Goal: Task Accomplishment & Management: Manage account settings

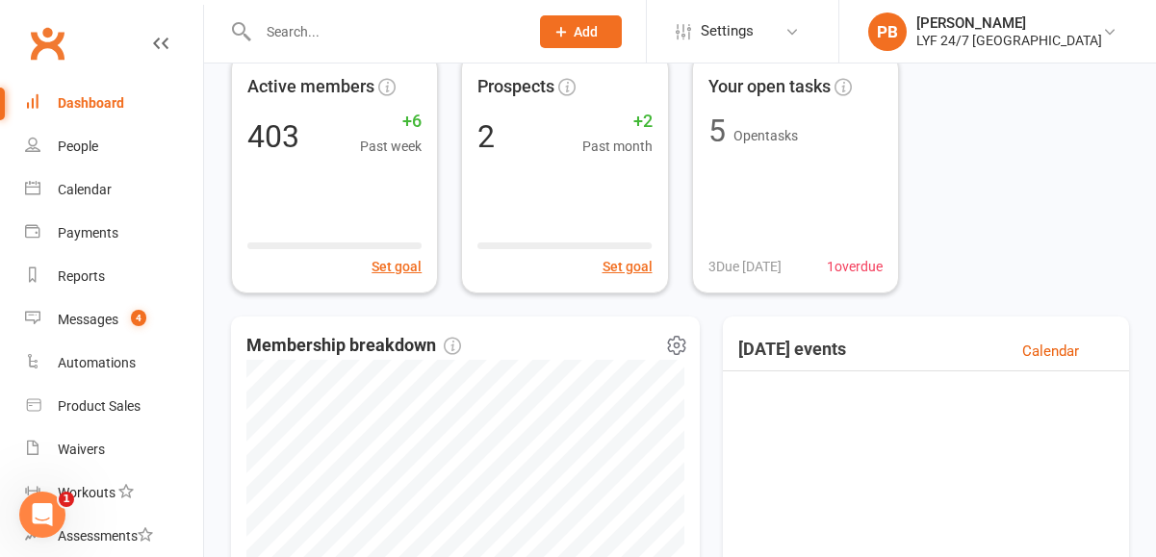
scroll to position [111, 0]
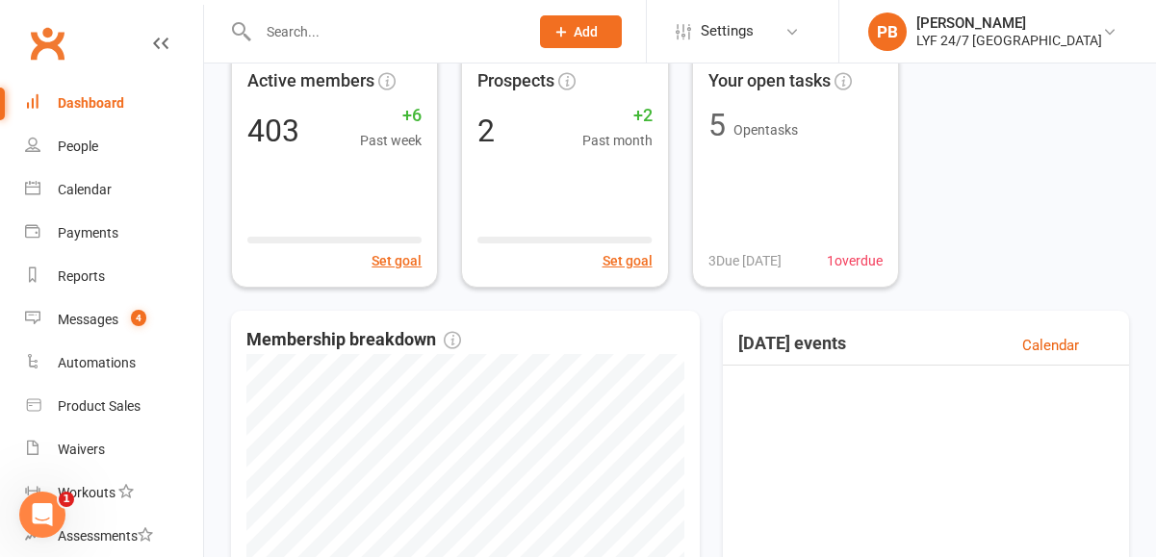
click at [327, 29] on input "text" at bounding box center [383, 31] width 263 height 27
click at [95, 105] on div "Dashboard" at bounding box center [91, 102] width 66 height 15
click at [88, 93] on link "Dashboard" at bounding box center [114, 103] width 178 height 43
click at [97, 102] on div "Dashboard" at bounding box center [91, 102] width 66 height 15
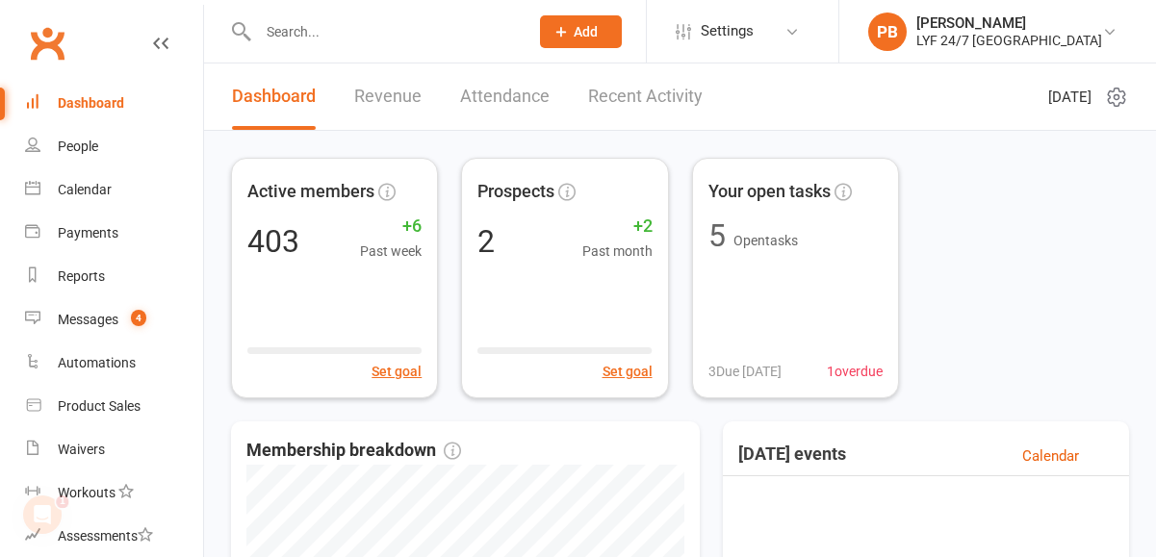
click at [620, 99] on link "Recent Activity" at bounding box center [645, 97] width 115 height 66
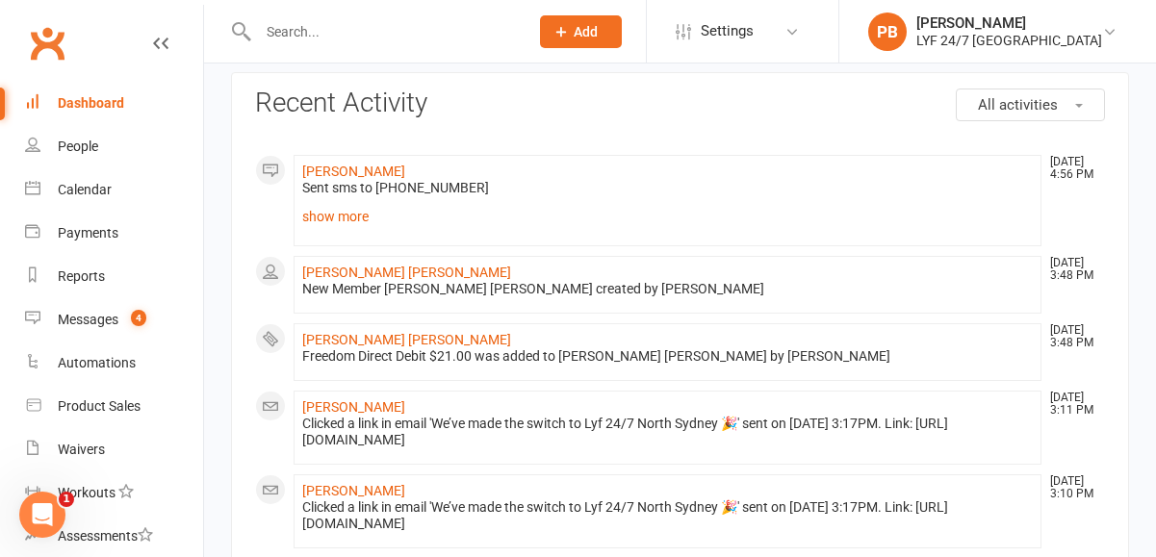
scroll to position [169, 0]
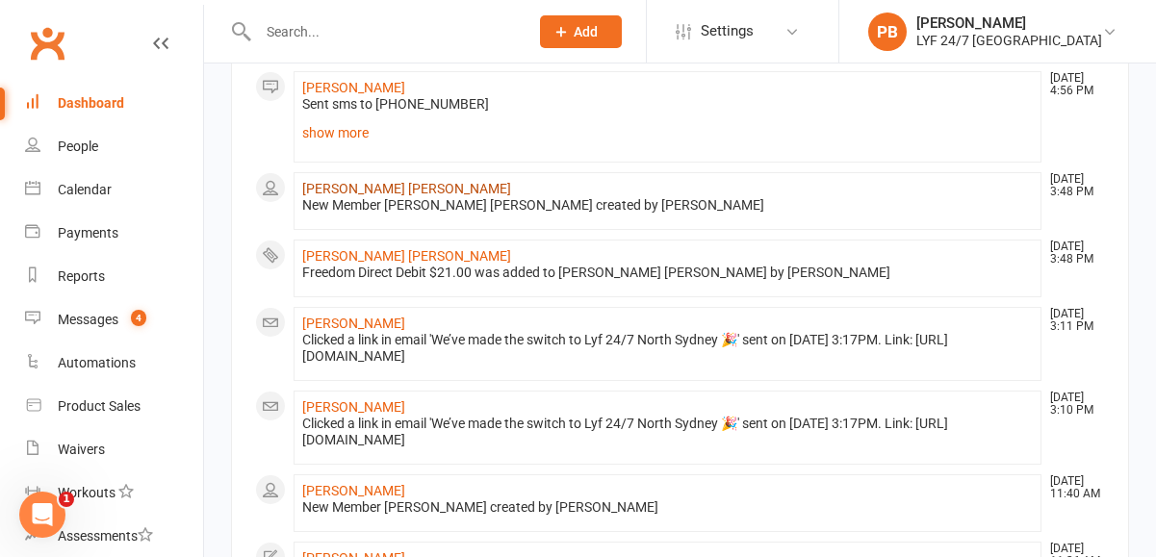
click at [383, 186] on link "[PERSON_NAME] [PERSON_NAME]" at bounding box center [406, 188] width 209 height 15
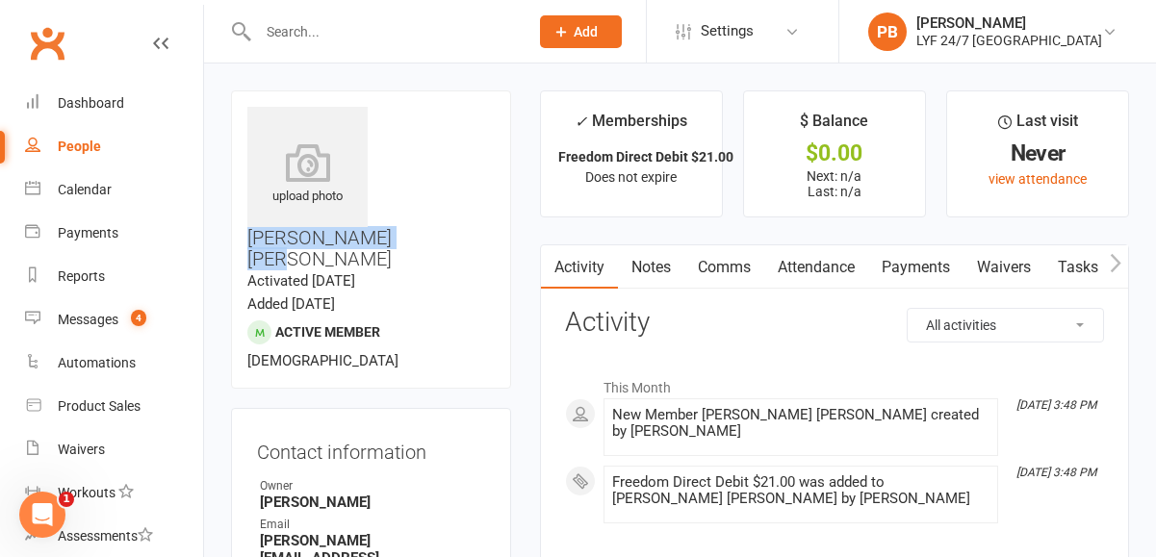
drag, startPoint x: 387, startPoint y: 116, endPoint x: 481, endPoint y: 135, distance: 96.3
click at [481, 135] on h3 "[PERSON_NAME] [PERSON_NAME]" at bounding box center [370, 188] width 247 height 163
copy h3 "[PERSON_NAME] [PERSON_NAME]"
click at [481, 135] on h3 "[PERSON_NAME] [PERSON_NAME]" at bounding box center [370, 188] width 247 height 163
click at [351, 27] on input "text" at bounding box center [383, 31] width 263 height 27
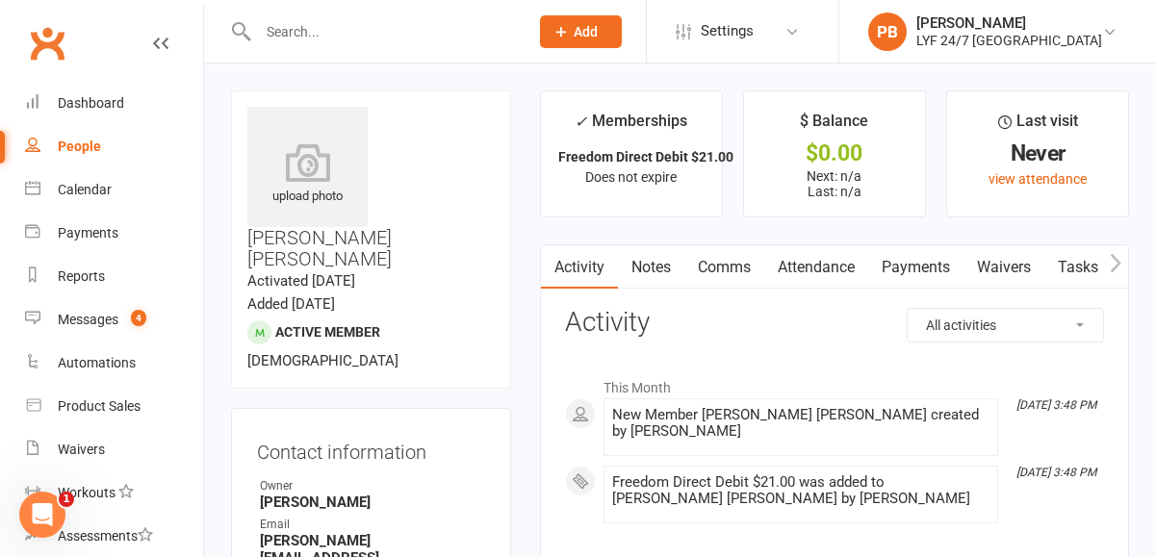
paste input "Jack Helyer"
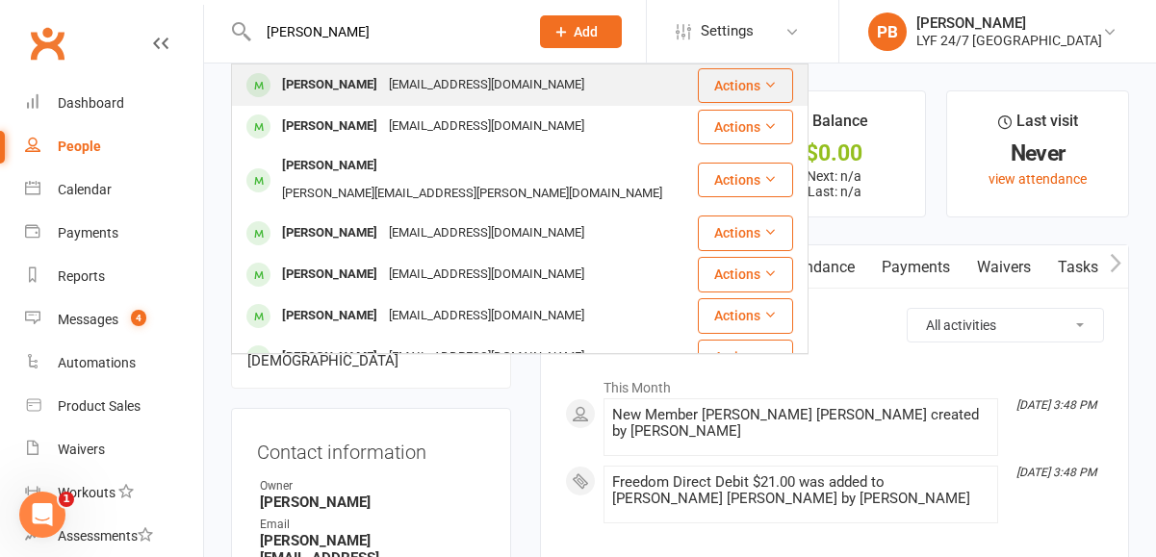
type input "Jack Helyer"
click at [300, 89] on div "Jack Helyer" at bounding box center [329, 85] width 107 height 28
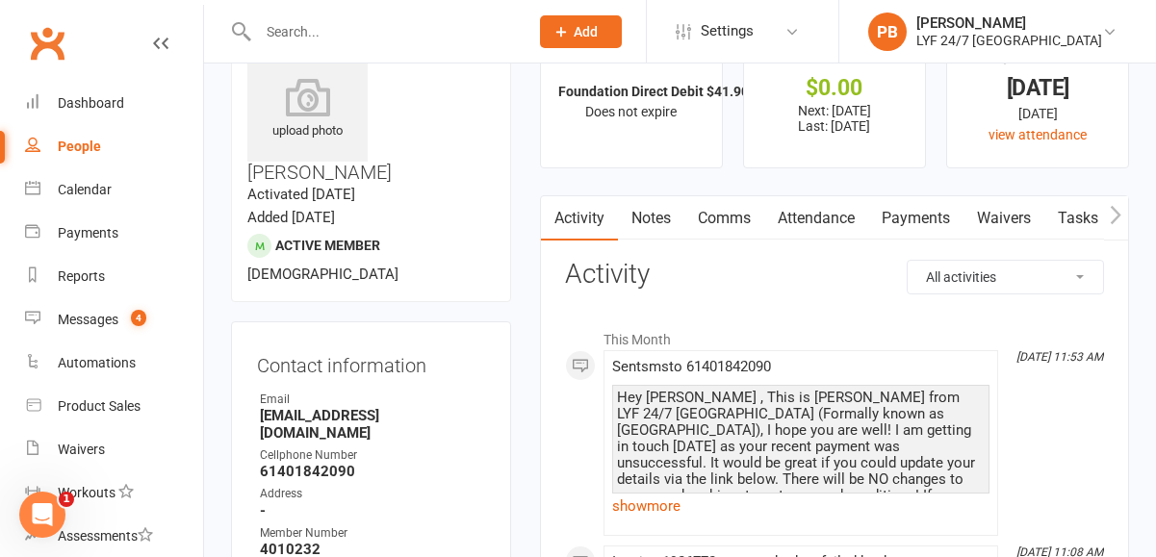
scroll to position [186, 0]
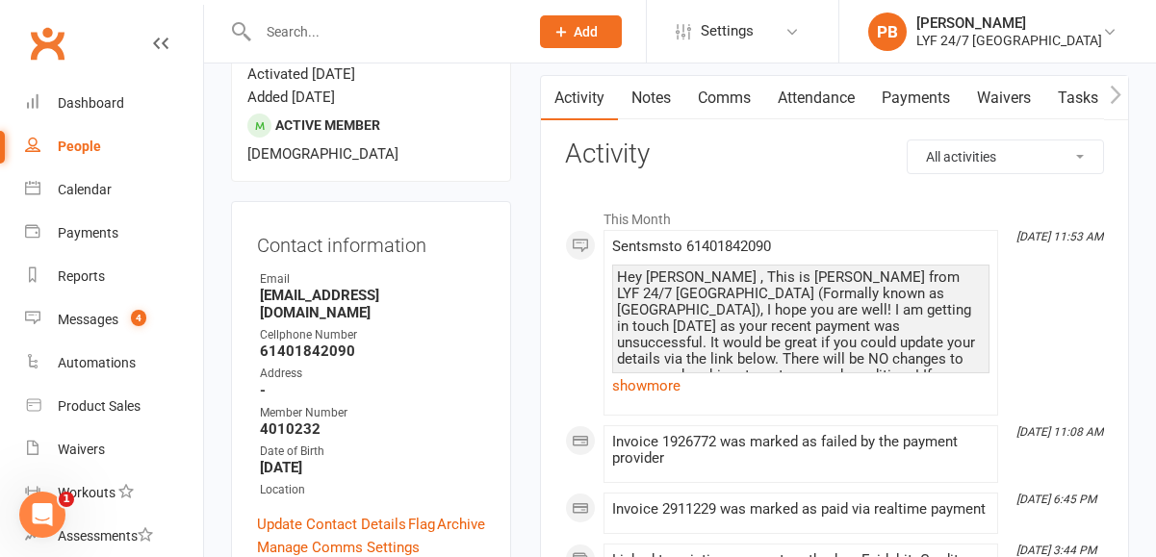
click at [738, 99] on link "Comms" at bounding box center [725, 98] width 80 height 44
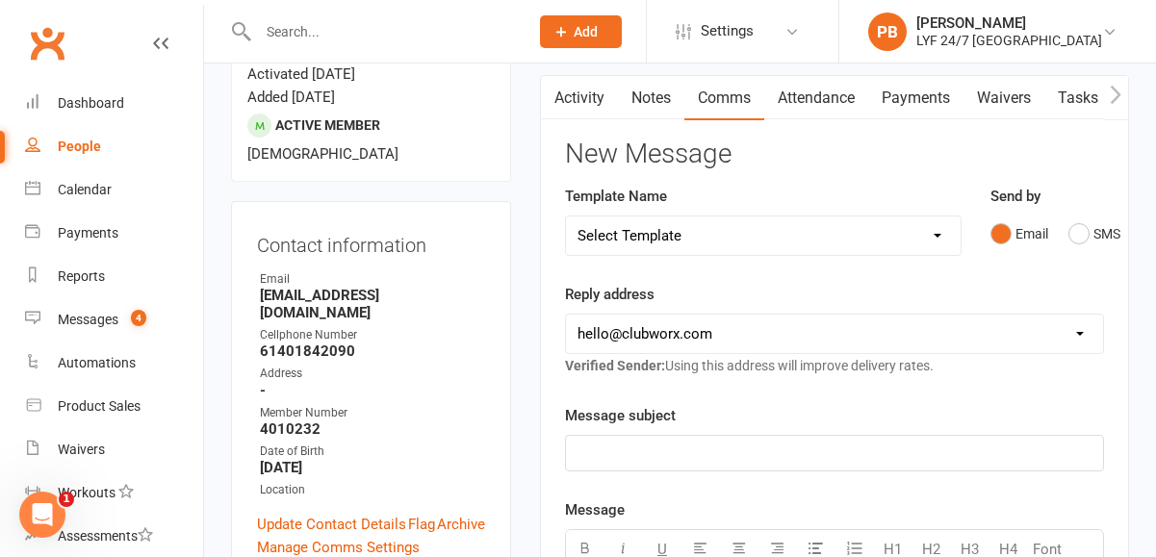
click at [832, 88] on link "Attendance" at bounding box center [816, 98] width 104 height 44
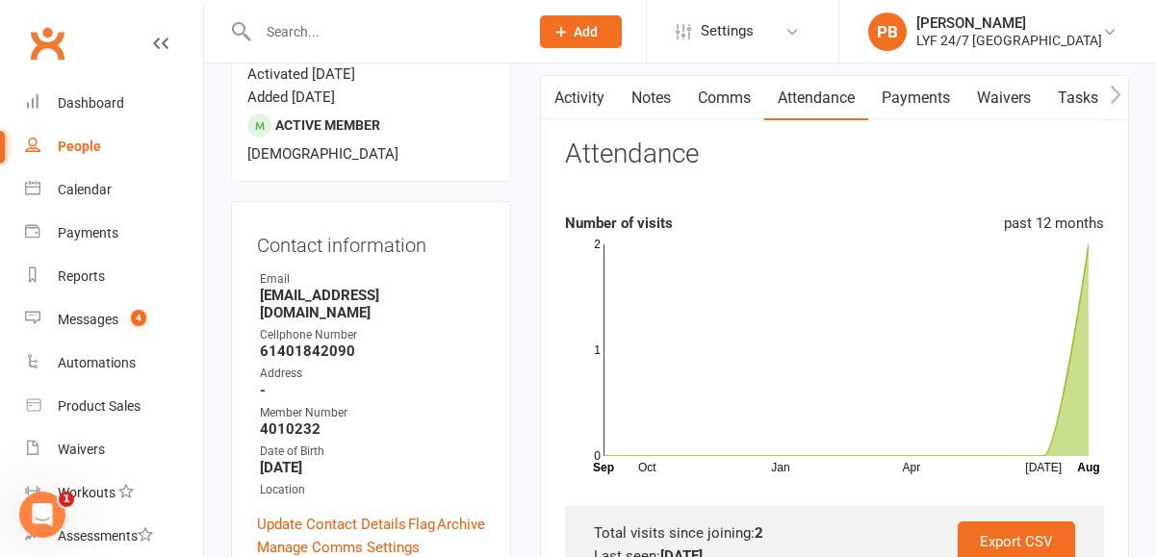
click at [945, 106] on link "Payments" at bounding box center [915, 98] width 95 height 44
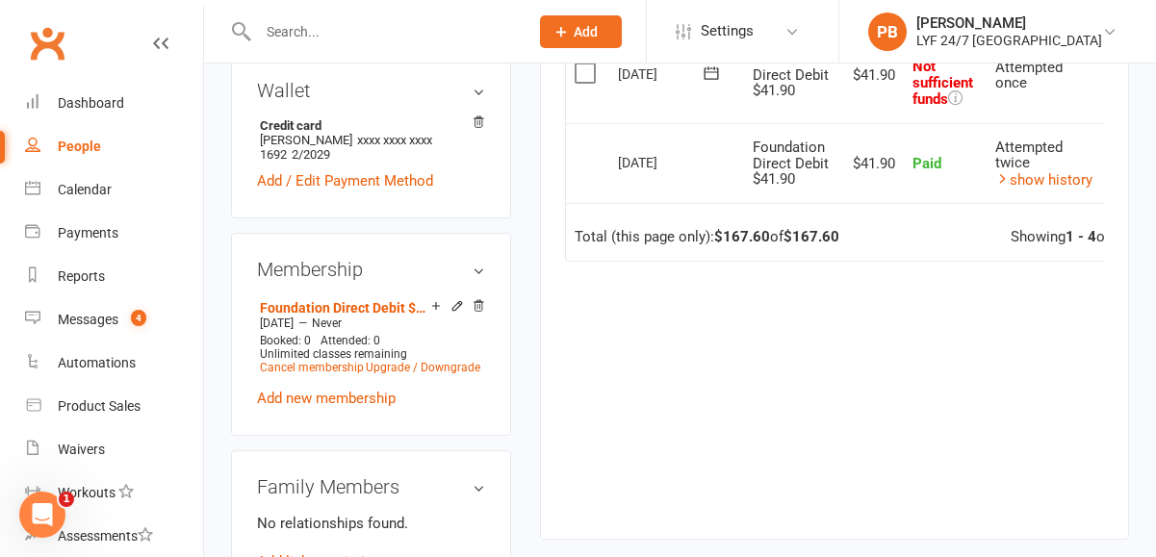
scroll to position [801, 0]
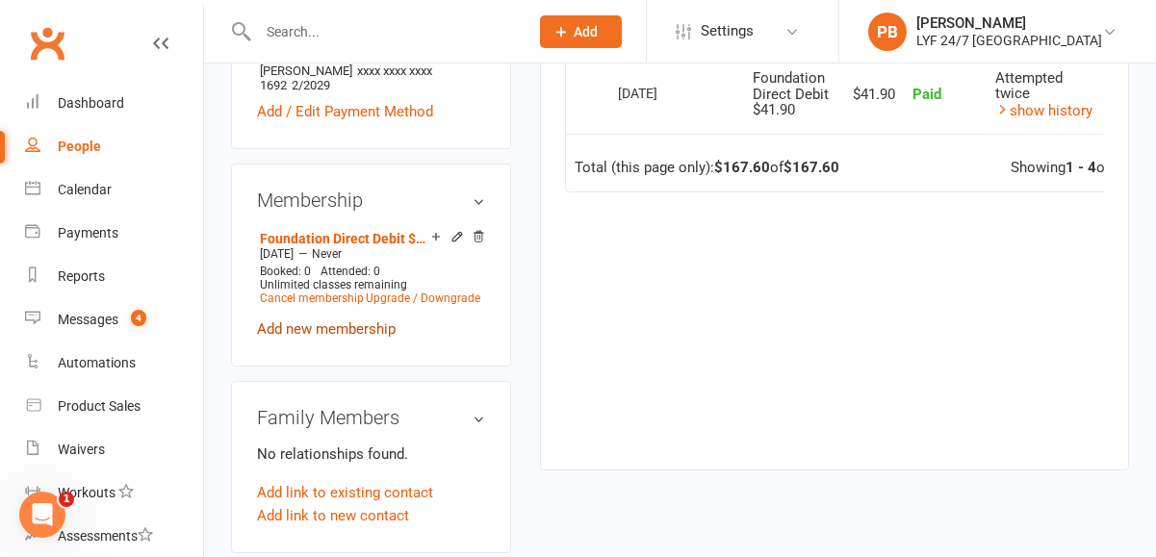
click at [323, 321] on link "Add new membership" at bounding box center [326, 329] width 139 height 17
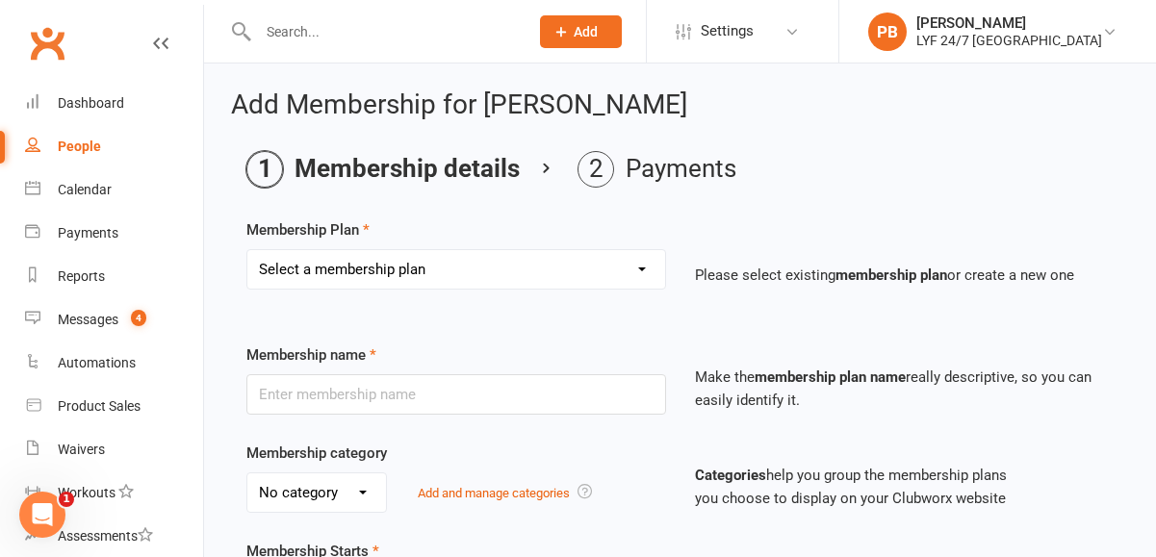
click at [507, 263] on select "Select a membership plan Create new Membership Plan Foundation Direct Debit $41…" at bounding box center [456, 269] width 418 height 39
select select "24"
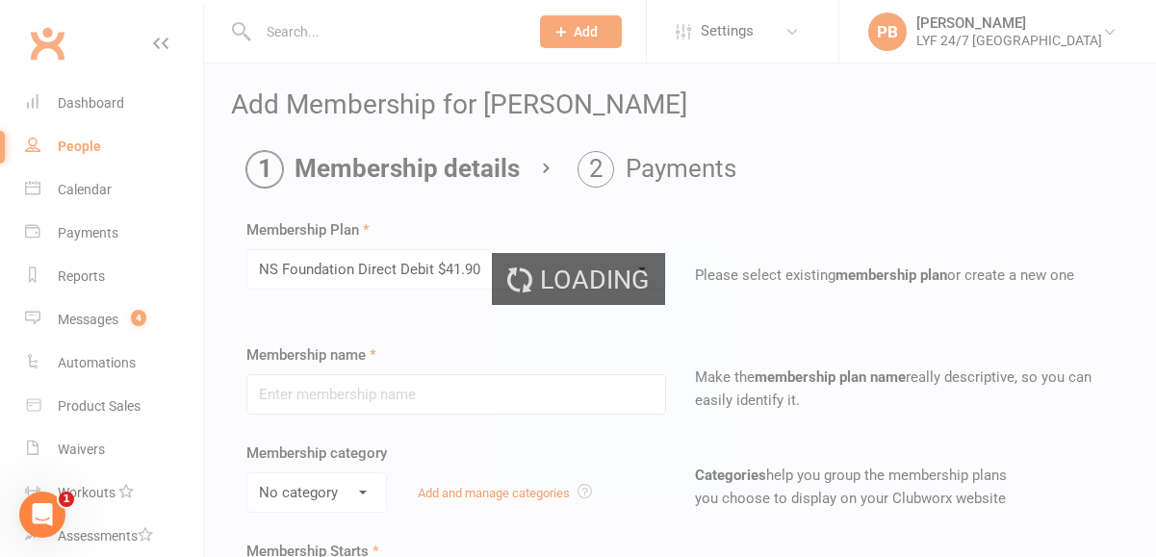
type input "NS Foundation Direct Debit $41.90"
select select "3"
type input "0"
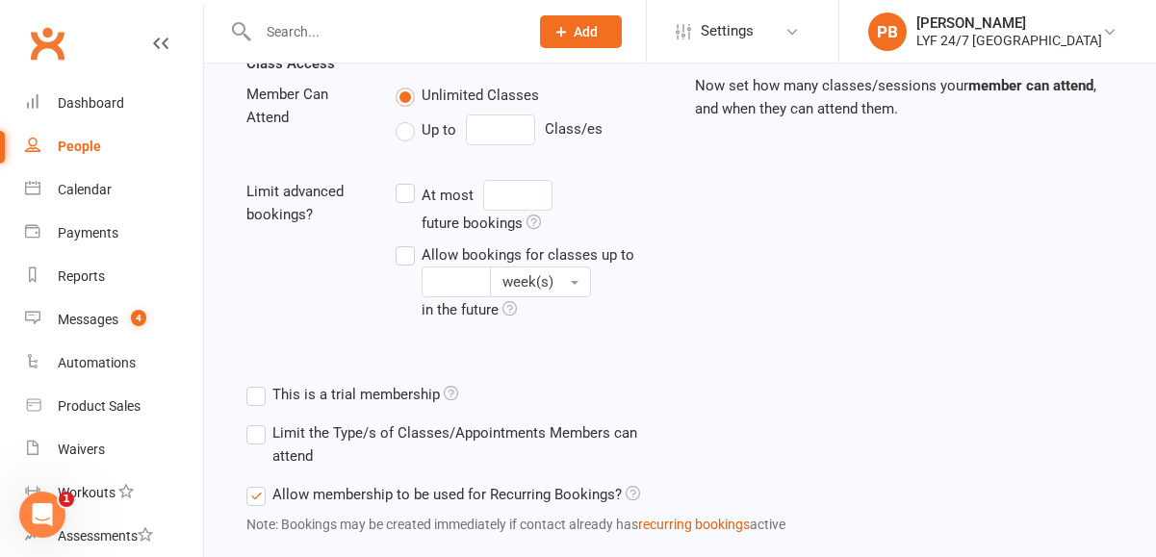
scroll to position [812, 0]
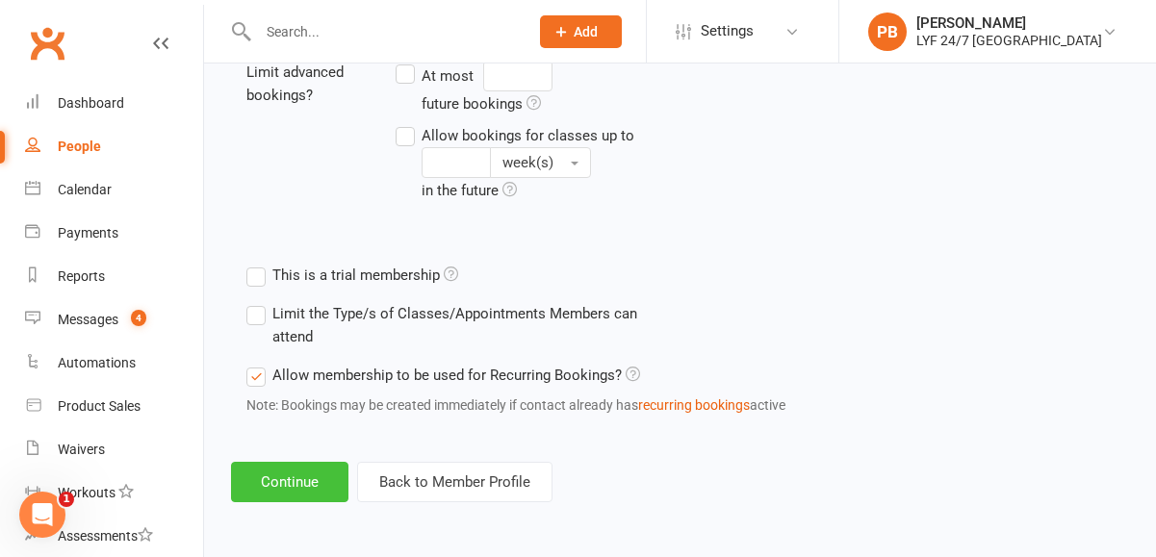
click at [276, 470] on button "Continue" at bounding box center [289, 482] width 117 height 40
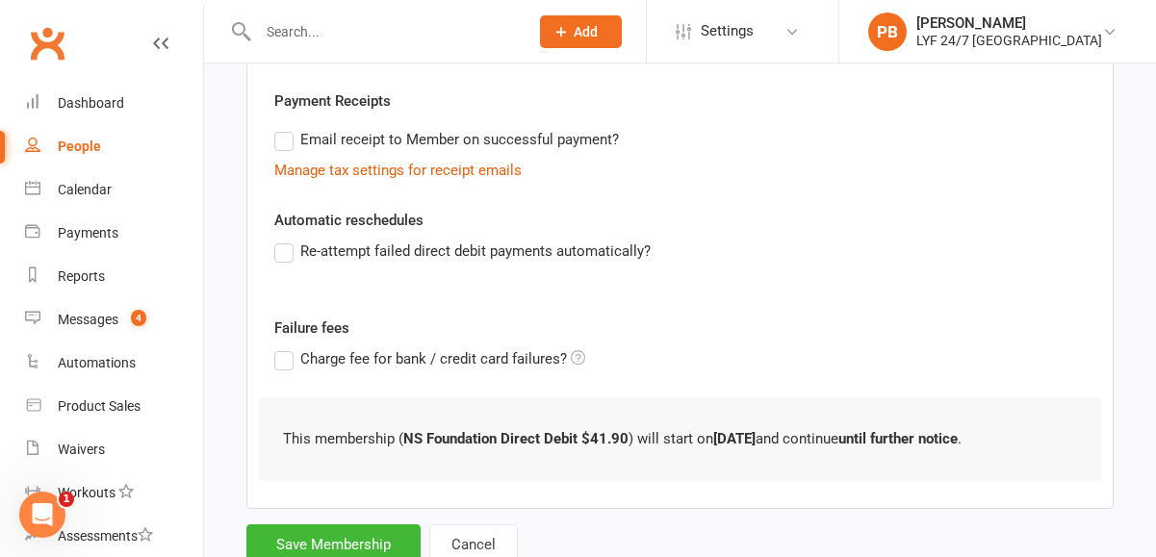
scroll to position [583, 0]
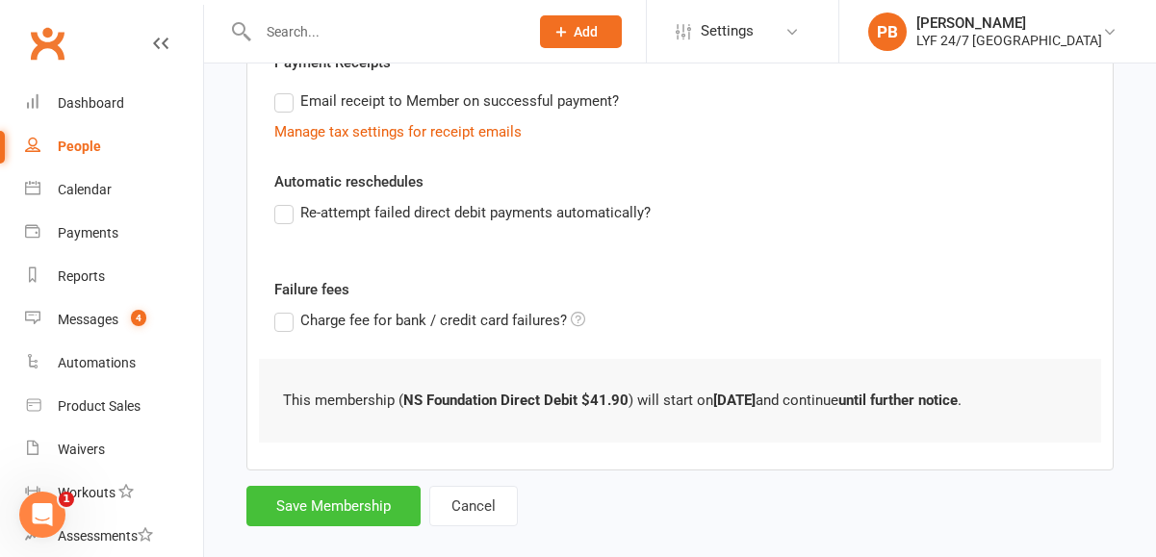
click at [332, 514] on button "Save Membership" at bounding box center [333, 506] width 174 height 40
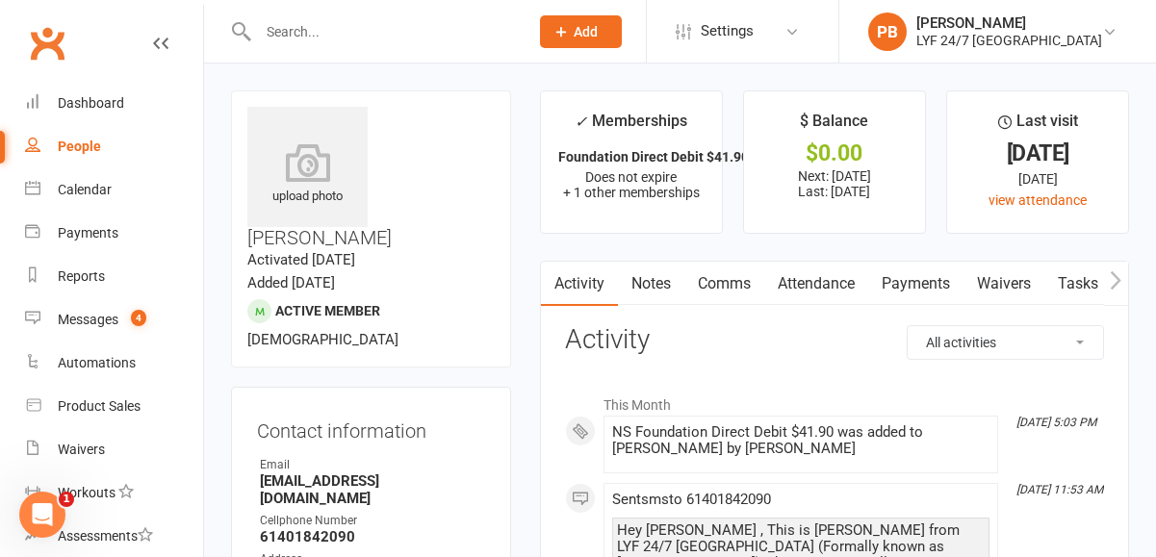
click at [732, 277] on link "Comms" at bounding box center [725, 284] width 80 height 44
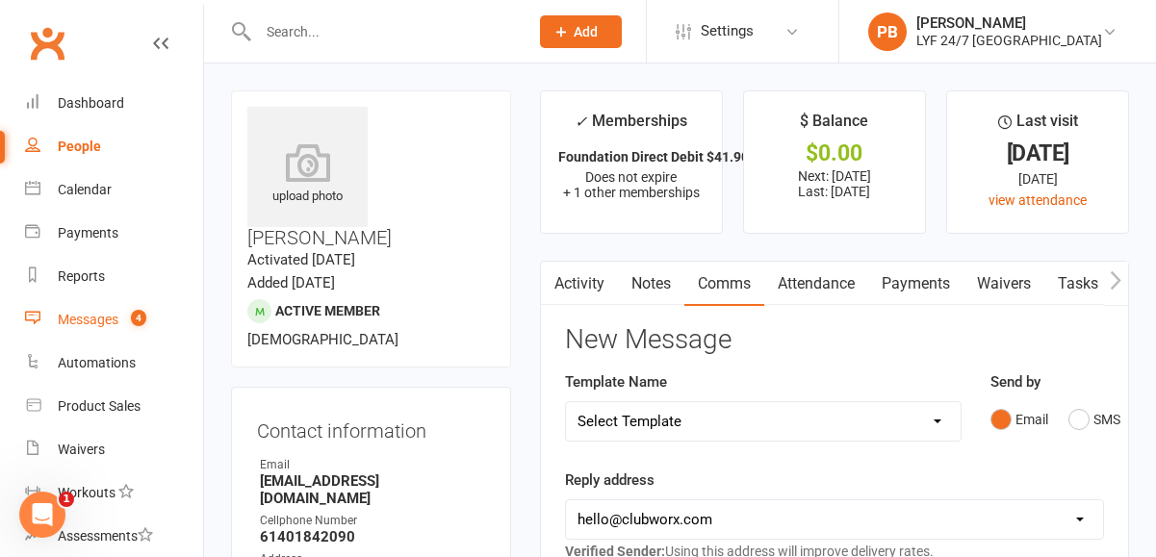
click at [80, 320] on div "Messages" at bounding box center [88, 319] width 61 height 15
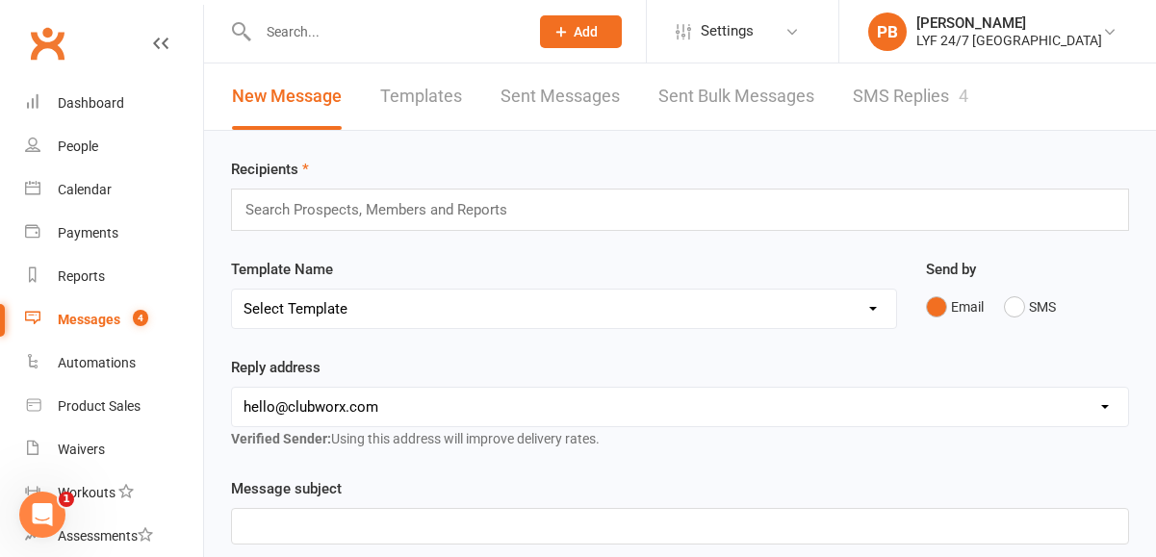
click at [893, 72] on link "SMS Replies 4" at bounding box center [911, 97] width 116 height 66
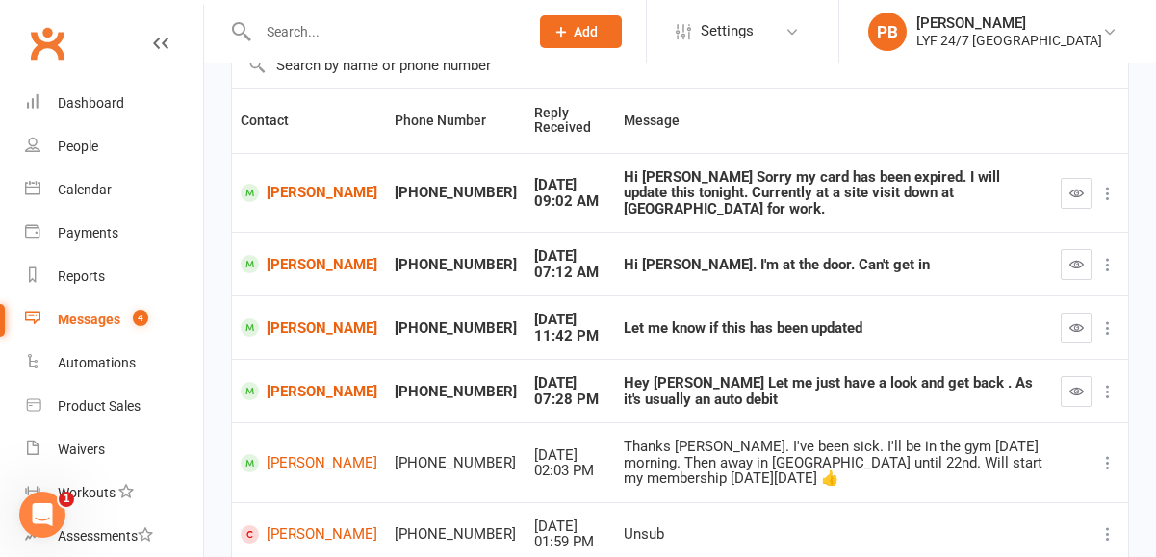
scroll to position [220, 0]
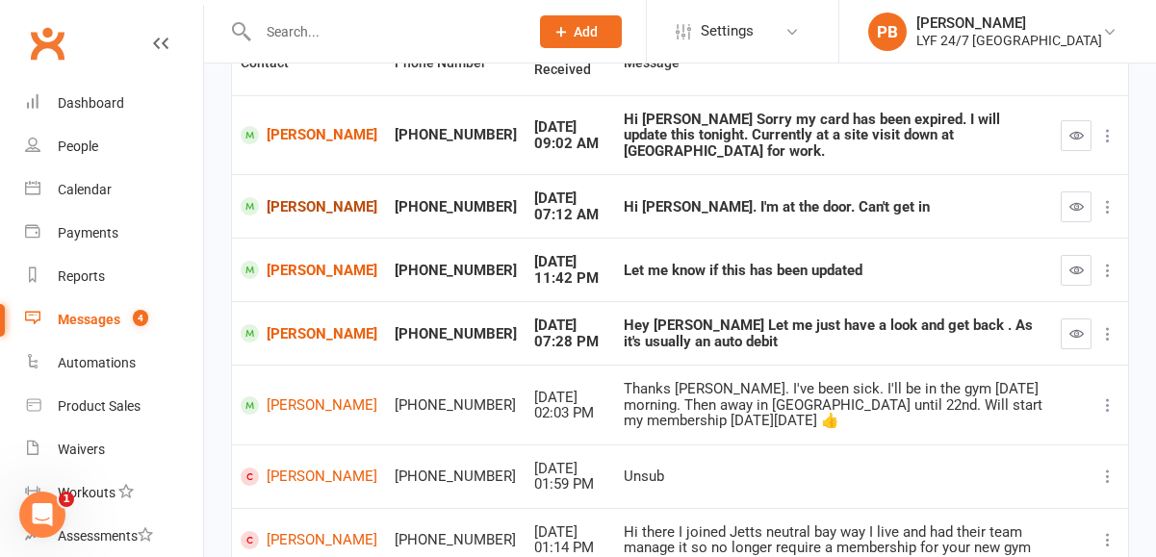
click at [286, 197] on link "[PERSON_NAME]" at bounding box center [309, 206] width 137 height 18
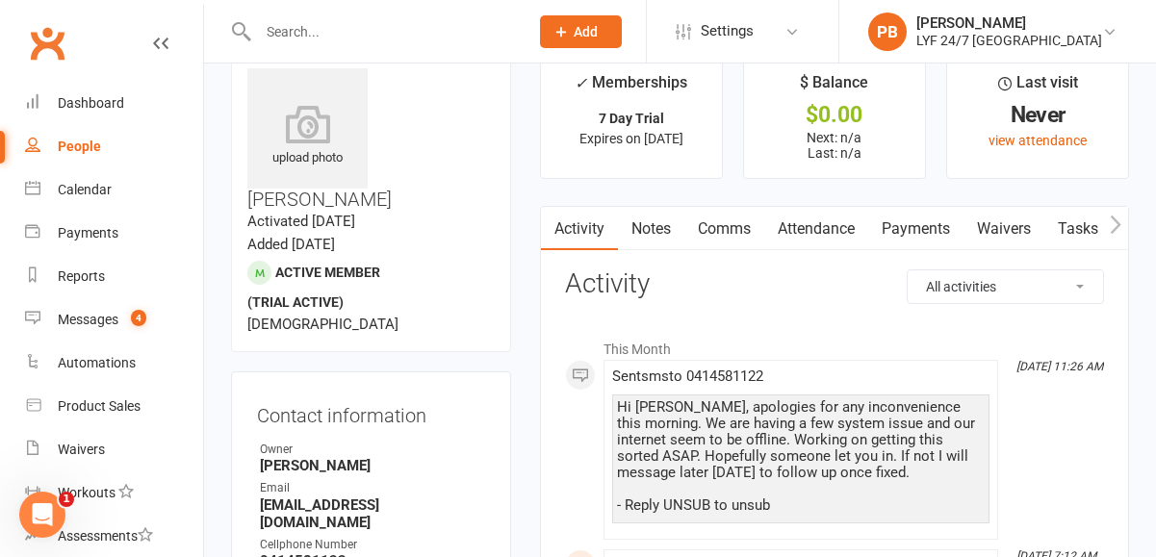
scroll to position [19, 0]
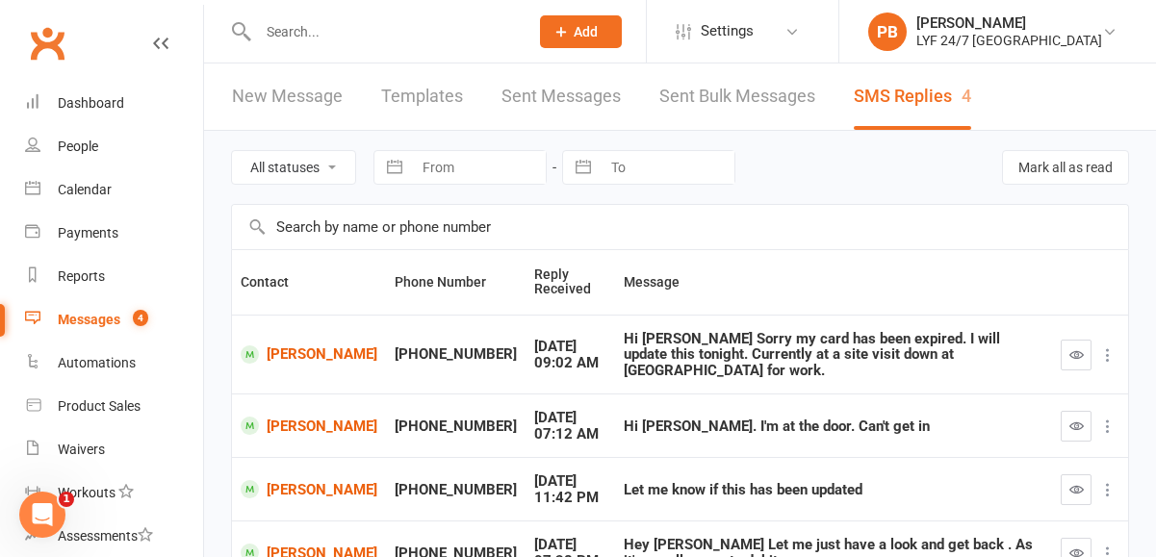
click at [1079, 419] on icon "button" at bounding box center [1077, 426] width 14 height 14
click at [1077, 419] on icon "button" at bounding box center [1077, 426] width 14 height 14
click at [1079, 424] on button "button" at bounding box center [1076, 426] width 31 height 31
click at [1077, 419] on icon "button" at bounding box center [1077, 426] width 14 height 14
click at [1073, 419] on icon "button" at bounding box center [1077, 426] width 14 height 14
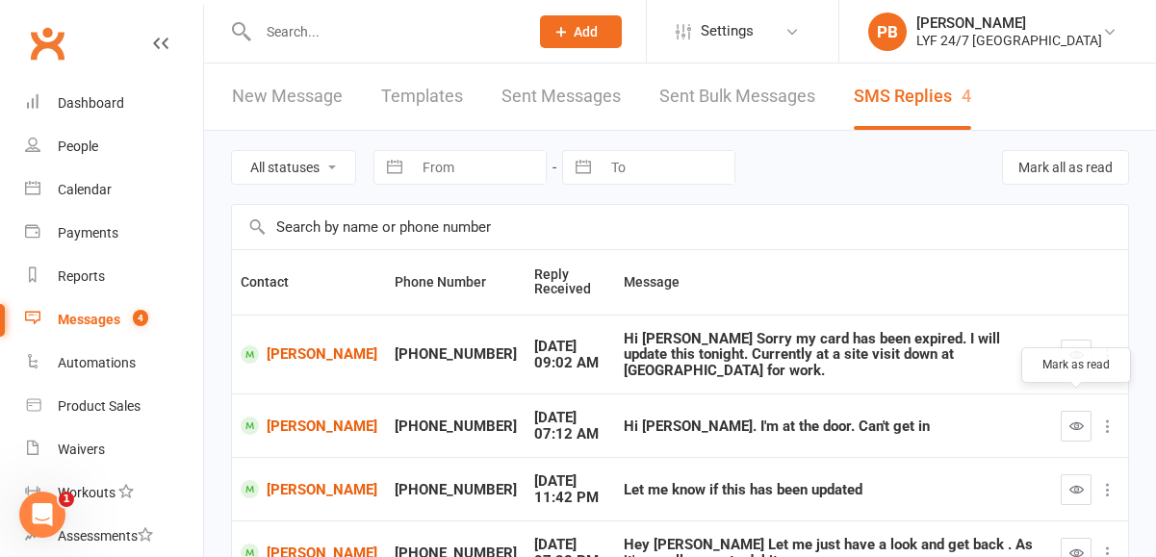
click at [1074, 419] on icon "button" at bounding box center [1077, 426] width 14 height 14
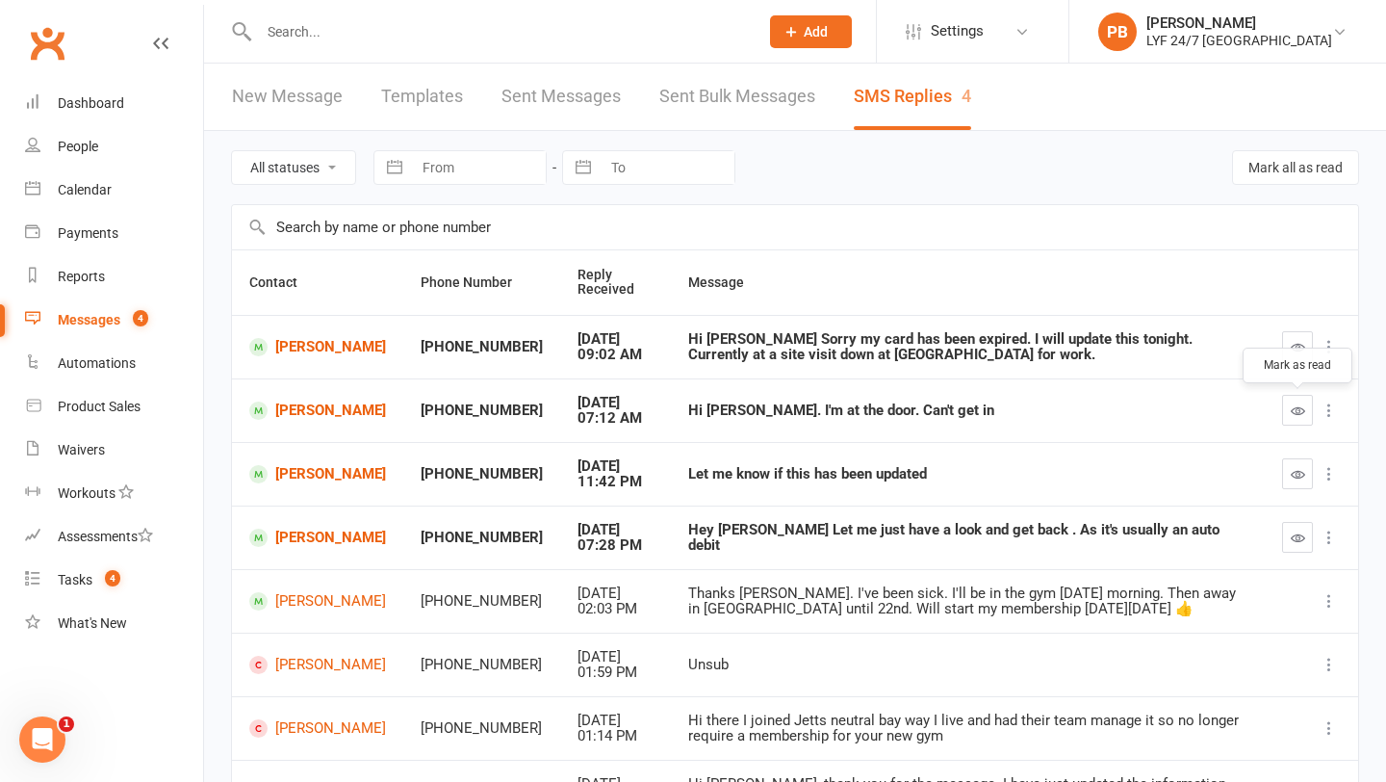
click at [340, 57] on div at bounding box center [488, 31] width 514 height 63
click at [316, 539] on link "[PERSON_NAME]" at bounding box center [317, 538] width 137 height 18
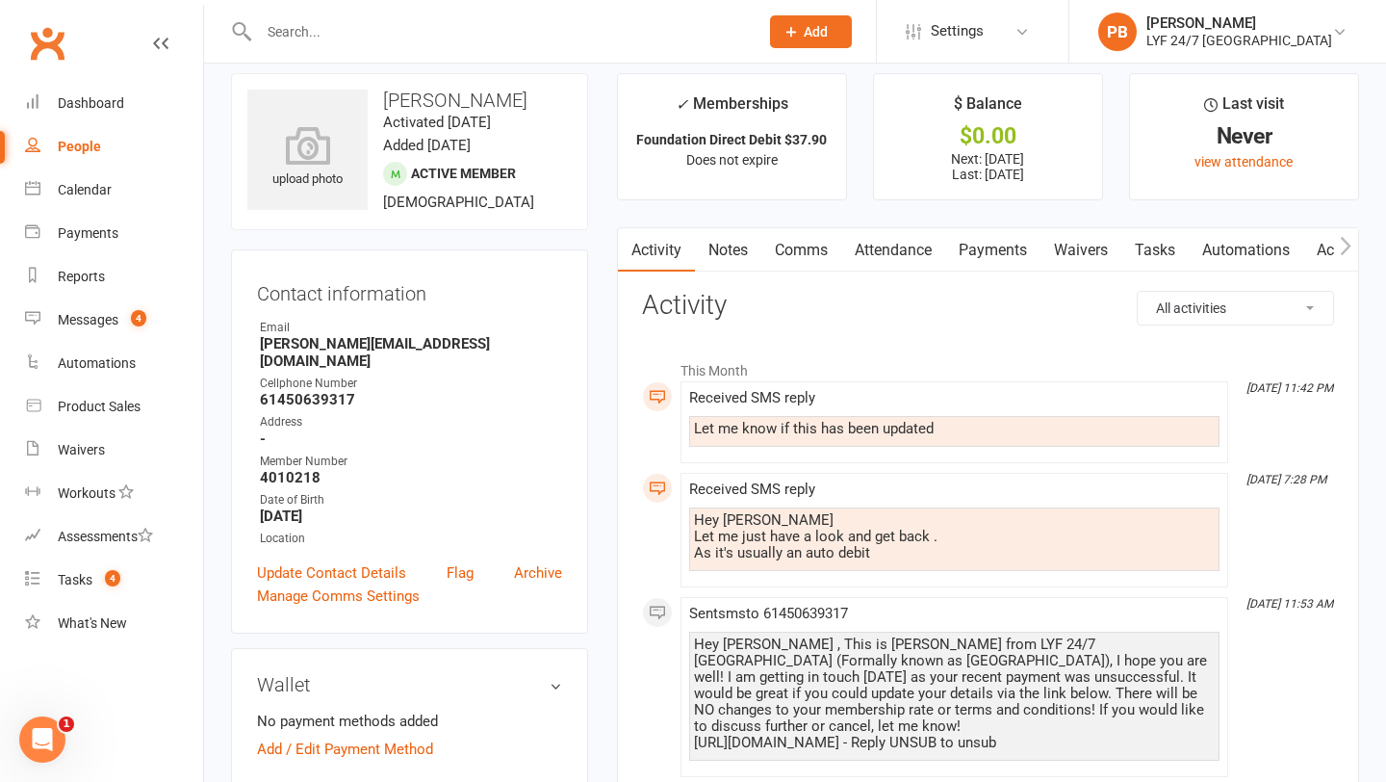
scroll to position [13, 0]
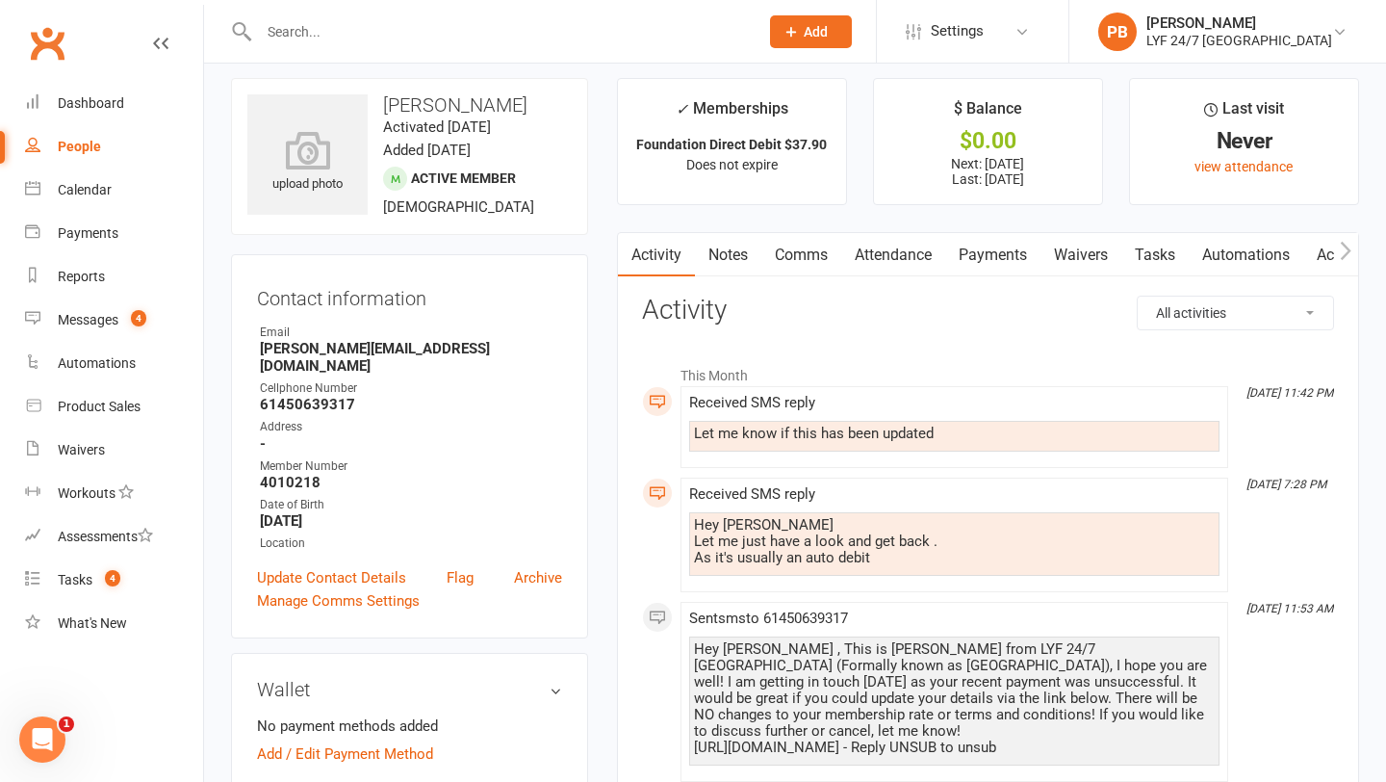
click at [1015, 257] on link "Payments" at bounding box center [992, 255] width 95 height 44
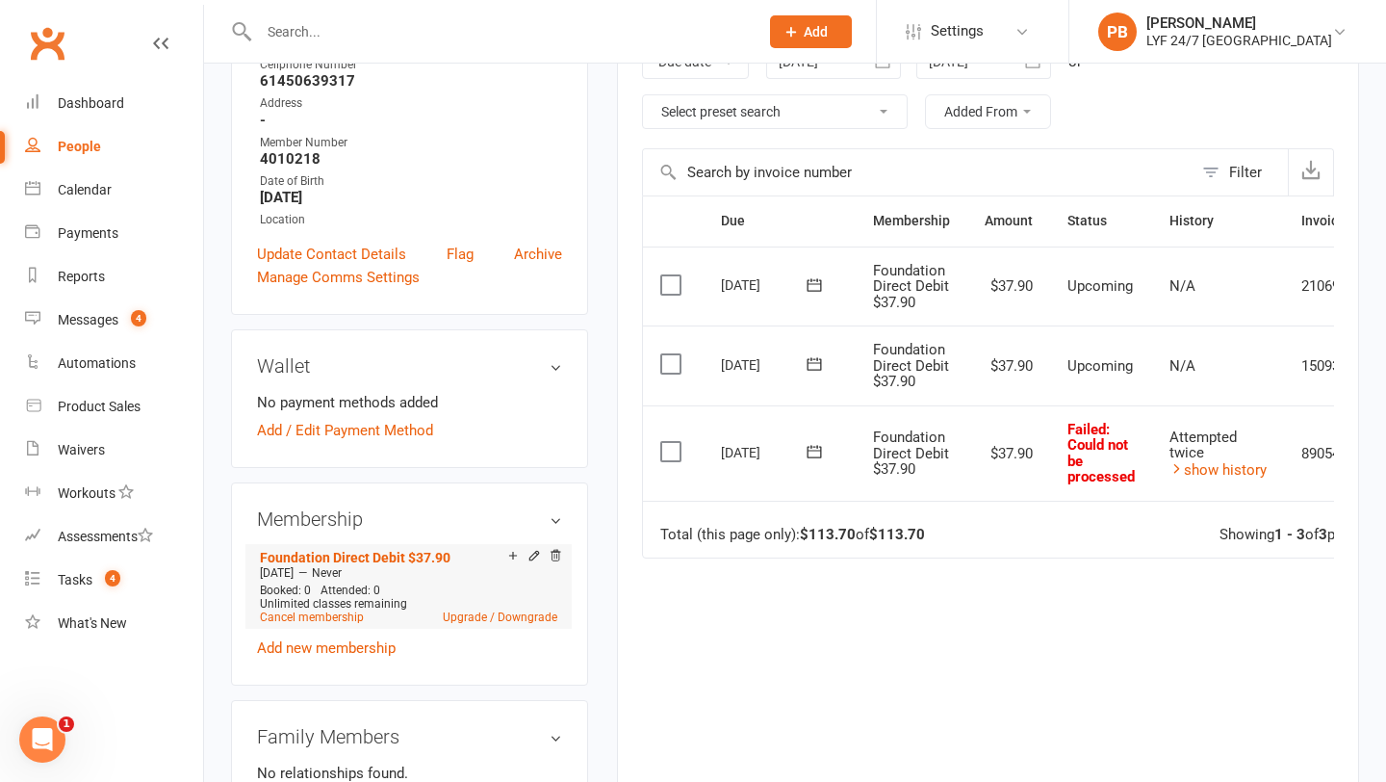
scroll to position [341, 0]
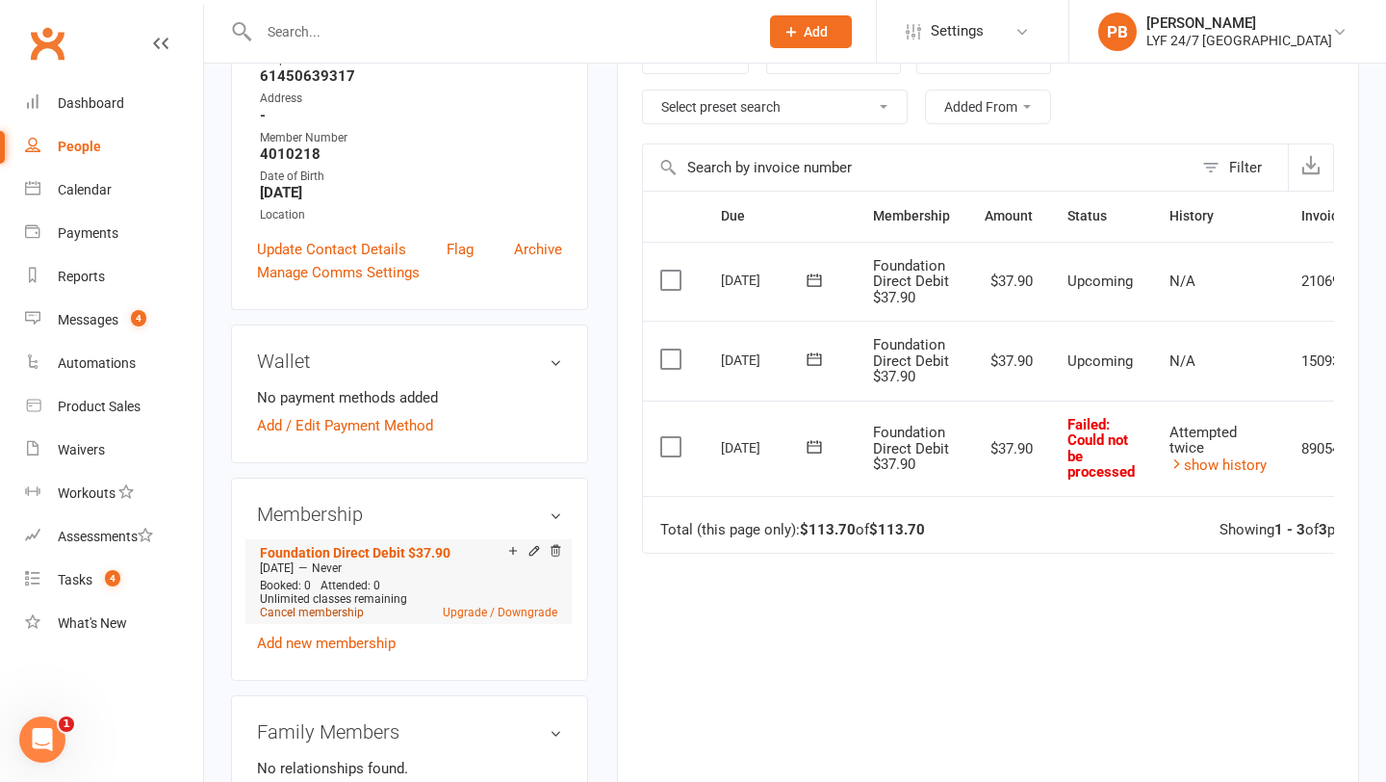
click at [300, 557] on link "Cancel membership" at bounding box center [312, 612] width 104 height 13
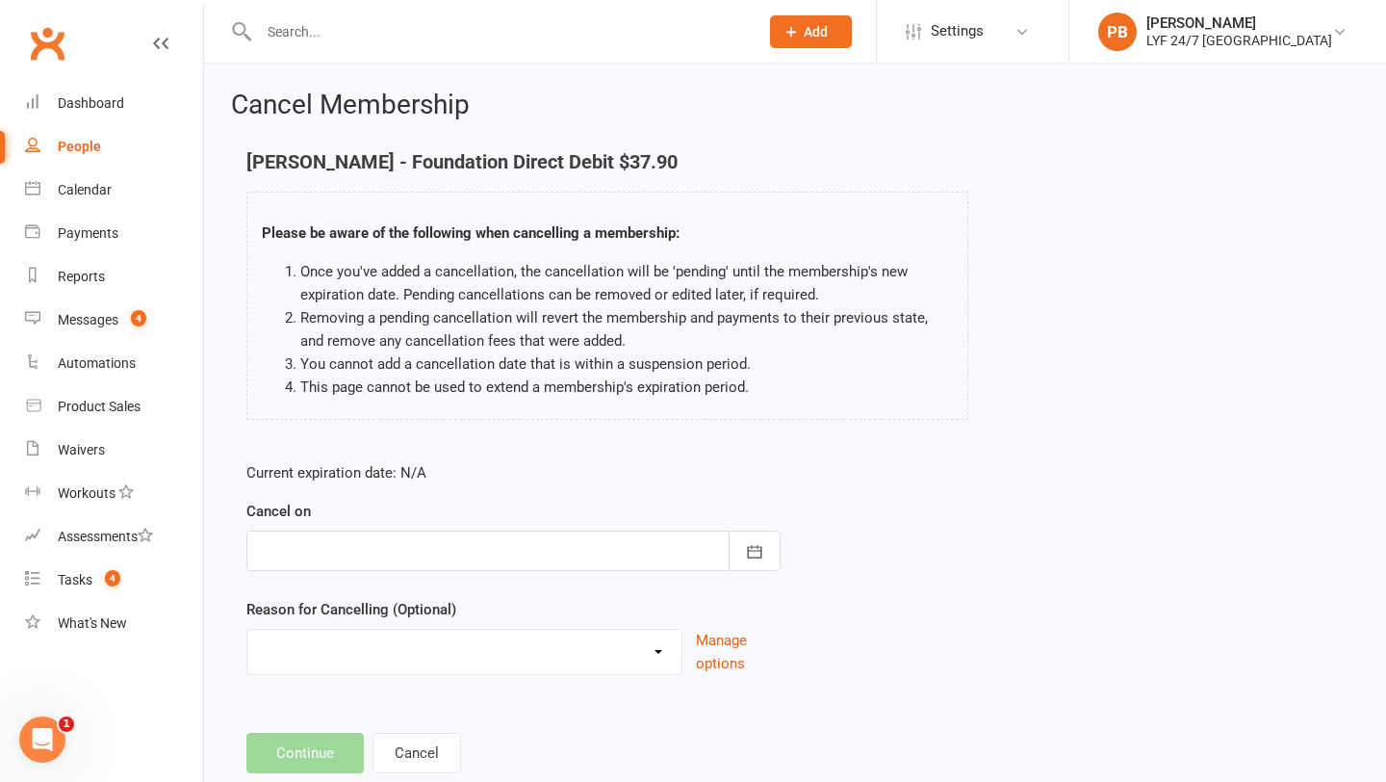
click at [723, 544] on div at bounding box center [513, 551] width 534 height 40
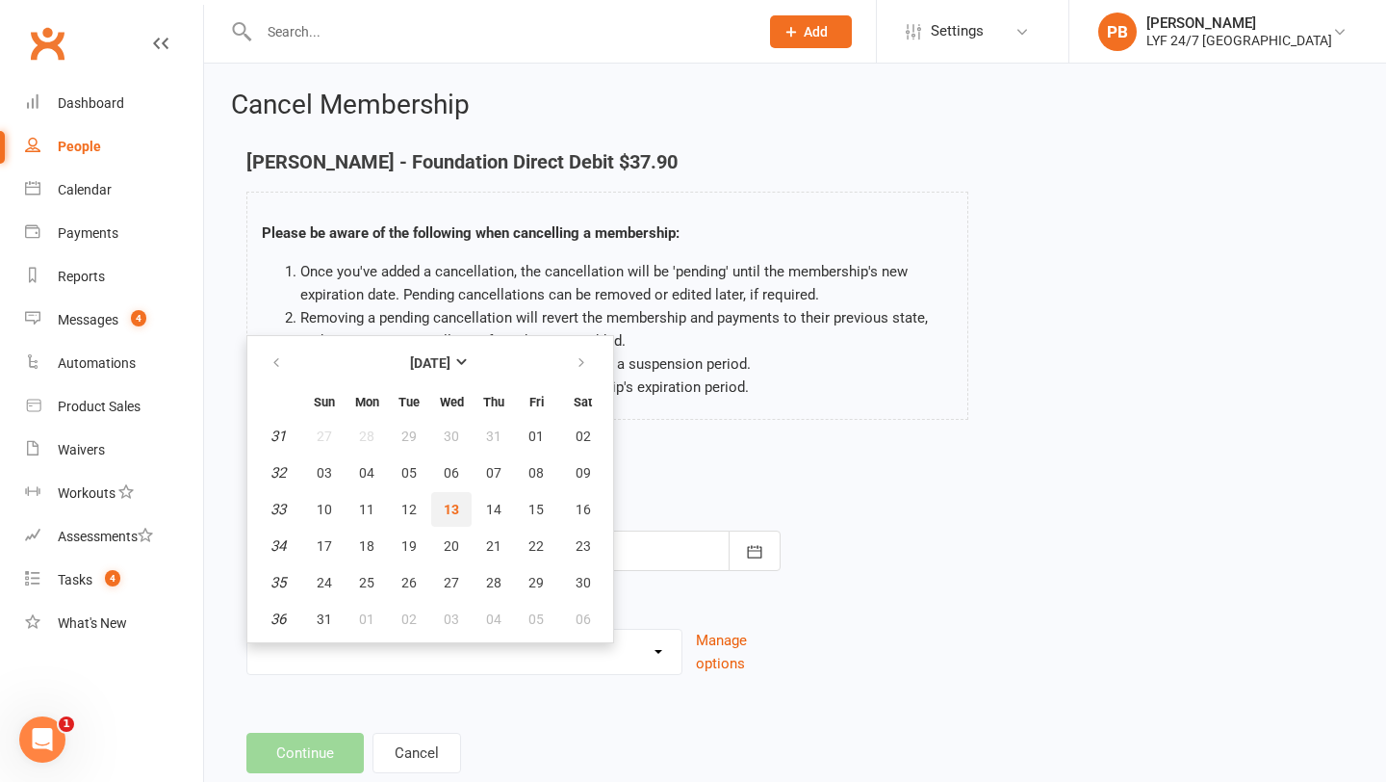
click at [445, 517] on button "13" at bounding box center [451, 509] width 40 height 35
type input "[DATE]"
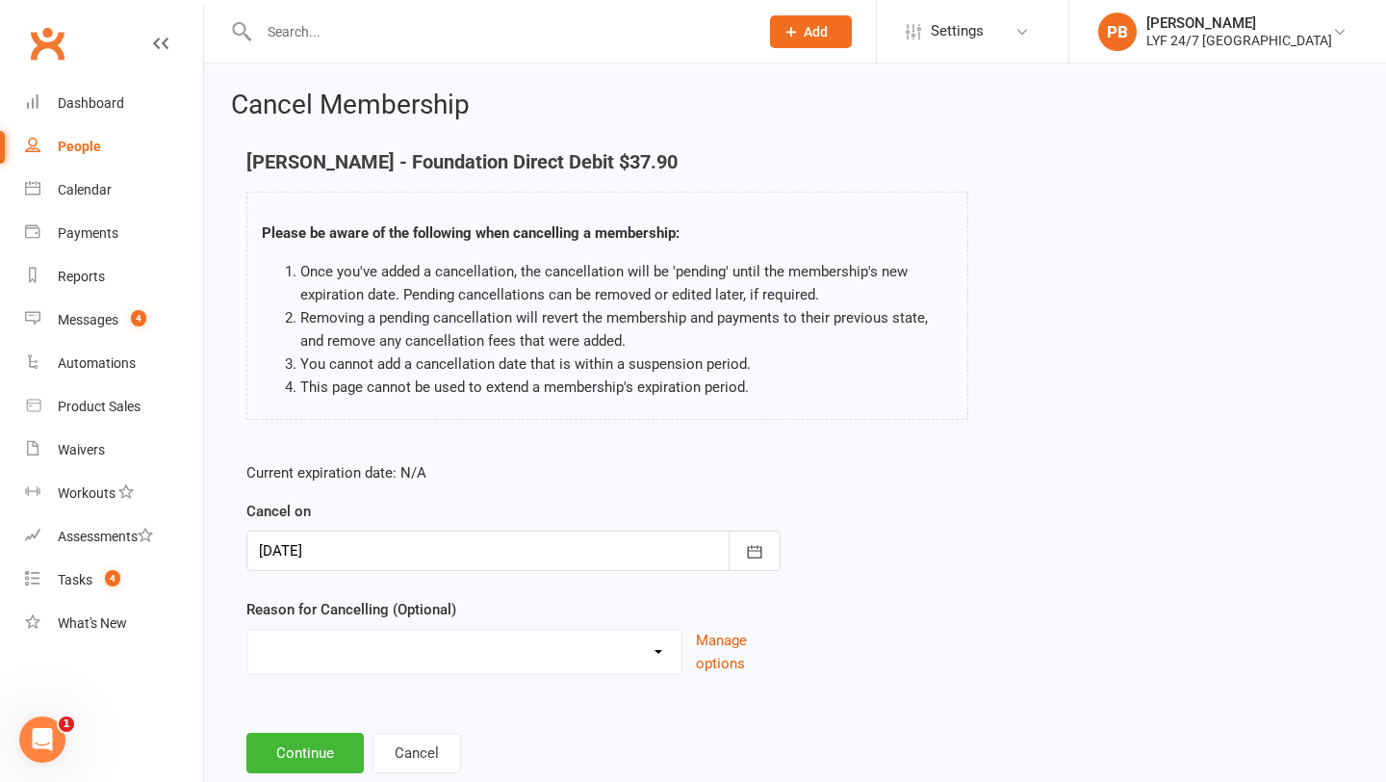
click at [659, 557] on select "Holiday Injury Migration Moved Stripe Migration Time Other reason" at bounding box center [464, 649] width 434 height 39
select select "4"
click at [314, 557] on button "Continue" at bounding box center [304, 753] width 117 height 40
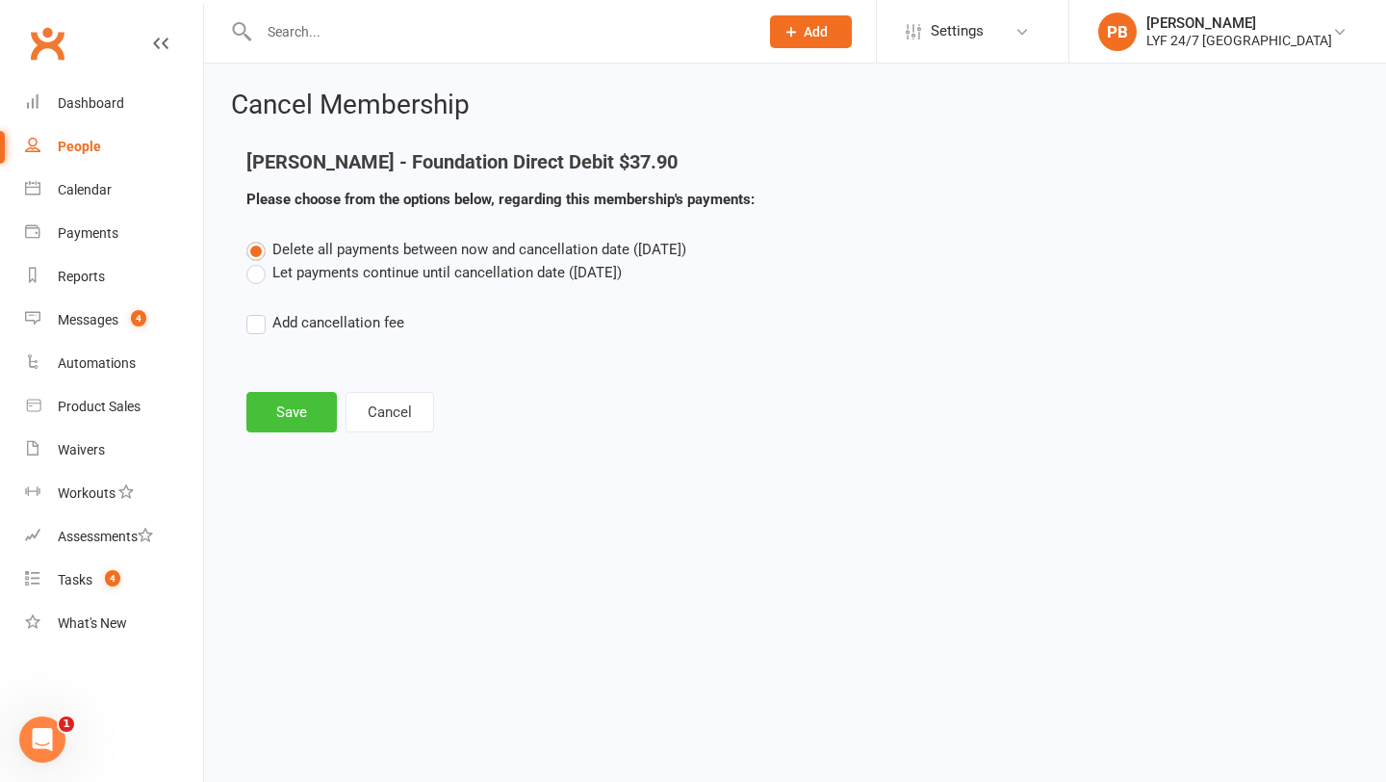
click at [297, 406] on button "Save" at bounding box center [291, 412] width 91 height 40
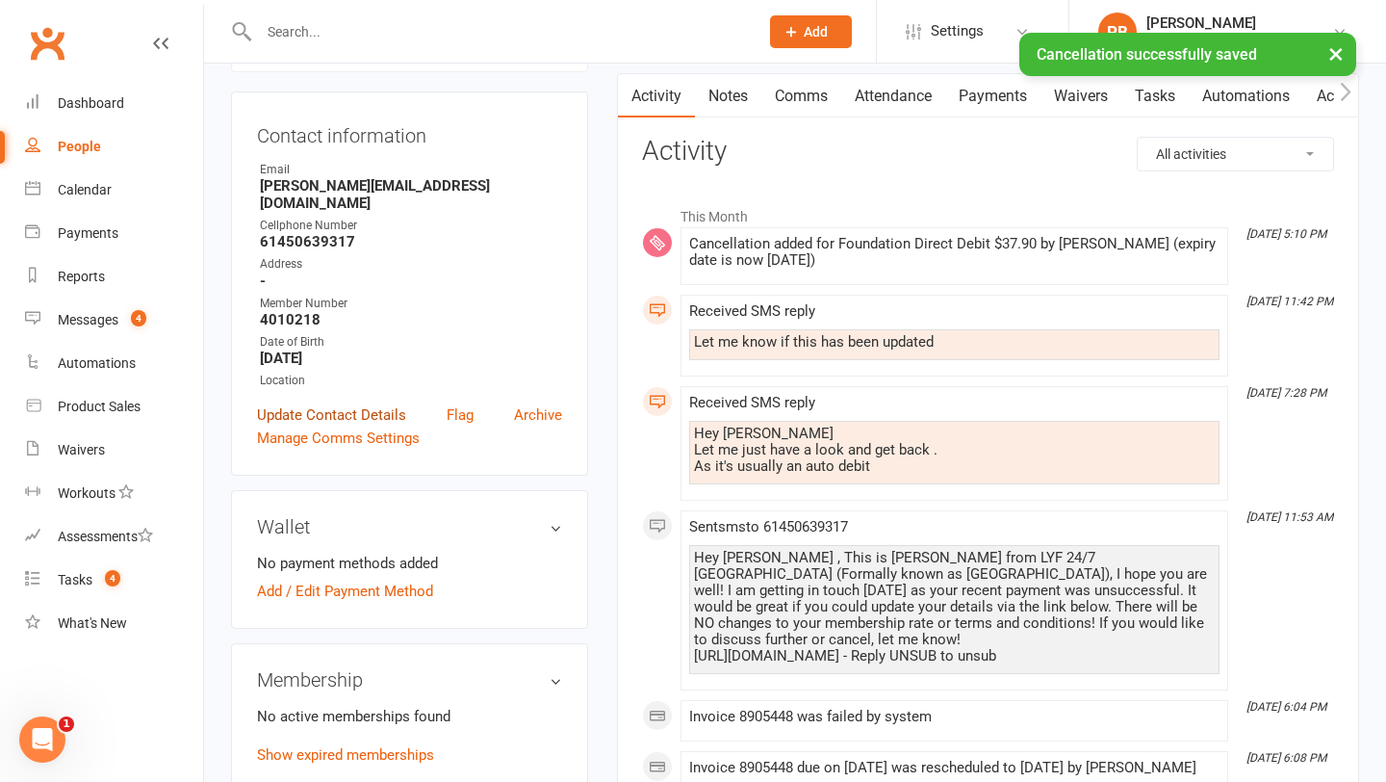
scroll to position [175, 0]
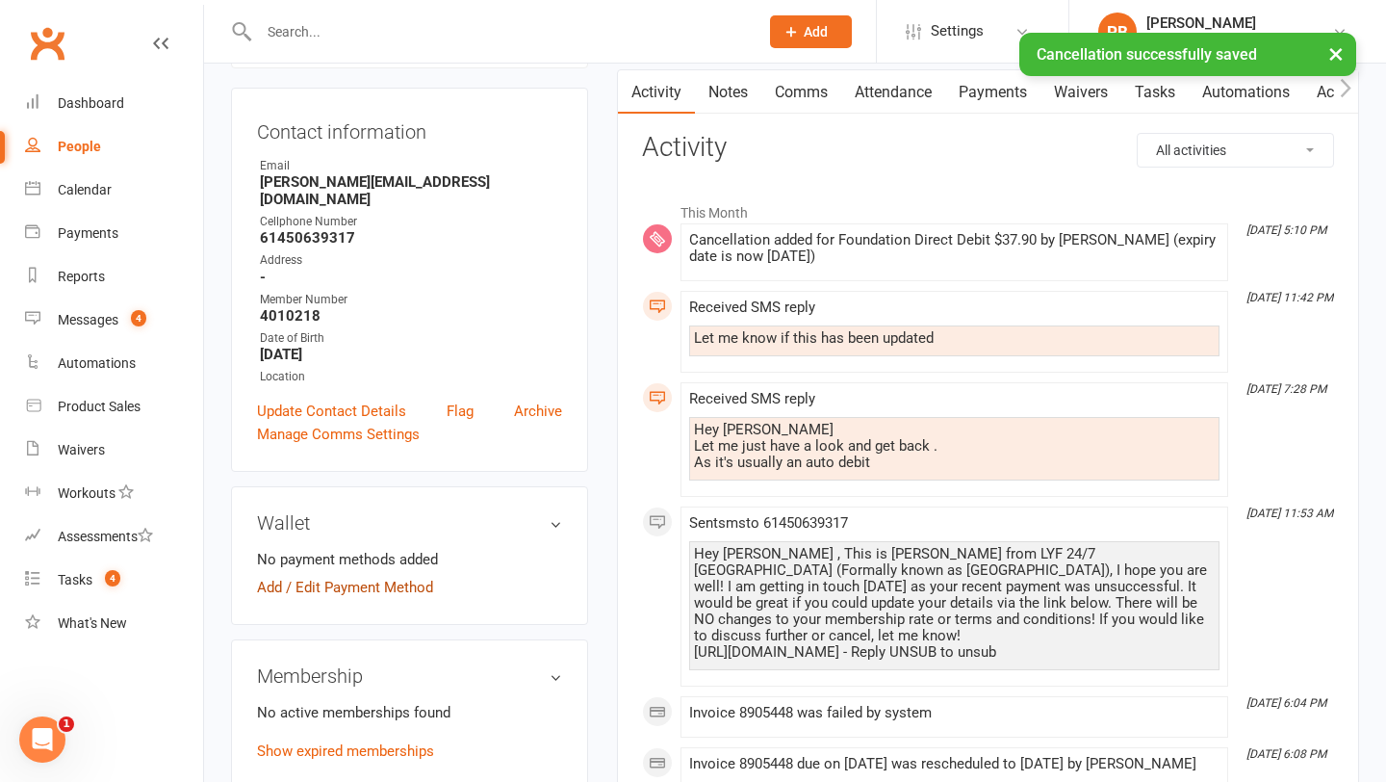
click at [353, 557] on link "Add / Edit Payment Method" at bounding box center [345, 587] width 176 height 23
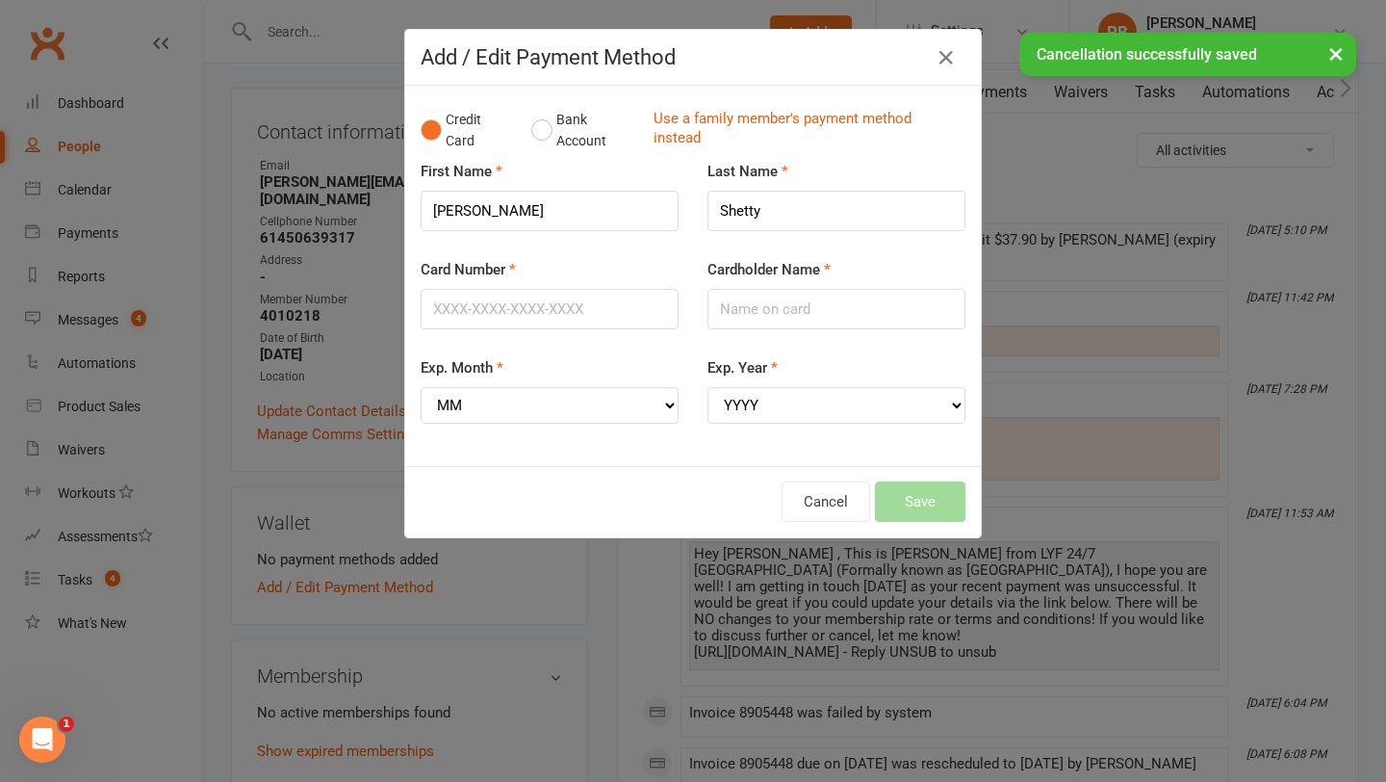
click at [391, 557] on div "Add / Edit Payment Method Credit Card Bank Account Use a family member's paymen…" at bounding box center [693, 391] width 1386 height 782
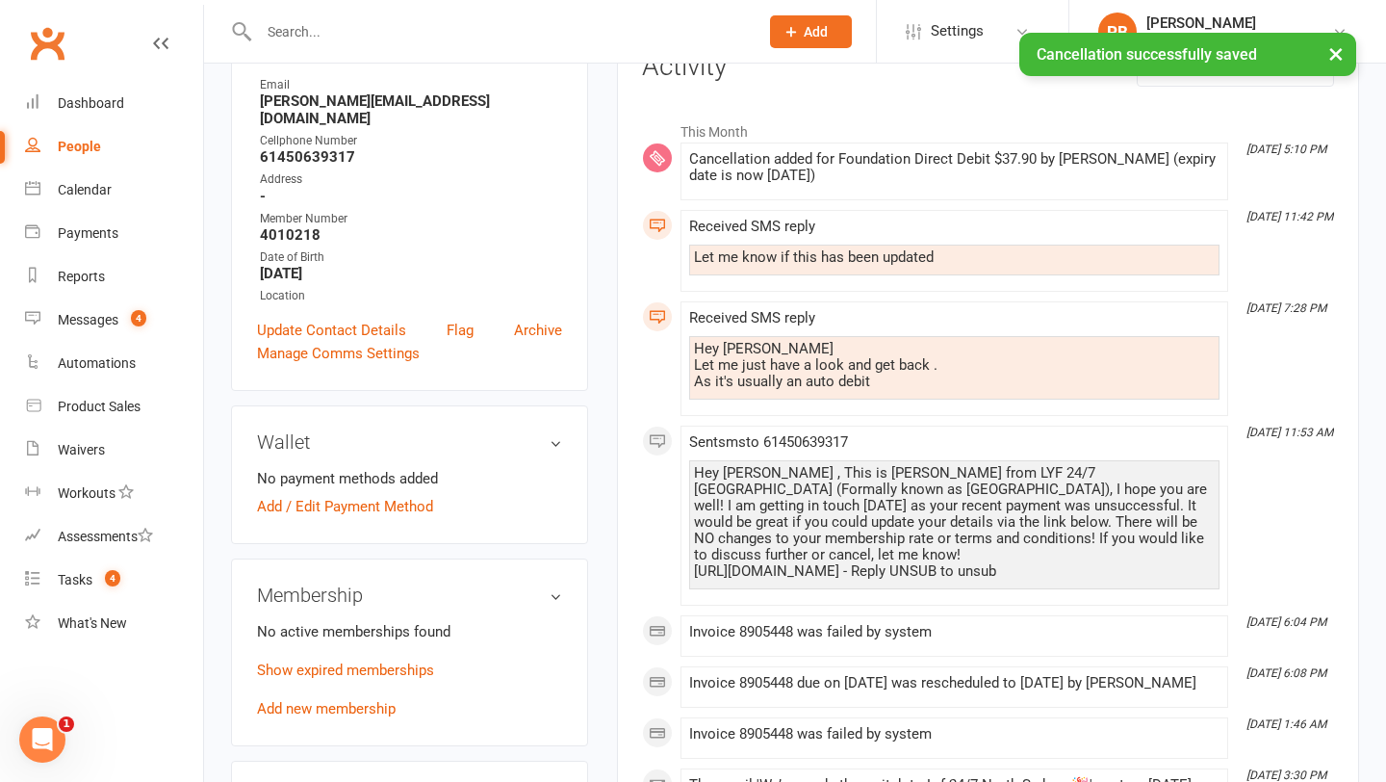
scroll to position [266, 0]
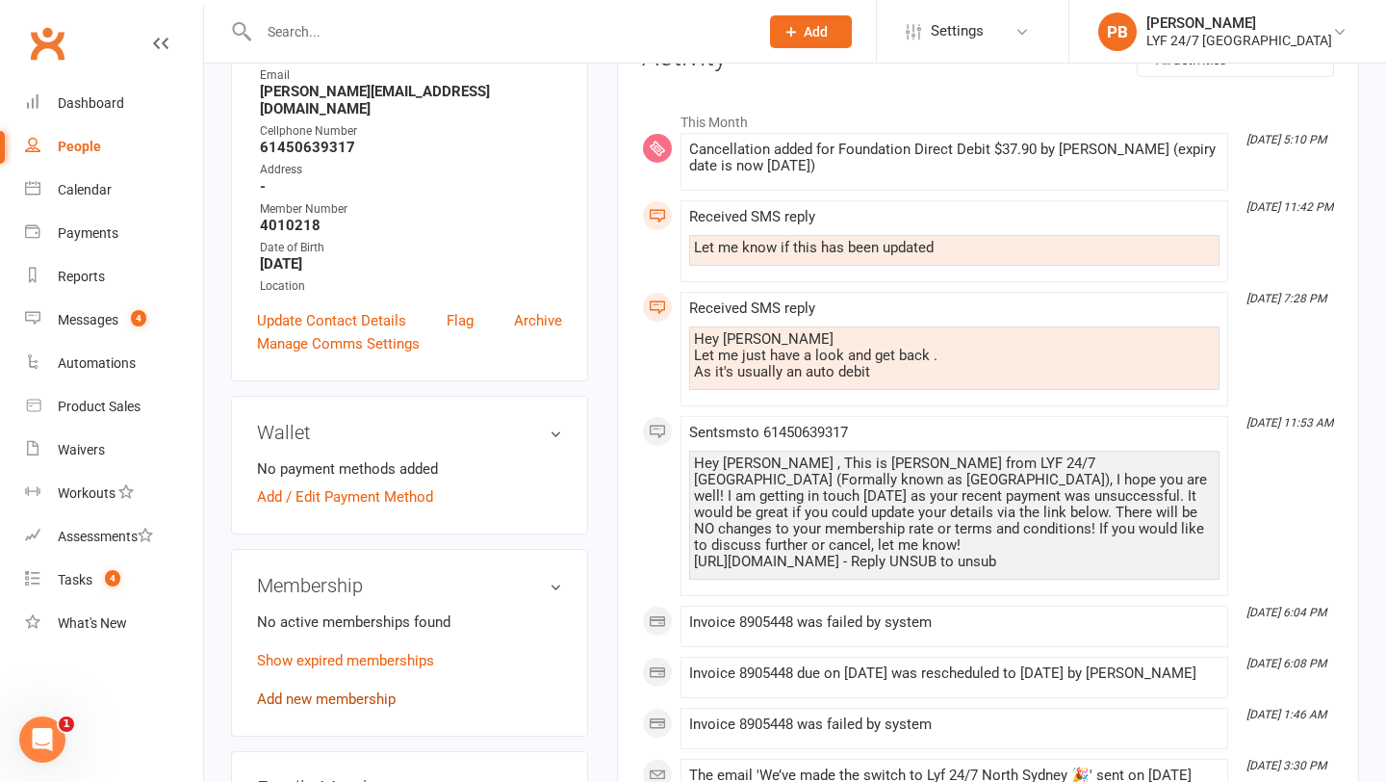
click at [357, 557] on link "Add new membership" at bounding box center [326, 698] width 139 height 17
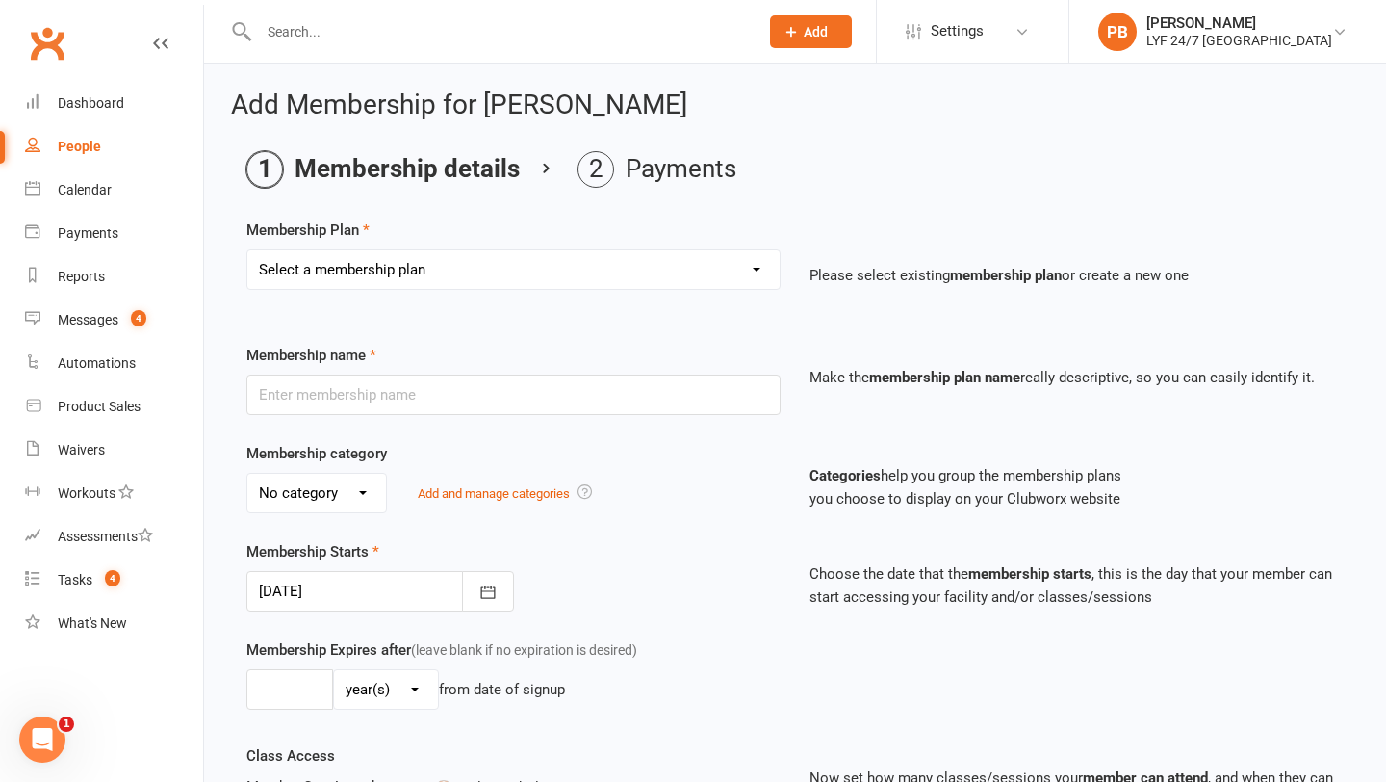
click at [439, 263] on select "Select a membership plan Create new Membership Plan Foundation Direct Debit $41…" at bounding box center [513, 269] width 532 height 39
select select "21"
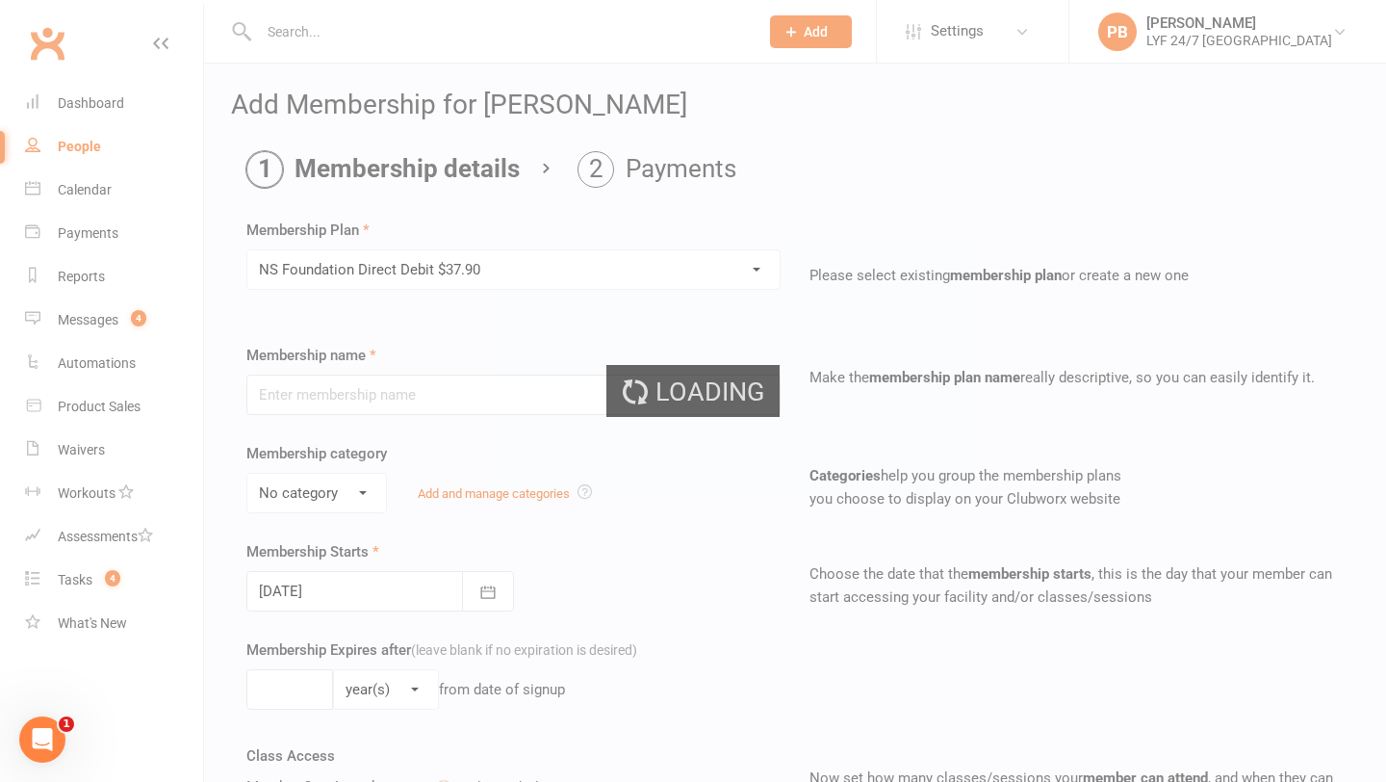
type input "NS Foundation Direct Debit $37.90"
type input "0"
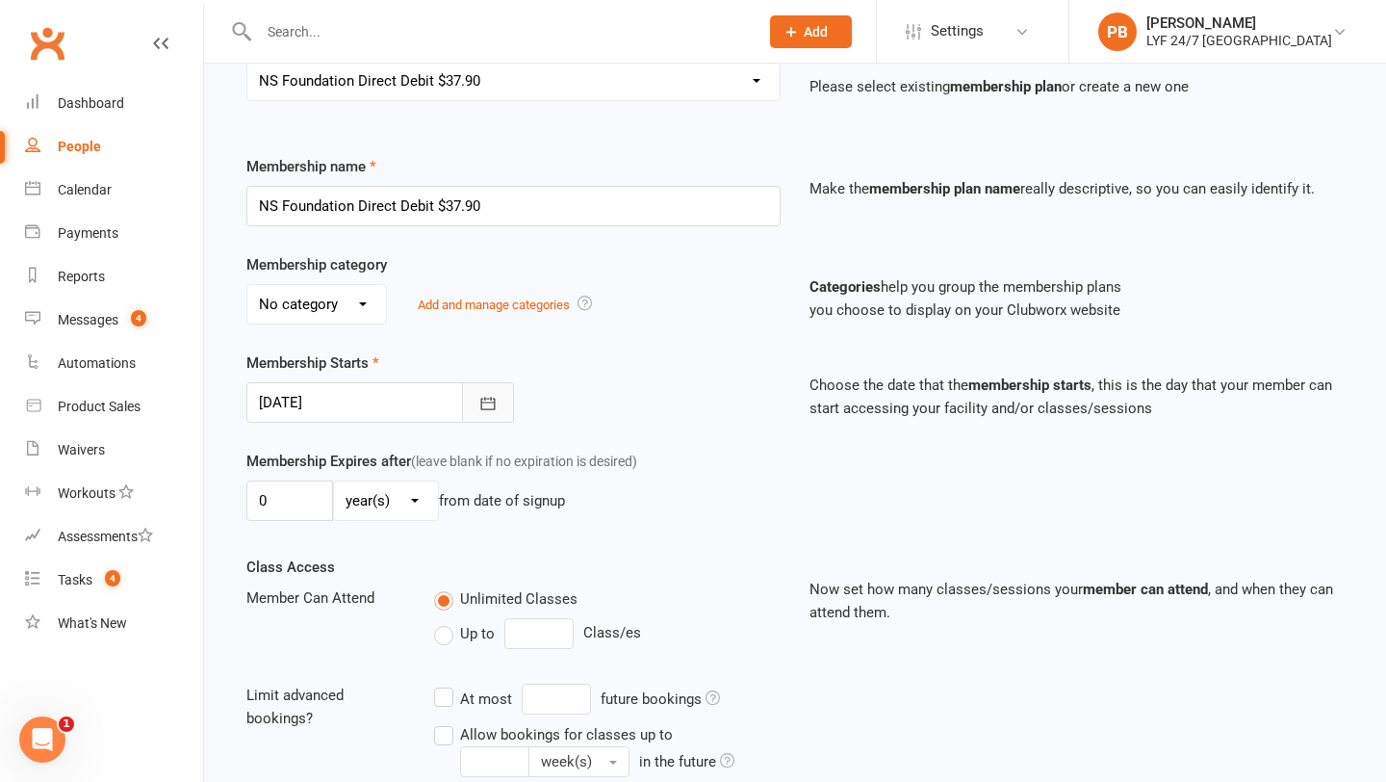
scroll to position [516, 0]
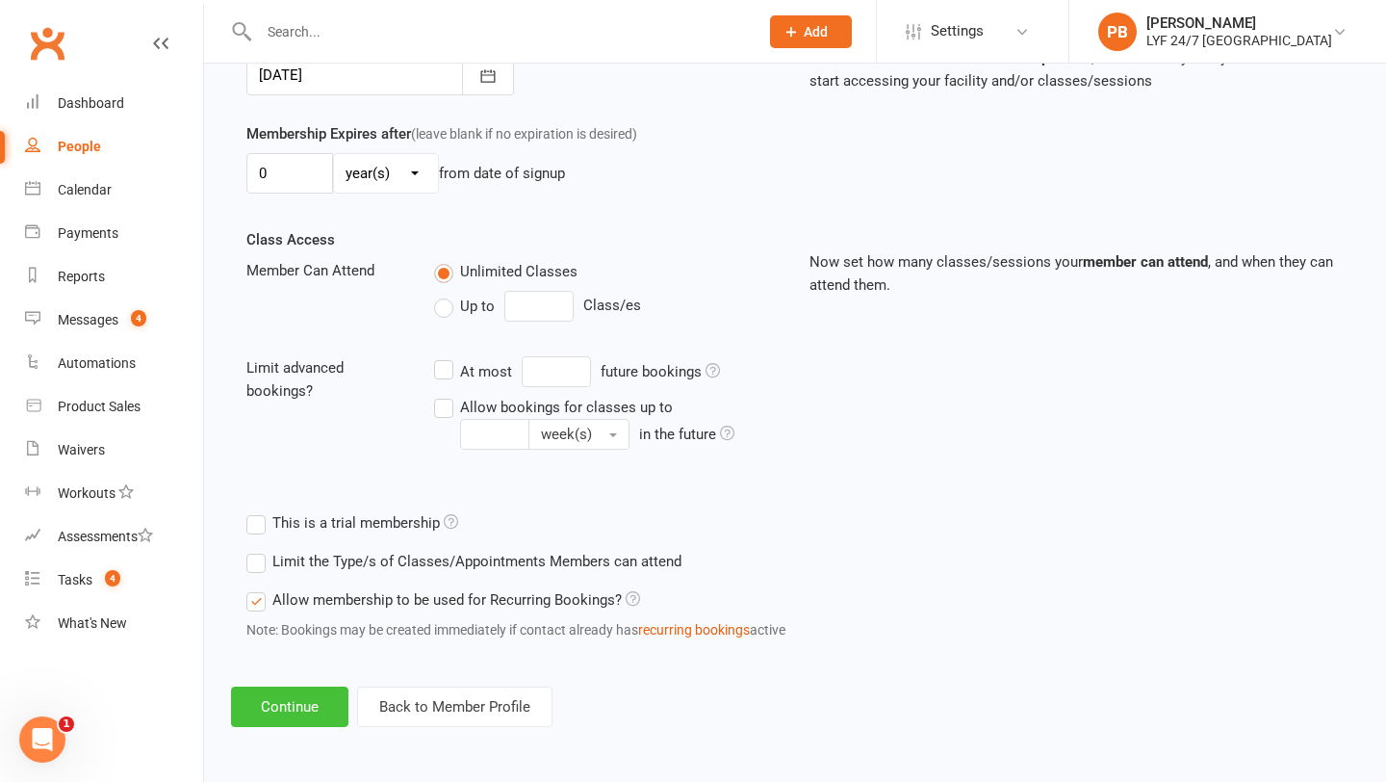
click at [299, 557] on button "Continue" at bounding box center [289, 706] width 117 height 40
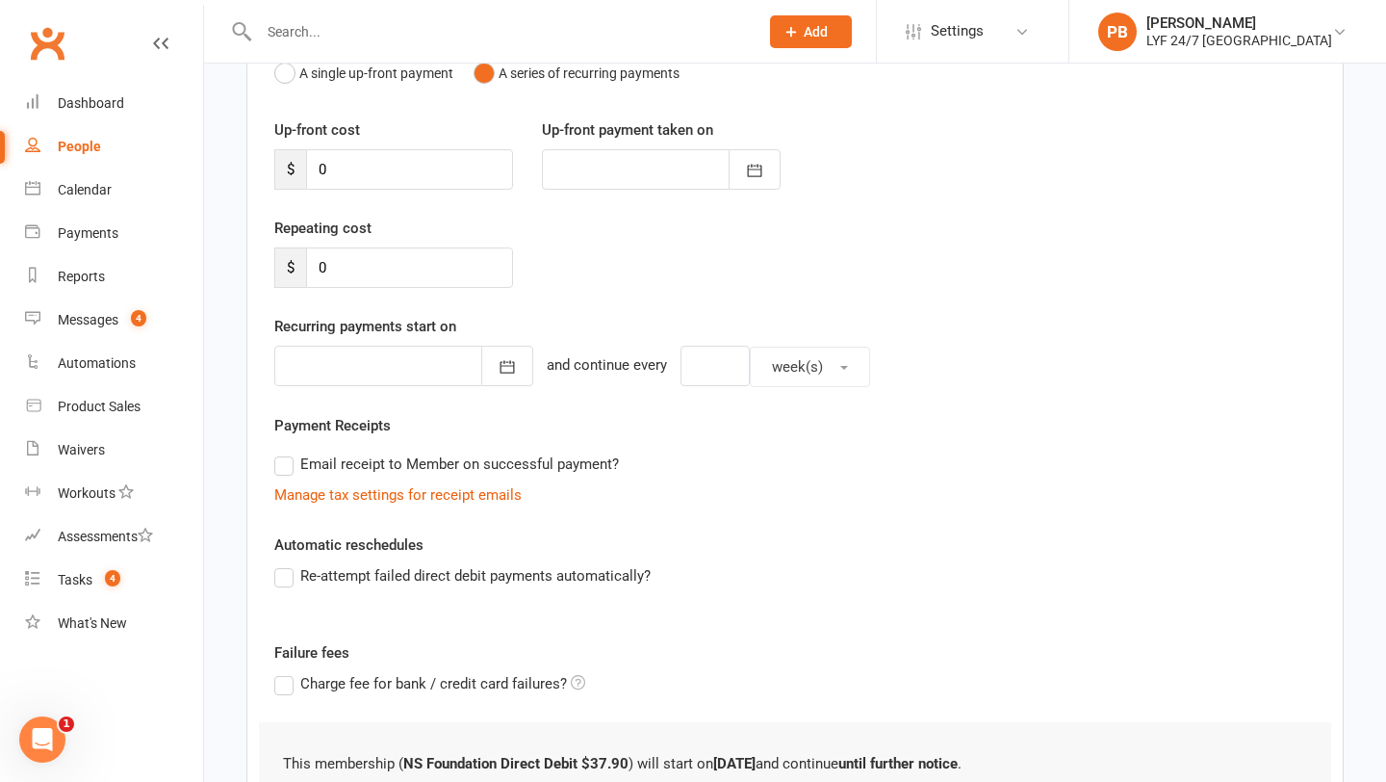
scroll to position [387, 0]
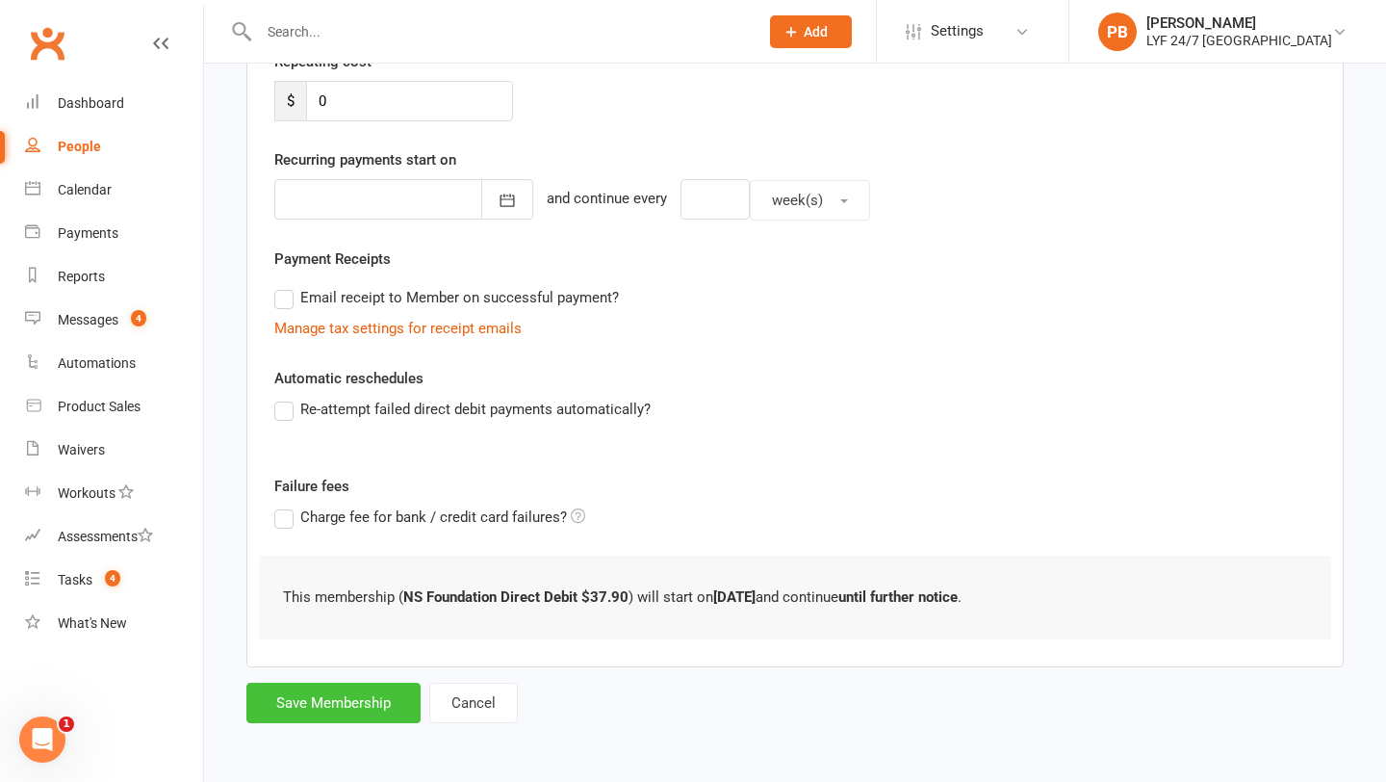
click at [292, 557] on button "Save Membership" at bounding box center [333, 703] width 174 height 40
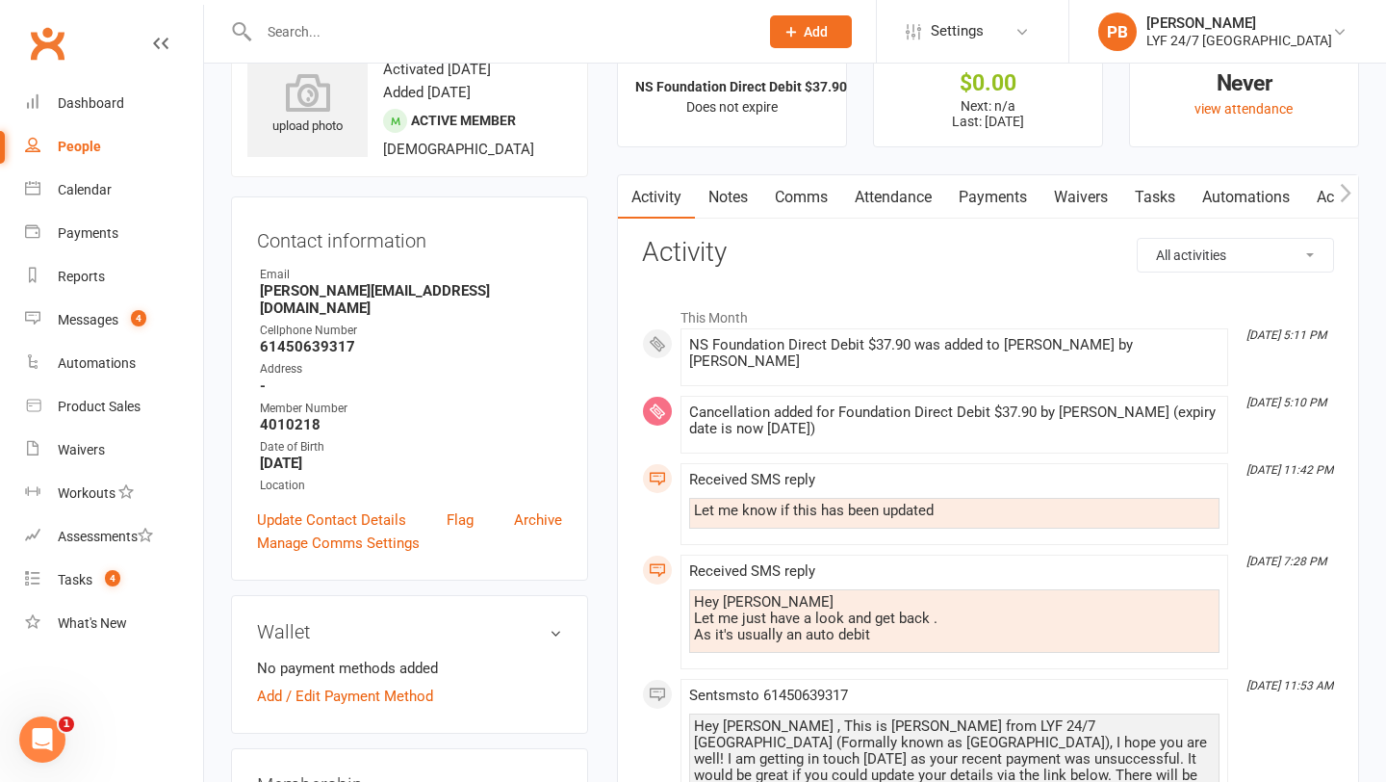
scroll to position [92, 0]
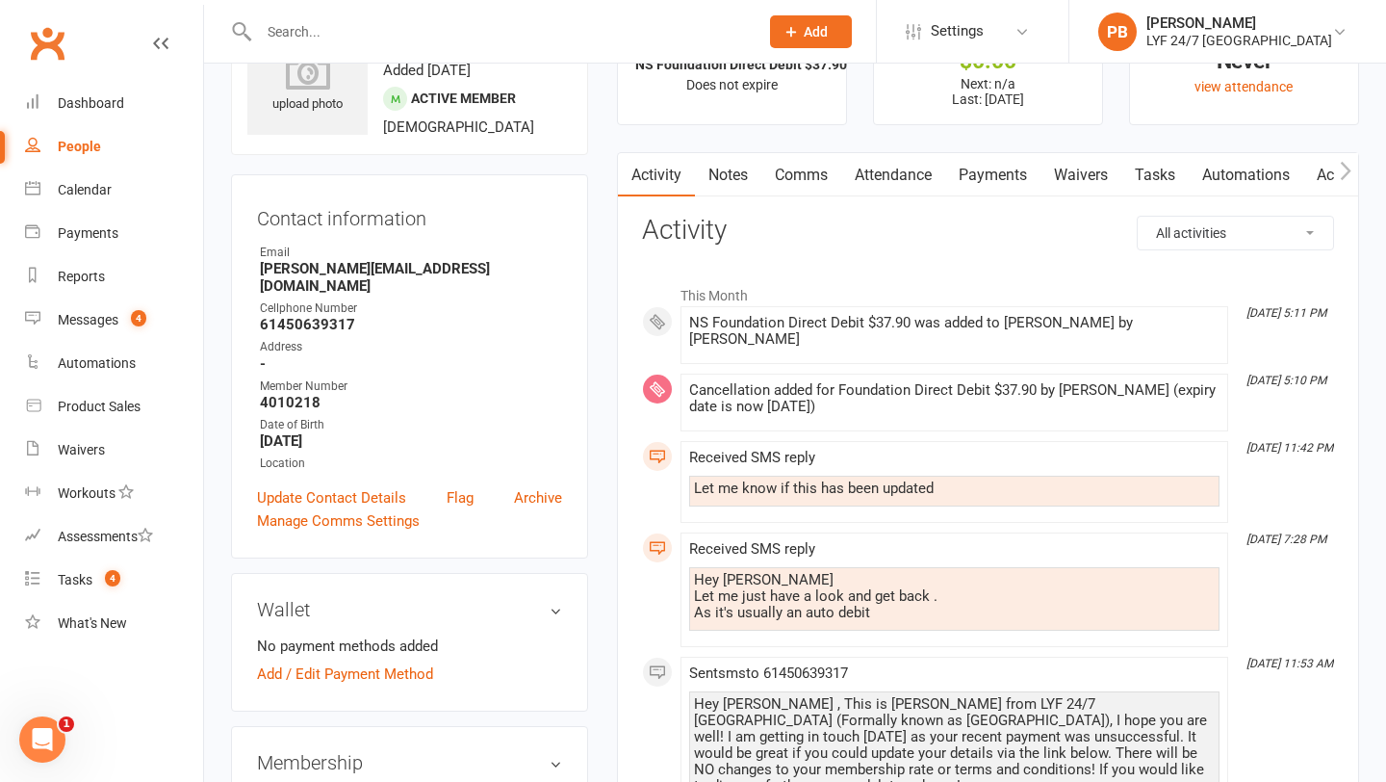
click at [790, 182] on link "Comms" at bounding box center [802, 175] width 80 height 44
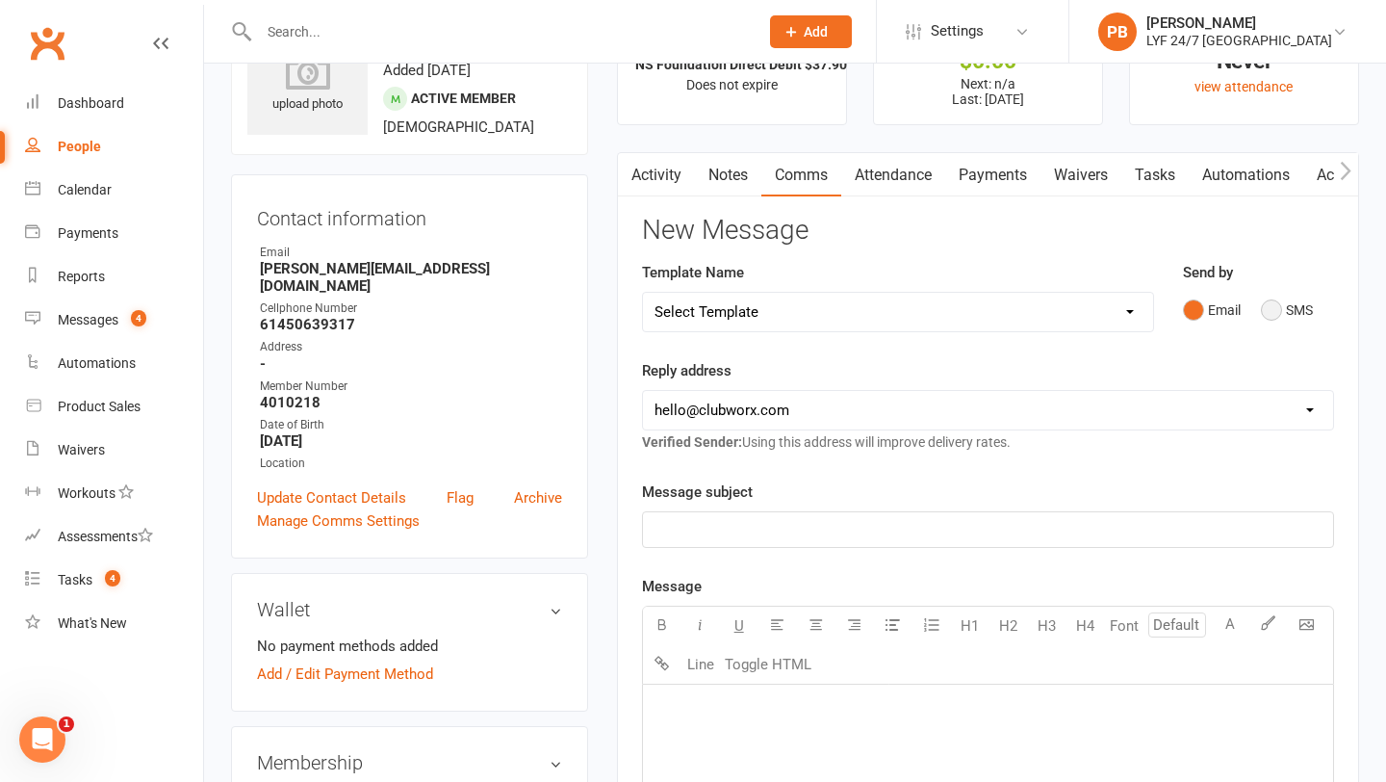
click at [1155, 312] on button "SMS" at bounding box center [1287, 310] width 52 height 37
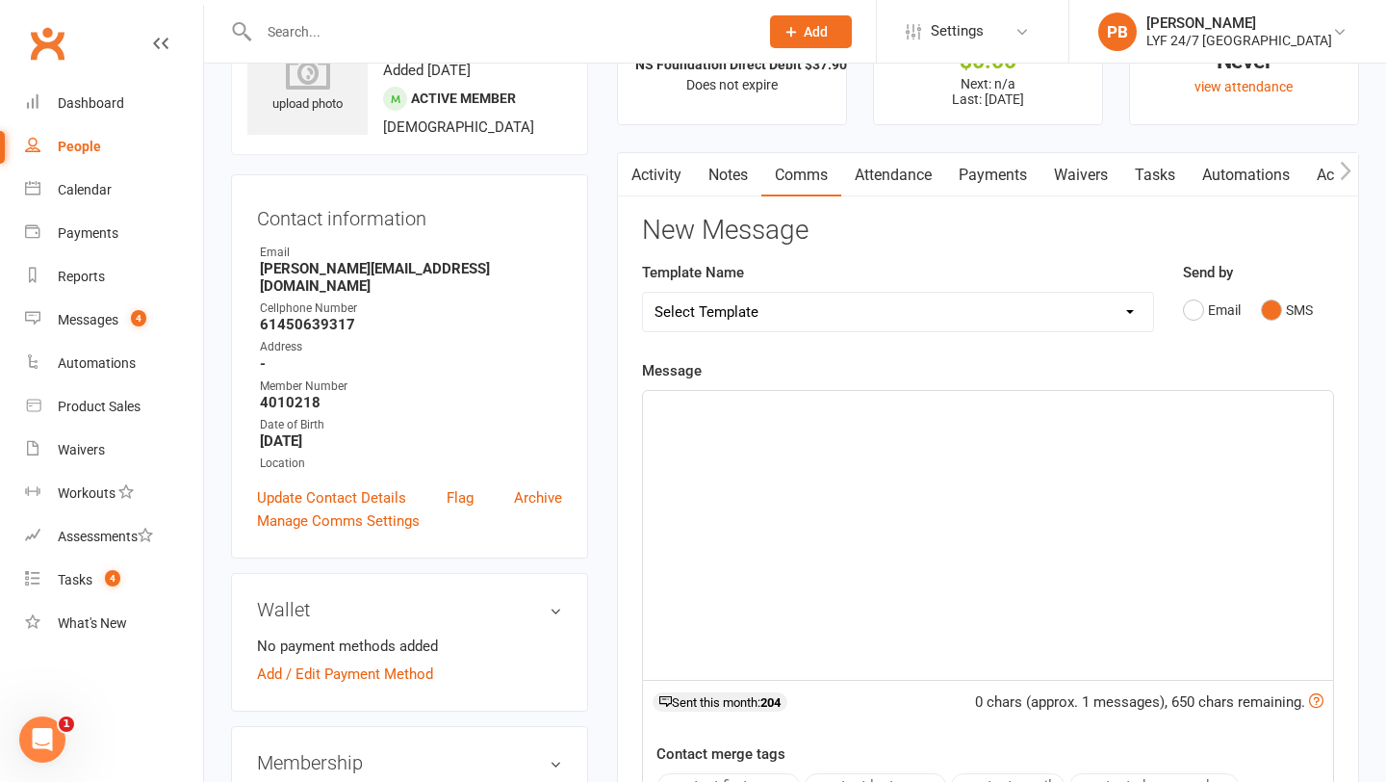
click at [779, 547] on div "﻿" at bounding box center [988, 535] width 690 height 289
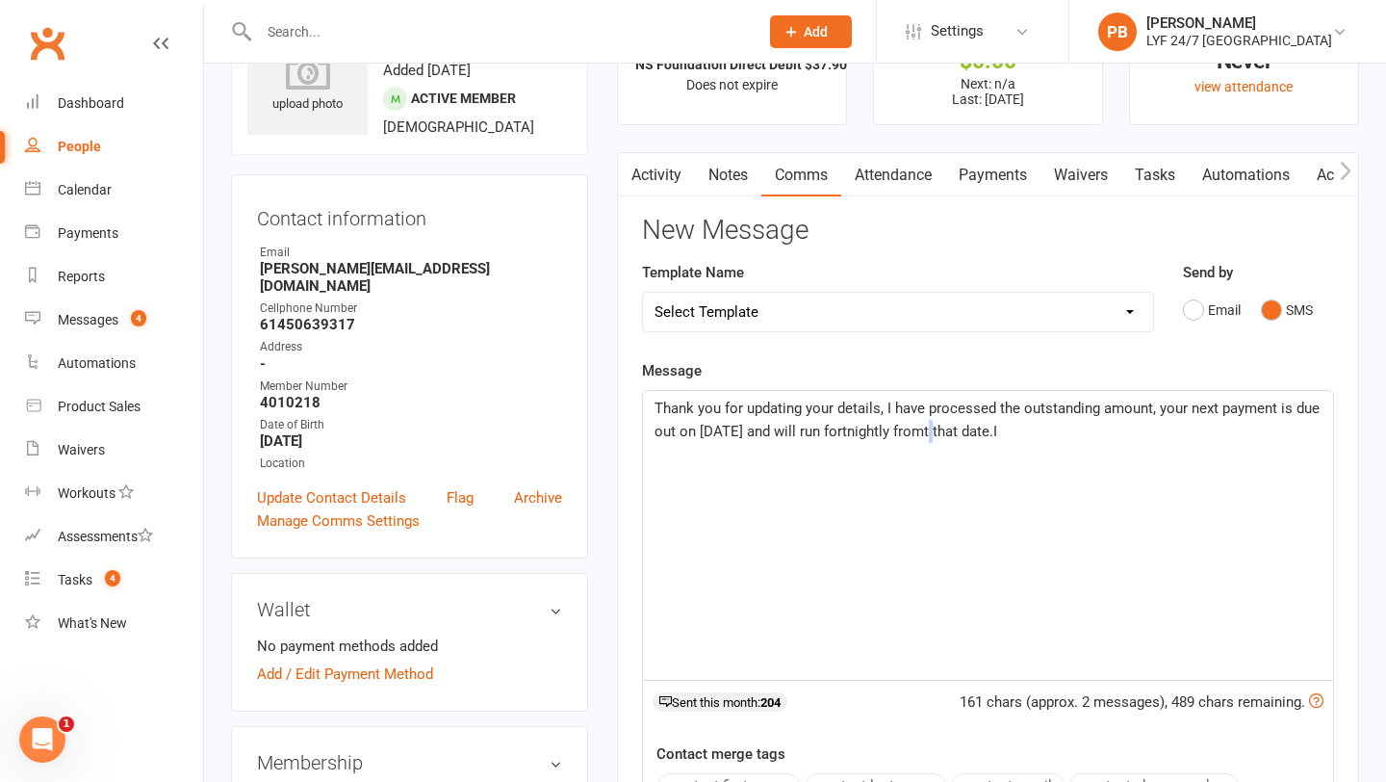
drag, startPoint x: 937, startPoint y: 422, endPoint x: 923, endPoint y: 424, distance: 13.6
click at [923, 424] on span "Thank you for updating your details, I have processed the outstanding amount, y…" at bounding box center [989, 420] width 669 height 40
click at [1032, 447] on div "Thank you for updating your details, I have processed the outstanding amount, y…" at bounding box center [988, 535] width 690 height 289
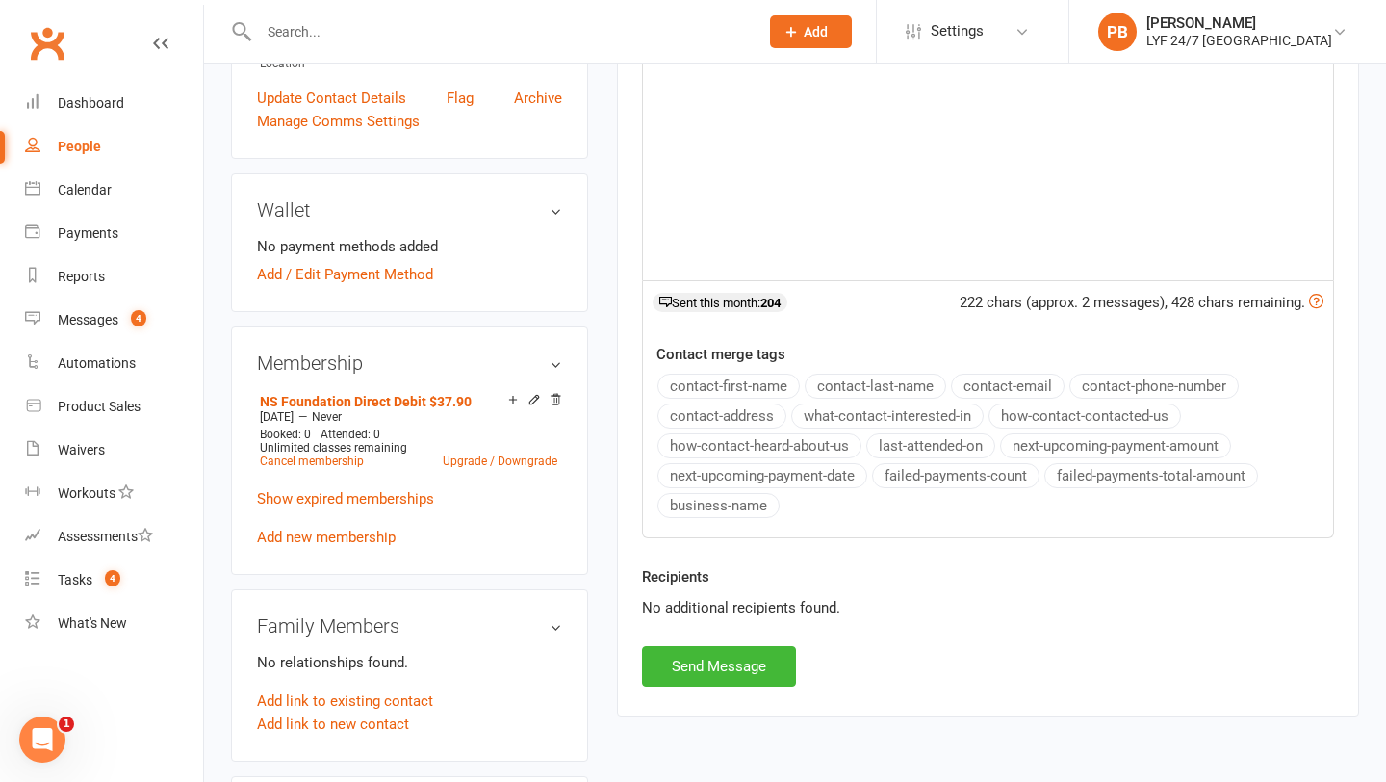
scroll to position [696, 0]
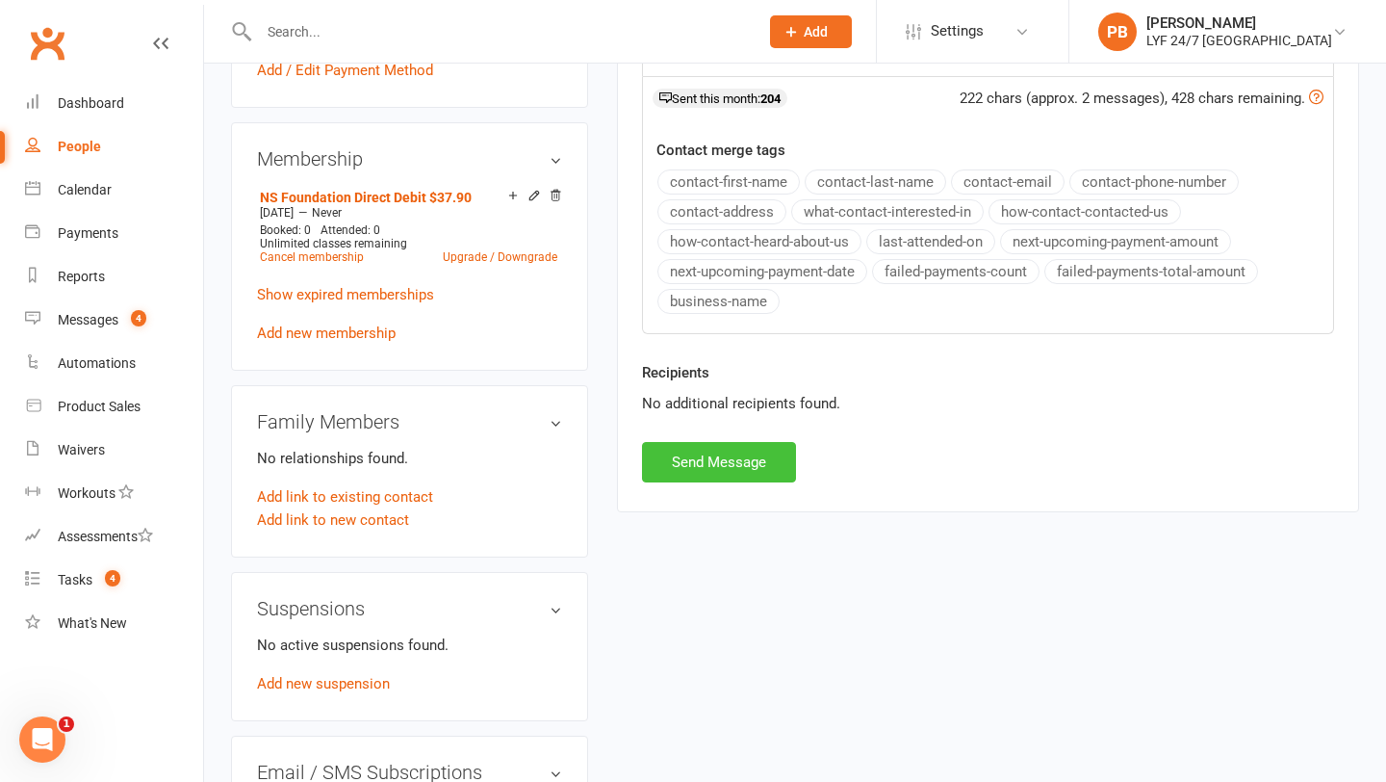
click at [733, 466] on button "Send Message" at bounding box center [719, 462] width 154 height 40
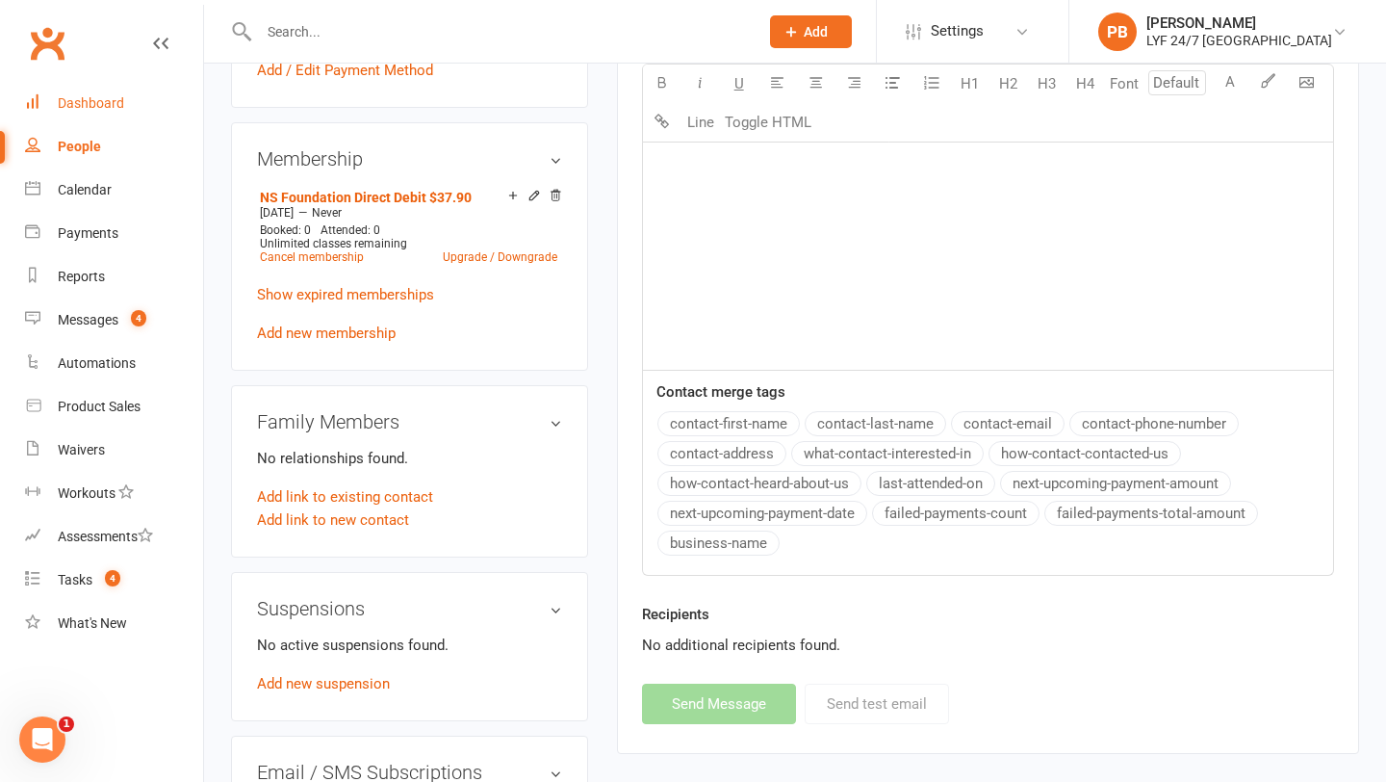
click at [112, 95] on div "Dashboard" at bounding box center [91, 102] width 66 height 15
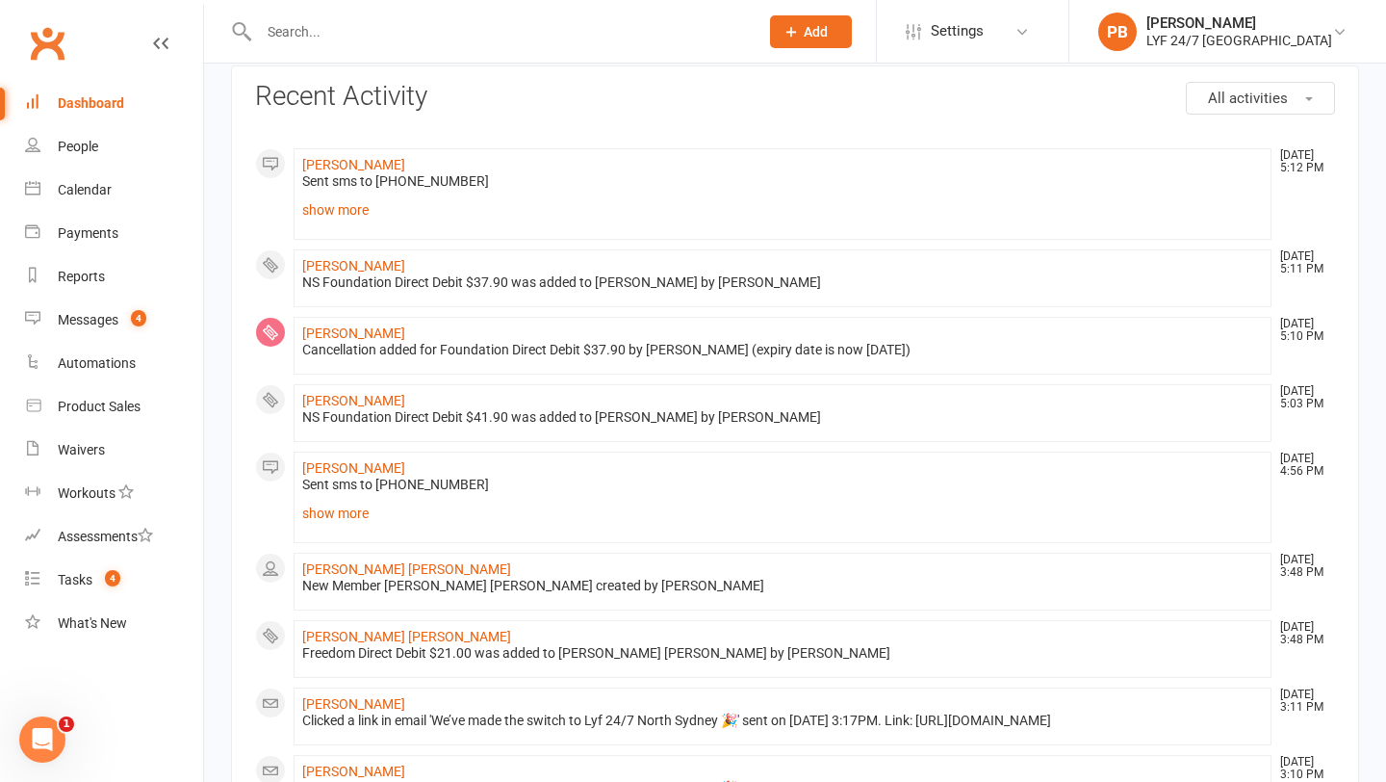
scroll to position [94, 0]
click at [347, 398] on link "[PERSON_NAME]" at bounding box center [353, 398] width 103 height 15
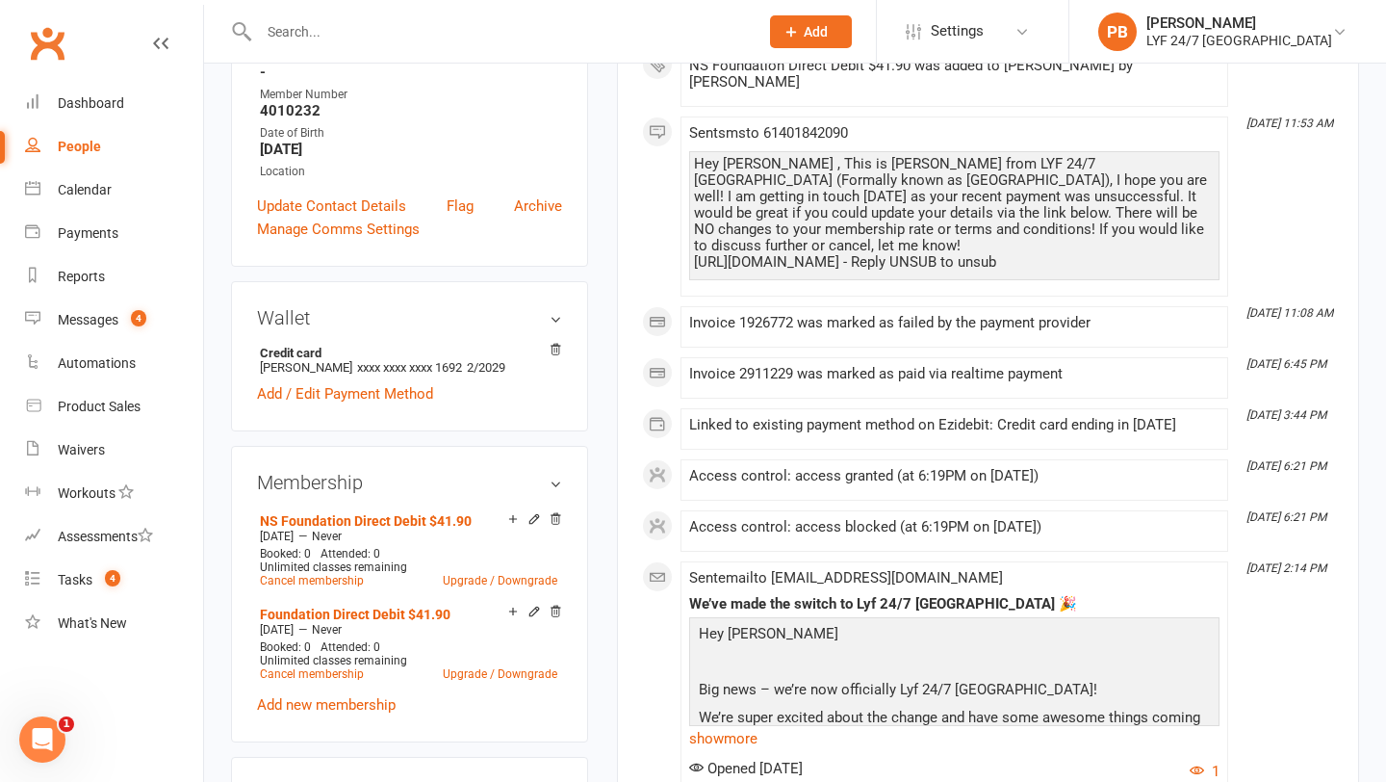
scroll to position [403, 0]
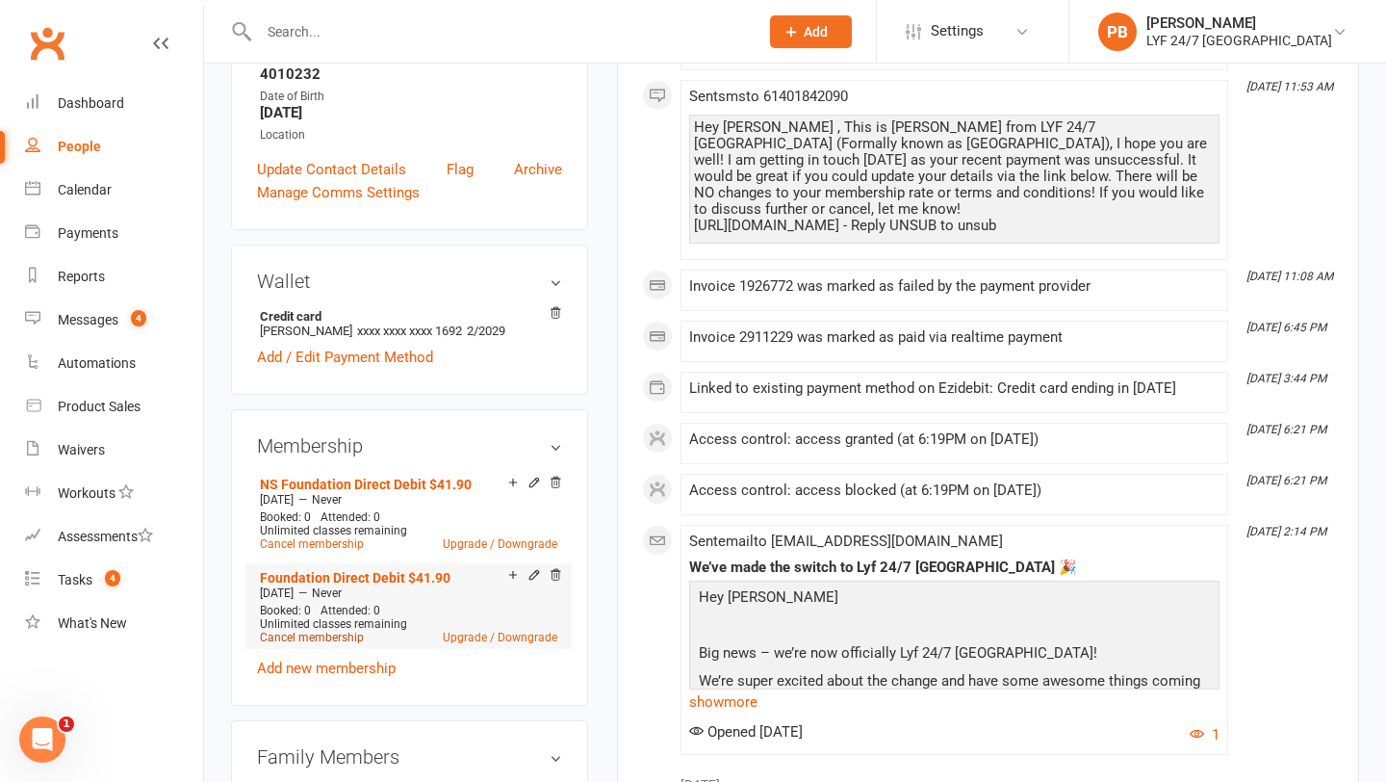
click at [289, 557] on link "Cancel membership" at bounding box center [312, 637] width 104 height 13
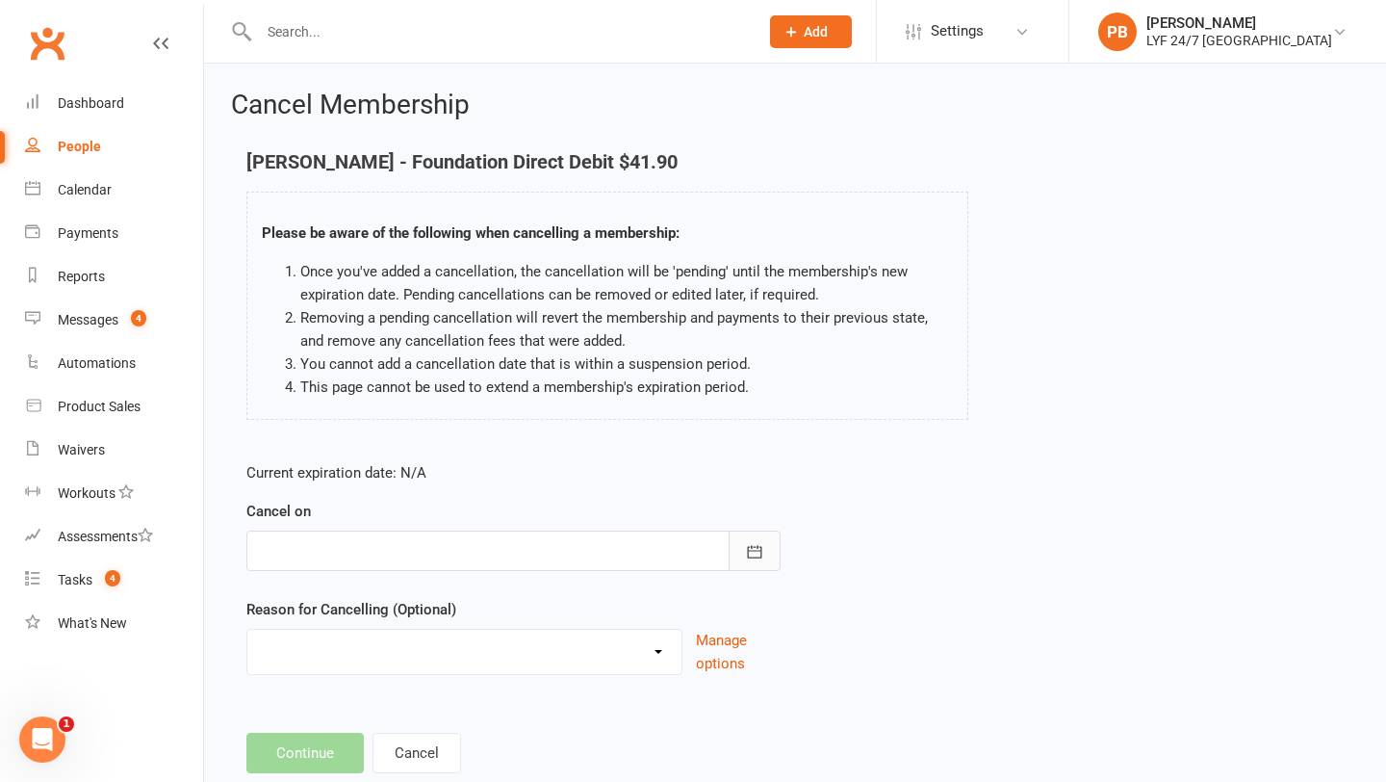
click at [758, 551] on icon "button" at bounding box center [755, 551] width 14 height 13
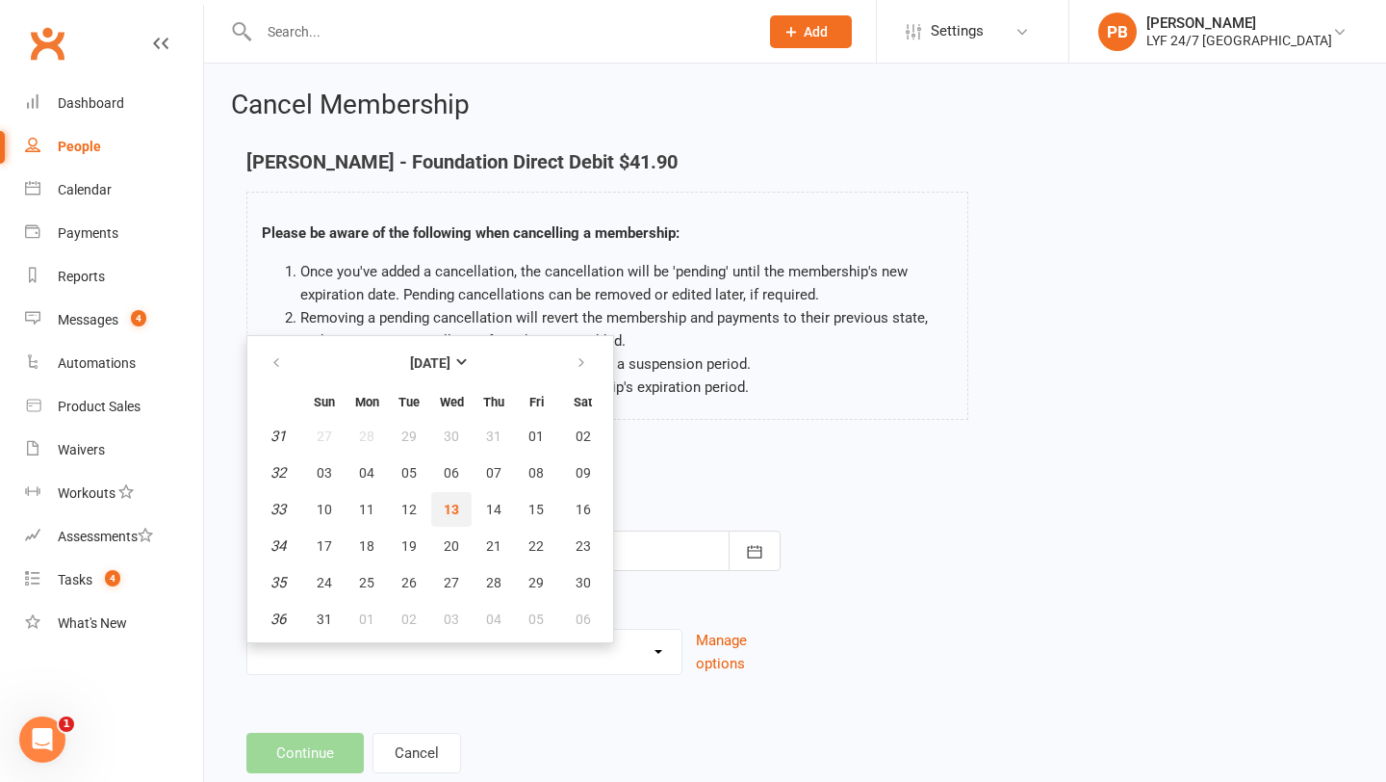
click at [454, 505] on span "13" at bounding box center [451, 509] width 15 height 15
type input "[DATE]"
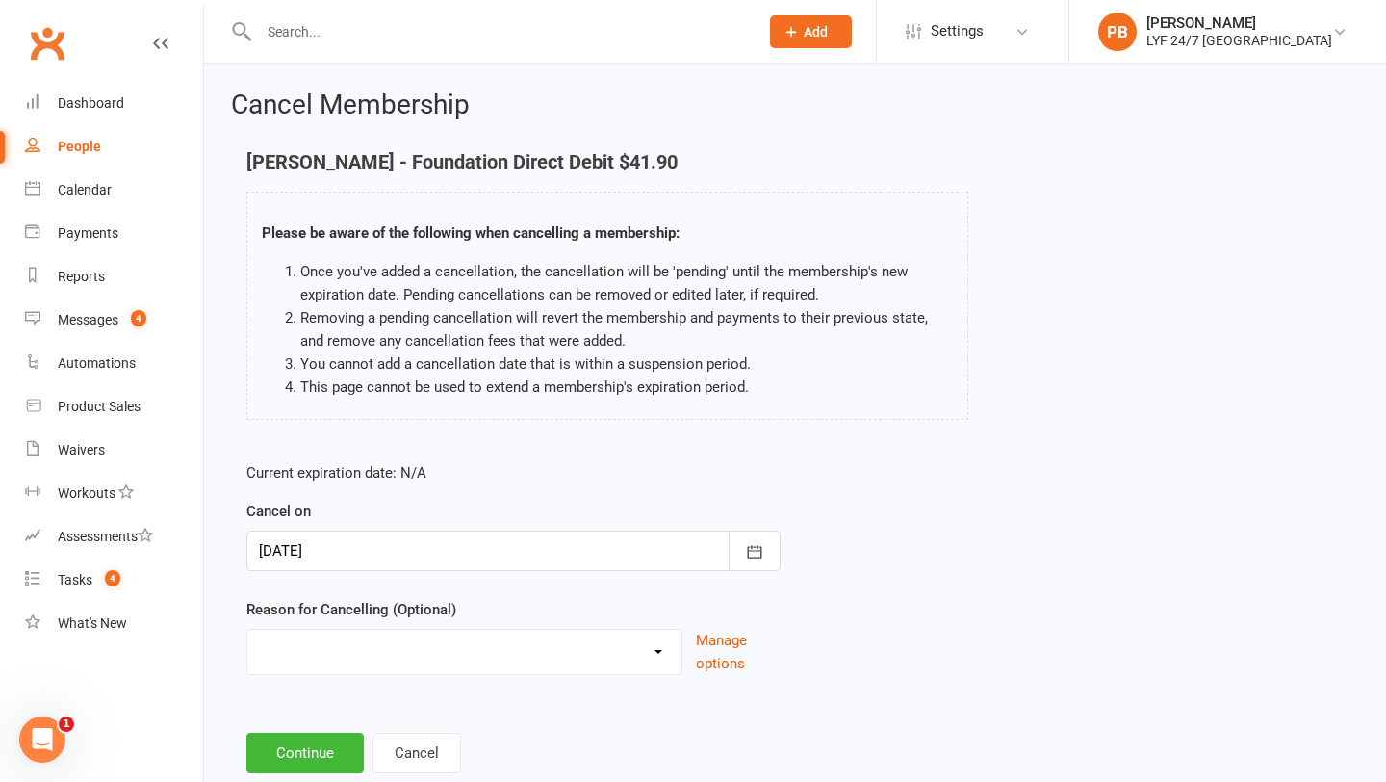
click at [662, 557] on div "Holiday Injury Migration Moved Stripe Migration Time Other reason" at bounding box center [464, 652] width 436 height 46
click at [652, 557] on select "Holiday Injury Migration Moved Stripe Migration Time Other reason" at bounding box center [464, 649] width 434 height 39
select select "4"
click at [290, 557] on button "Continue" at bounding box center [304, 753] width 117 height 40
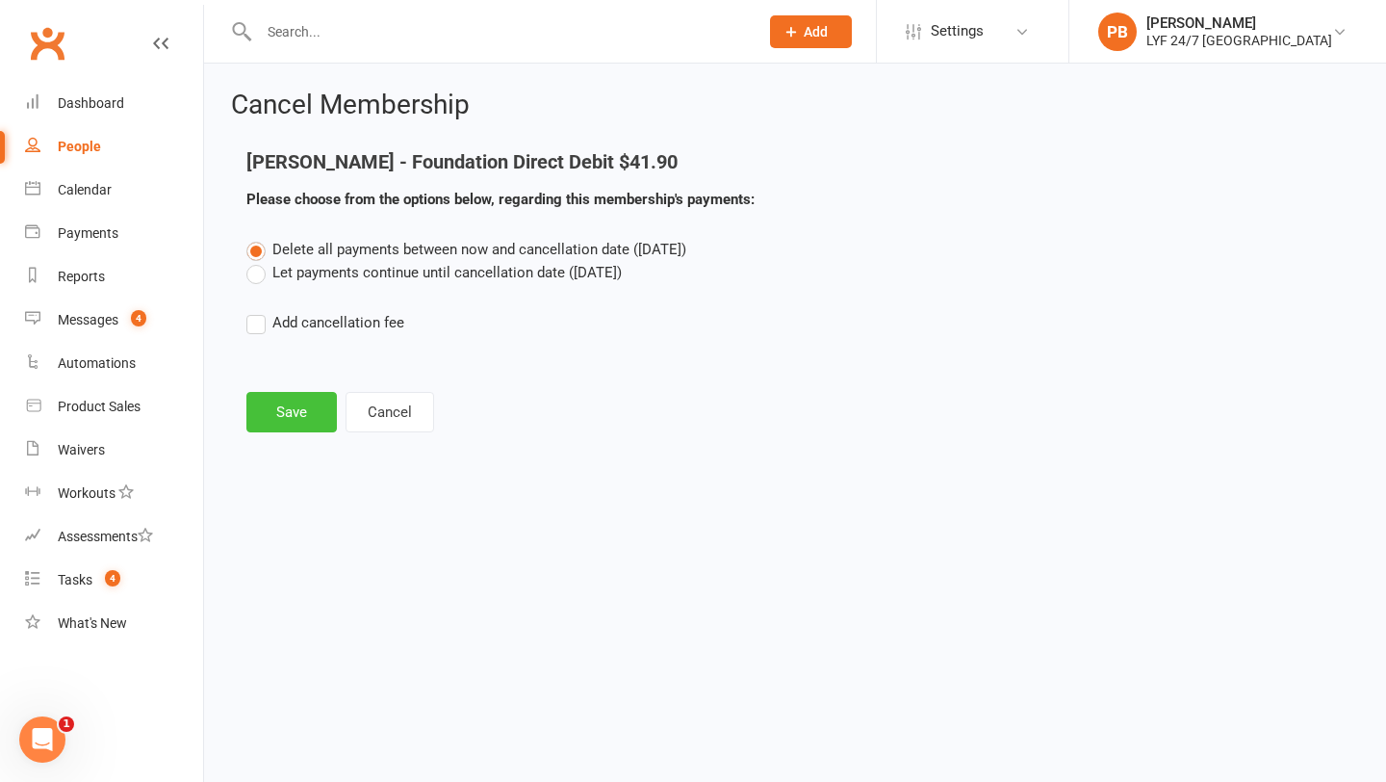
click at [276, 419] on button "Save" at bounding box center [291, 412] width 91 height 40
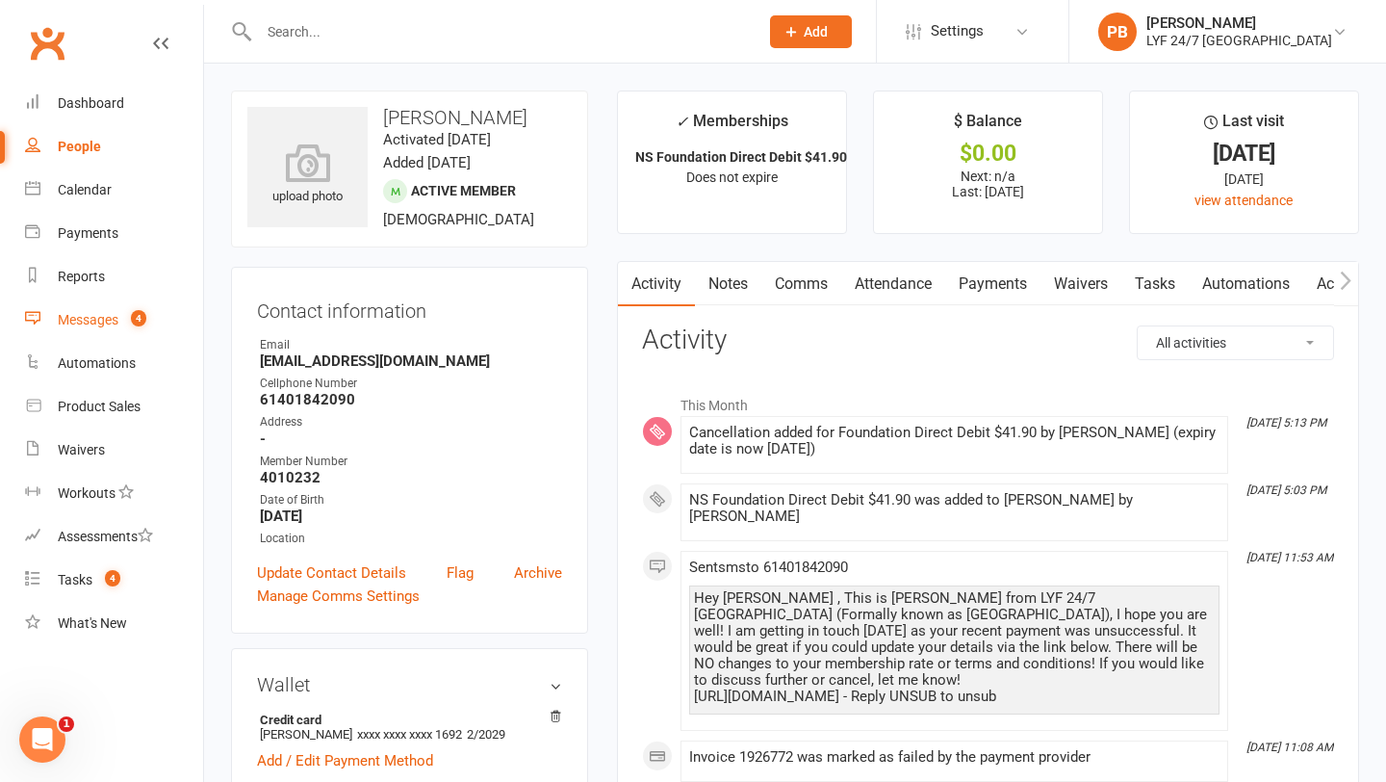
click at [75, 320] on div "Messages" at bounding box center [88, 319] width 61 height 15
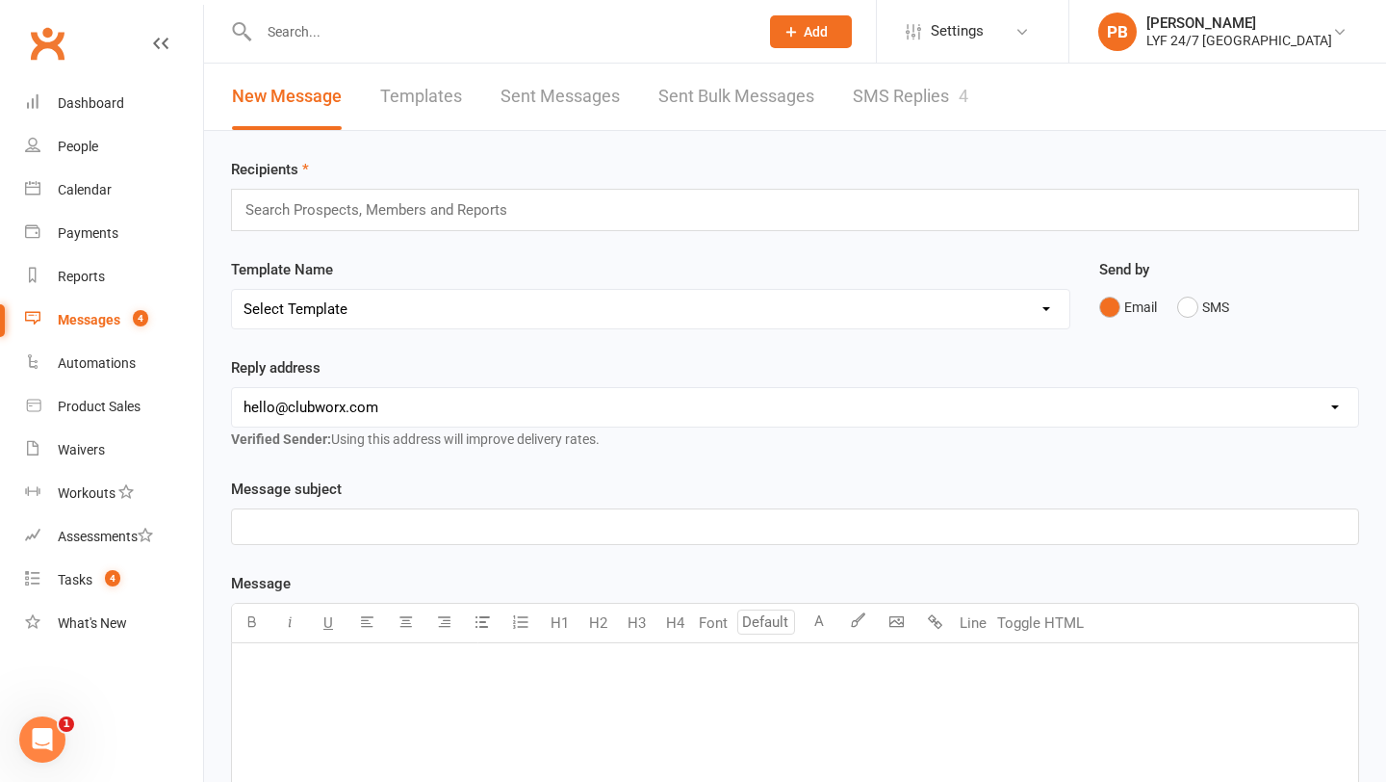
click at [905, 87] on link "SMS Replies 4" at bounding box center [911, 97] width 116 height 66
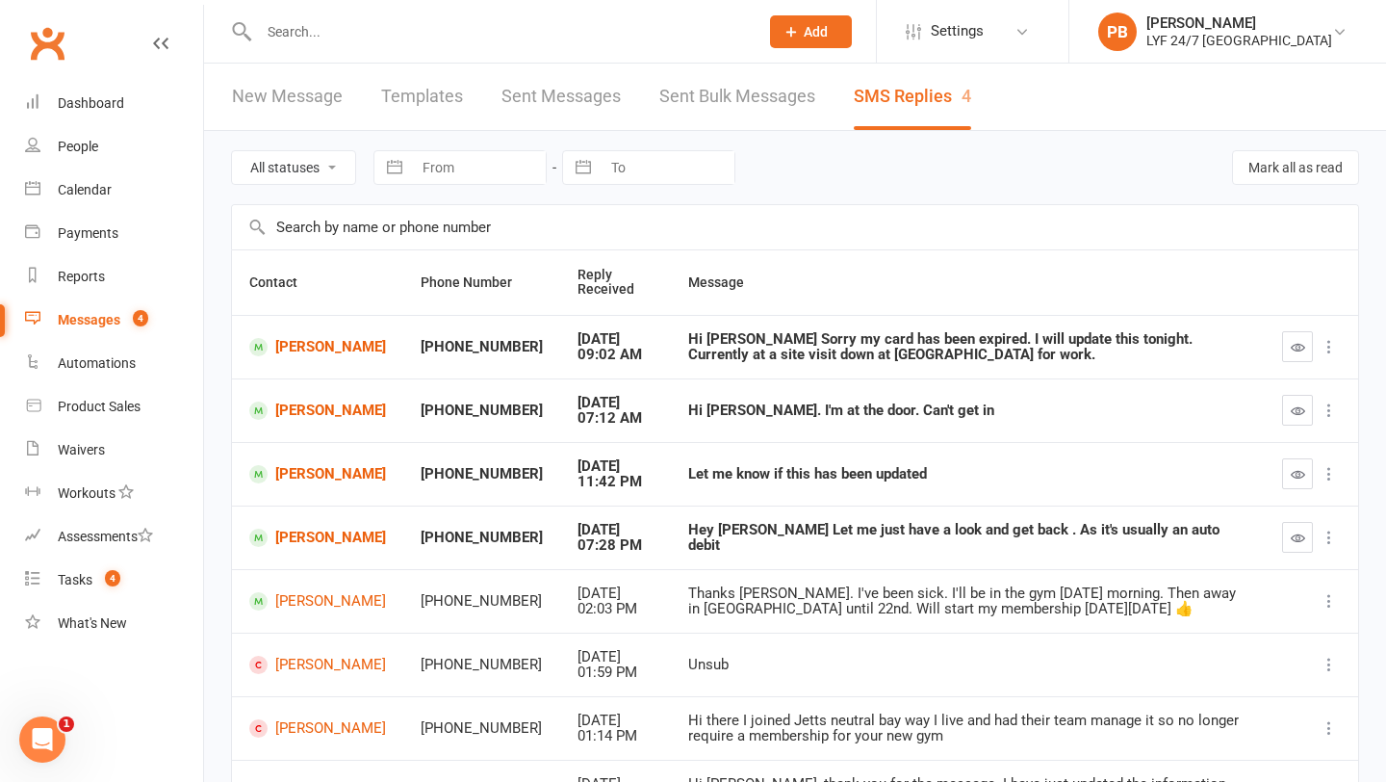
click at [1155, 537] on icon "button" at bounding box center [1298, 538] width 14 height 14
click at [1155, 538] on icon "button" at bounding box center [1298, 538] width 14 height 14
click at [1155, 476] on icon "button" at bounding box center [1298, 474] width 14 height 14
click at [1155, 467] on icon "button" at bounding box center [1298, 474] width 14 height 14
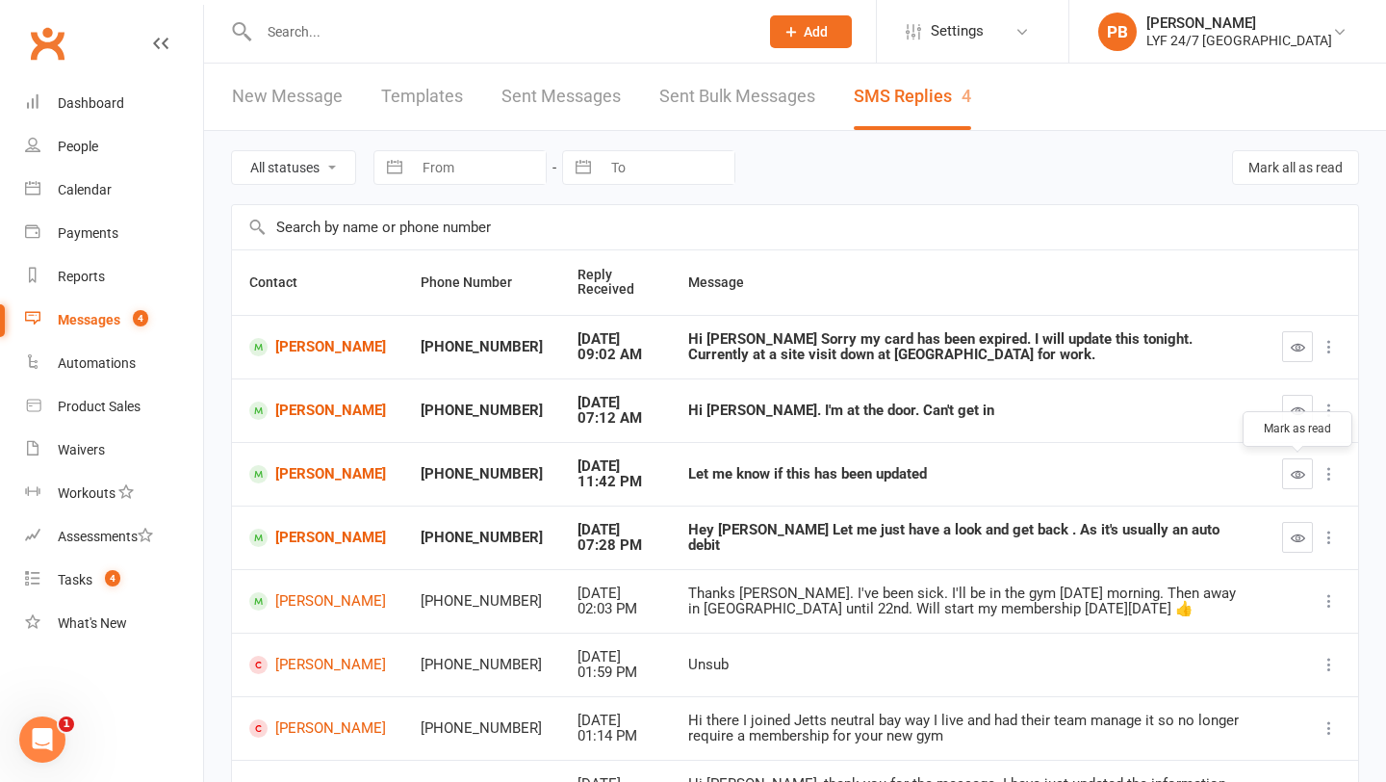
click at [1155, 467] on icon "button" at bounding box center [1298, 474] width 14 height 14
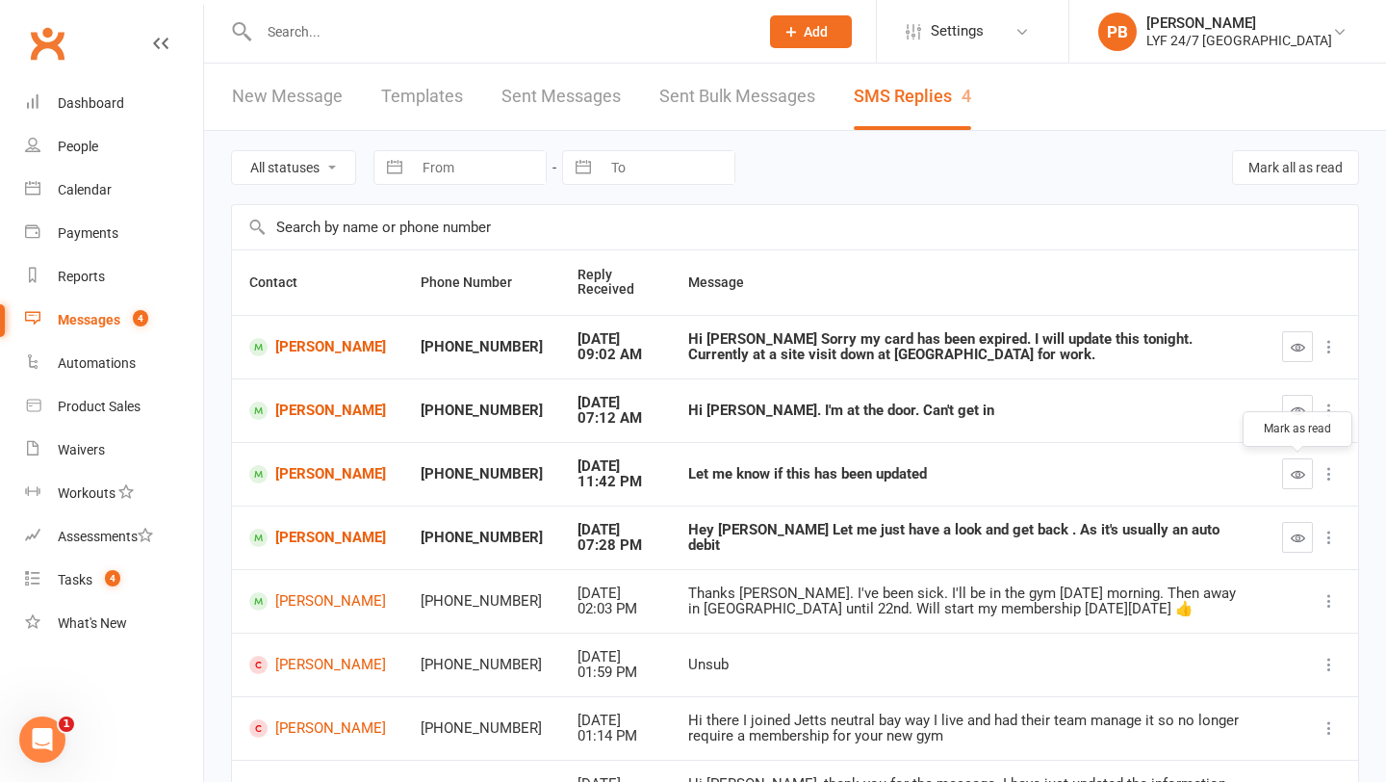
click at [1155, 465] on button "button" at bounding box center [1297, 473] width 31 height 31
click at [1155, 539] on icon "button" at bounding box center [1298, 538] width 14 height 14
click at [1155, 547] on button "button" at bounding box center [1297, 537] width 31 height 31
click at [1155, 540] on icon "button" at bounding box center [1298, 538] width 14 height 14
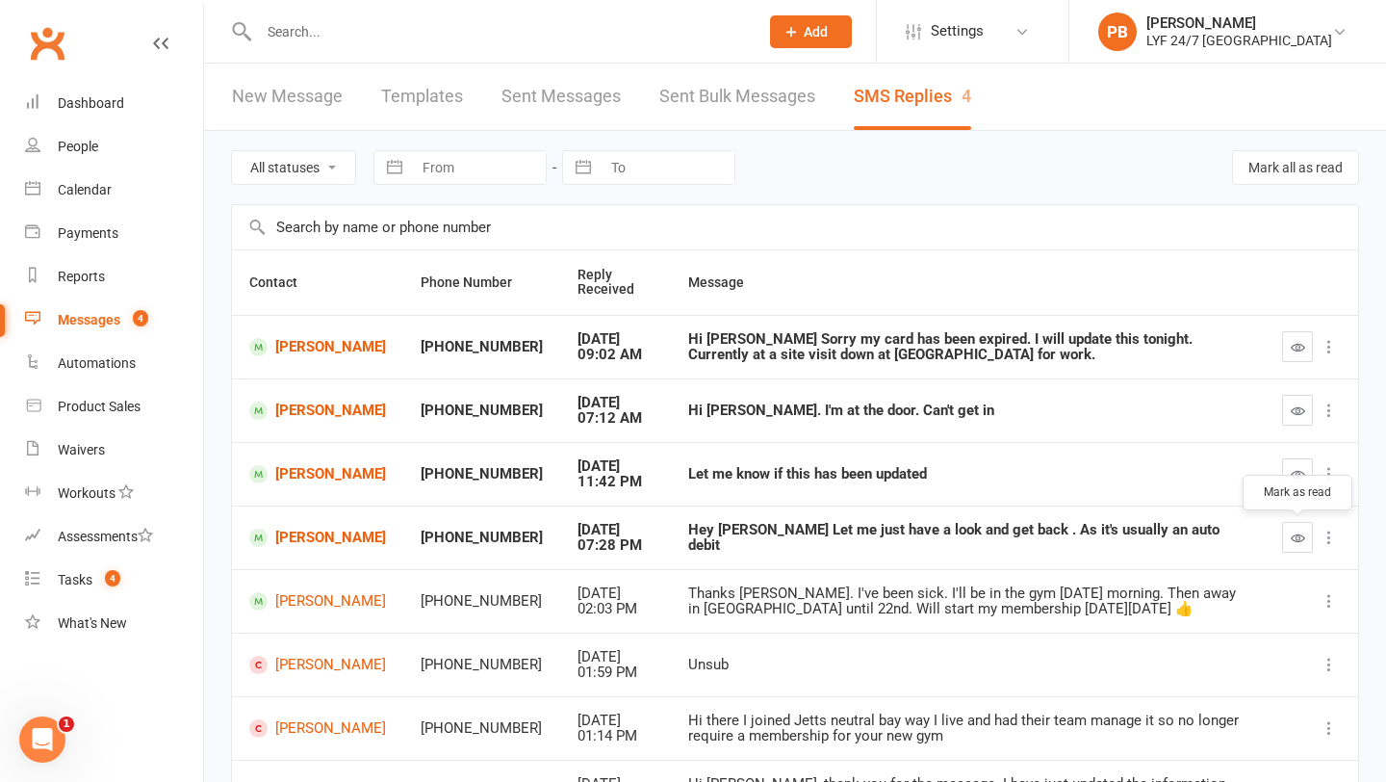
click at [1155, 540] on icon "button" at bounding box center [1298, 538] width 14 height 14
click at [1155, 536] on icon "button" at bounding box center [1298, 538] width 14 height 14
click at [1155, 543] on icon "button" at bounding box center [1298, 538] width 14 height 14
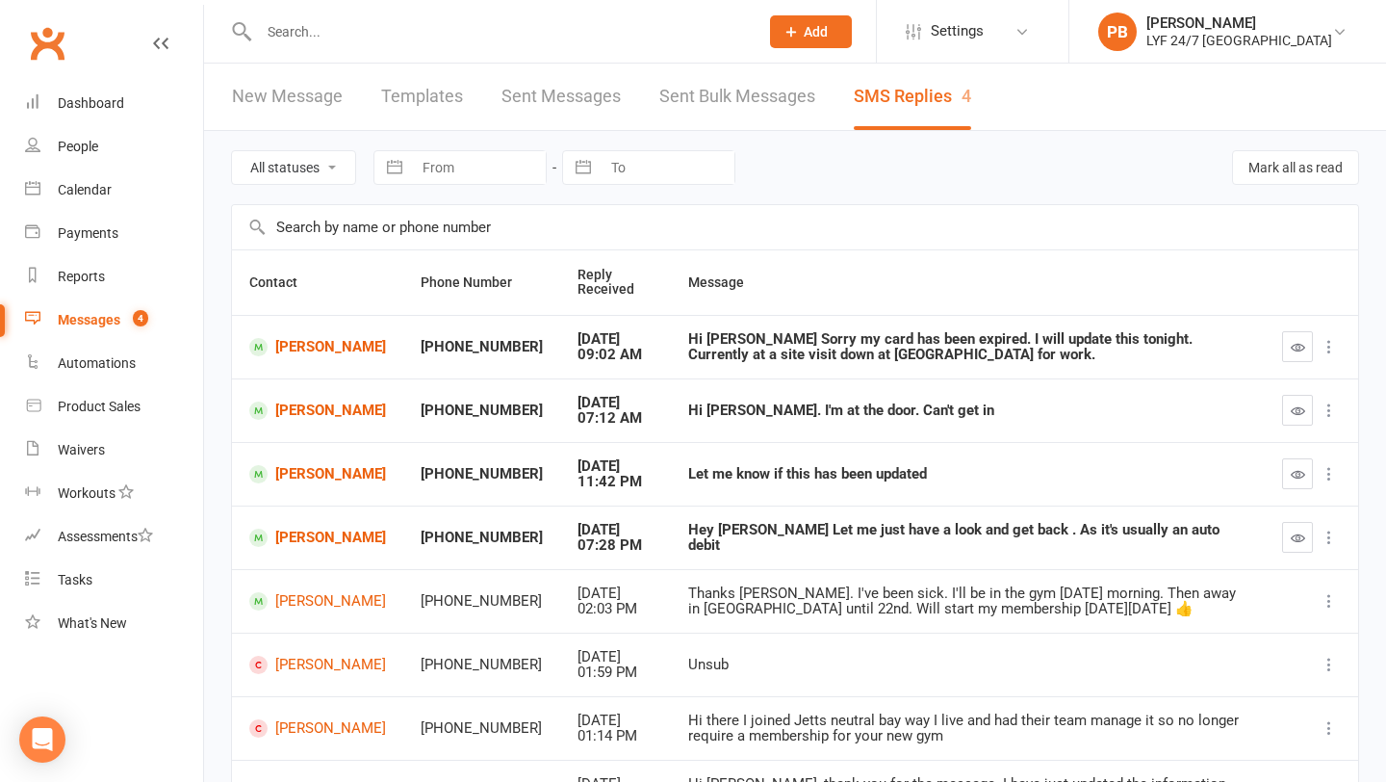
click at [1299, 546] on button "button" at bounding box center [1297, 537] width 31 height 31
click at [1295, 471] on icon "button" at bounding box center [1298, 474] width 14 height 14
click at [424, 53] on div at bounding box center [488, 31] width 514 height 63
click at [387, 48] on div at bounding box center [488, 31] width 514 height 63
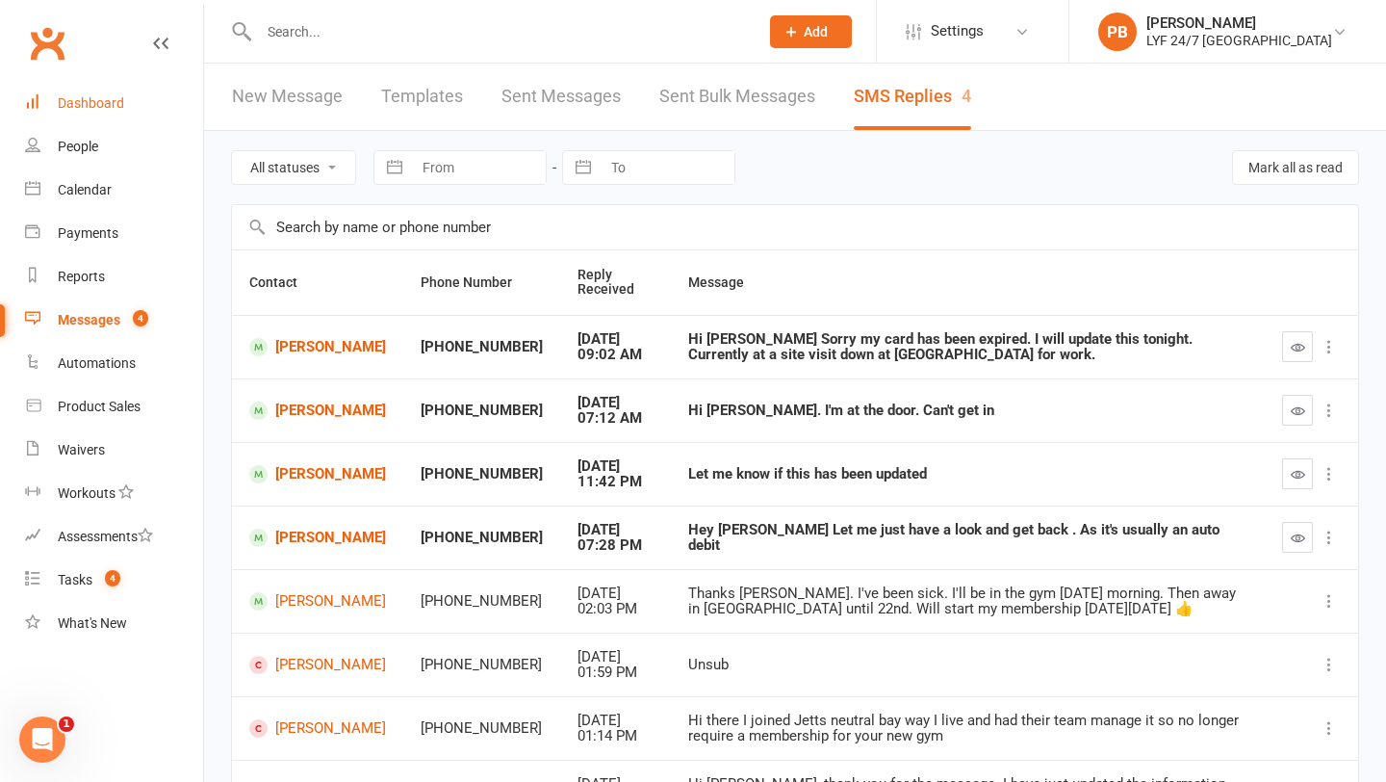
click at [104, 87] on link "Dashboard" at bounding box center [114, 103] width 178 height 43
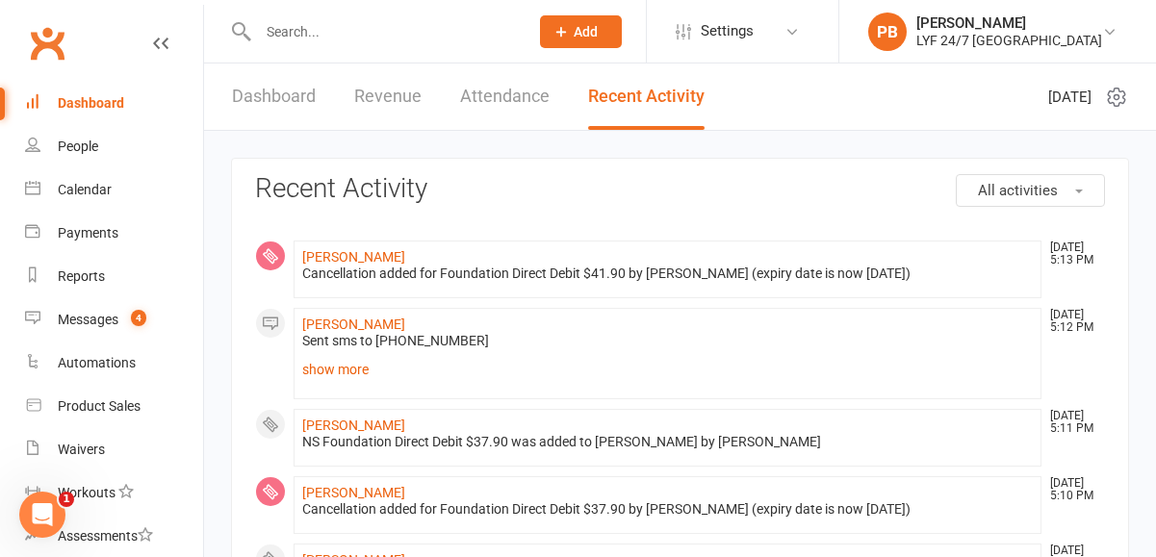
click at [385, 31] on input "text" at bounding box center [383, 31] width 263 height 27
paste input "[PERSON_NAME]"
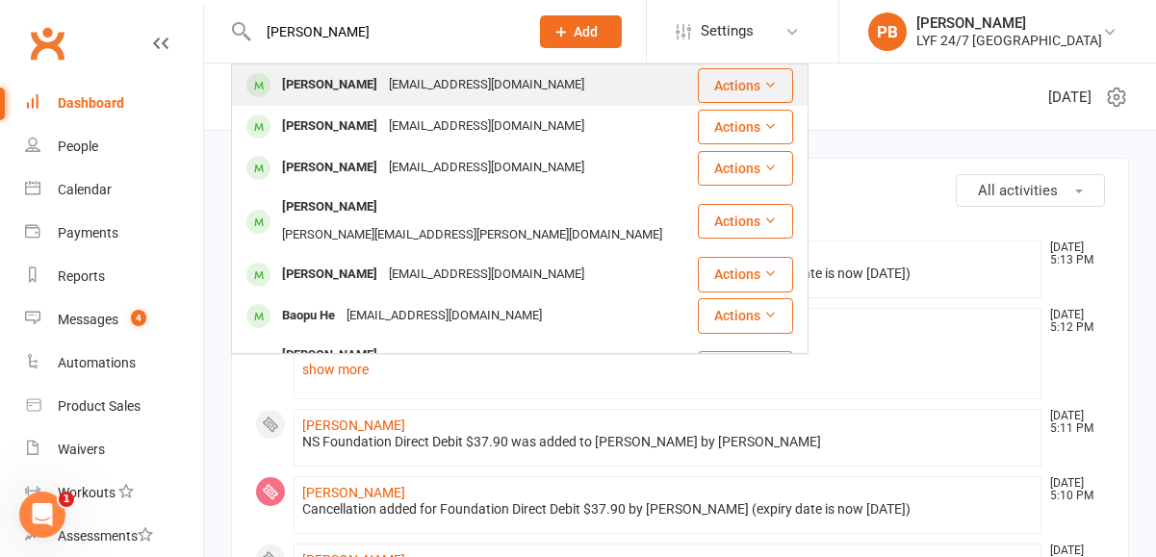
type input "[PERSON_NAME]"
click at [351, 81] on div "[PERSON_NAME]" at bounding box center [329, 85] width 107 height 28
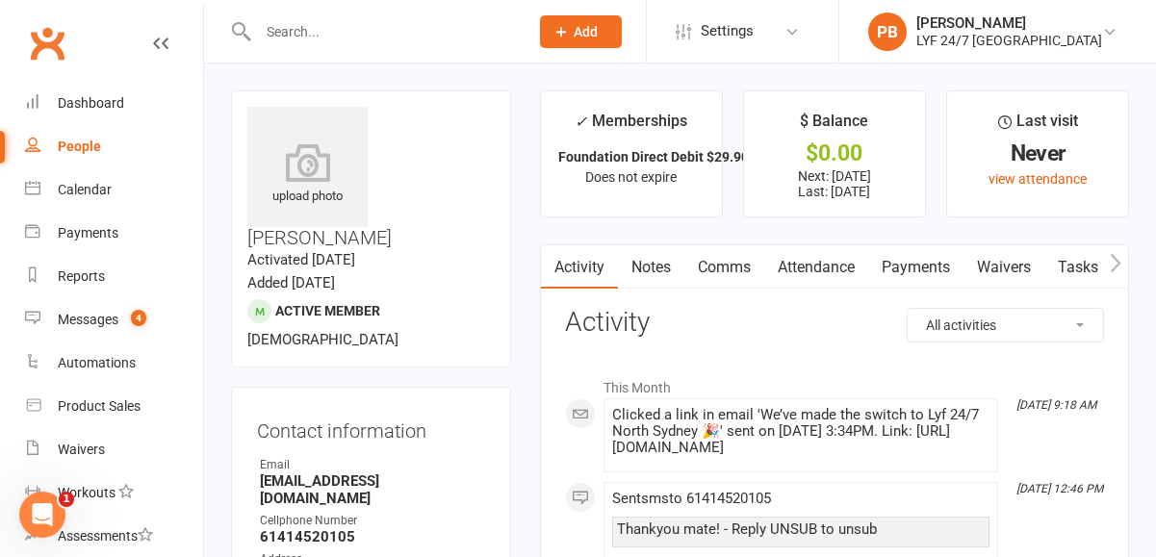
click at [828, 270] on link "Attendance" at bounding box center [816, 268] width 104 height 44
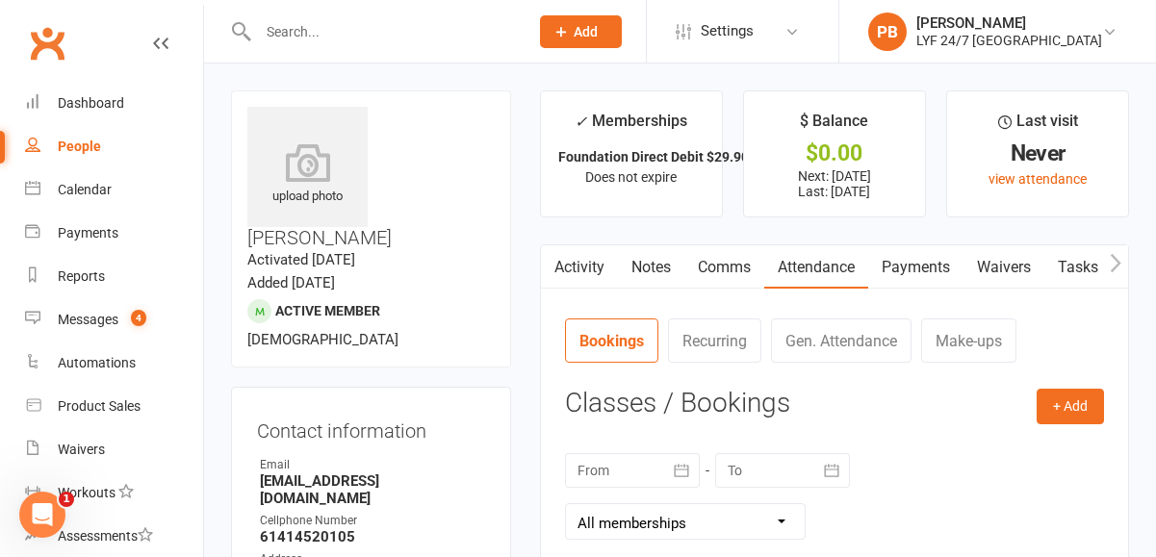
click at [905, 273] on link "Payments" at bounding box center [915, 268] width 95 height 44
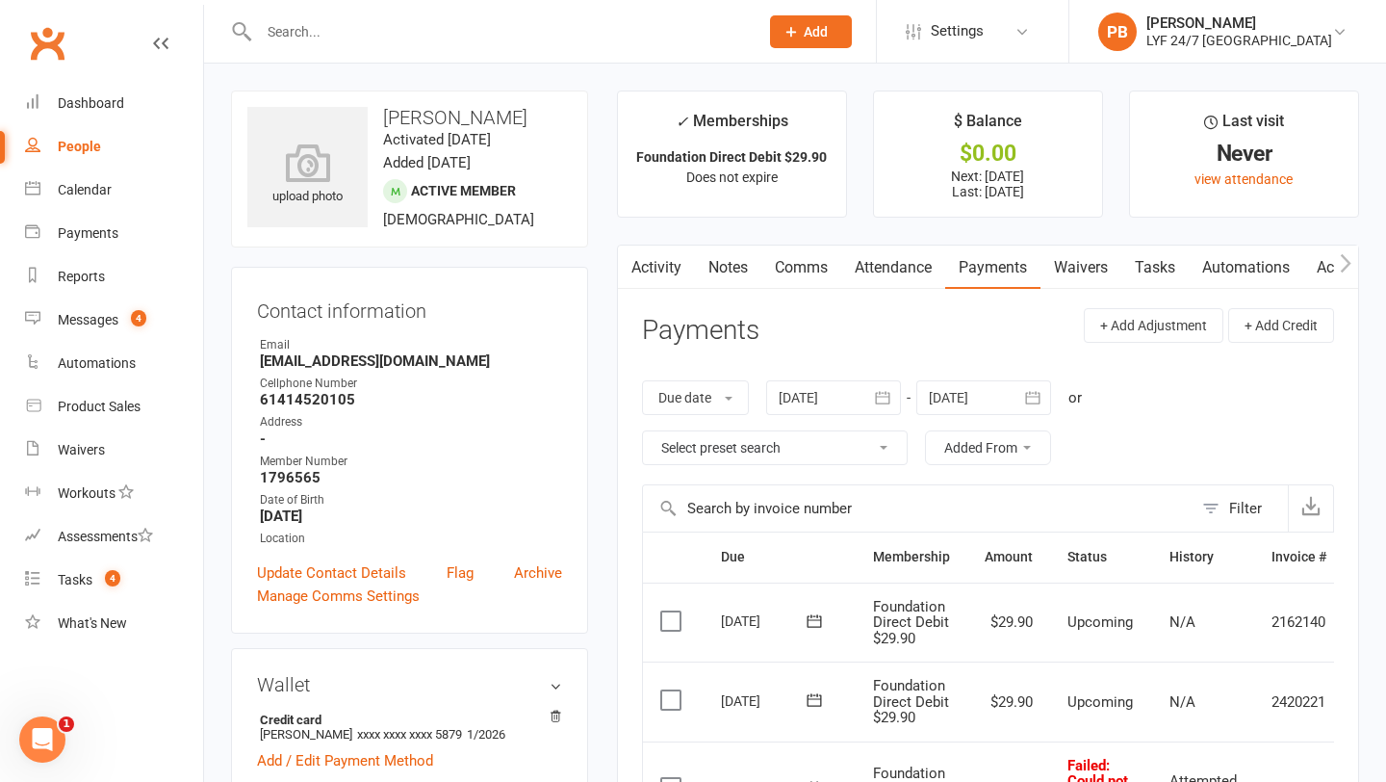
click at [406, 24] on input "text" at bounding box center [499, 31] width 492 height 27
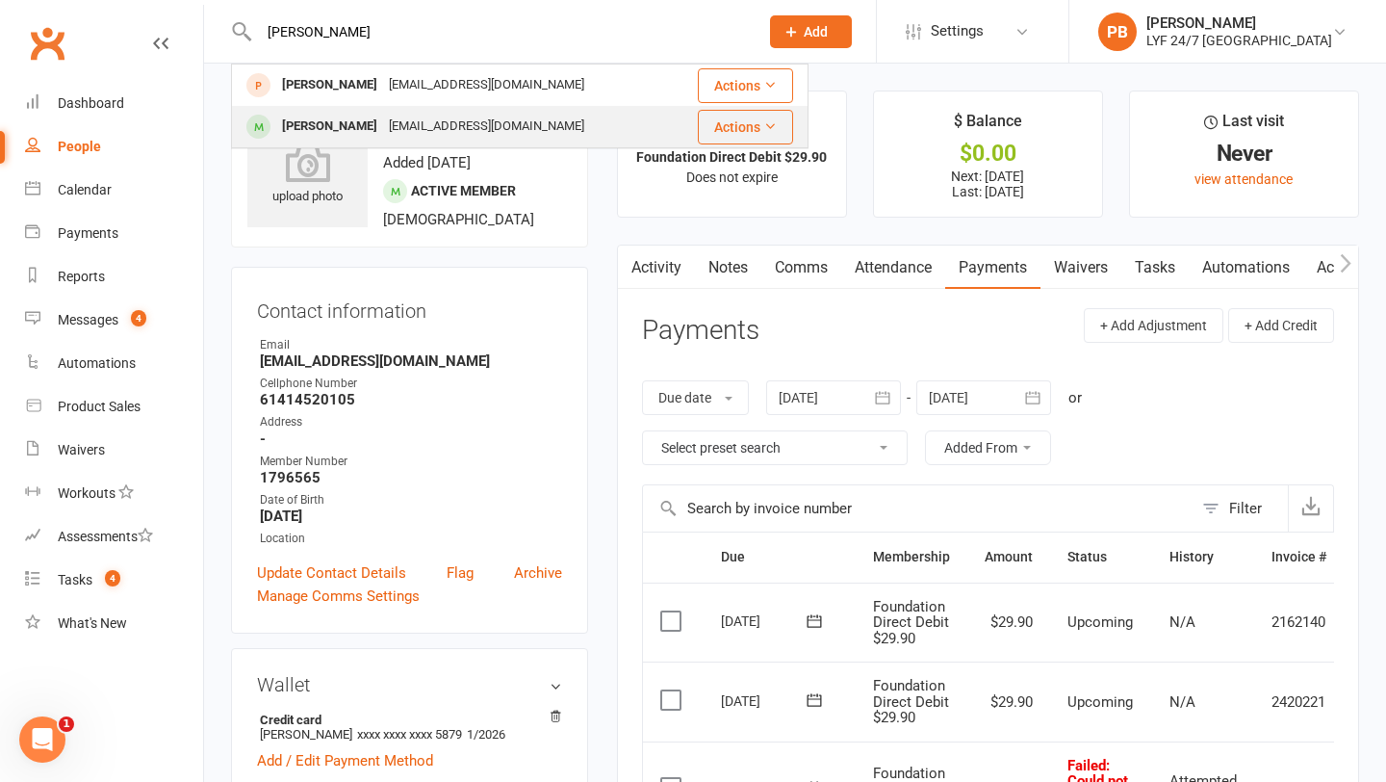
type input "[PERSON_NAME]"
click at [308, 130] on div "[PERSON_NAME]" at bounding box center [329, 127] width 107 height 28
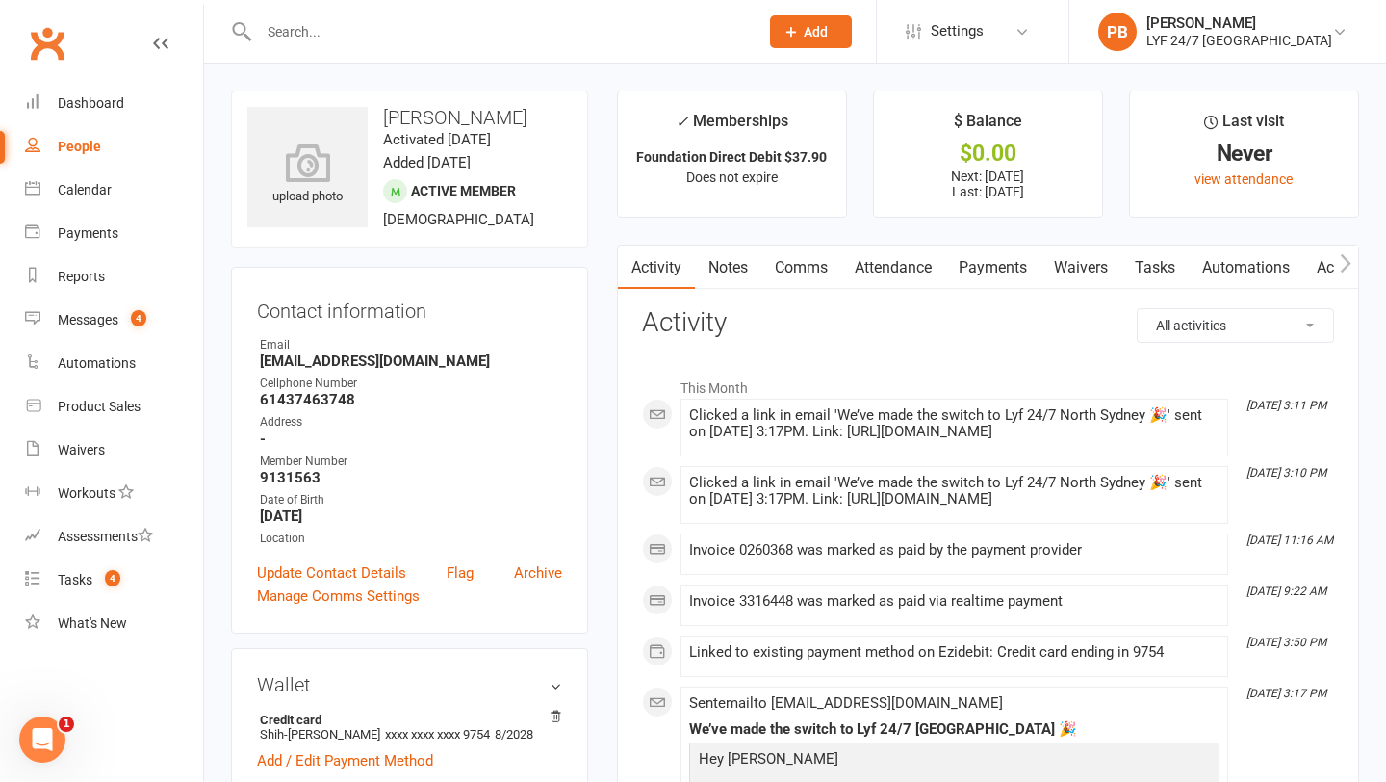
click at [795, 256] on link "Comms" at bounding box center [802, 268] width 80 height 44
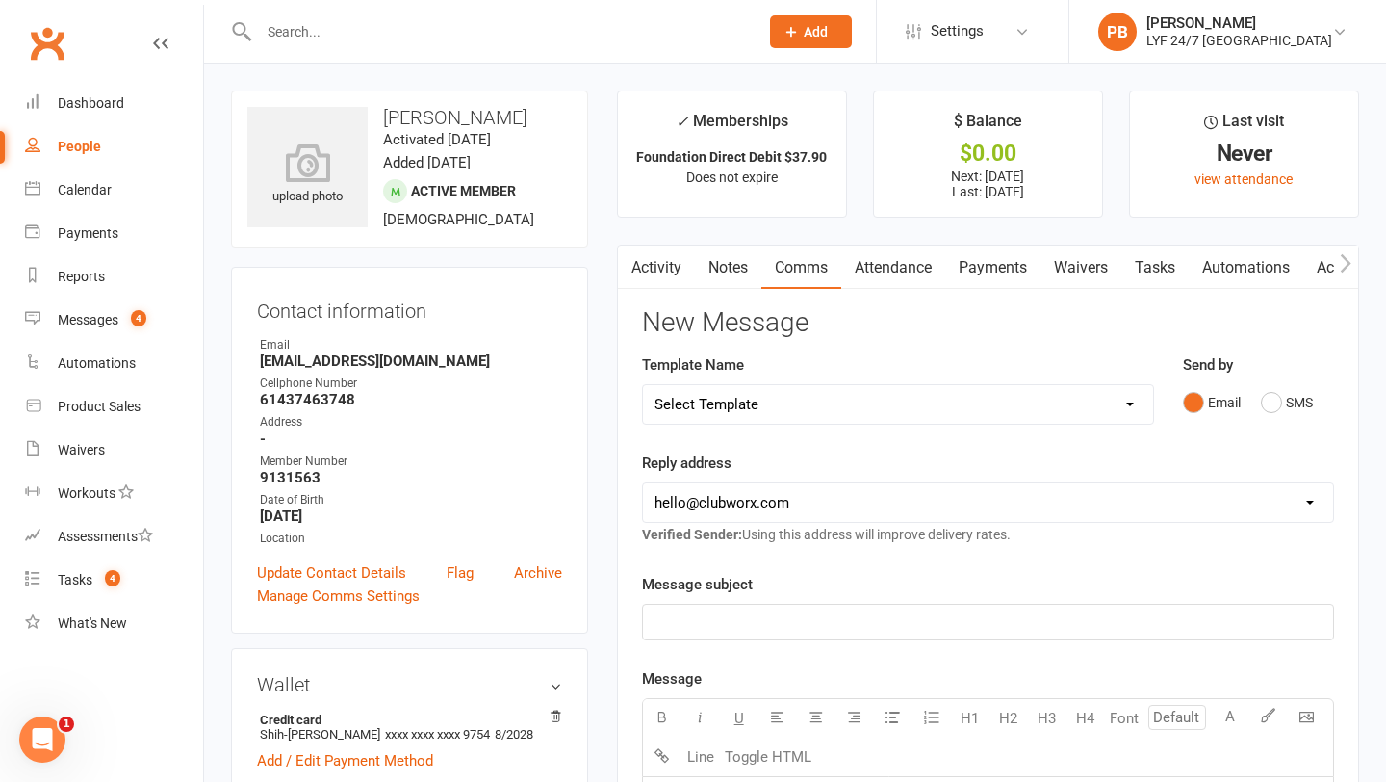
click at [981, 267] on link "Payments" at bounding box center [992, 268] width 95 height 44
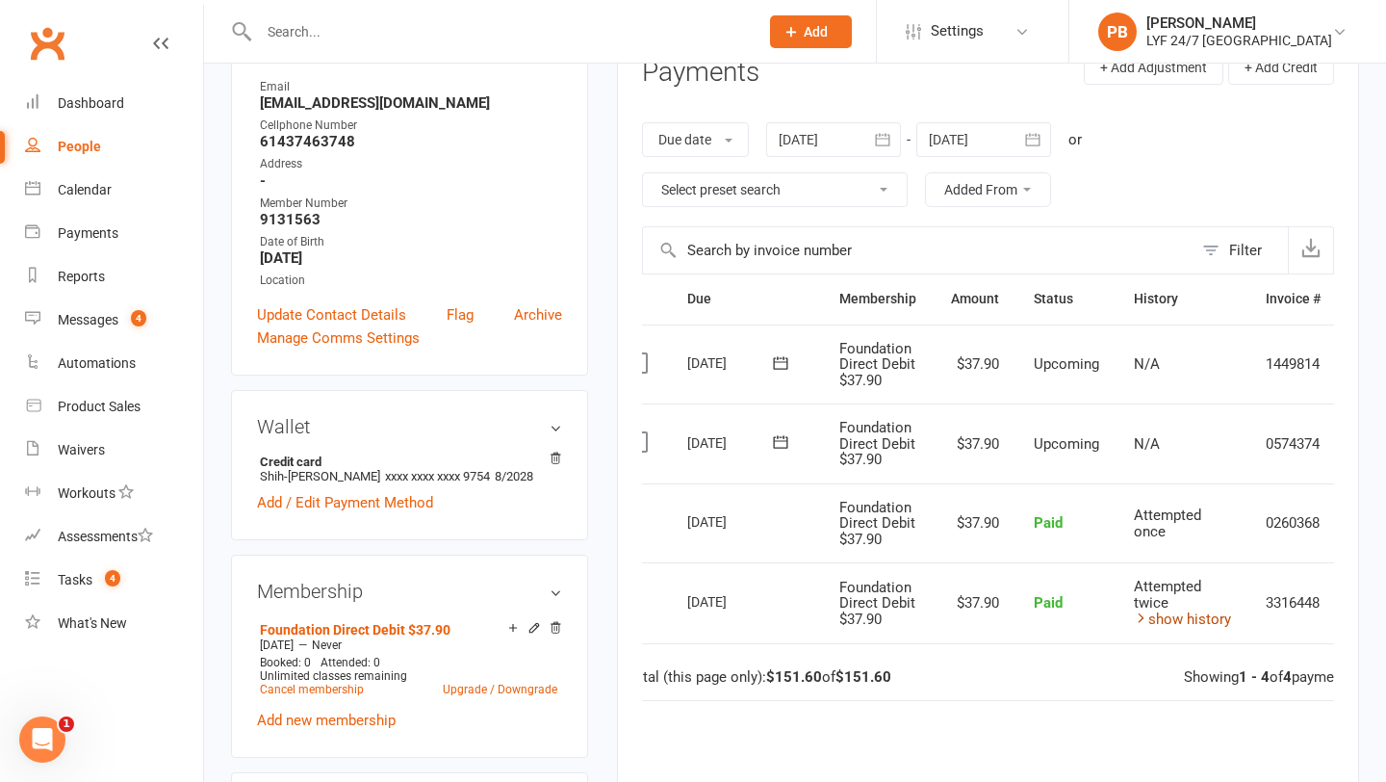
scroll to position [0, 98]
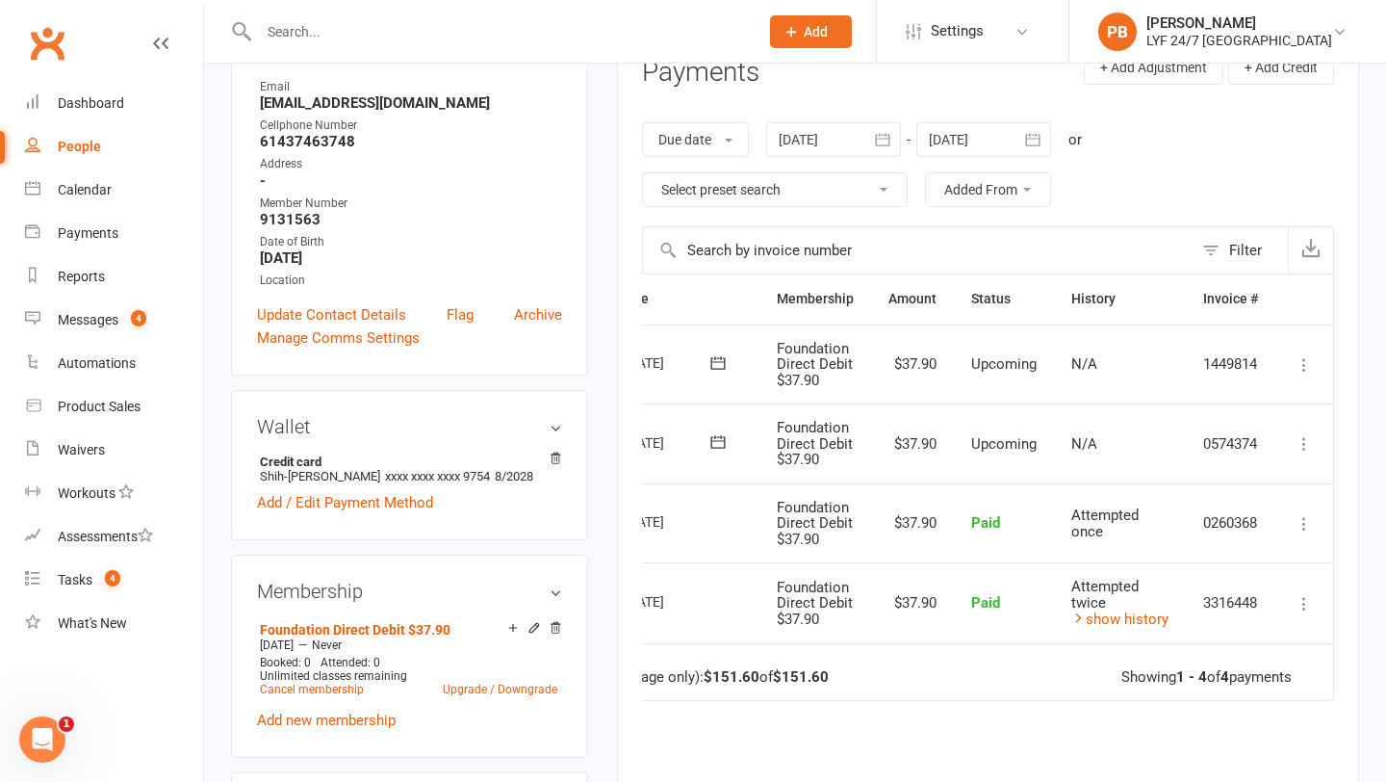
click at [1300, 603] on icon at bounding box center [1304, 603] width 19 height 19
click at [1227, 636] on link "Refund" at bounding box center [1220, 641] width 191 height 39
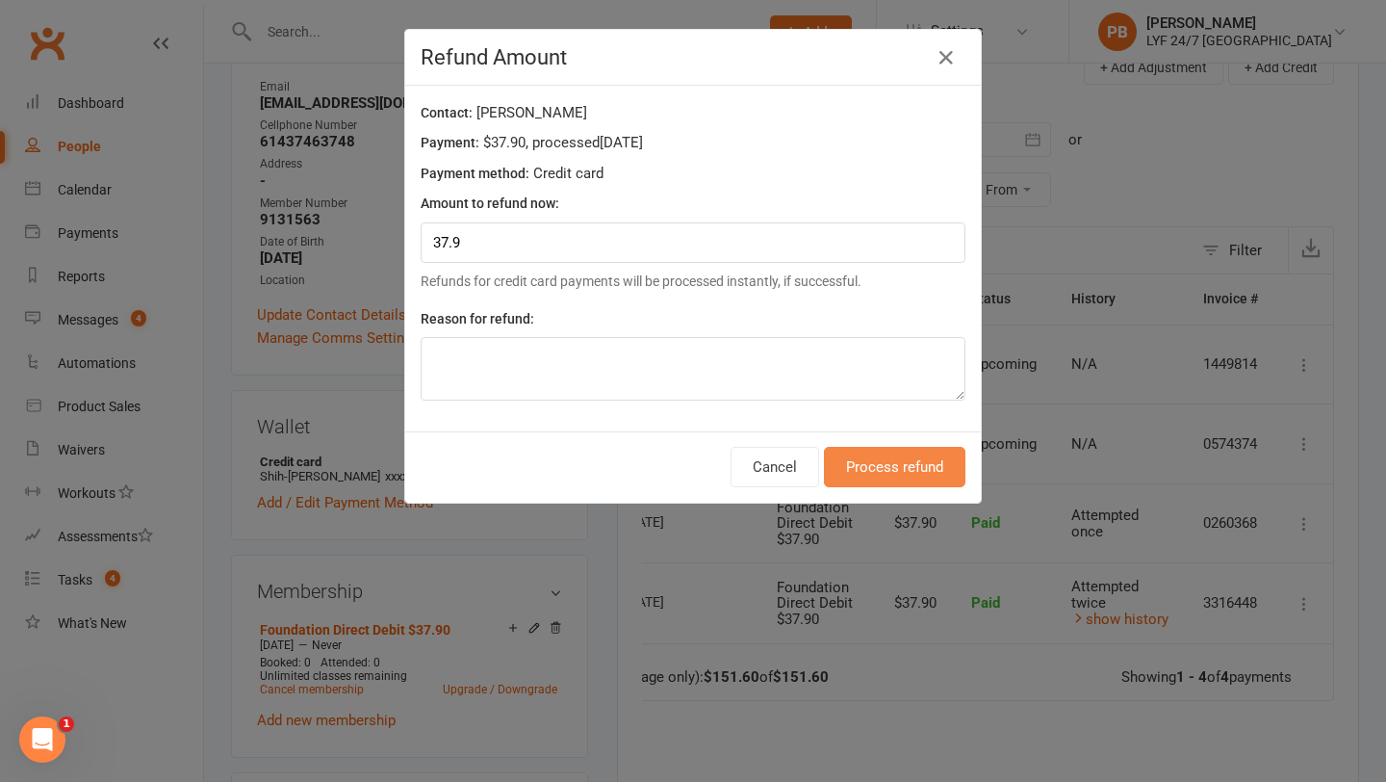
click at [902, 473] on button "Process refund" at bounding box center [895, 467] width 142 height 40
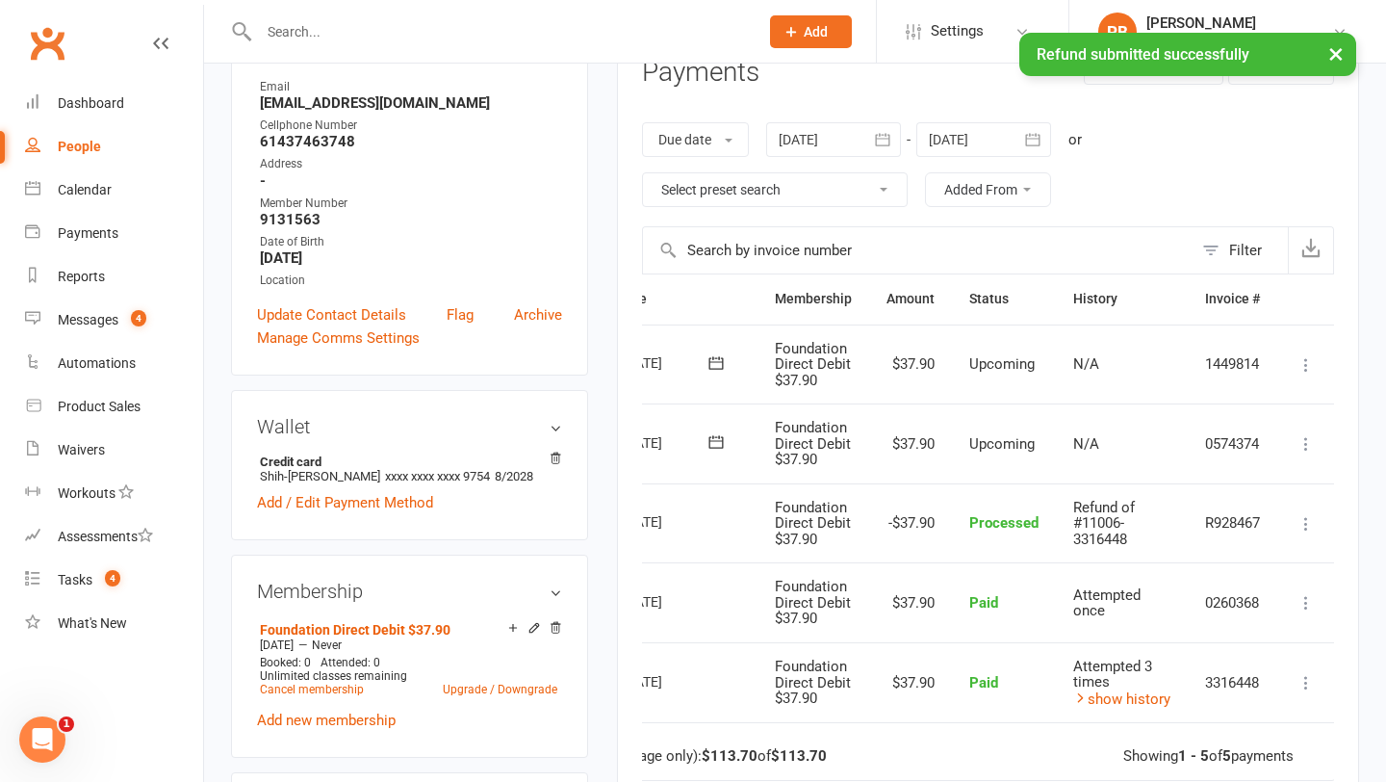
click at [1307, 598] on icon at bounding box center [1306, 602] width 19 height 19
click at [1245, 634] on link "Refund" at bounding box center [1221, 640] width 191 height 39
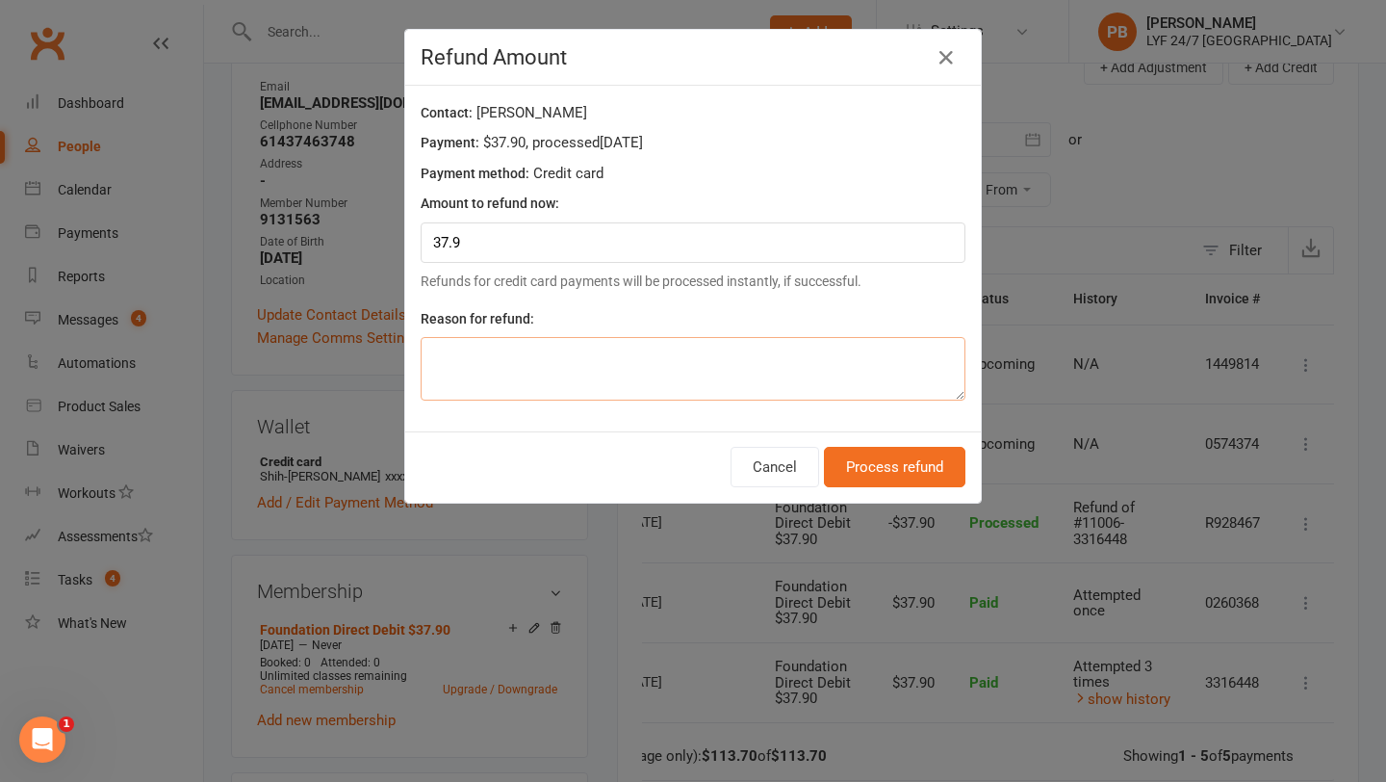
click at [661, 364] on textarea at bounding box center [693, 369] width 545 height 64
type textarea "migration"
click at [903, 474] on button "Process refund" at bounding box center [895, 467] width 142 height 40
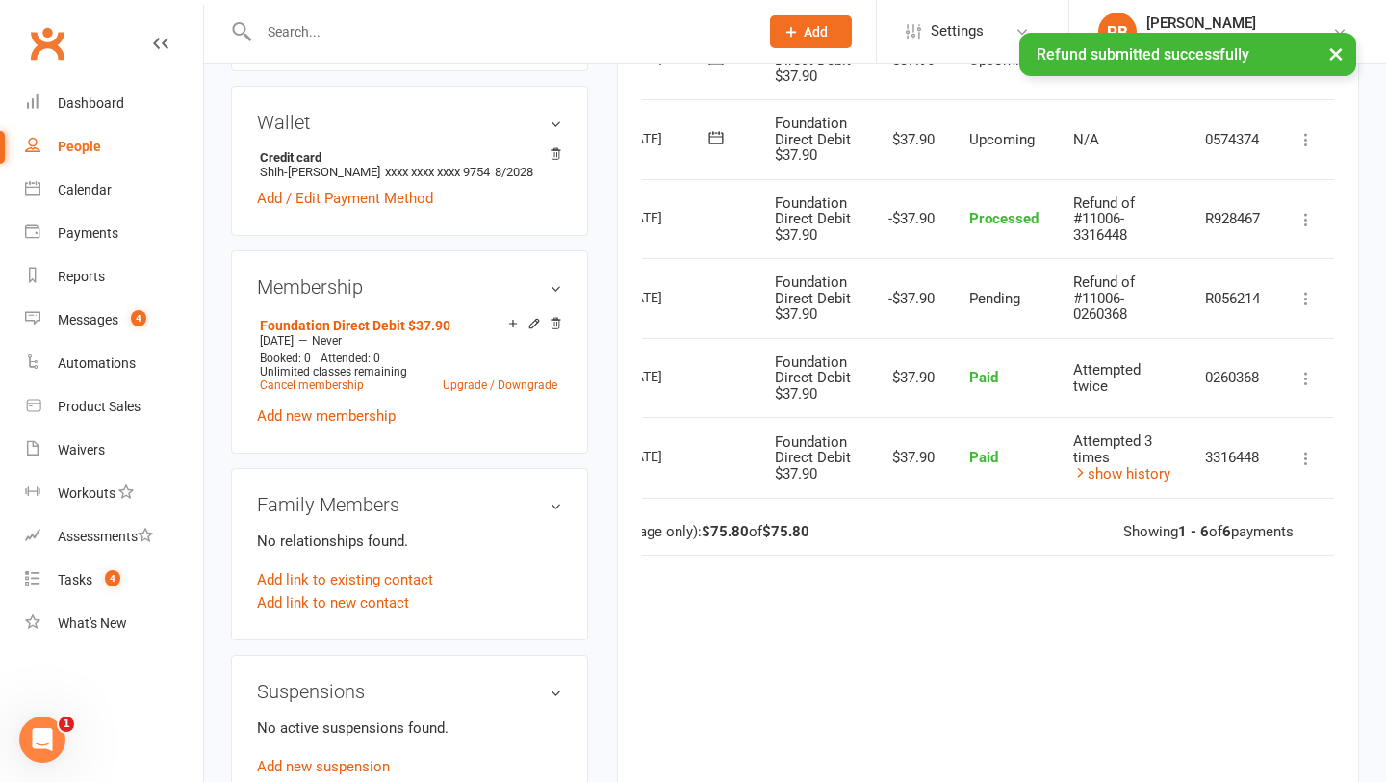
scroll to position [633, 0]
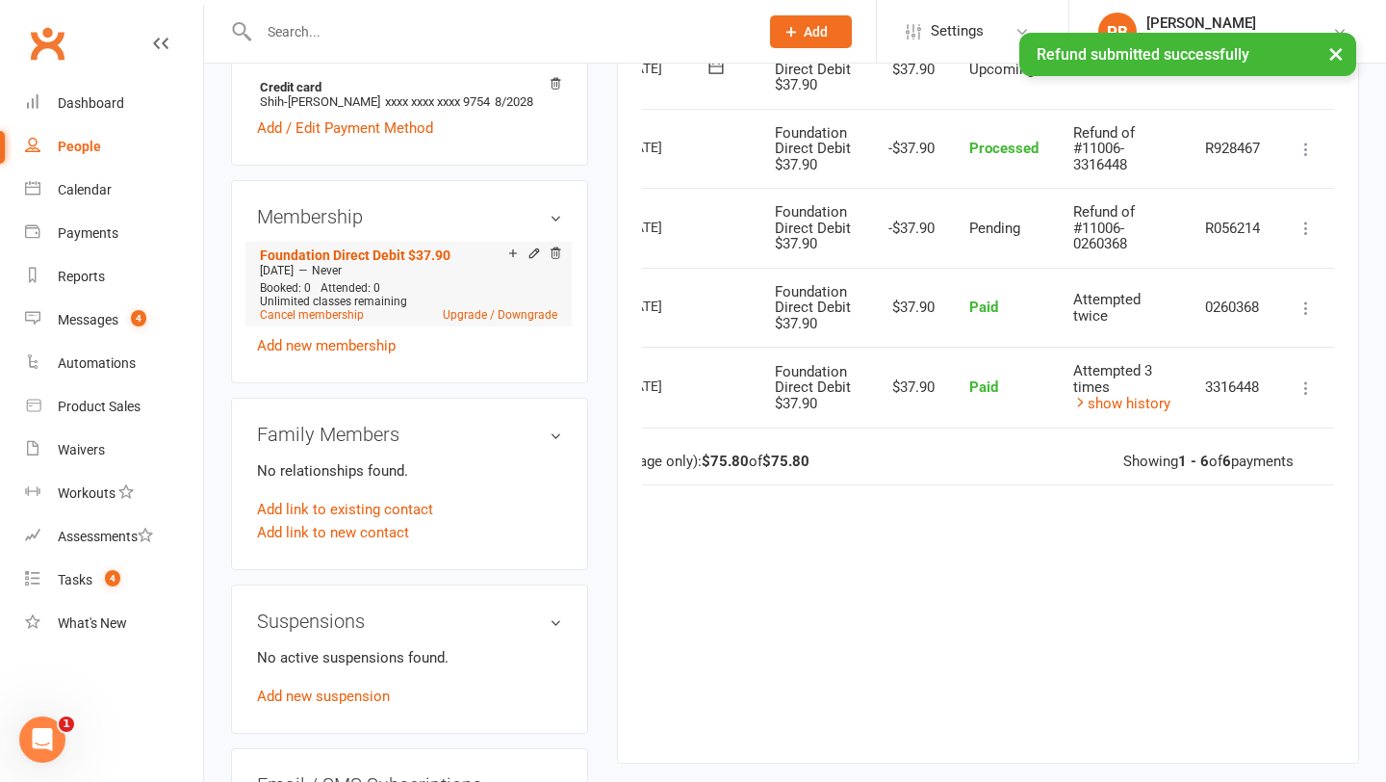
click at [306, 303] on span "Unlimited classes remaining" at bounding box center [333, 301] width 147 height 13
click at [306, 310] on link "Cancel membership" at bounding box center [312, 314] width 104 height 13
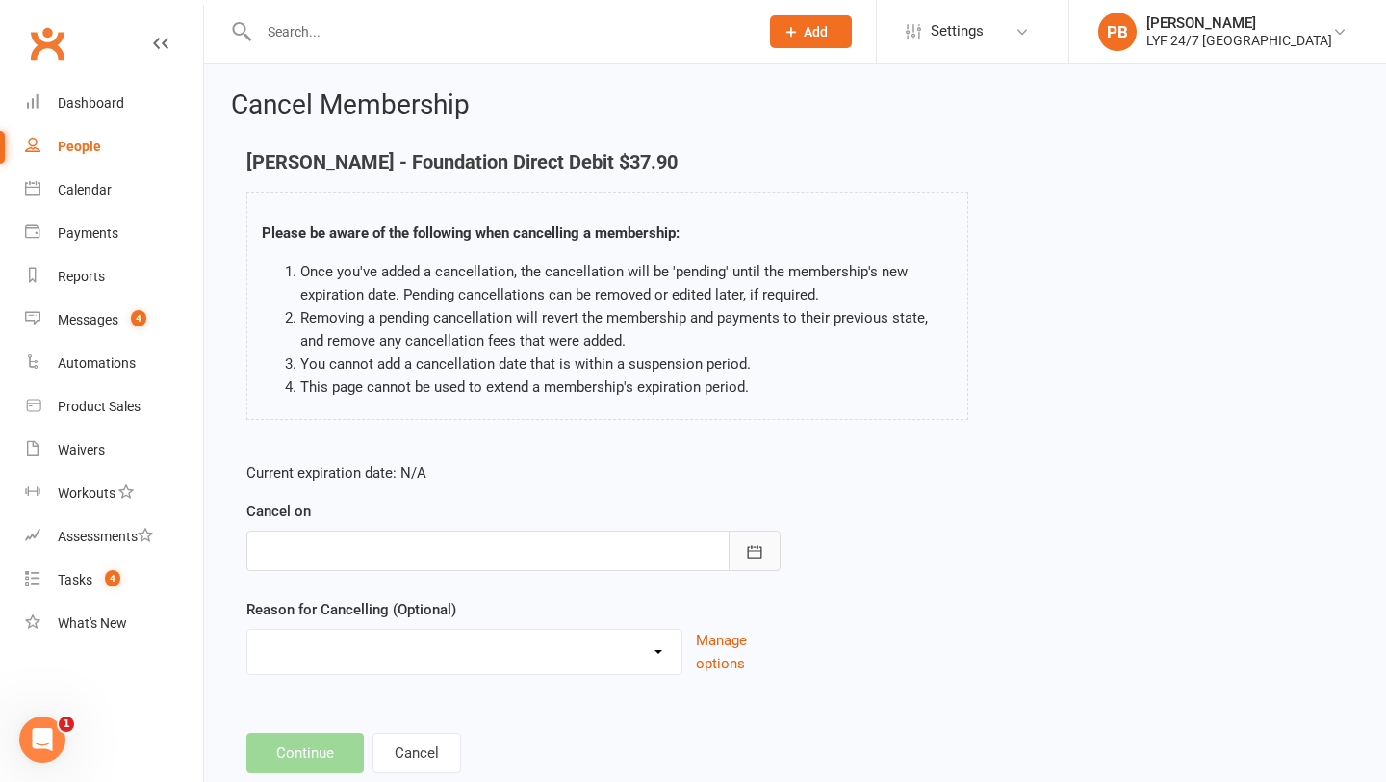
click at [759, 541] on button "button" at bounding box center [755, 551] width 52 height 40
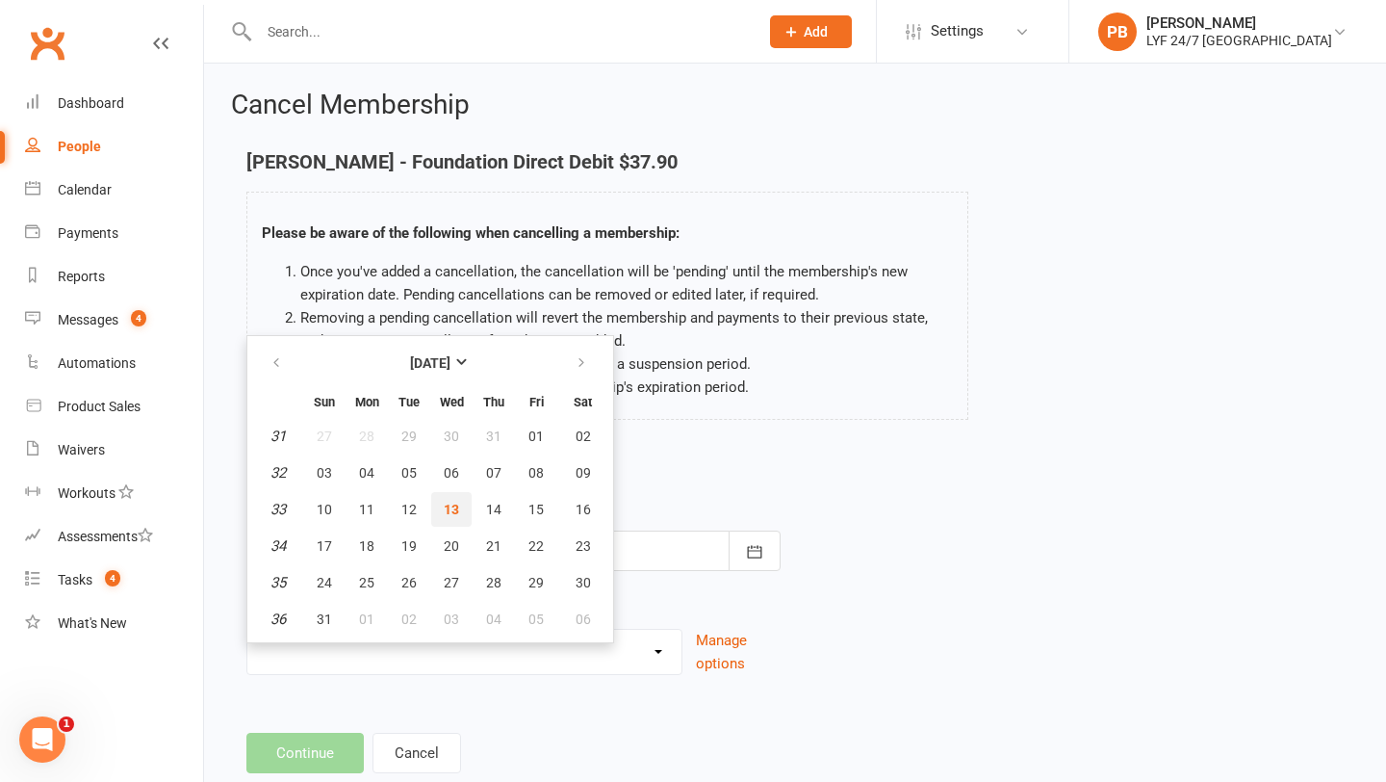
click at [453, 509] on span "13" at bounding box center [451, 509] width 15 height 15
type input "[DATE]"
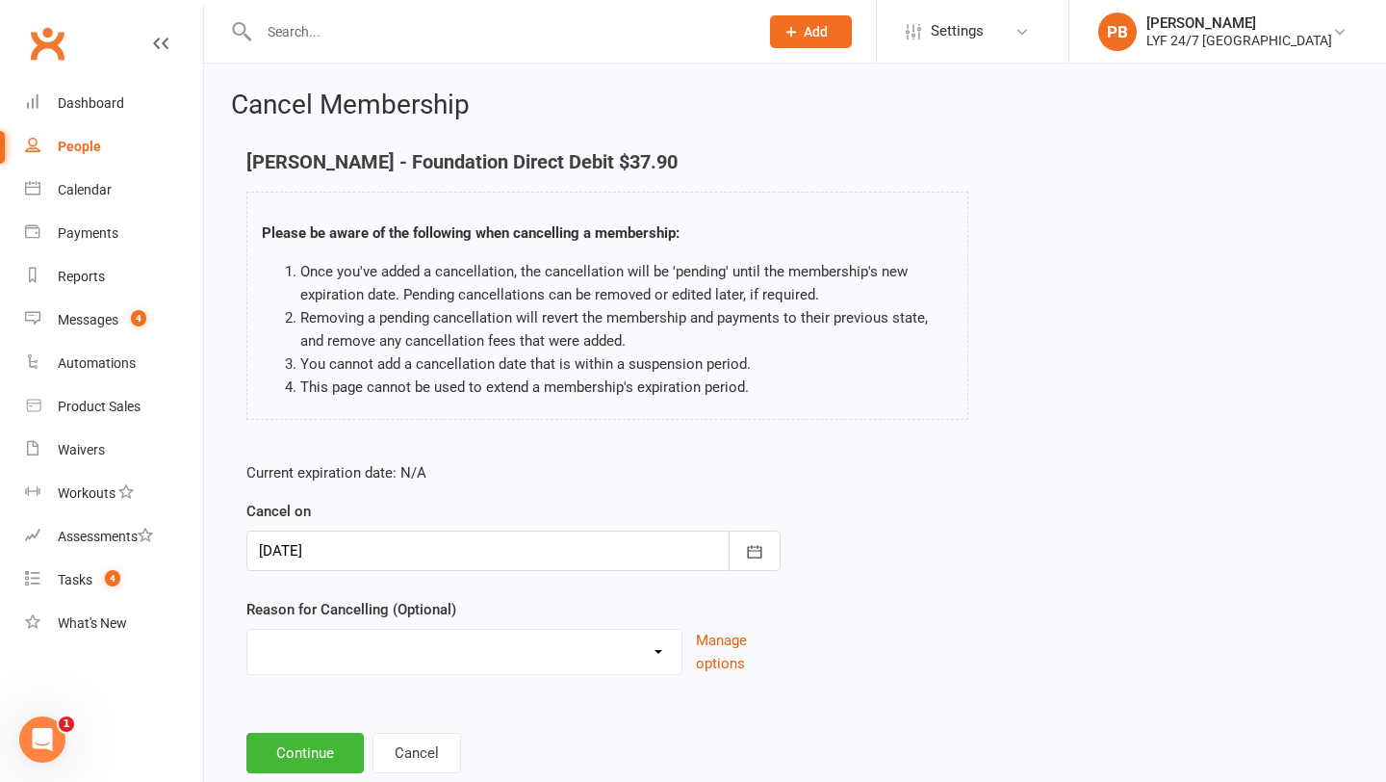
click at [649, 651] on select "Holiday Injury Migration Moved Stripe Migration Time Other reason" at bounding box center [464, 649] width 434 height 39
select select "2"
click at [279, 754] on button "Continue" at bounding box center [304, 753] width 117 height 40
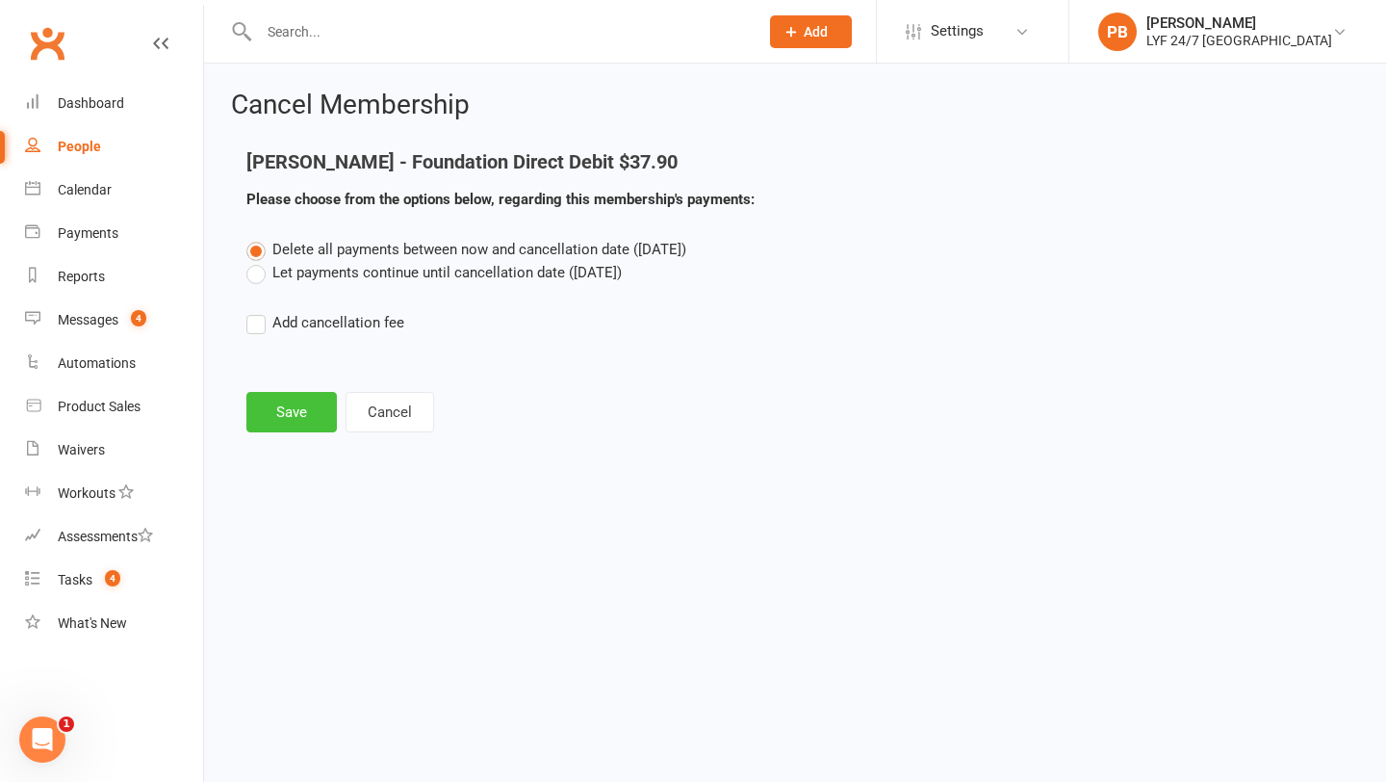
click at [294, 405] on button "Save" at bounding box center [291, 412] width 91 height 40
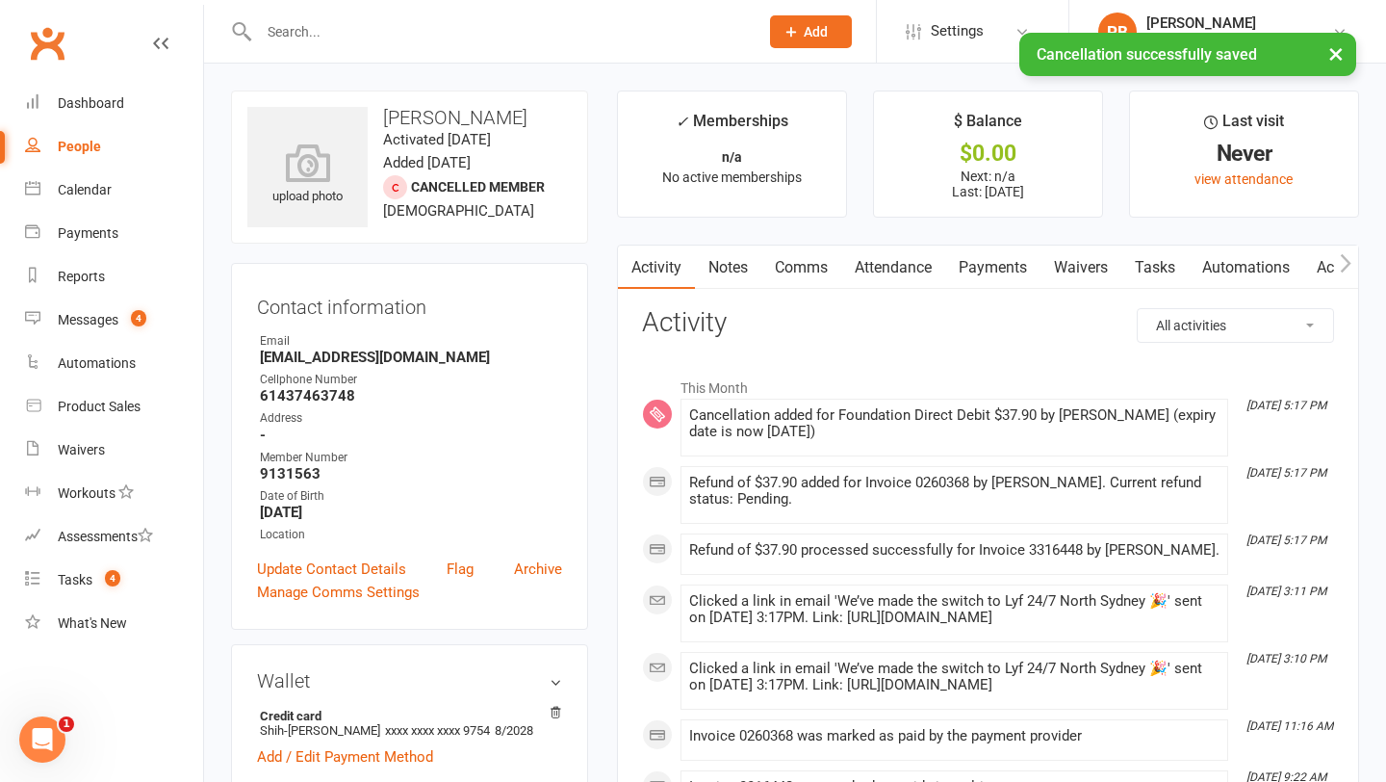
click at [818, 277] on link "Comms" at bounding box center [802, 268] width 80 height 44
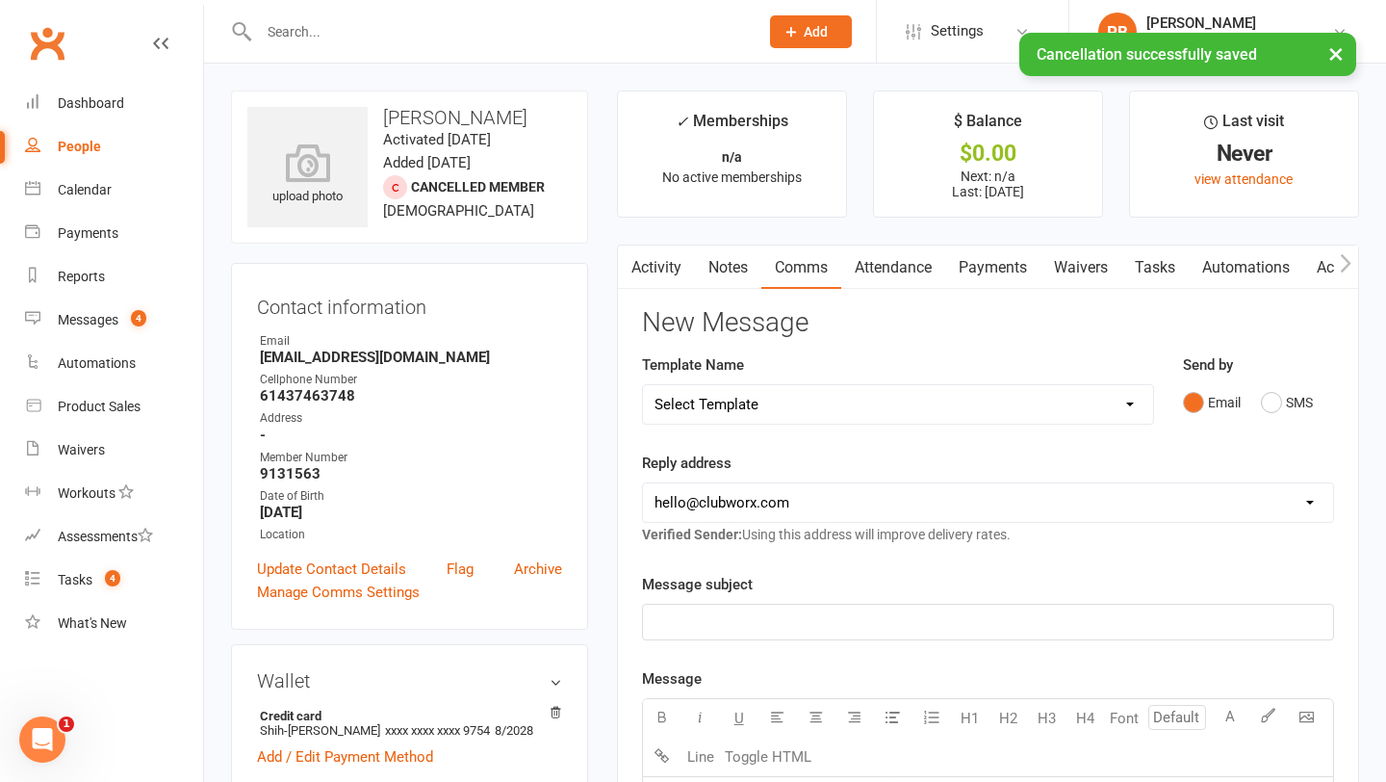
click at [994, 630] on p "﻿" at bounding box center [988, 621] width 667 height 23
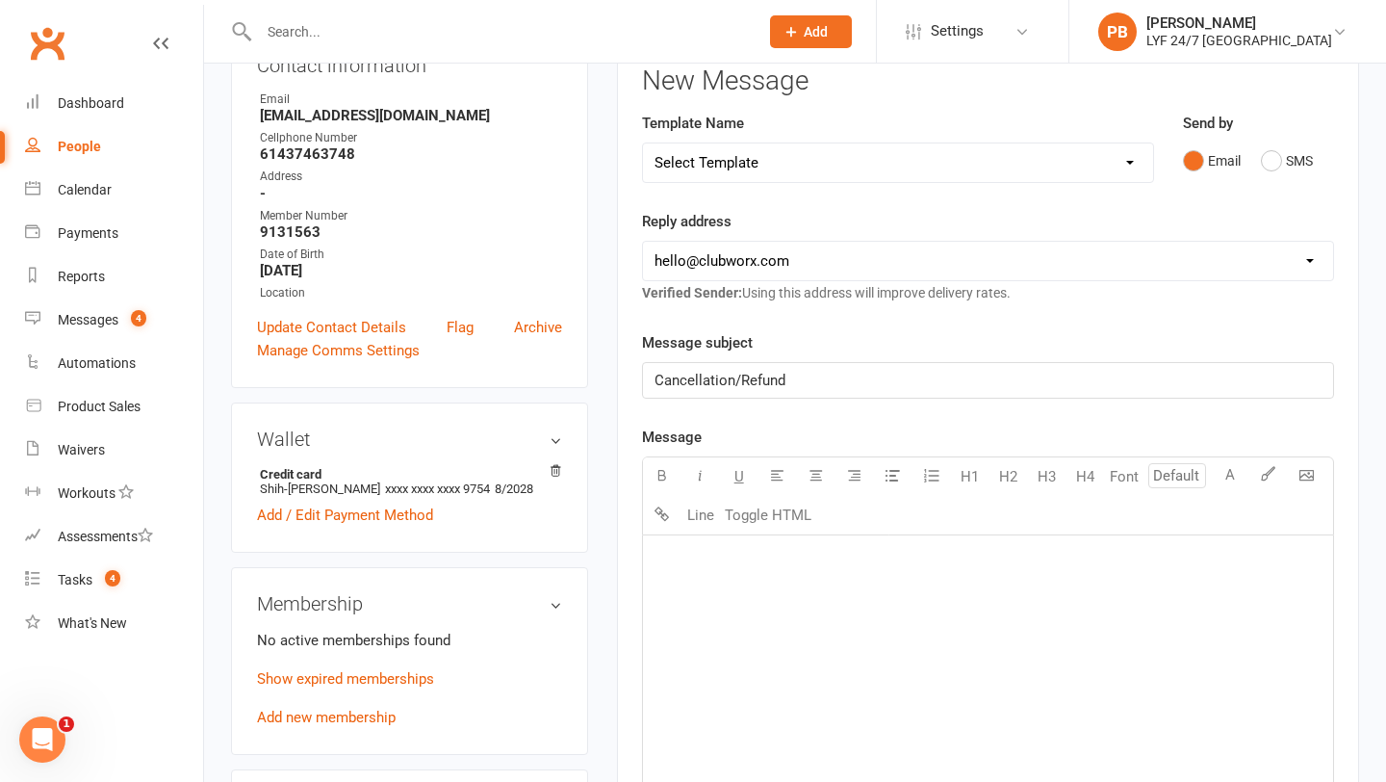
scroll to position [262, 0]
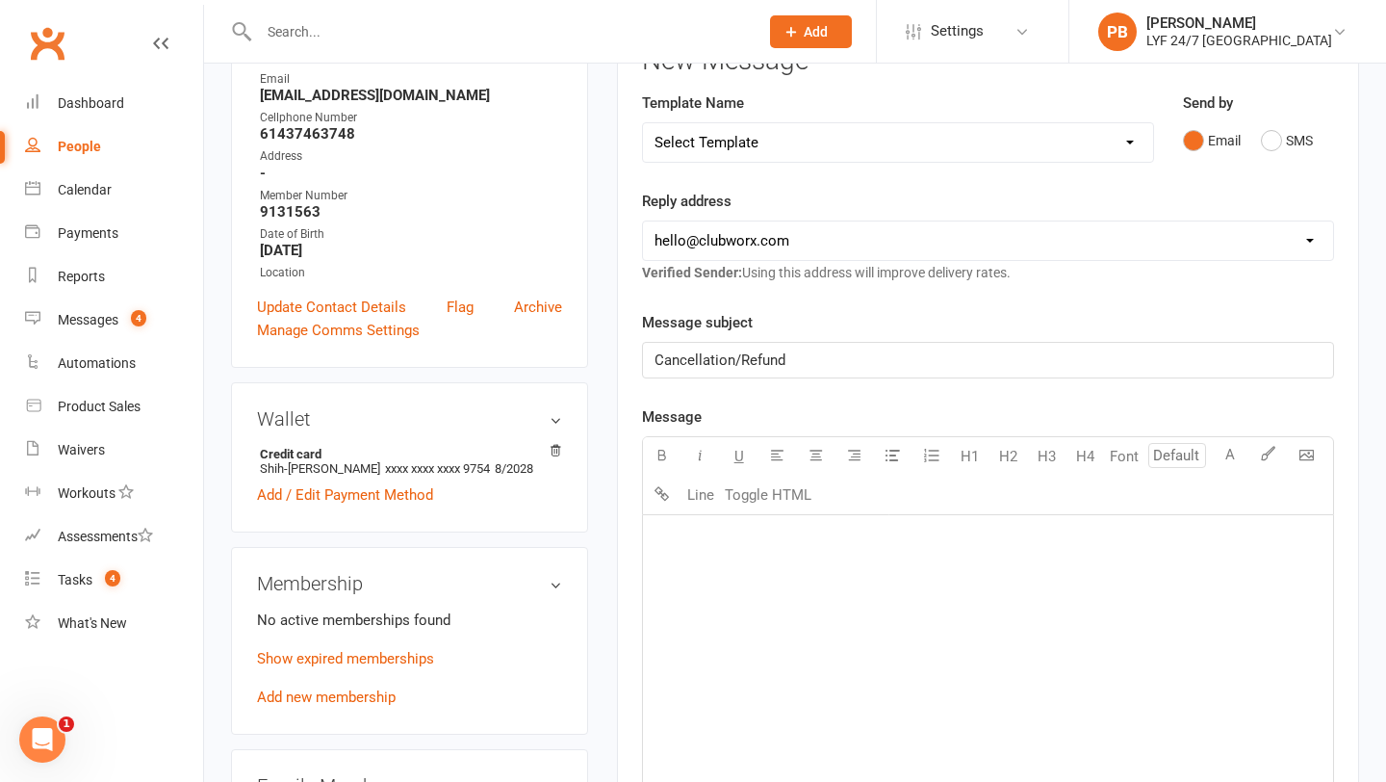
click at [699, 562] on div "﻿" at bounding box center [988, 659] width 690 height 289
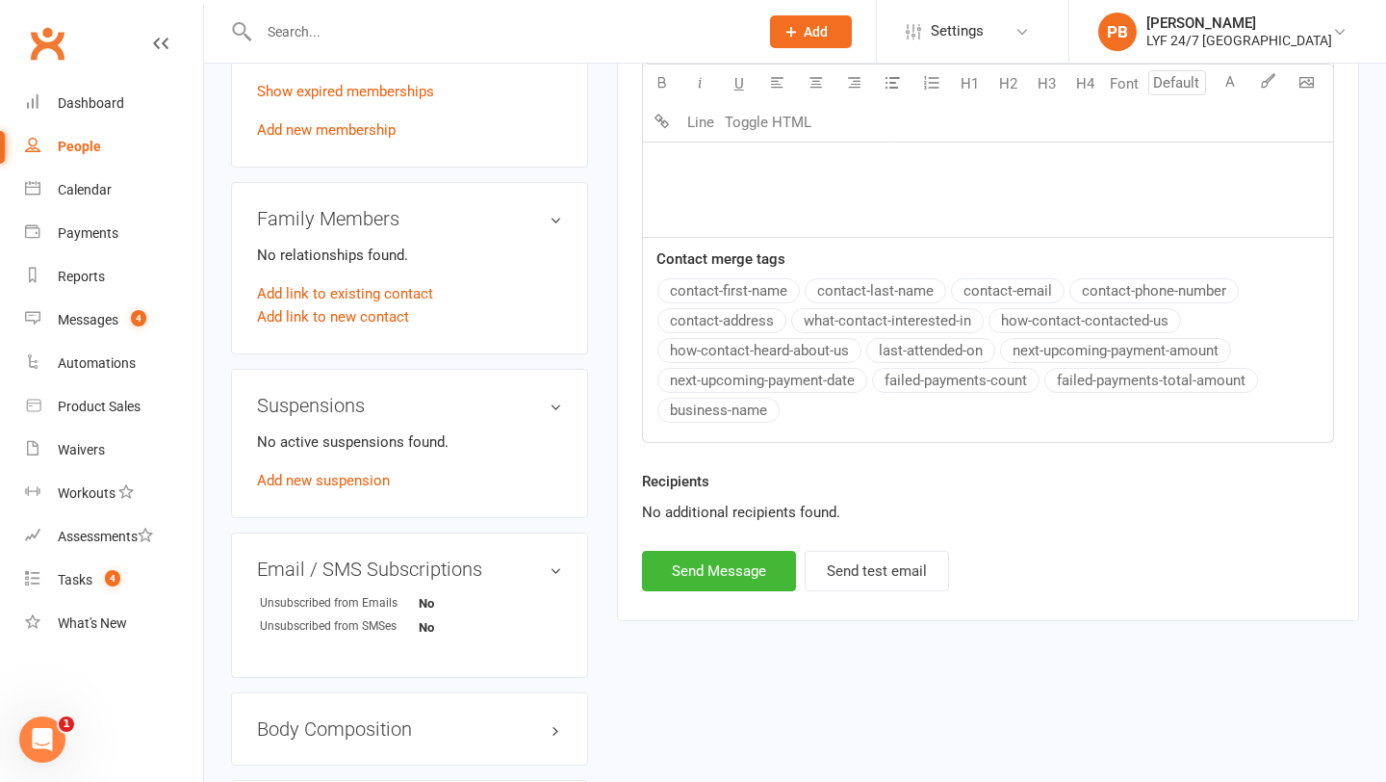
scroll to position [980, 0]
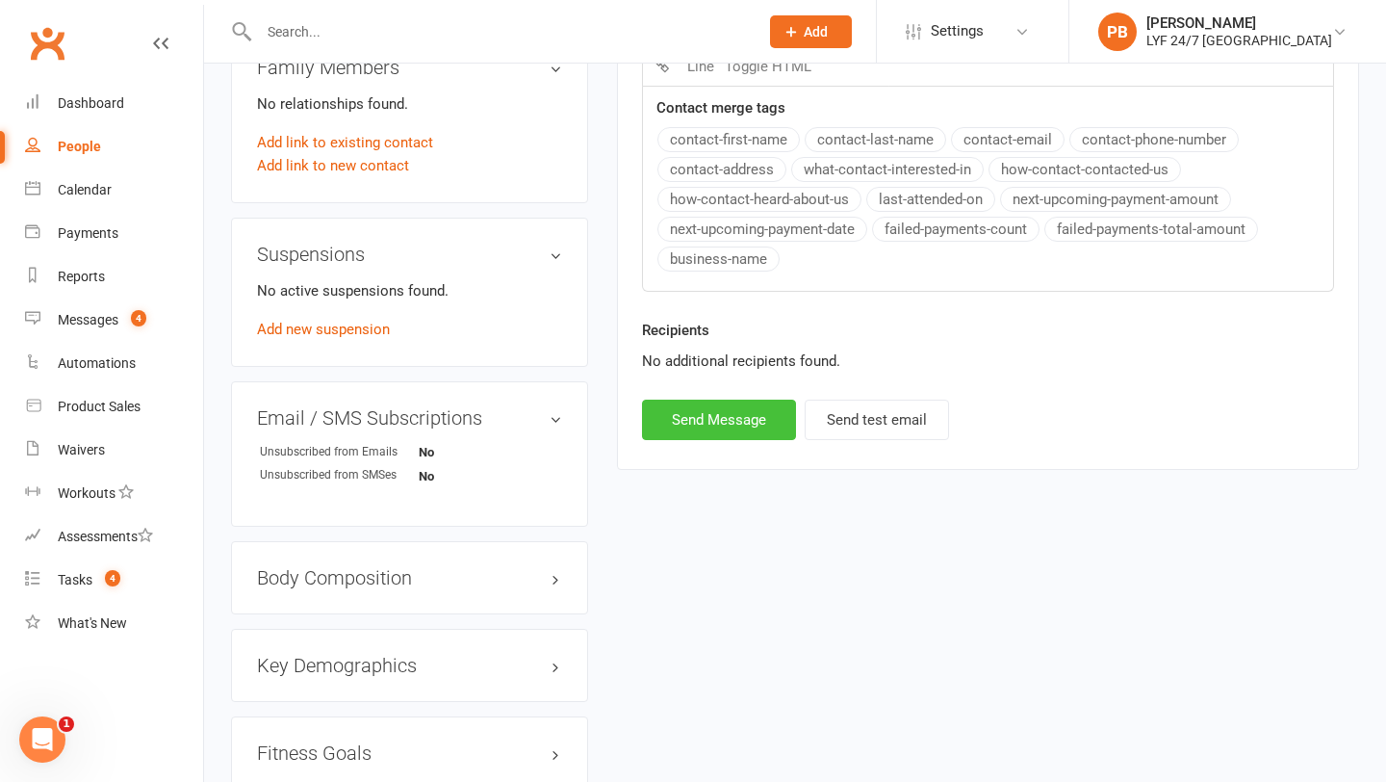
click at [739, 421] on button "Send Message" at bounding box center [719, 420] width 154 height 40
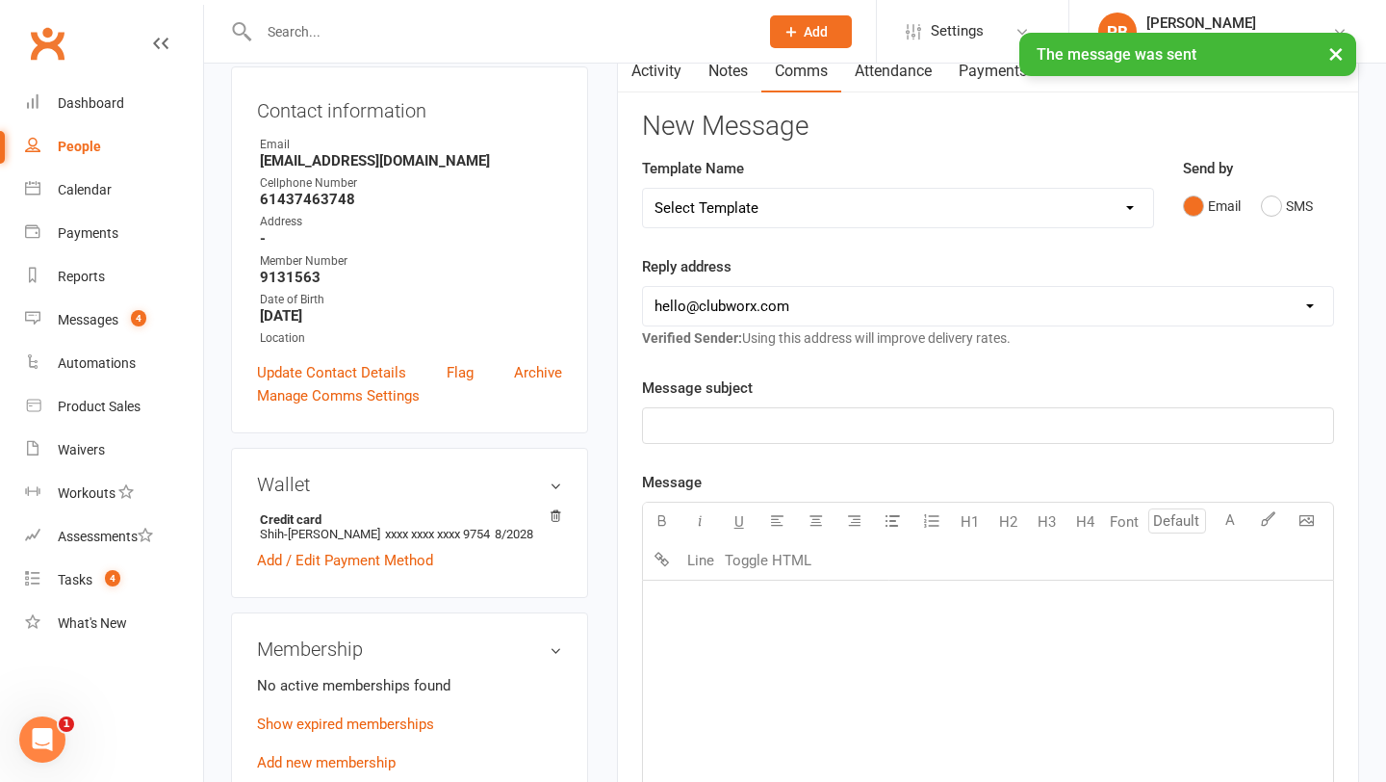
scroll to position [0, 0]
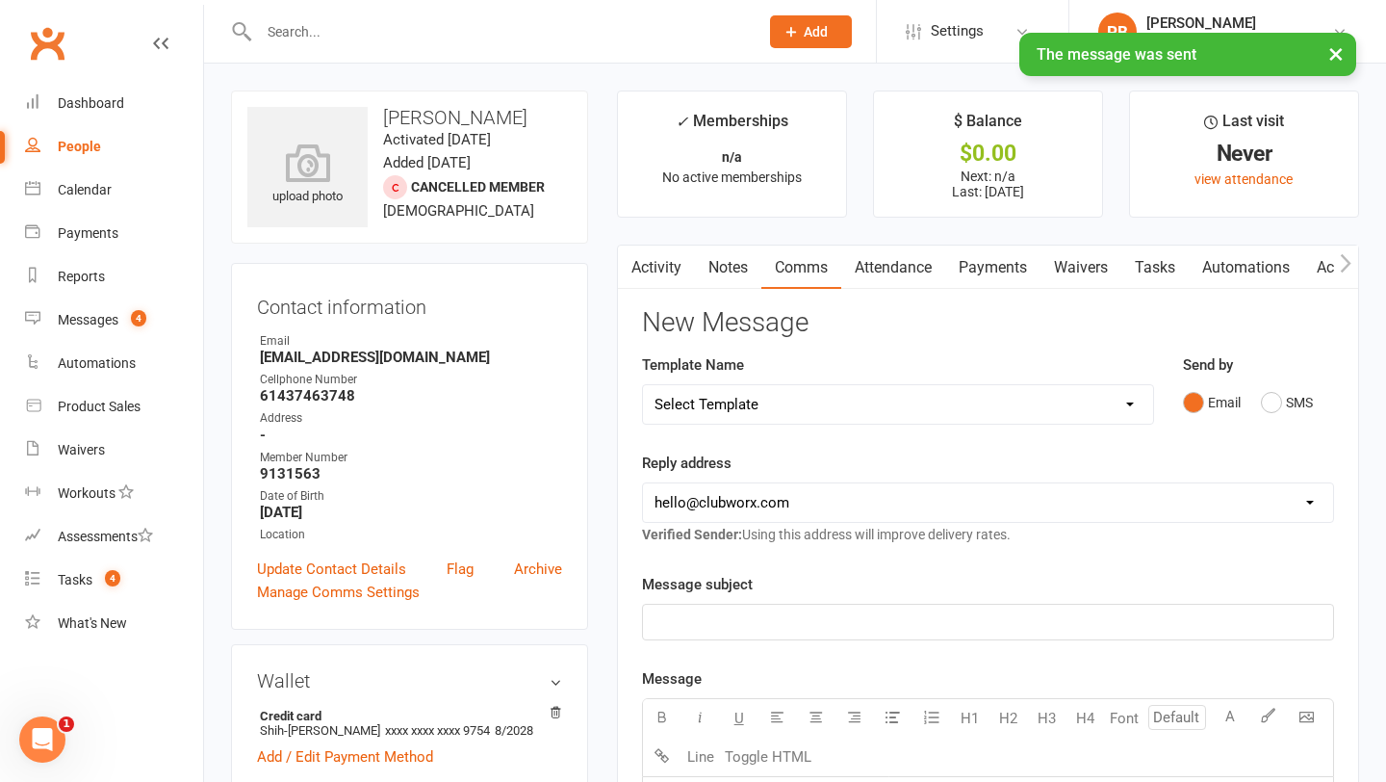
click at [489, 33] on div "× The message was sent" at bounding box center [680, 33] width 1361 height 0
click at [445, 33] on div "× The message was sent" at bounding box center [680, 33] width 1361 height 0
click at [474, 33] on div "× The message was sent" at bounding box center [680, 33] width 1361 height 0
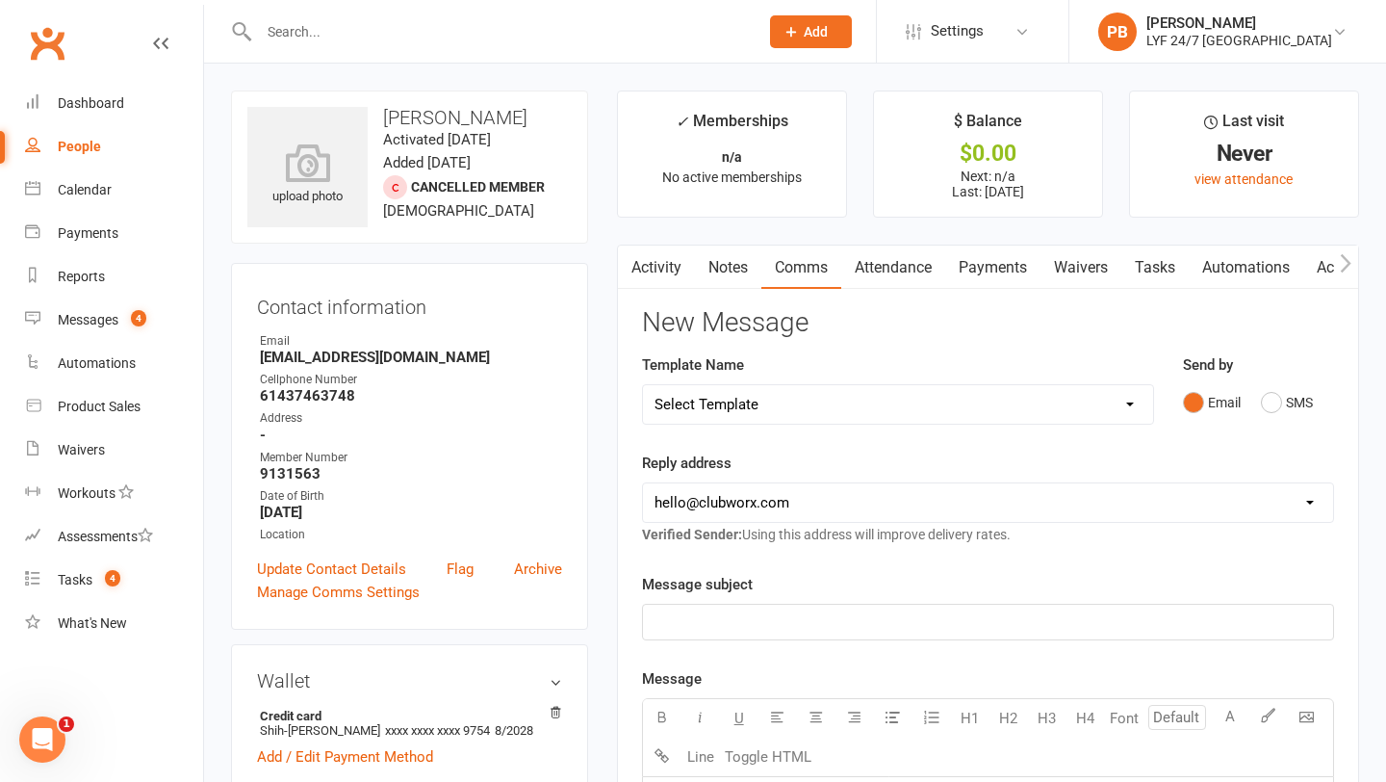
click at [424, 36] on input "text" at bounding box center [499, 31] width 492 height 27
click at [410, 35] on input "text" at bounding box center [499, 31] width 492 height 27
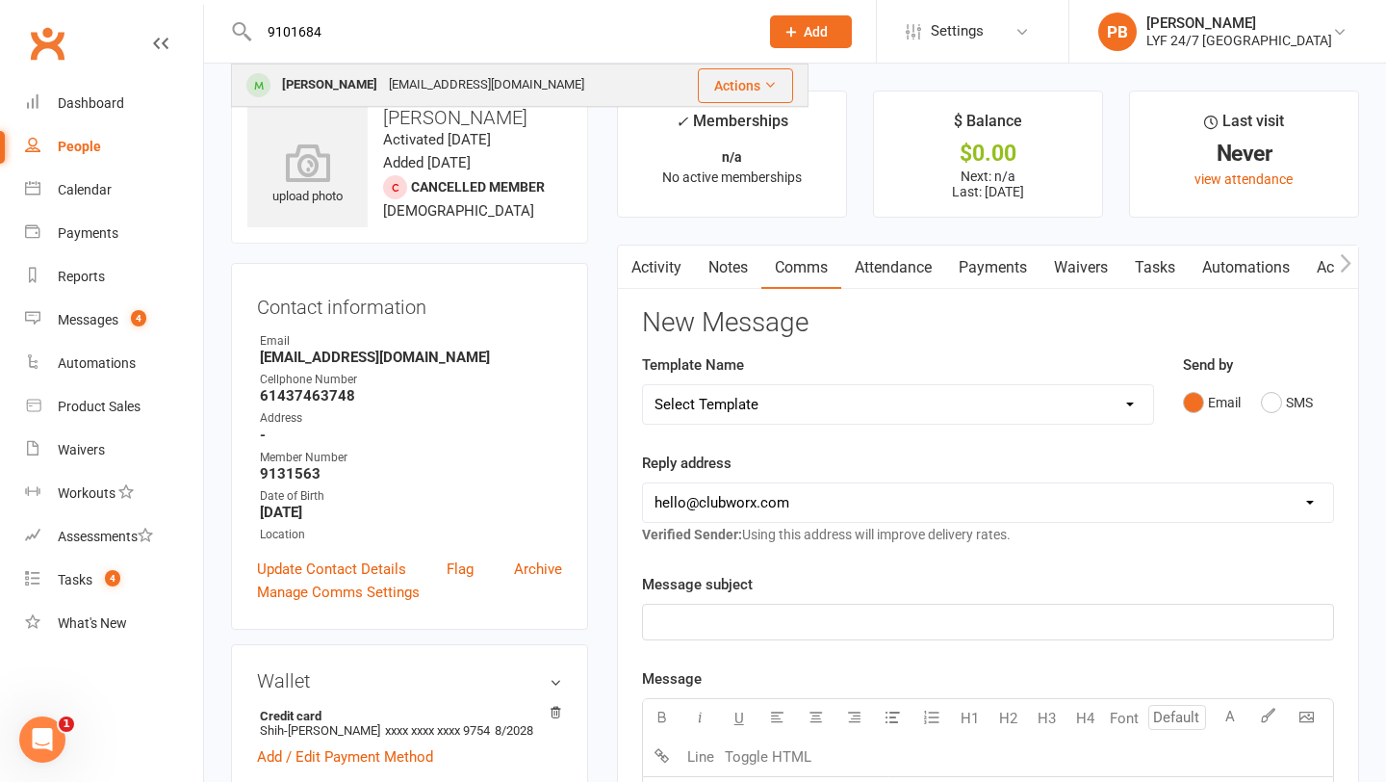
type input "9101684"
click at [291, 90] on div "[PERSON_NAME]" at bounding box center [329, 85] width 107 height 28
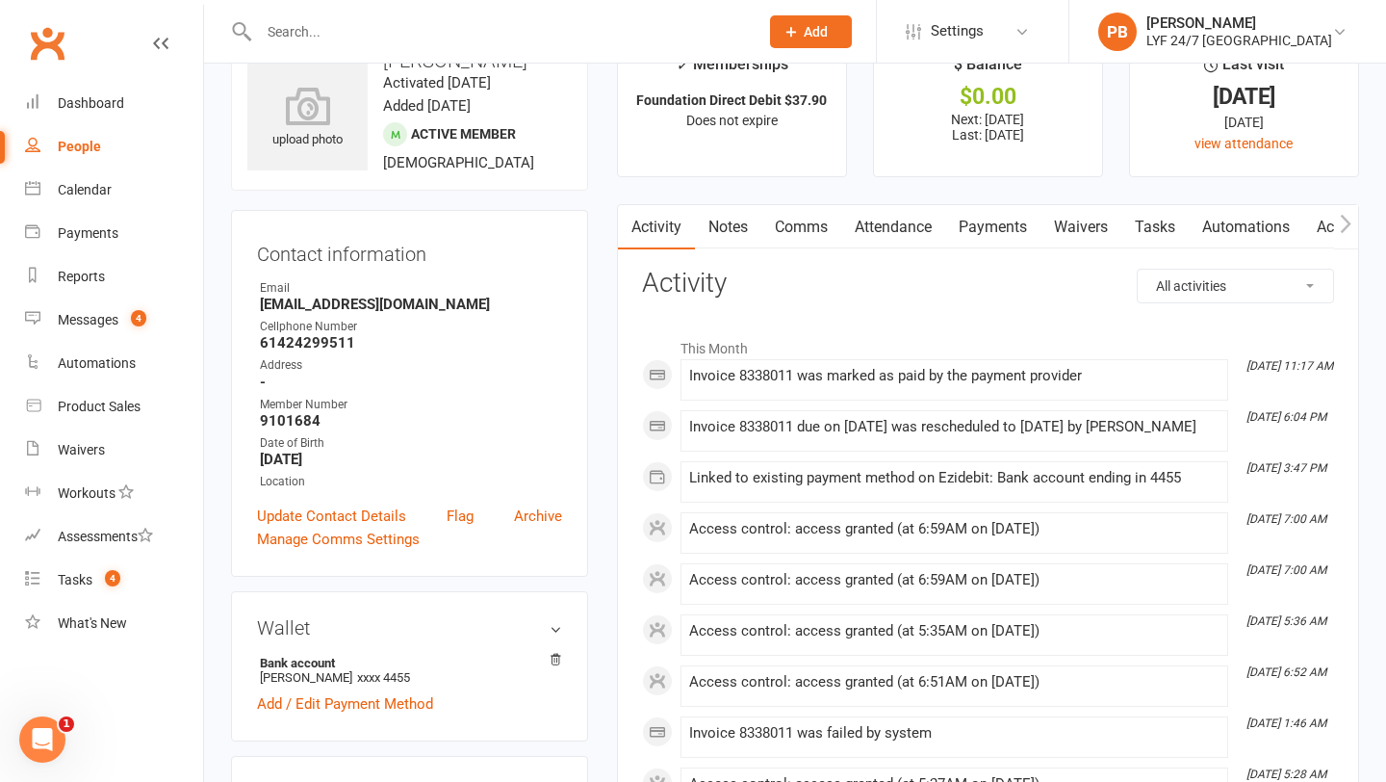
scroll to position [72, 0]
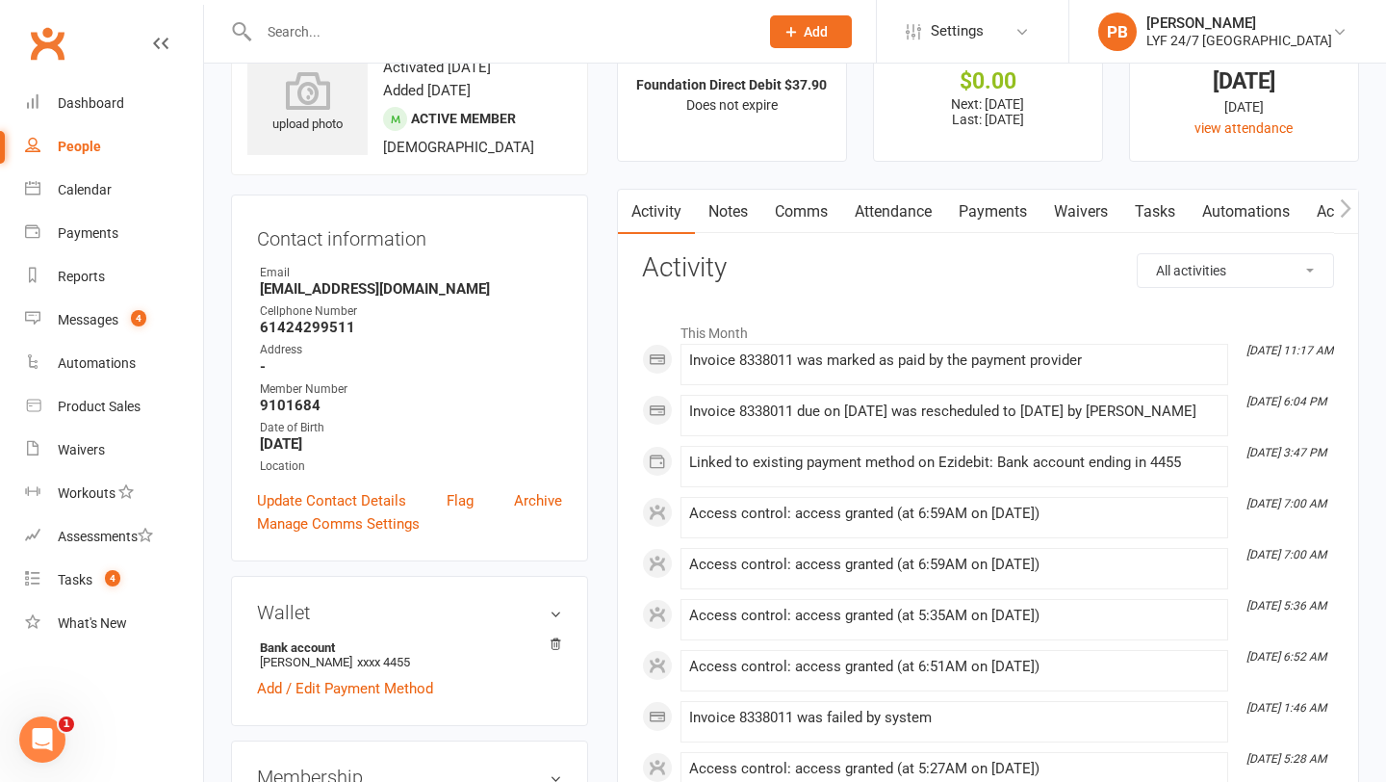
click at [998, 217] on link "Payments" at bounding box center [992, 212] width 95 height 44
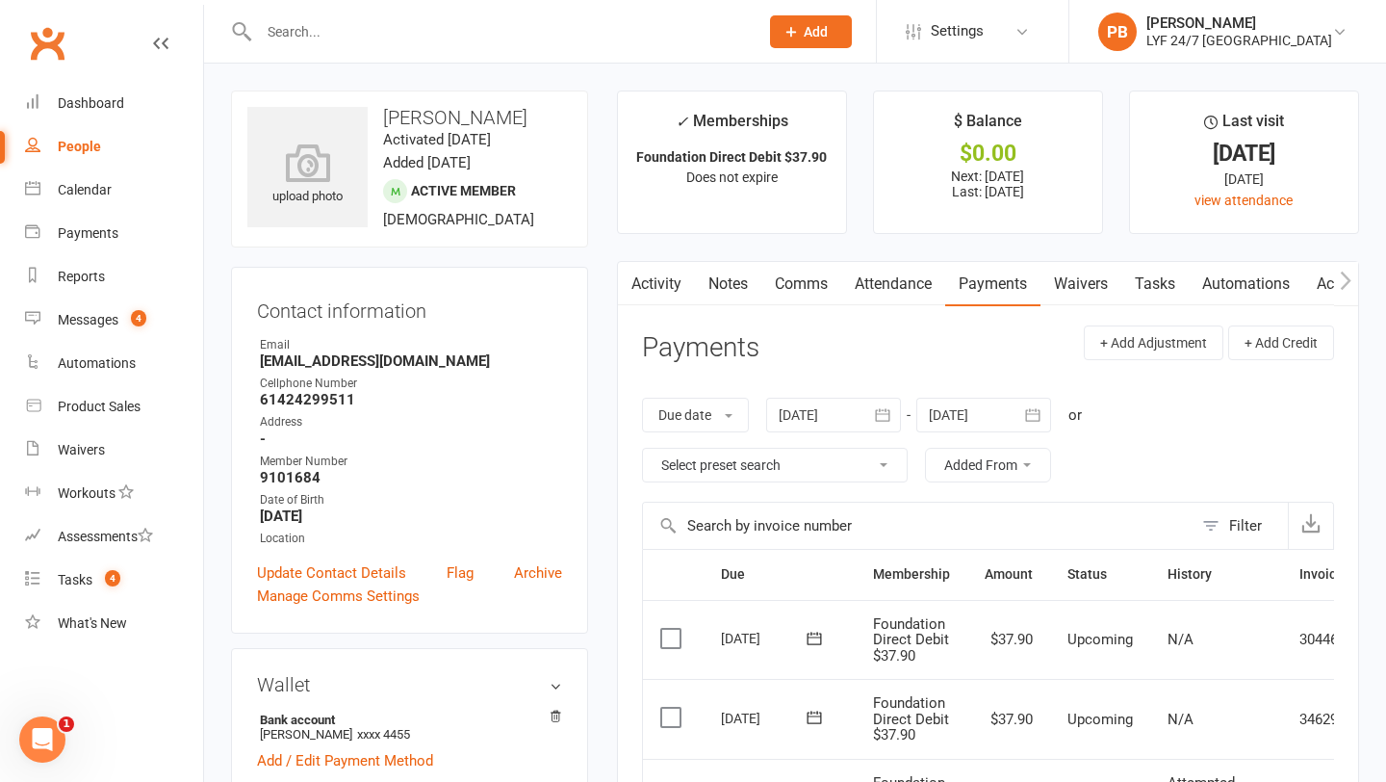
click at [1166, 275] on link "Tasks" at bounding box center [1155, 284] width 67 height 44
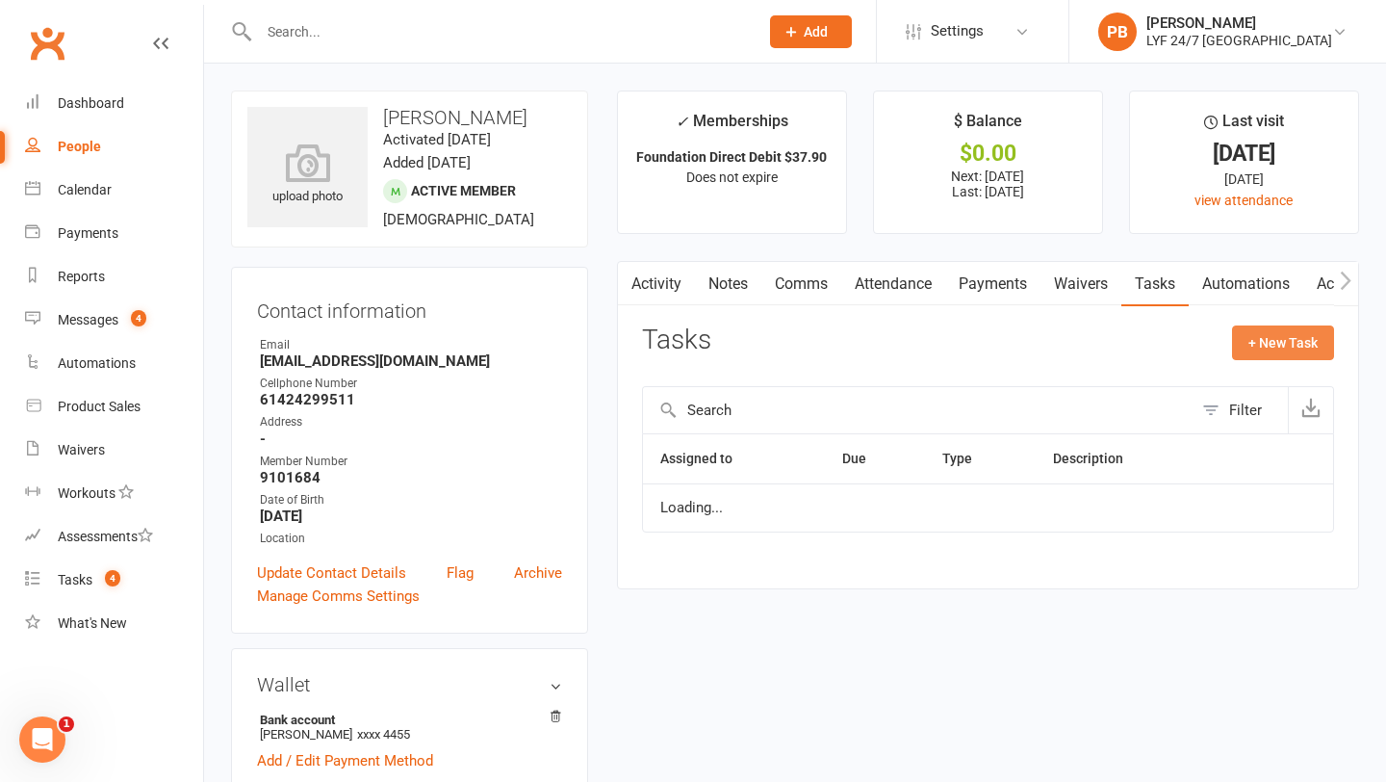
click at [1269, 342] on button "+ New Task" at bounding box center [1283, 342] width 102 height 35
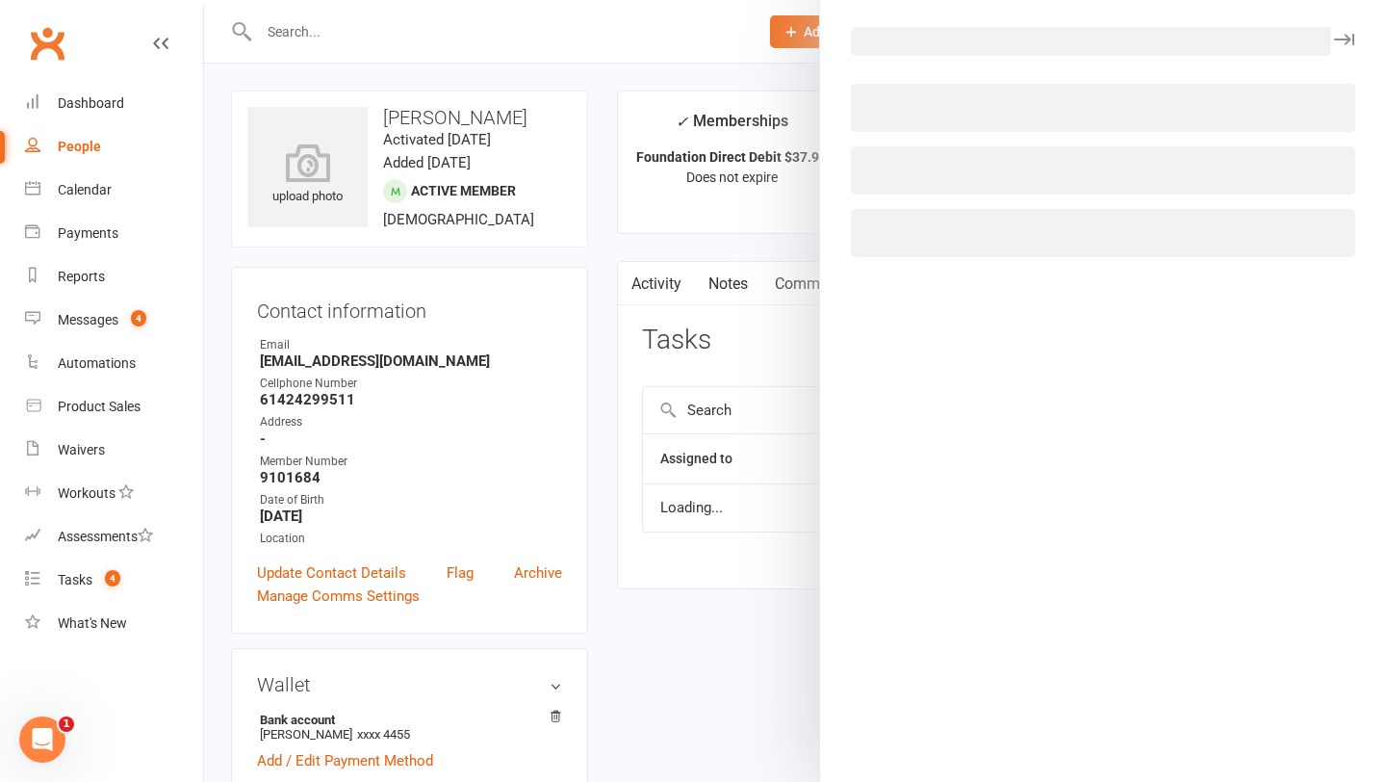
select select "53324"
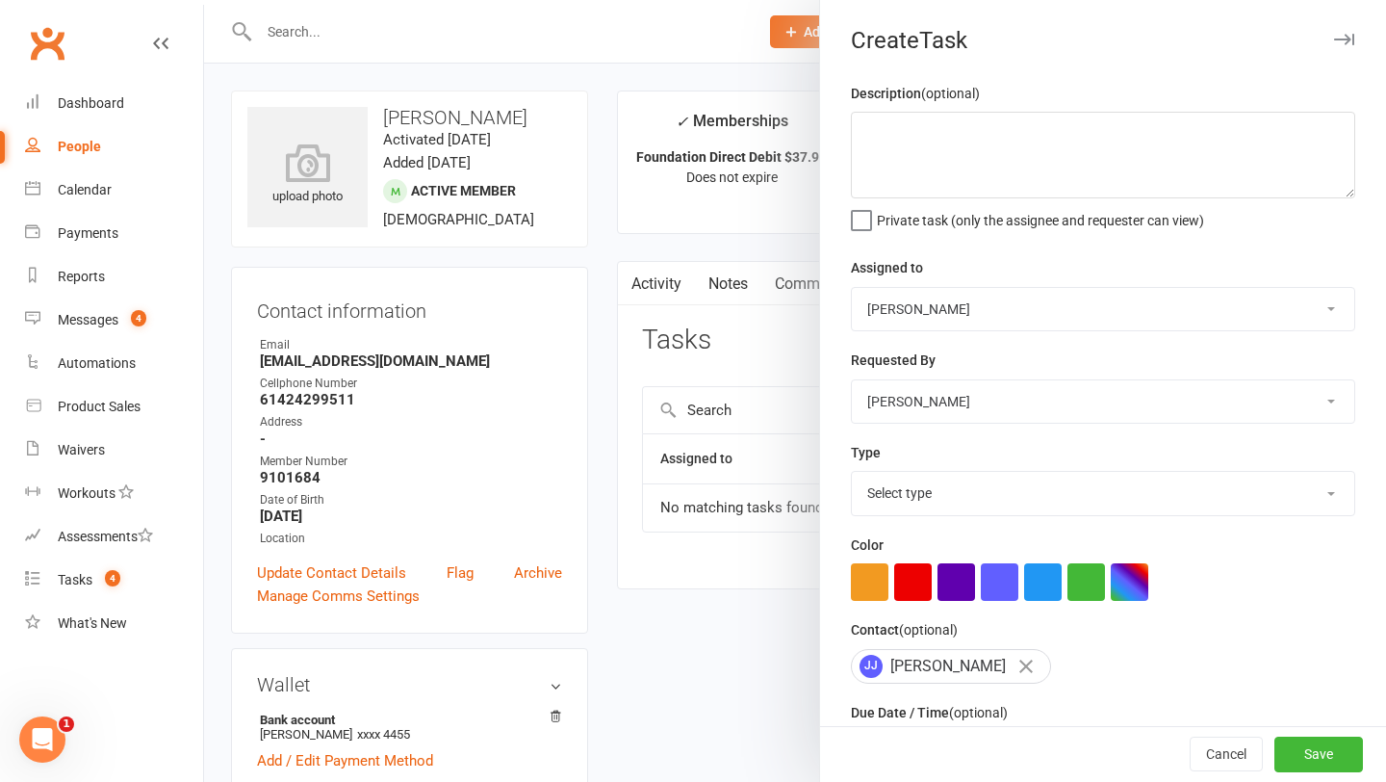
drag, startPoint x: 504, startPoint y: 111, endPoint x: 395, endPoint y: 106, distance: 108.9
click at [395, 106] on div at bounding box center [795, 391] width 1182 height 782
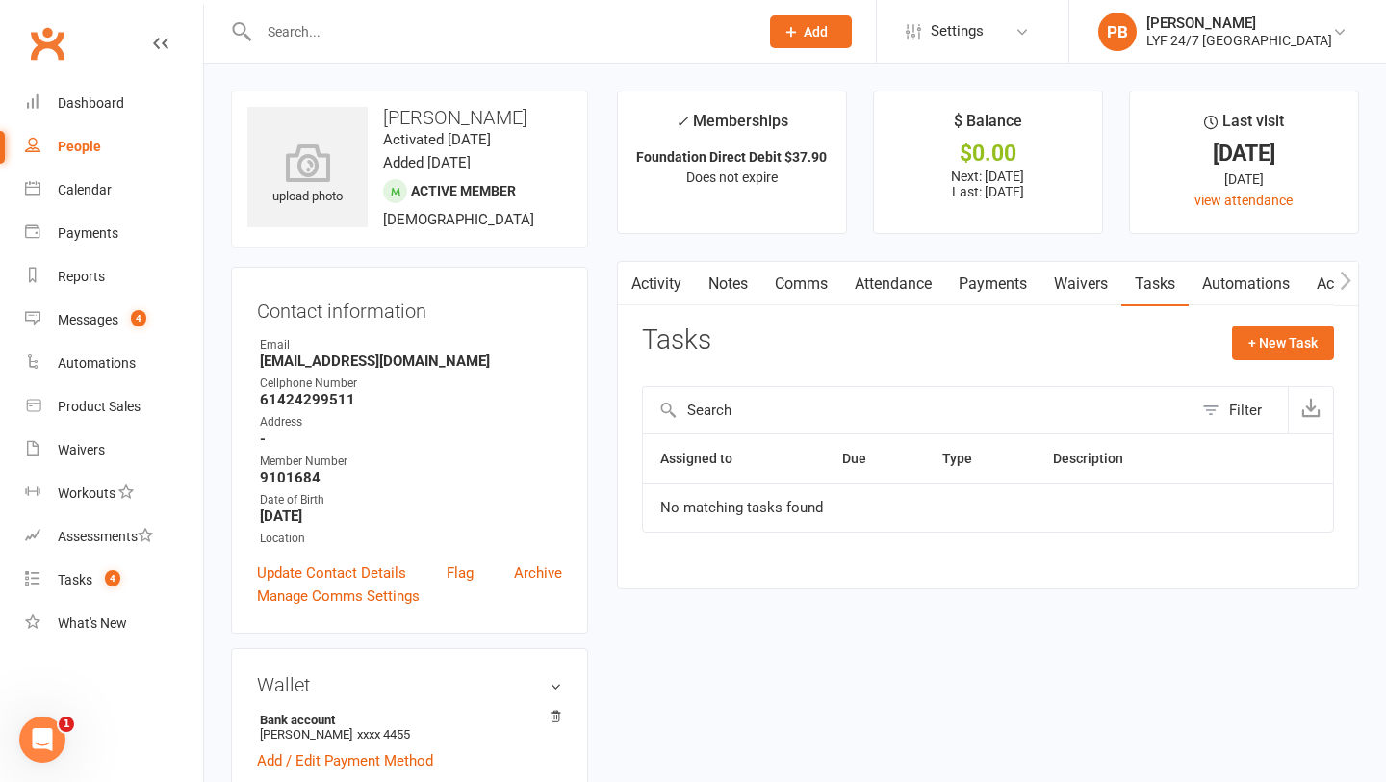
drag, startPoint x: 491, startPoint y: 113, endPoint x: 476, endPoint y: 113, distance: 15.4
click at [476, 113] on h3 "[PERSON_NAME]" at bounding box center [409, 117] width 324 height 21
drag, startPoint x: 497, startPoint y: 116, endPoint x: 382, endPoint y: 120, distance: 114.7
click at [382, 120] on h3 "[PERSON_NAME]" at bounding box center [409, 117] width 324 height 21
copy h3 "[PERSON_NAME]"
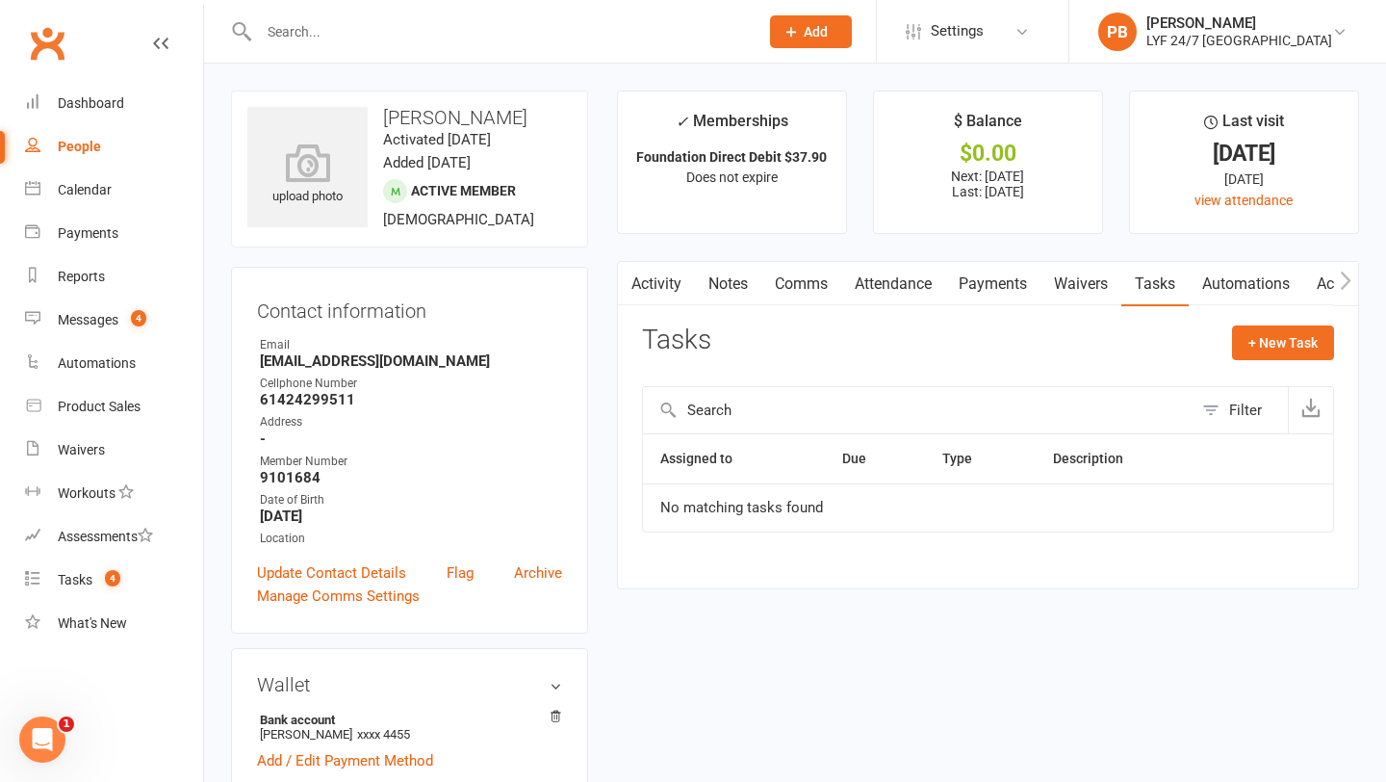
click at [813, 296] on link "Comms" at bounding box center [802, 284] width 80 height 44
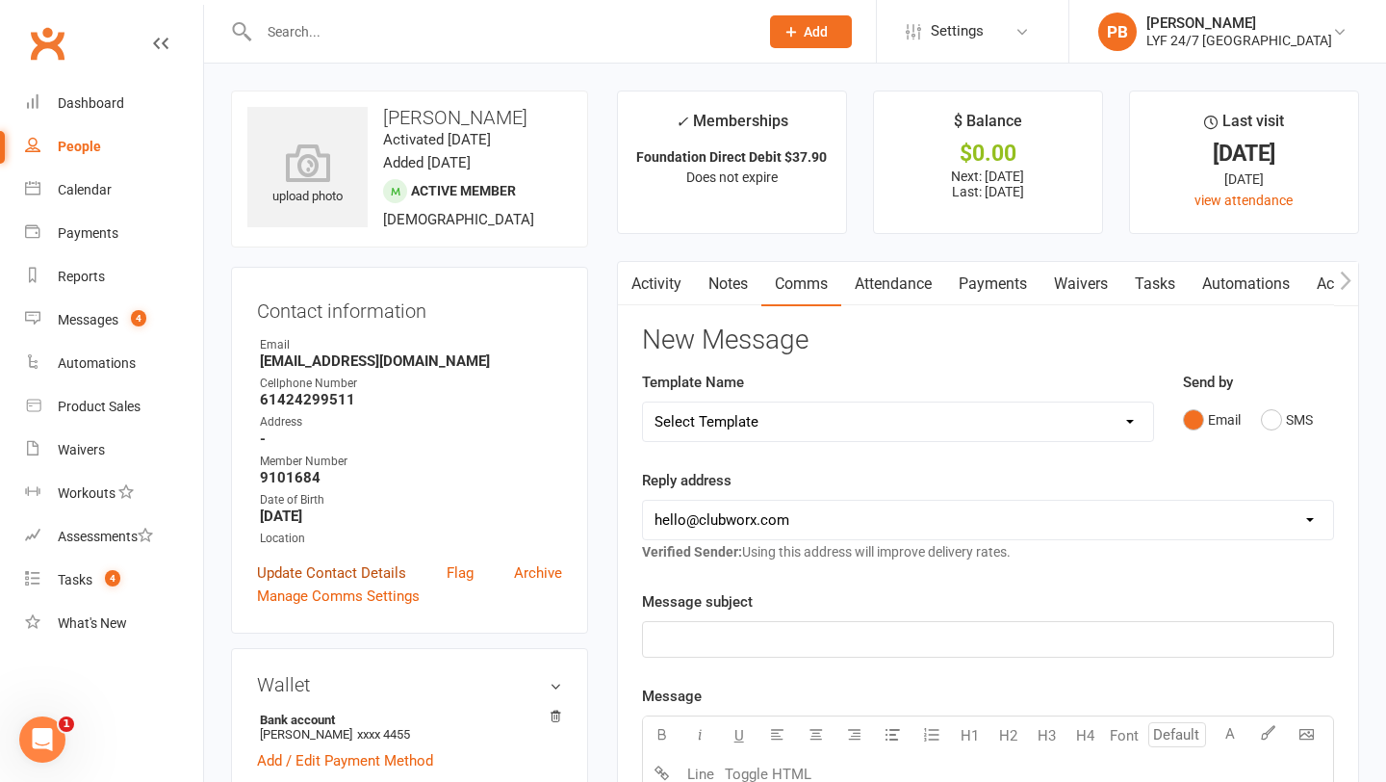
click at [315, 565] on link "Update Contact Details" at bounding box center [331, 572] width 149 height 23
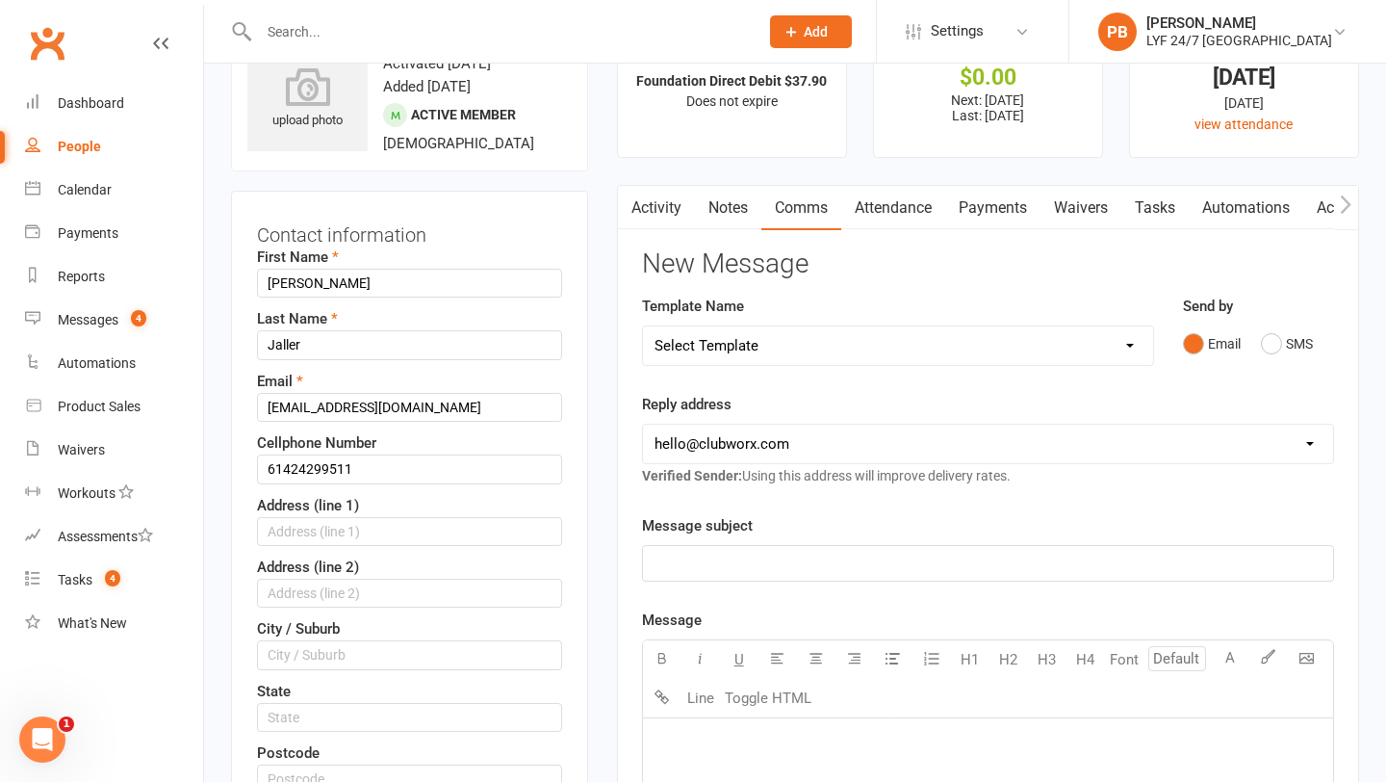
scroll to position [91, 0]
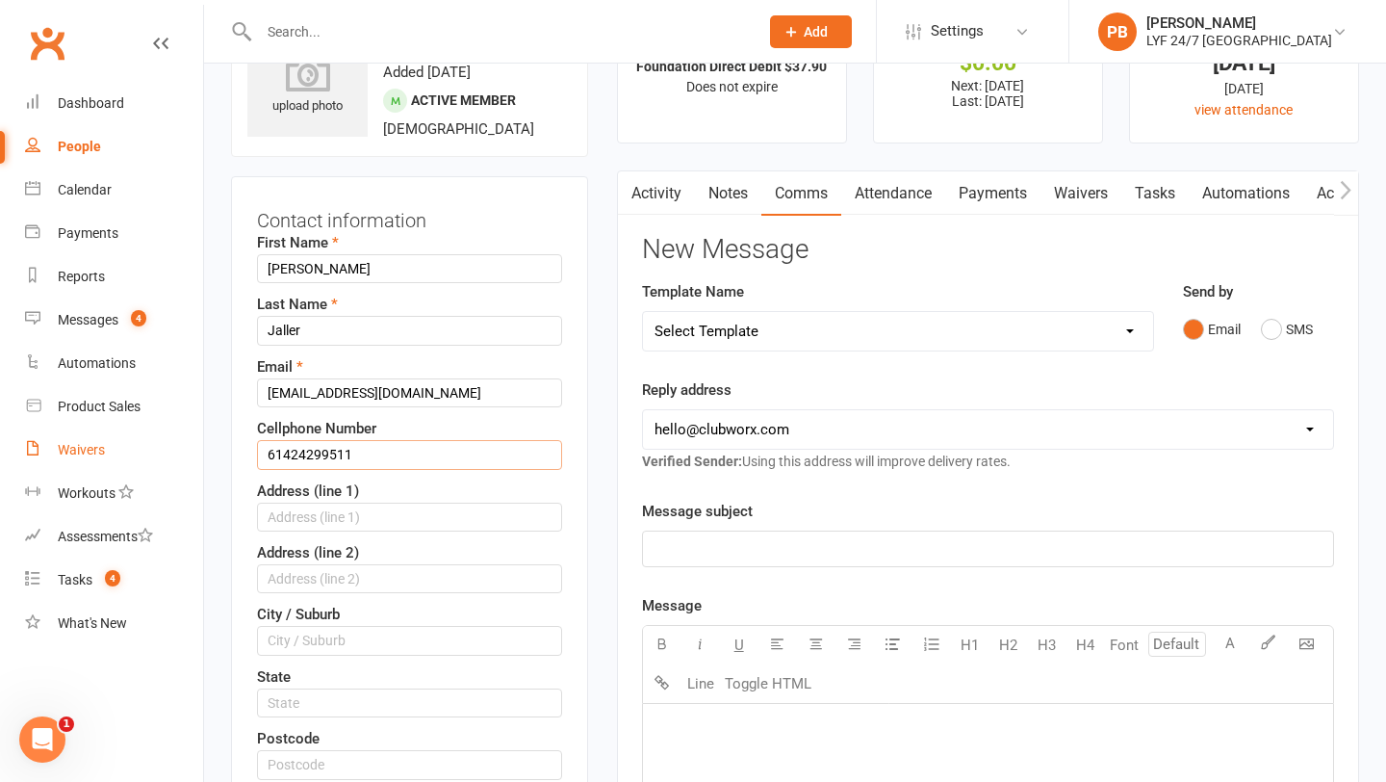
drag, startPoint x: 283, startPoint y: 452, endPoint x: 177, endPoint y: 454, distance: 105.9
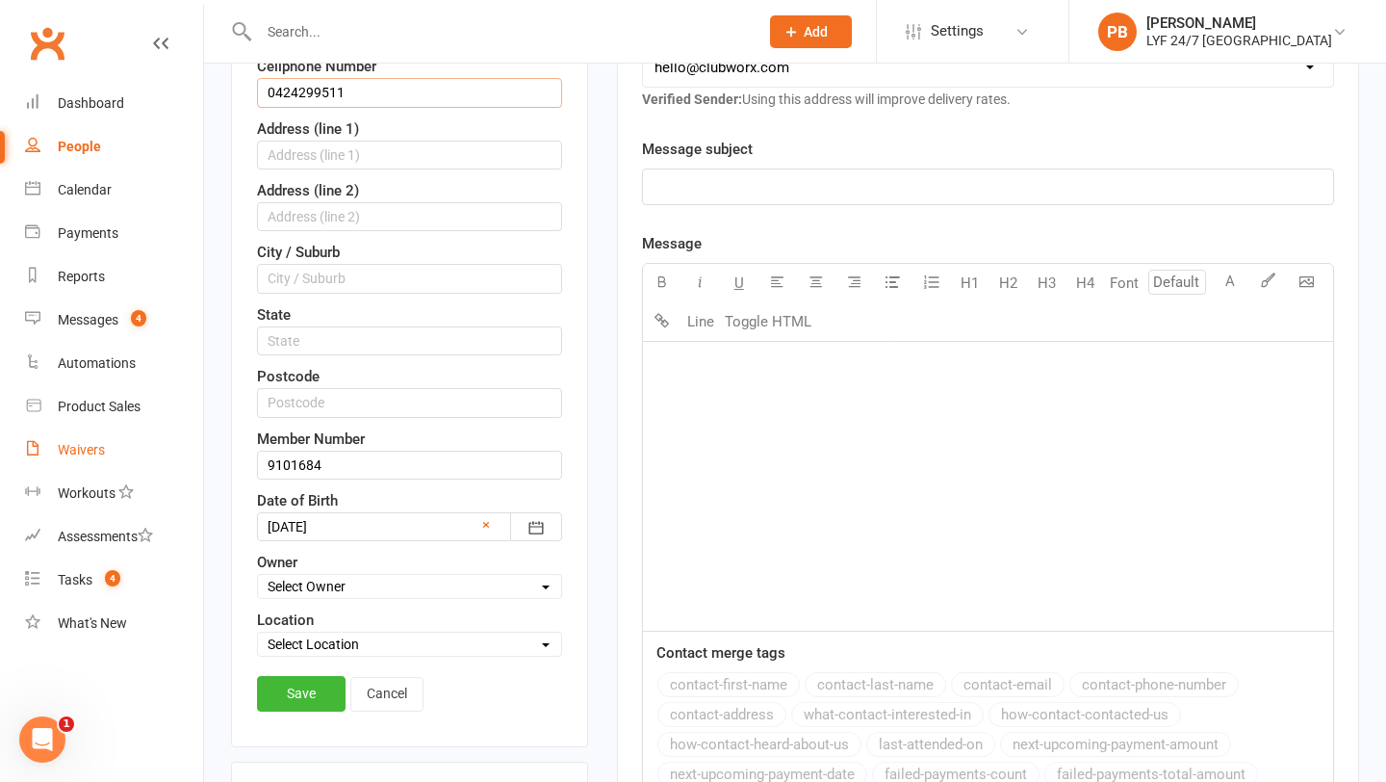
scroll to position [587, 0]
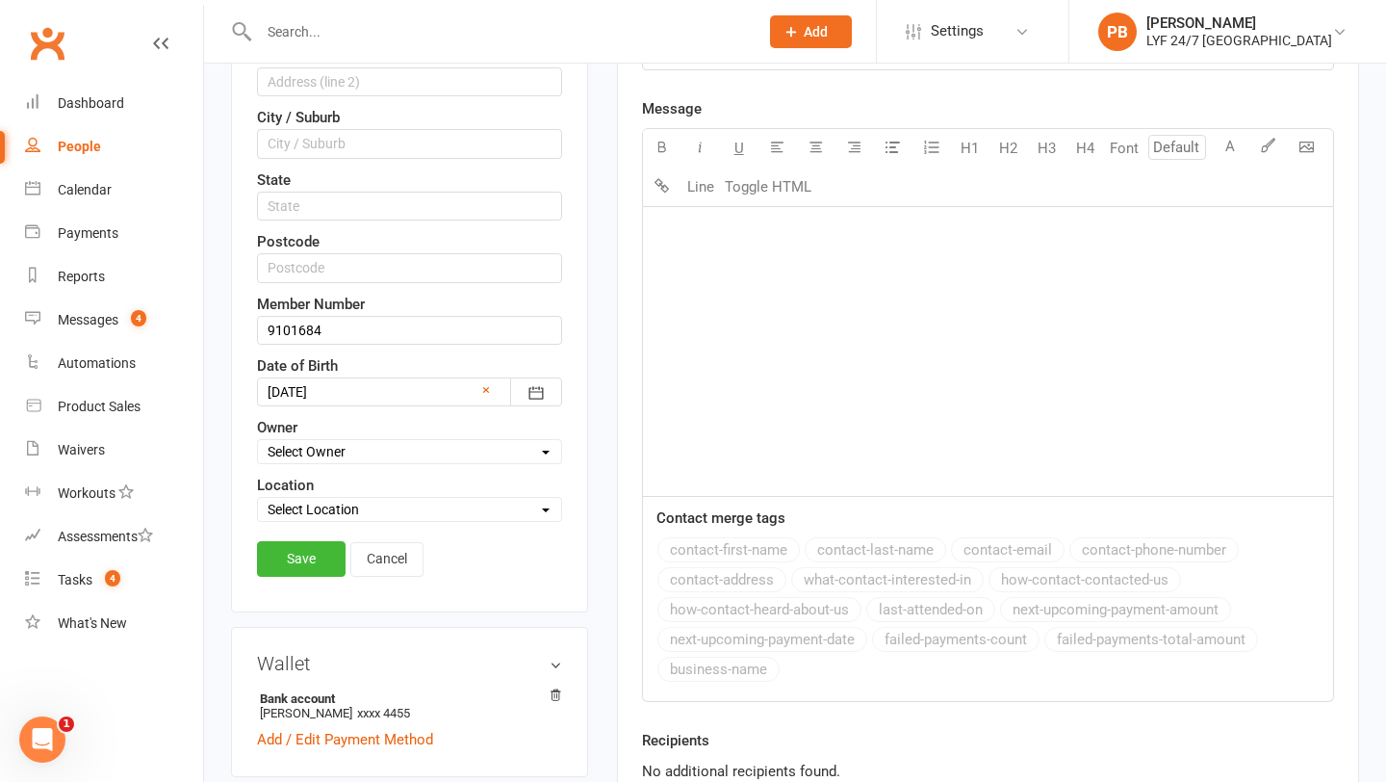
type input "0424299511"
click at [302, 578] on div "Save Cancel" at bounding box center [409, 563] width 305 height 44
click at [302, 567] on link "Save" at bounding box center [301, 558] width 89 height 35
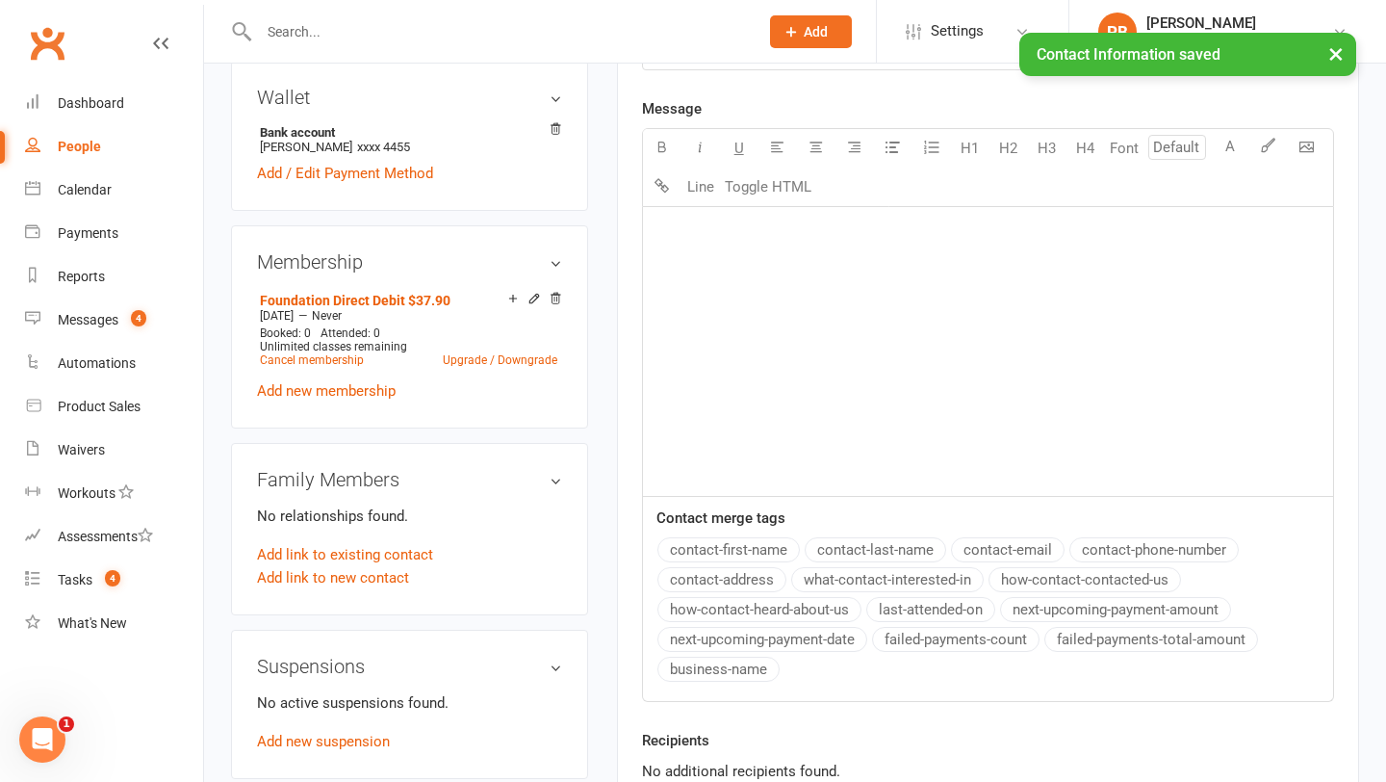
click at [752, 309] on div "﻿" at bounding box center [988, 351] width 690 height 289
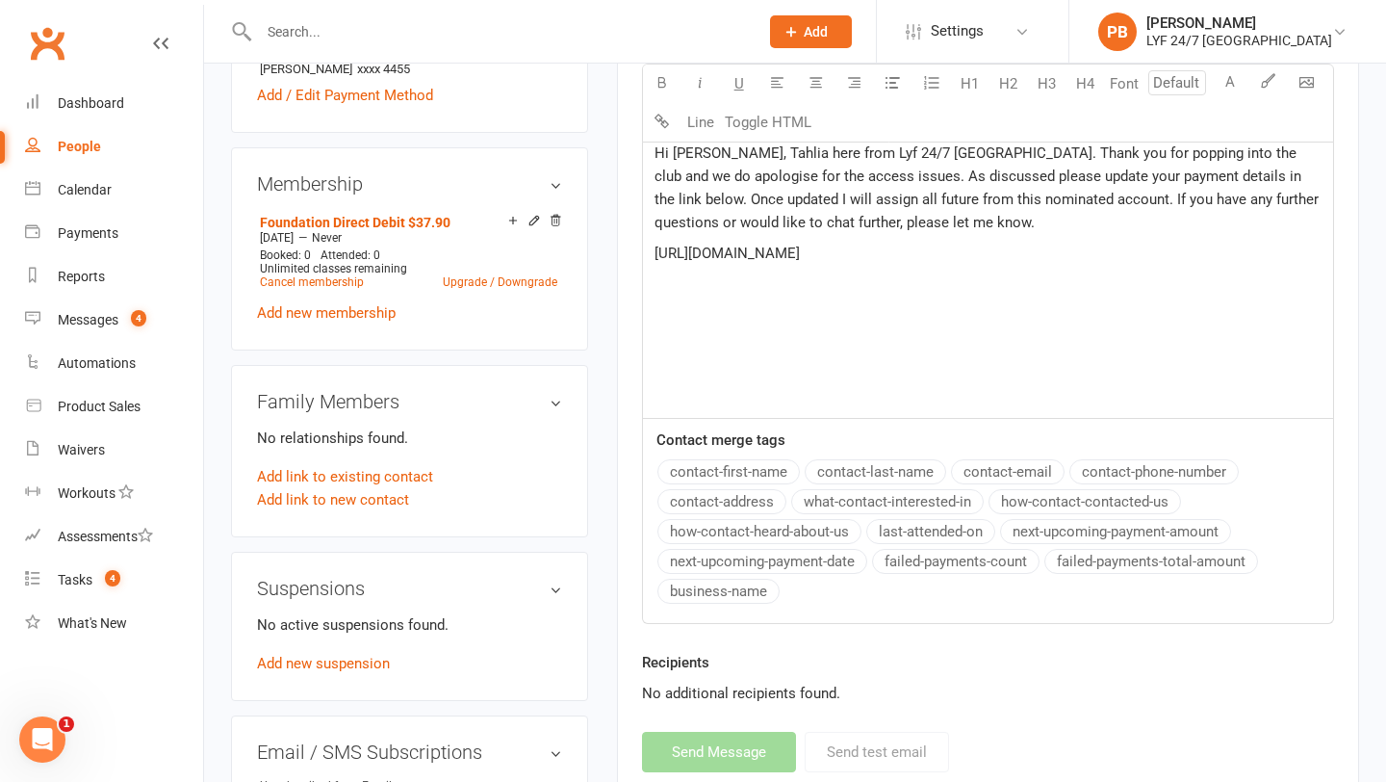
scroll to position [685, 0]
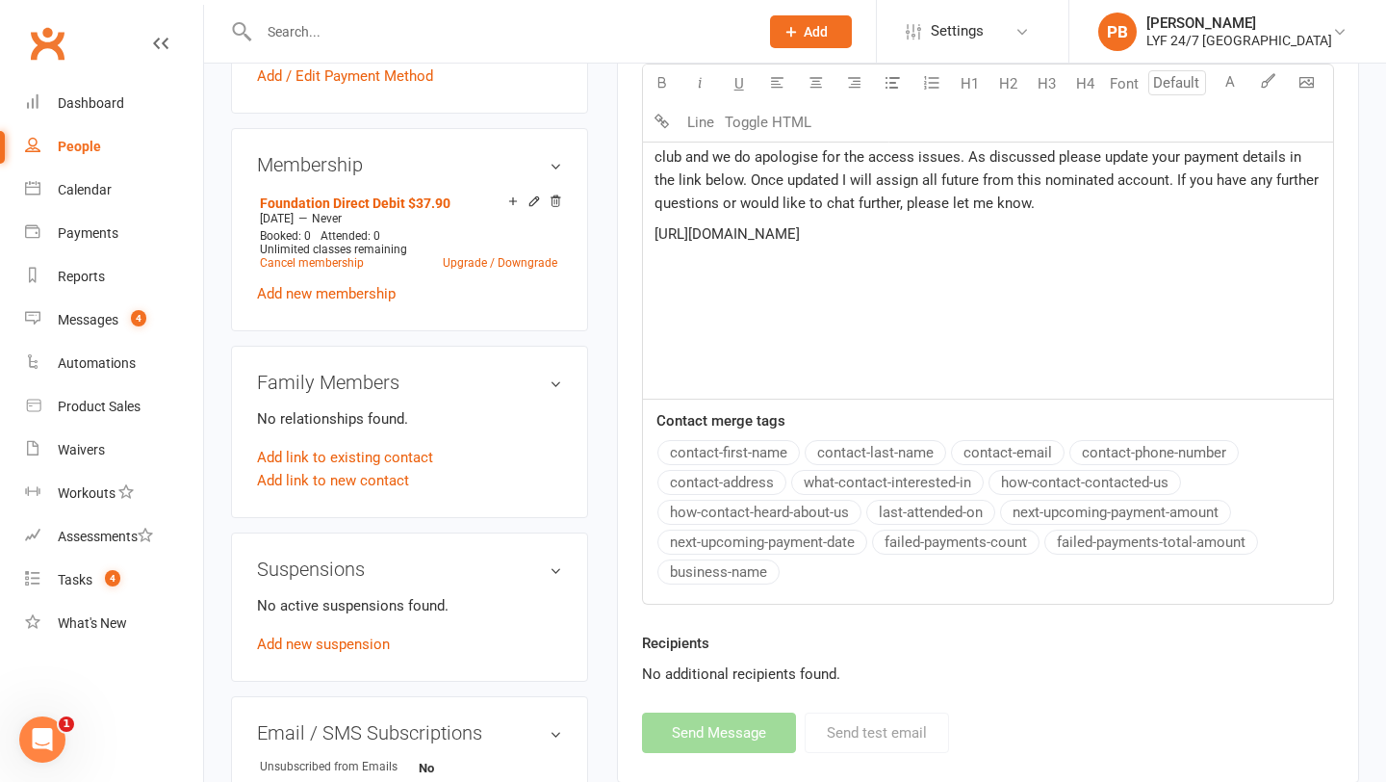
click at [967, 216] on div "Hi [PERSON_NAME], Tahlia here from Lyf 24/7 [GEOGRAPHIC_DATA]. Thank you for po…" at bounding box center [988, 254] width 690 height 289
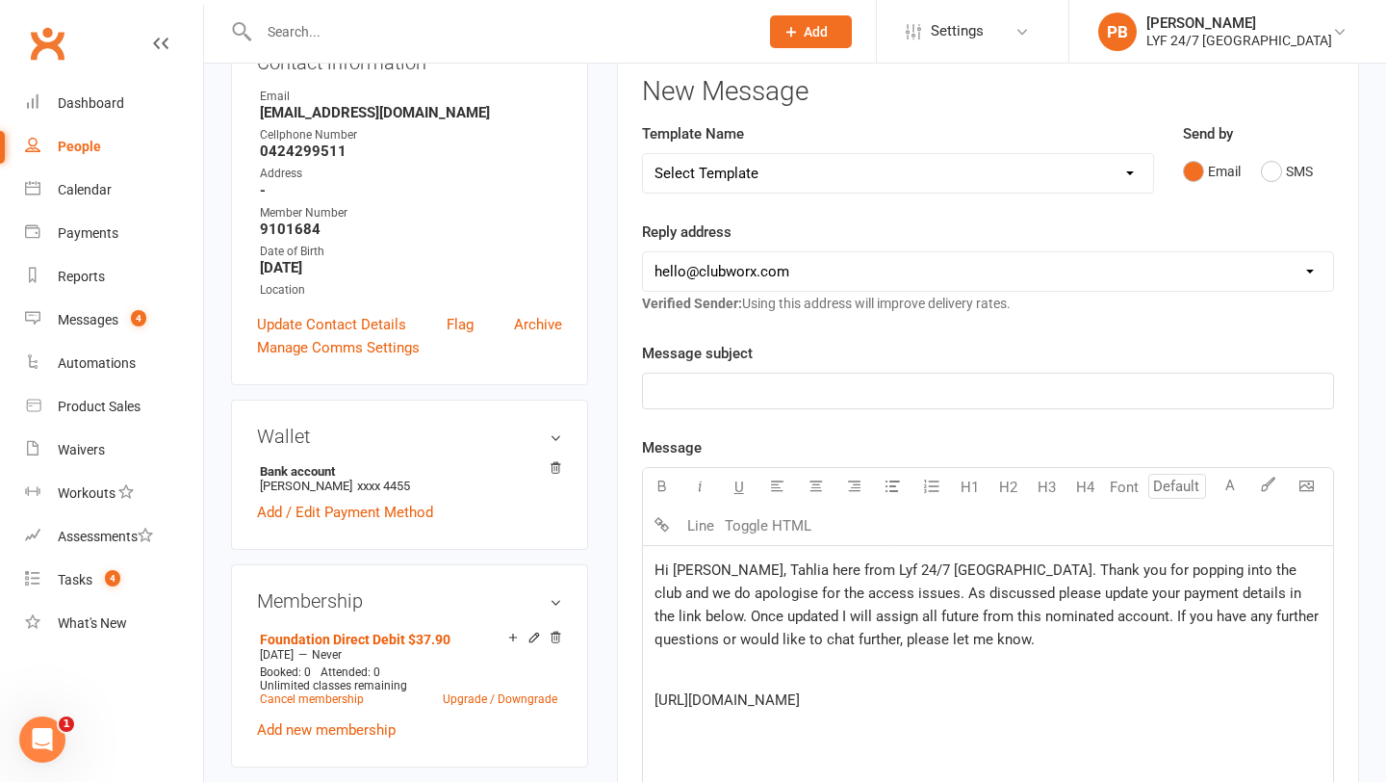
scroll to position [309, 0]
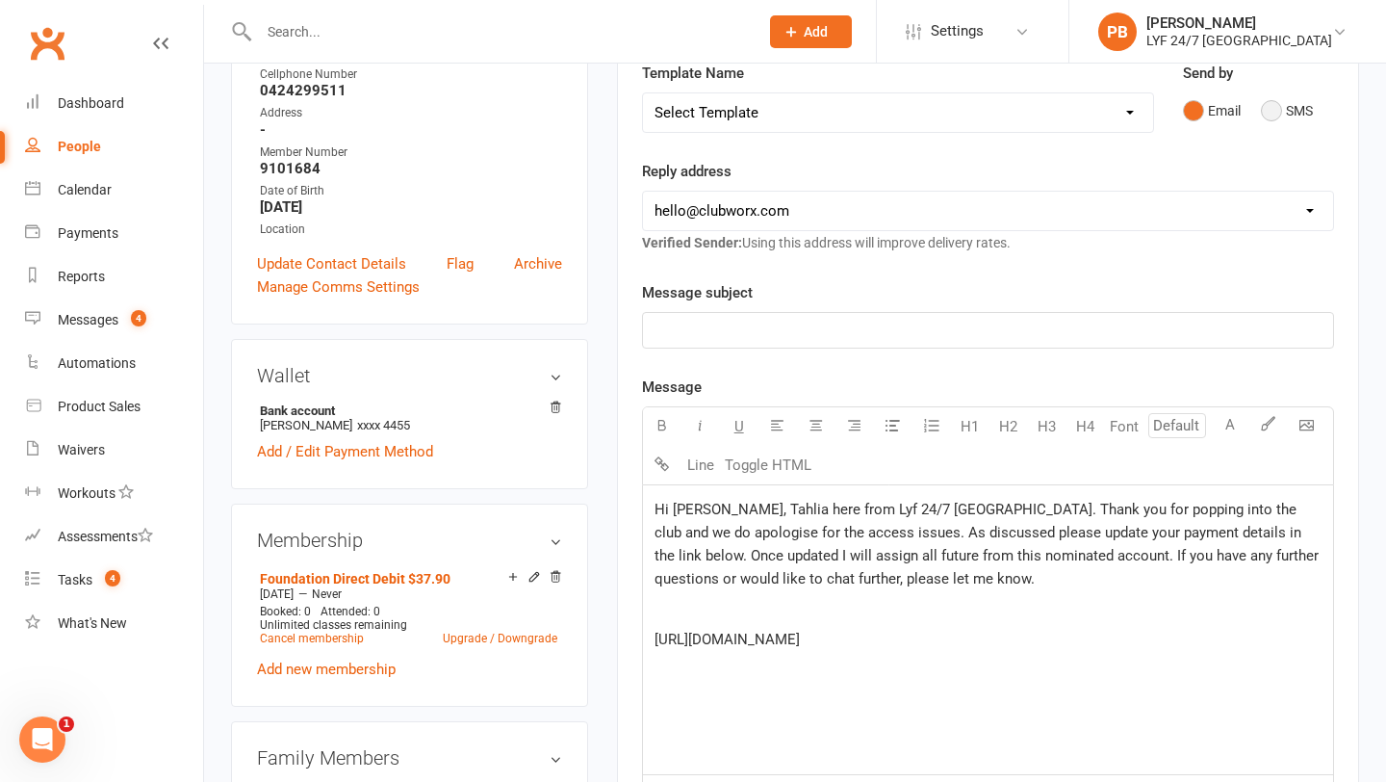
click at [1271, 110] on button "SMS" at bounding box center [1287, 110] width 52 height 37
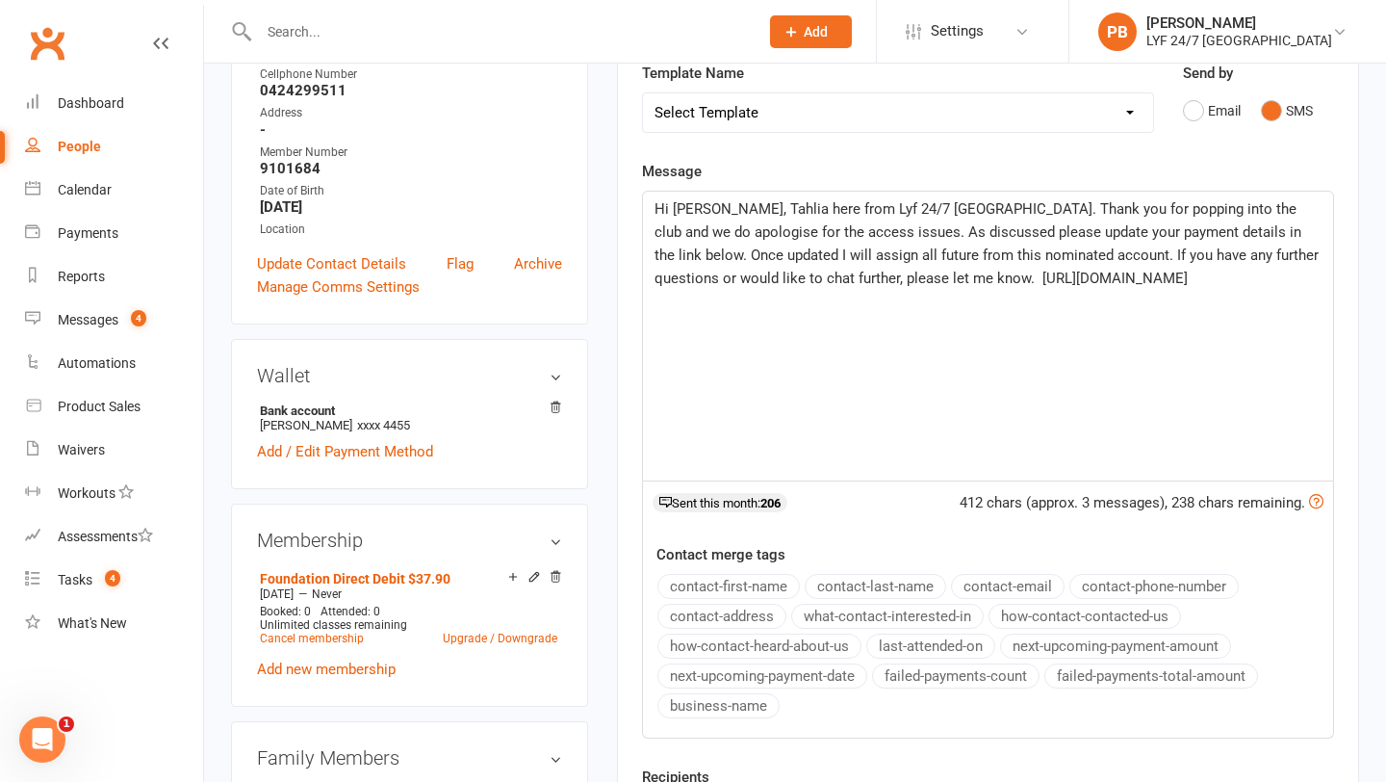
click at [952, 274] on span "Hi [PERSON_NAME], Tahlia here from Lyf 24/7 [GEOGRAPHIC_DATA]. Thank you for po…" at bounding box center [989, 243] width 668 height 87
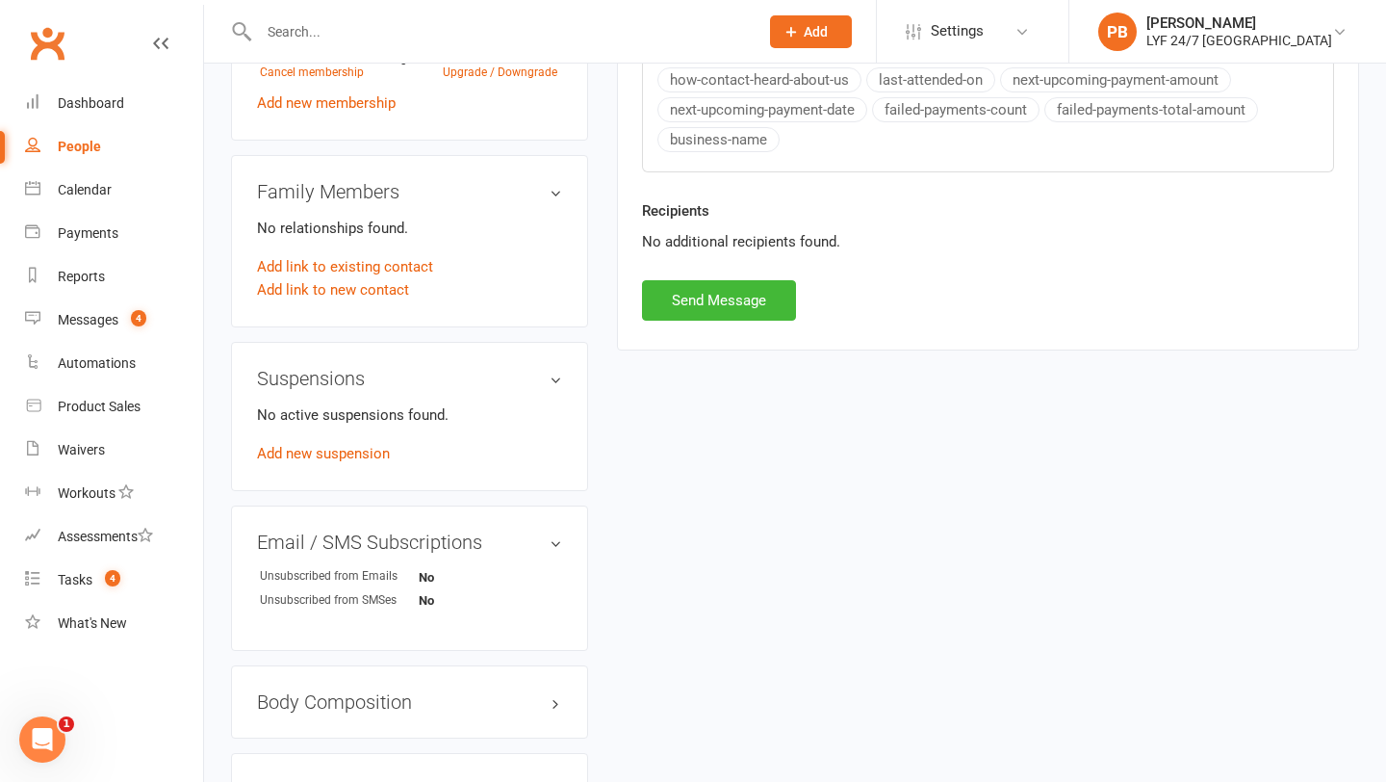
scroll to position [1022, 0]
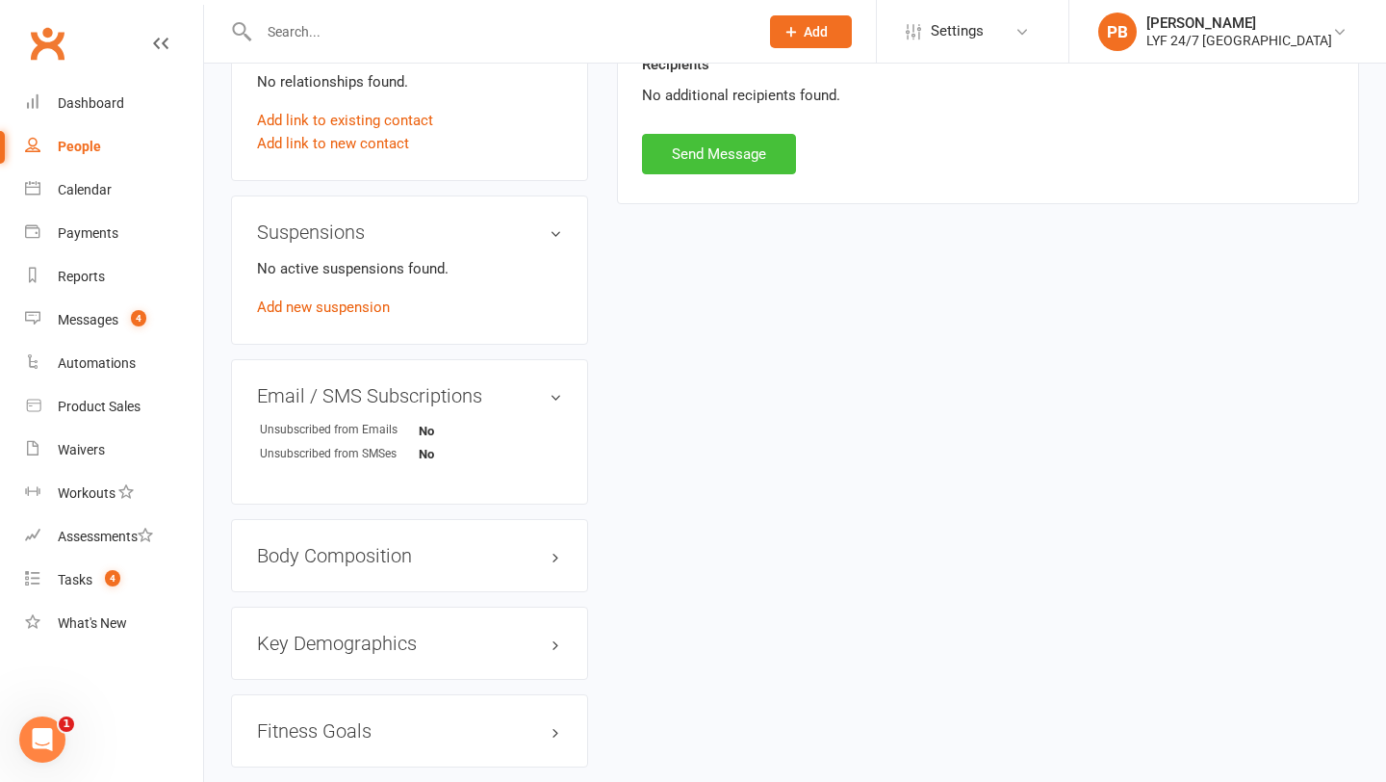
click at [721, 161] on button "Send Message" at bounding box center [719, 154] width 154 height 40
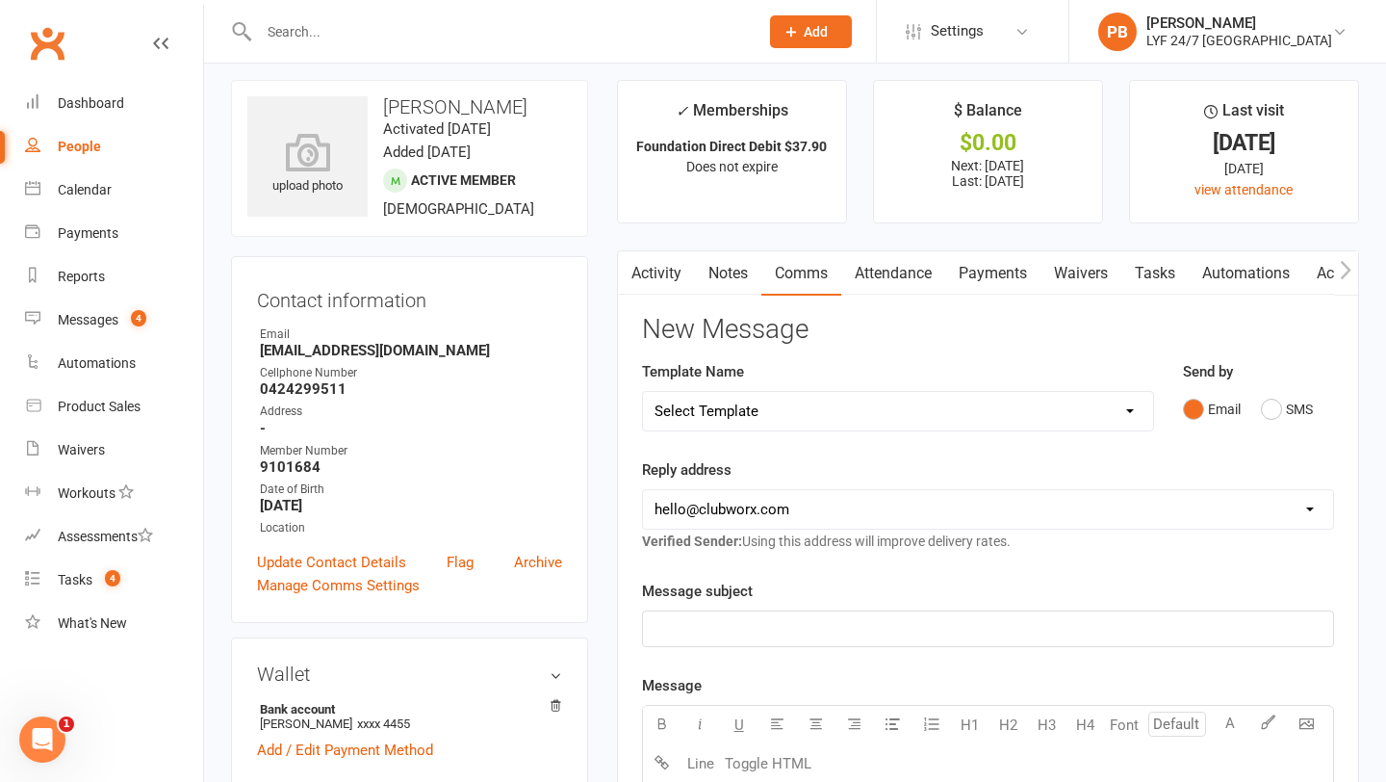
scroll to position [12, 0]
click at [72, 582] on div "Tasks" at bounding box center [75, 579] width 35 height 15
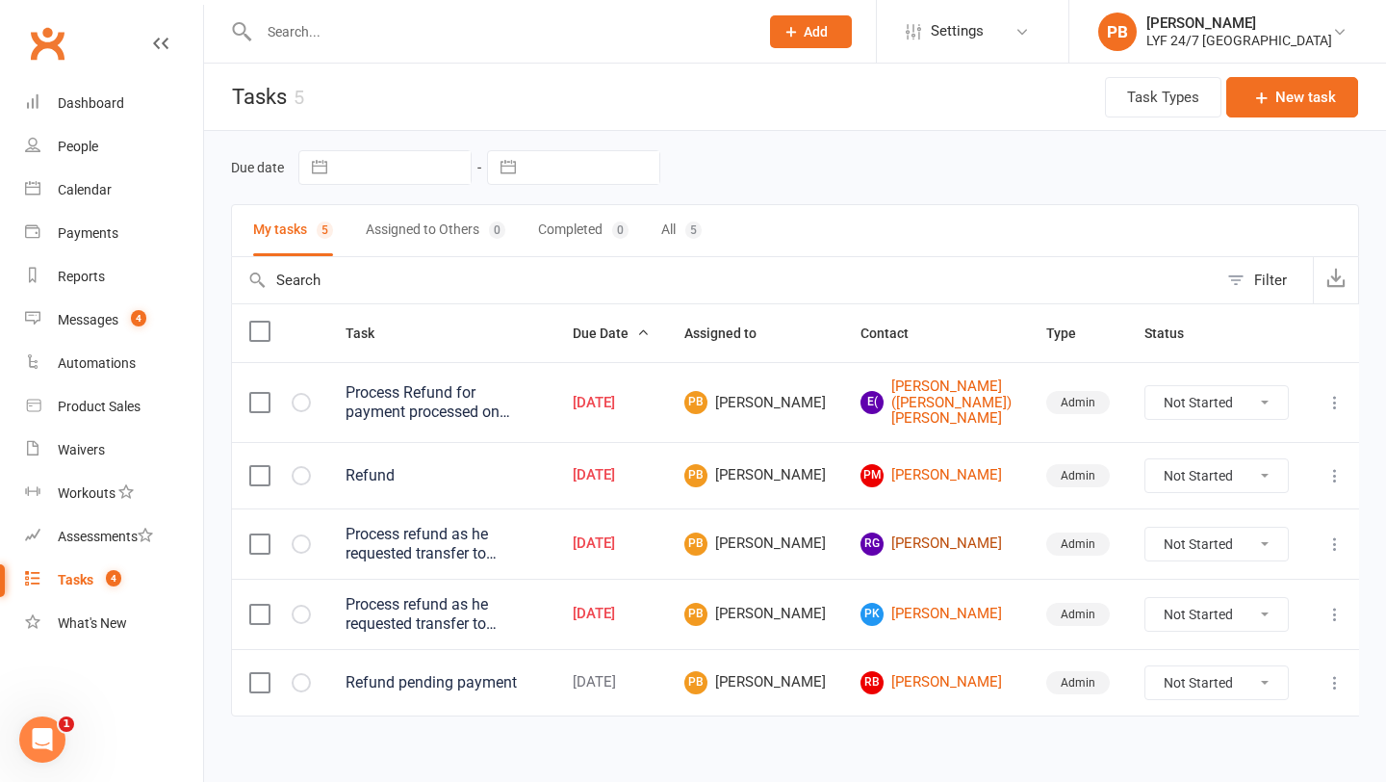
click at [966, 550] on link "RG [PERSON_NAME]" at bounding box center [936, 543] width 151 height 23
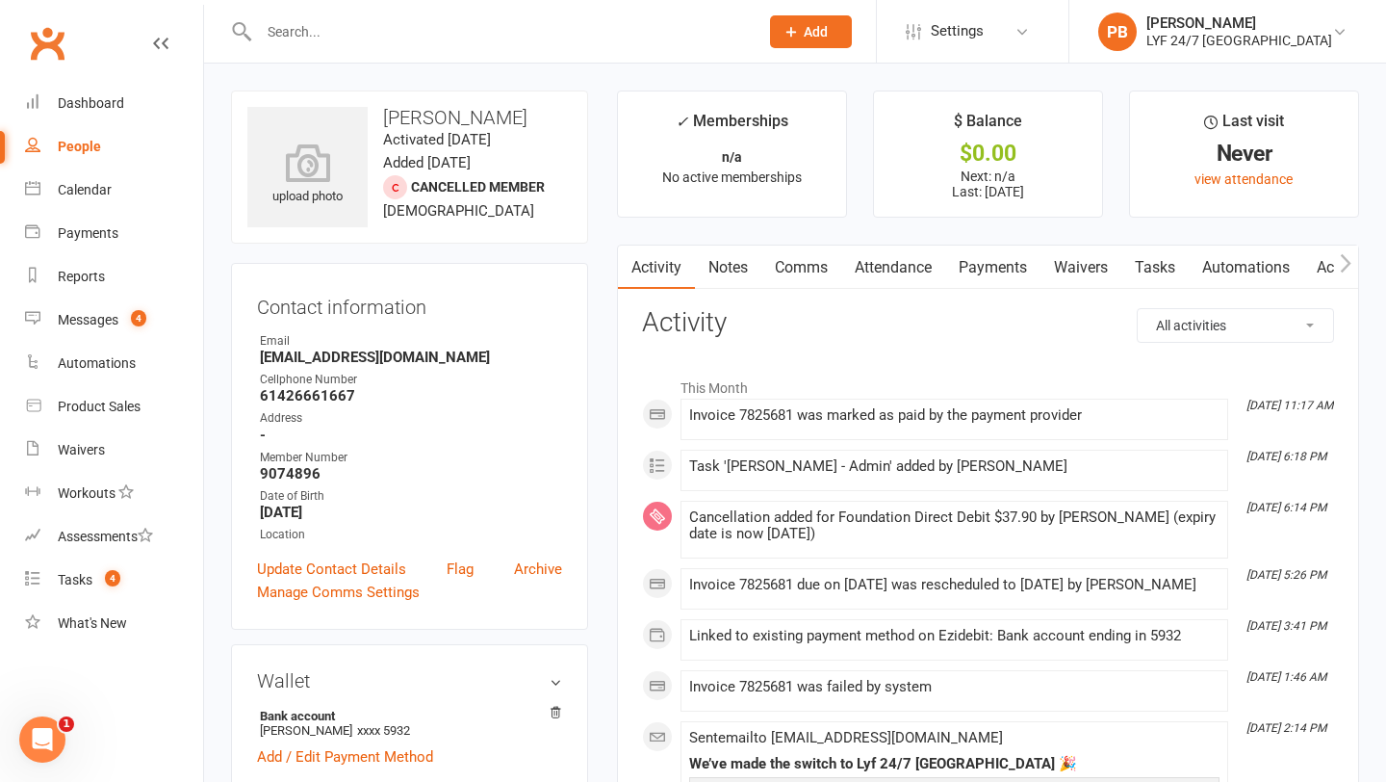
click at [993, 272] on link "Payments" at bounding box center [992, 268] width 95 height 44
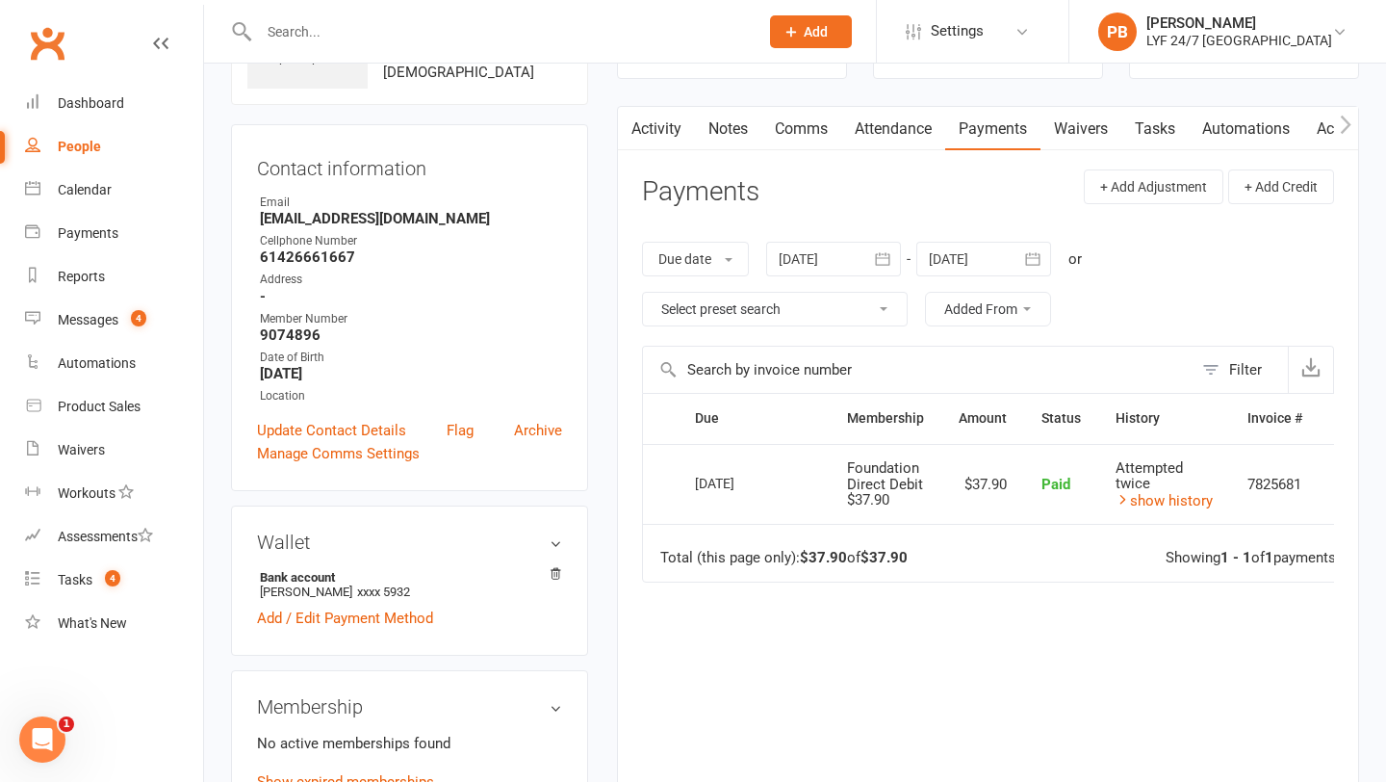
scroll to position [0, 45]
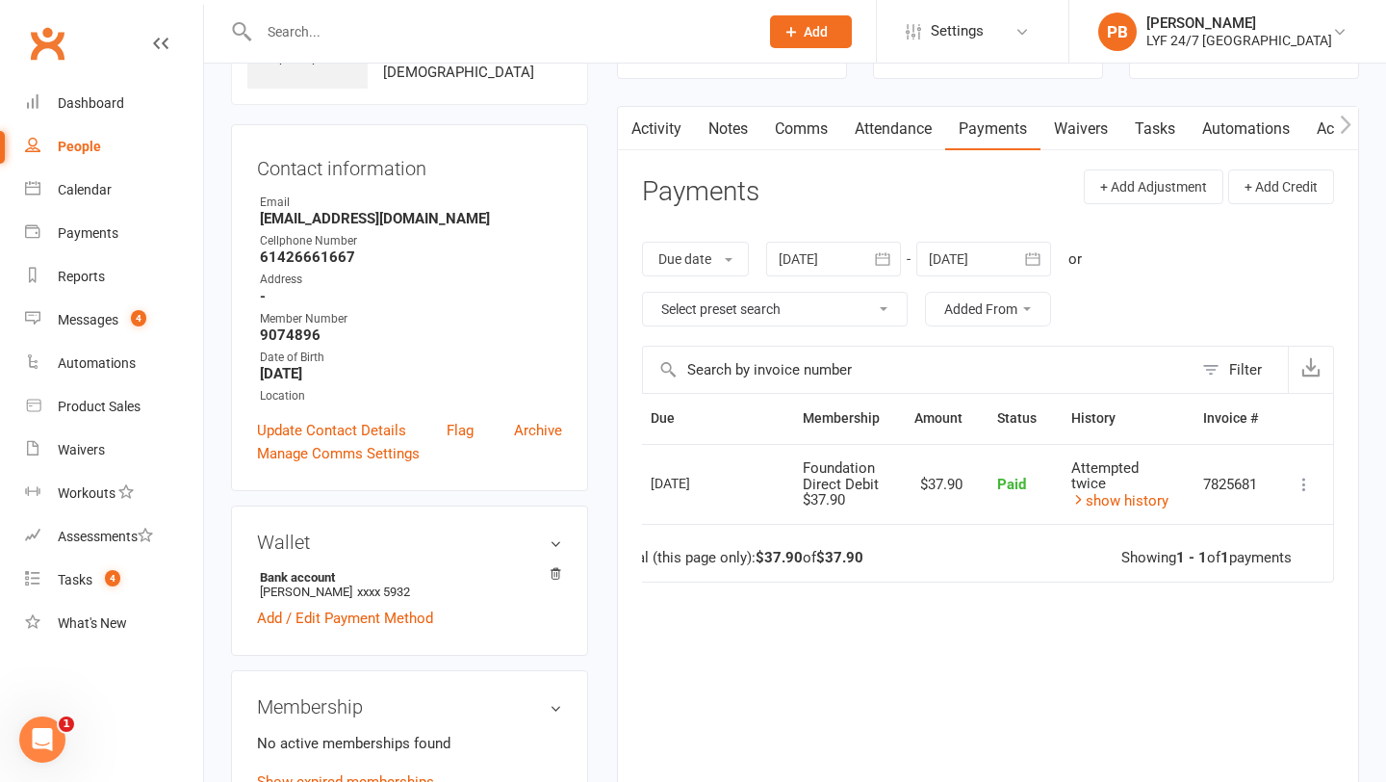
click at [1315, 475] on button at bounding box center [1304, 484] width 23 height 23
click at [1209, 528] on link "Refund" at bounding box center [1220, 522] width 191 height 39
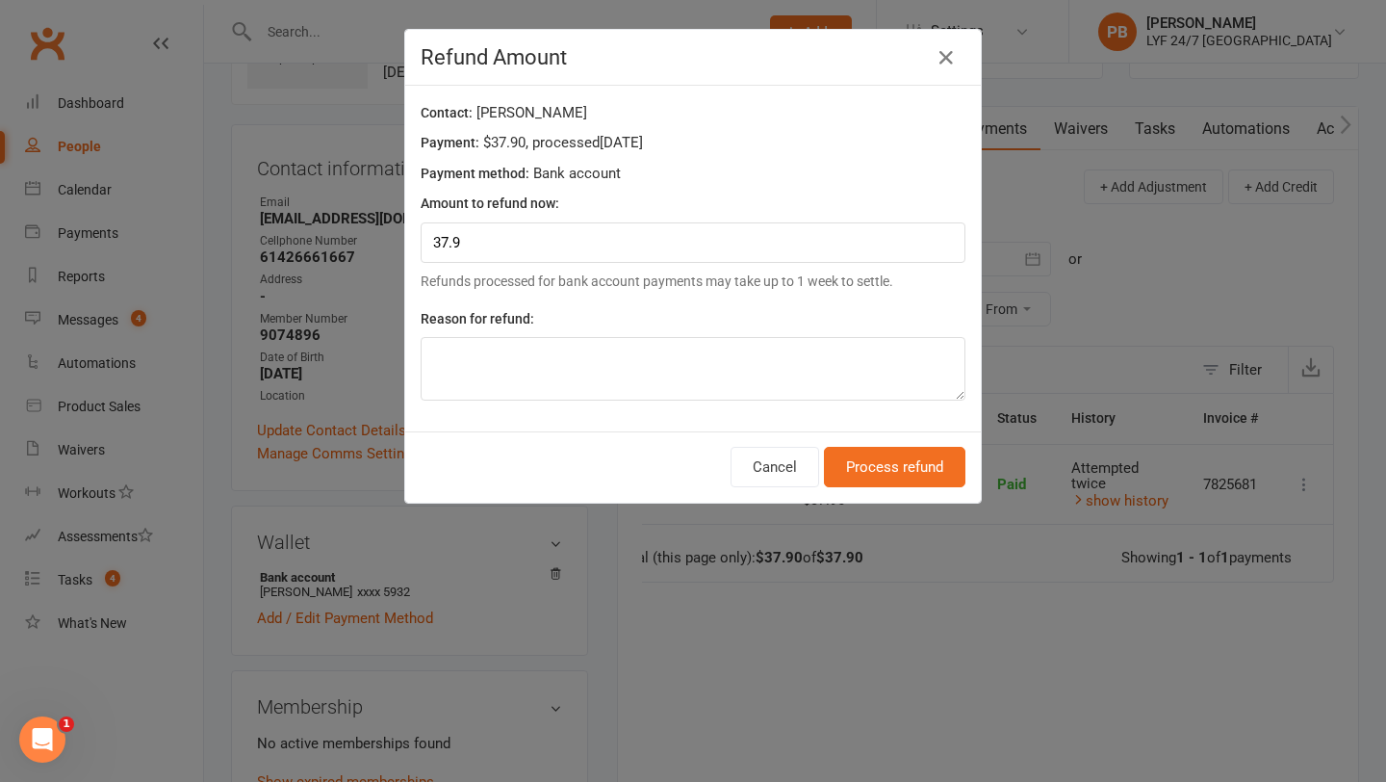
click at [736, 330] on div "Reason for refund:" at bounding box center [693, 353] width 545 height 93
click at [723, 368] on textarea at bounding box center [693, 369] width 545 height 64
type textarea "p"
type textarea "Migration"
click at [916, 479] on button "Process refund" at bounding box center [895, 467] width 142 height 40
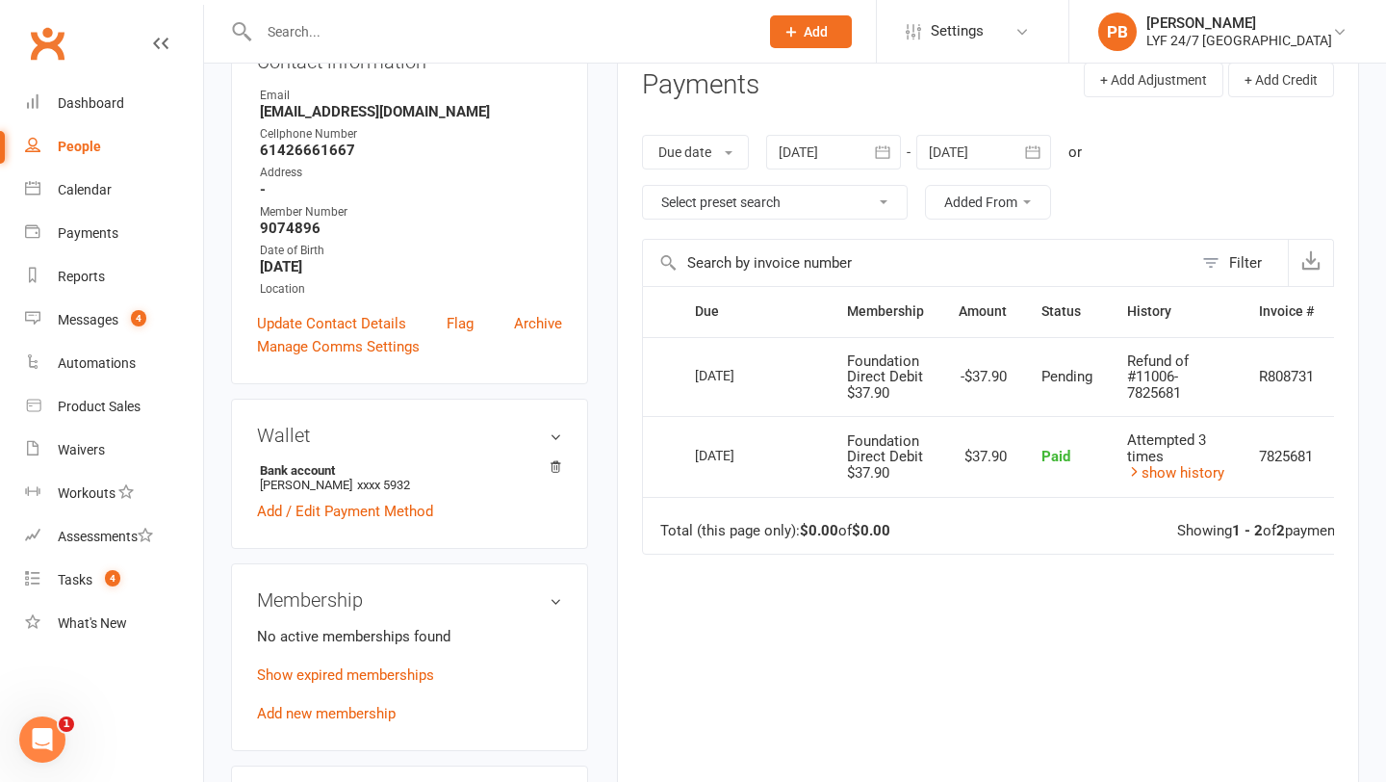
scroll to position [0, 0]
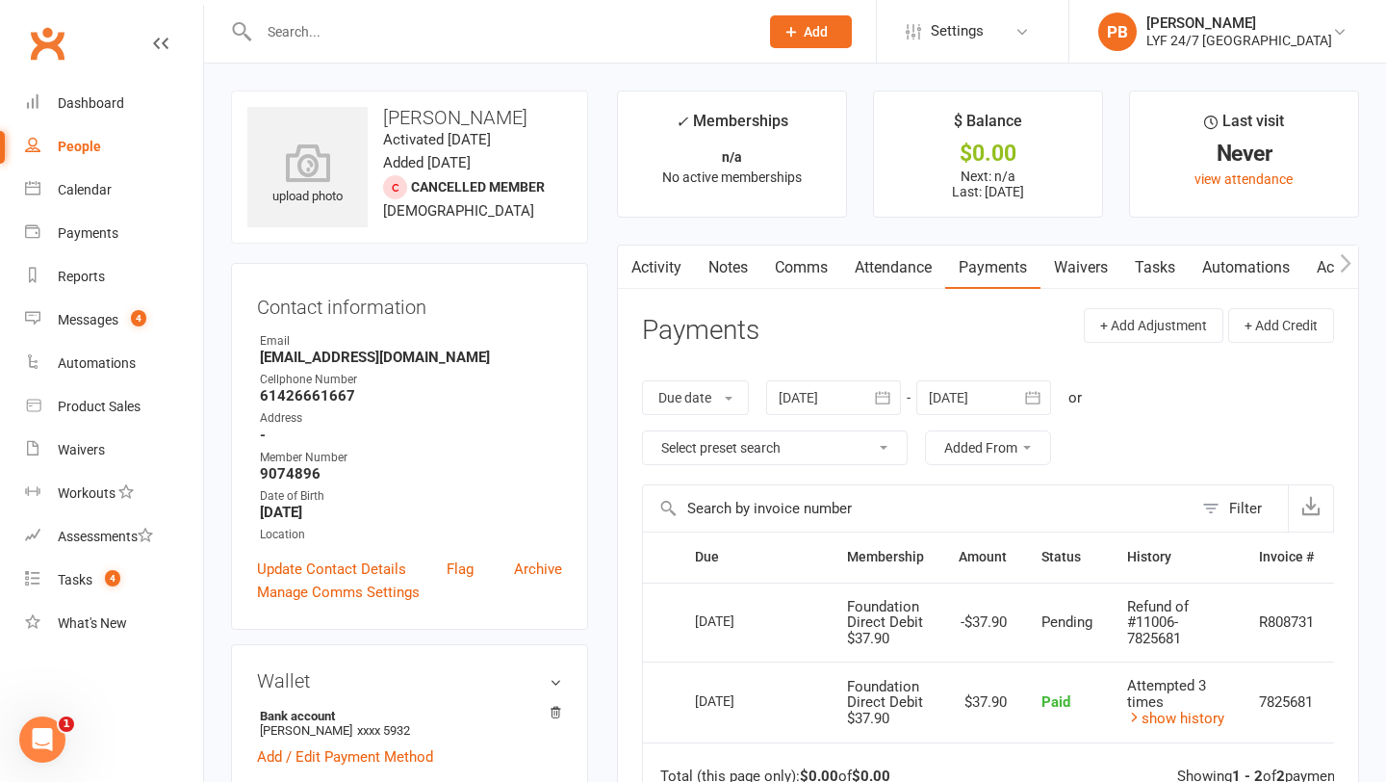
click at [813, 262] on link "Comms" at bounding box center [802, 268] width 80 height 44
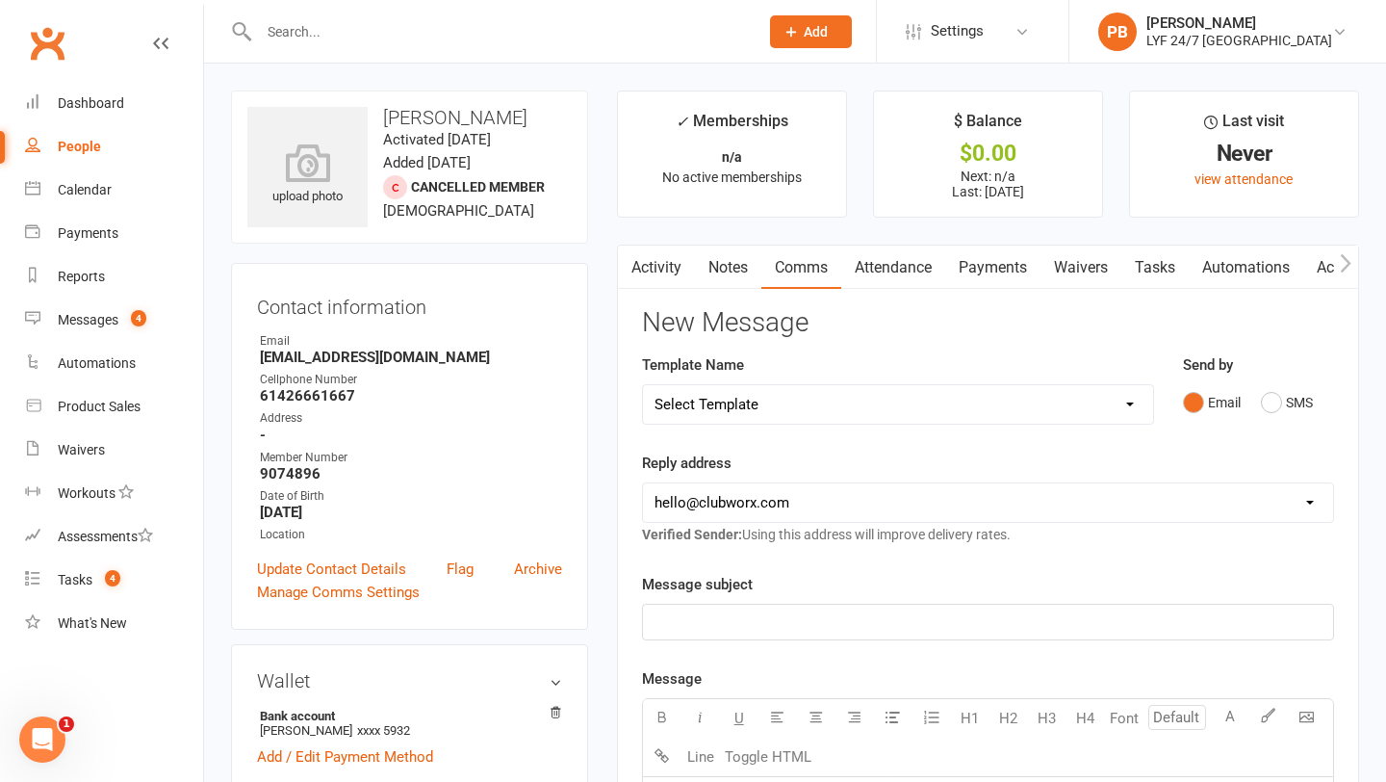
click at [1258, 388] on div "Email SMS" at bounding box center [1258, 402] width 151 height 37
click at [1277, 401] on button "SMS" at bounding box center [1287, 402] width 52 height 37
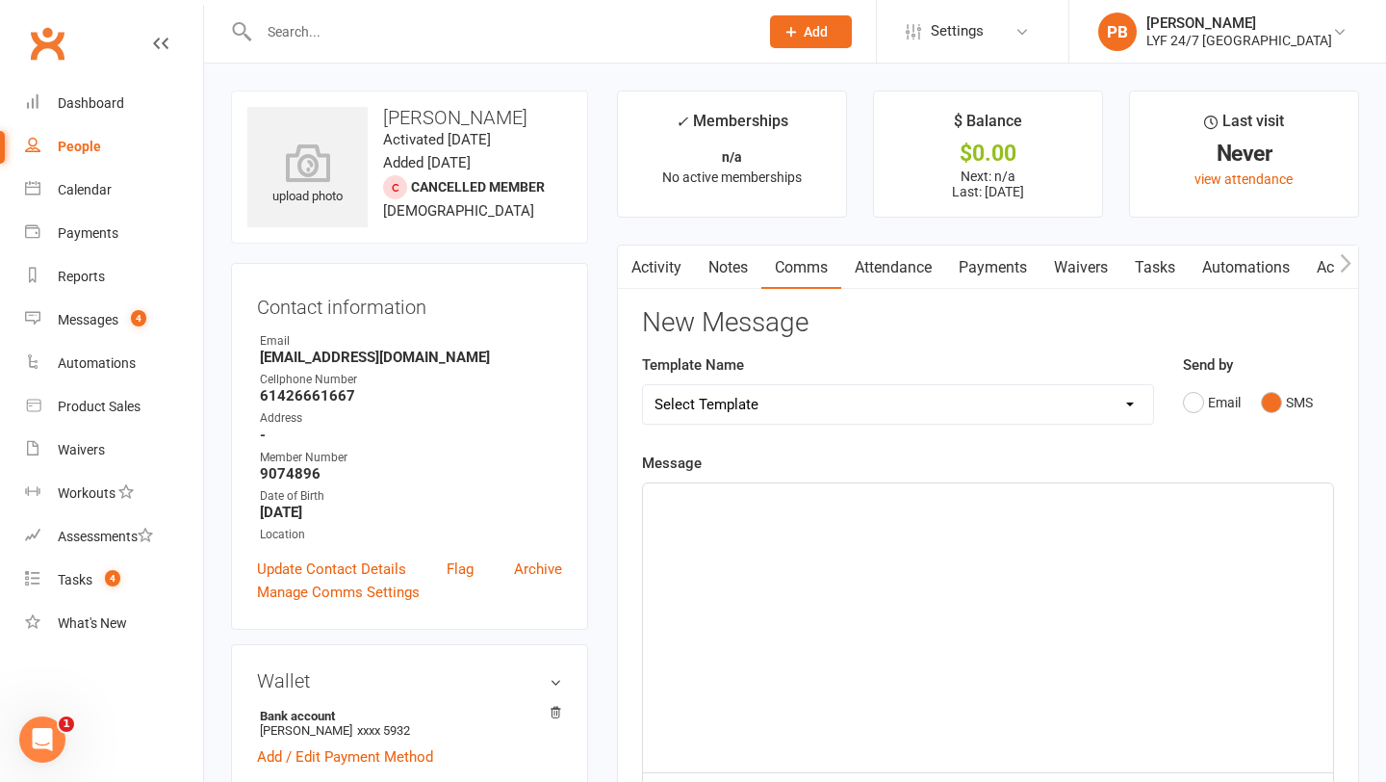
click at [704, 563] on div "﻿" at bounding box center [988, 627] width 690 height 289
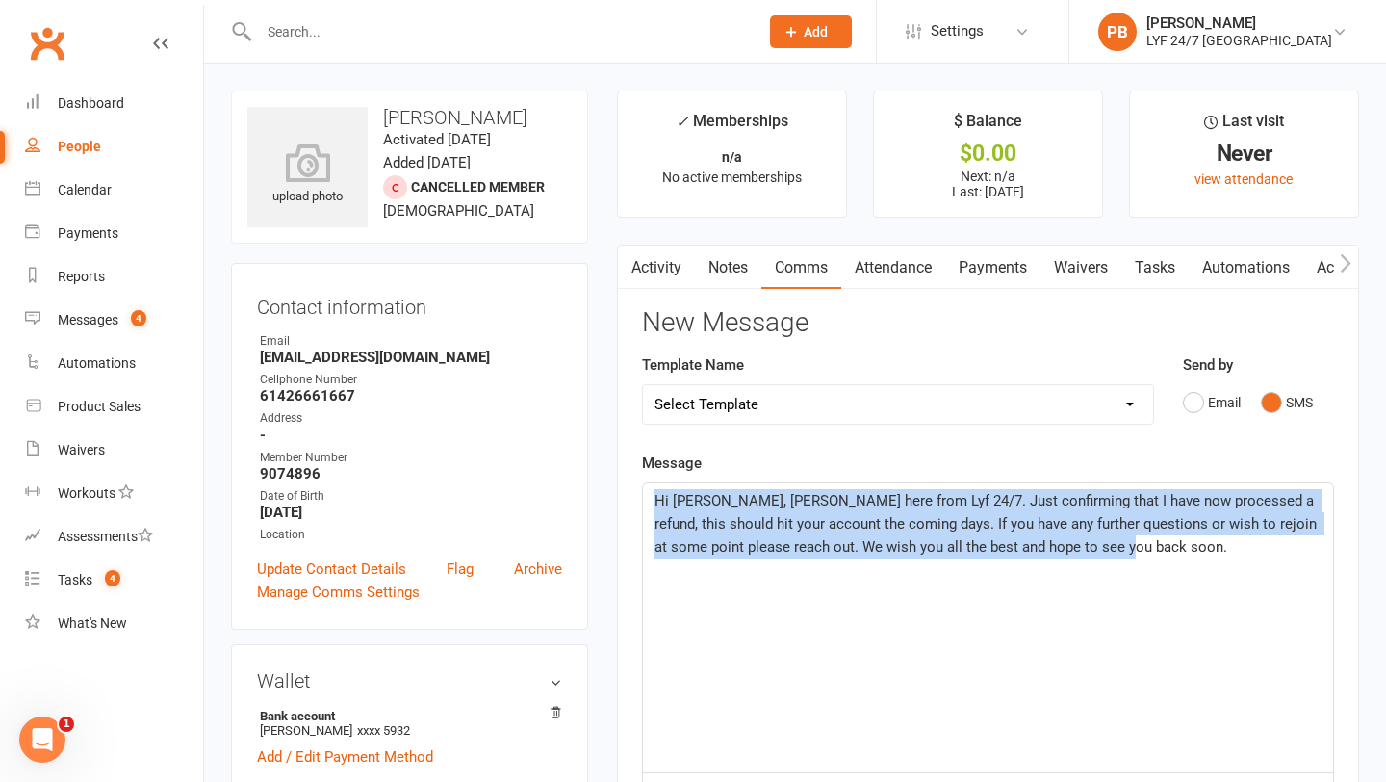
drag, startPoint x: 1153, startPoint y: 551, endPoint x: 646, endPoint y: 502, distance: 509.8
click at [646, 502] on div "Hi [PERSON_NAME], [PERSON_NAME] here from Lyf 24/7. Just confirming that I have…" at bounding box center [988, 627] width 690 height 289
copy span "Hi [PERSON_NAME], [PERSON_NAME] here from Lyf 24/7. Just confirming that I have…"
click at [843, 572] on div "Hi [PERSON_NAME], [PERSON_NAME] here from Lyf 24/7. Just confirming that I have…" at bounding box center [988, 627] width 690 height 289
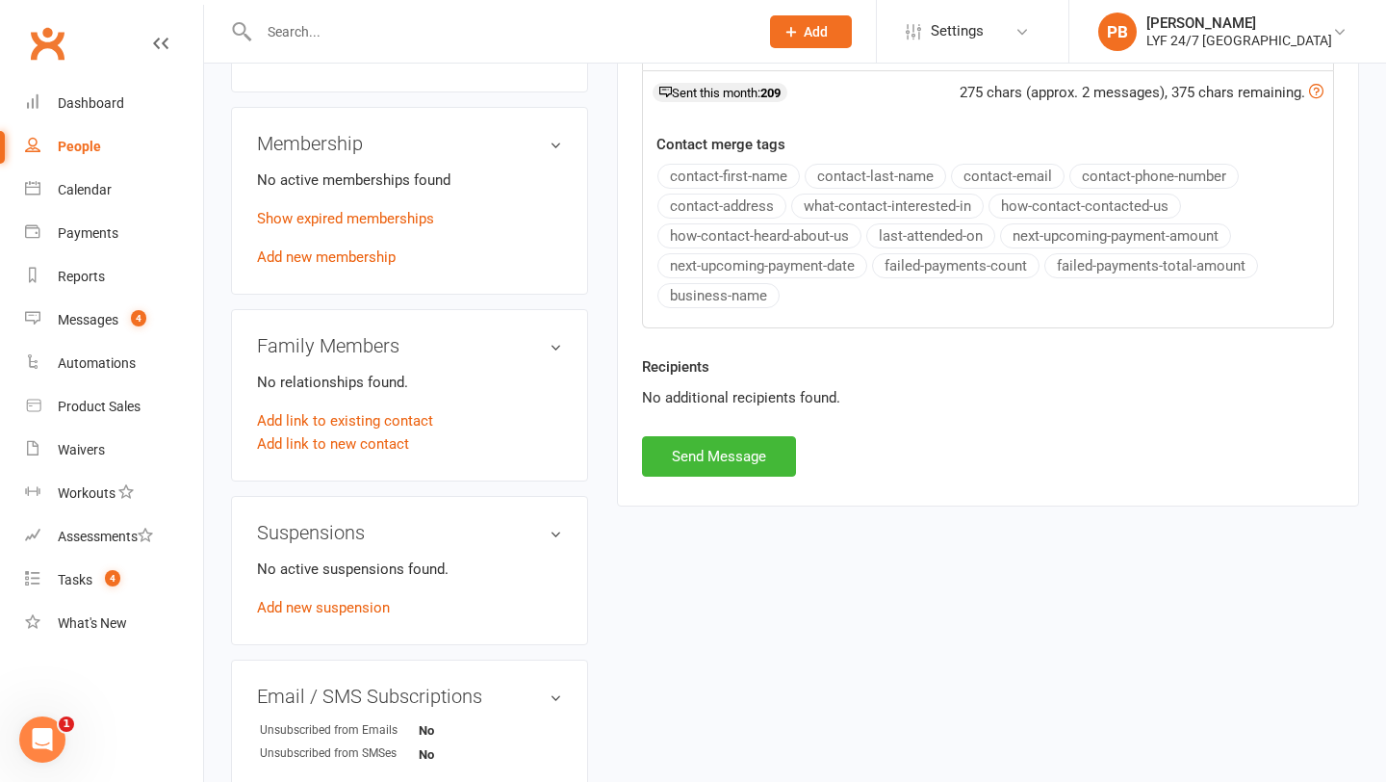
scroll to position [750, 0]
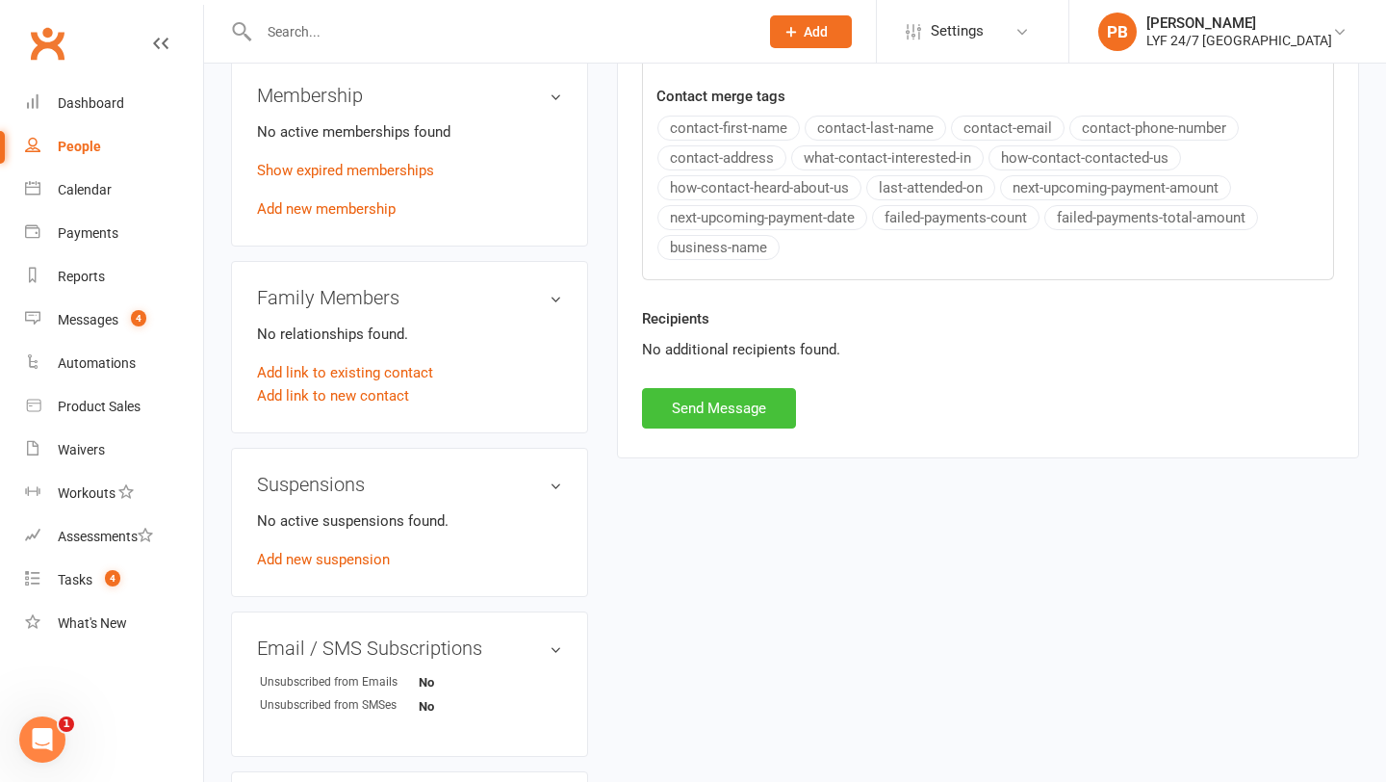
click at [743, 419] on button "Send Message" at bounding box center [719, 408] width 154 height 40
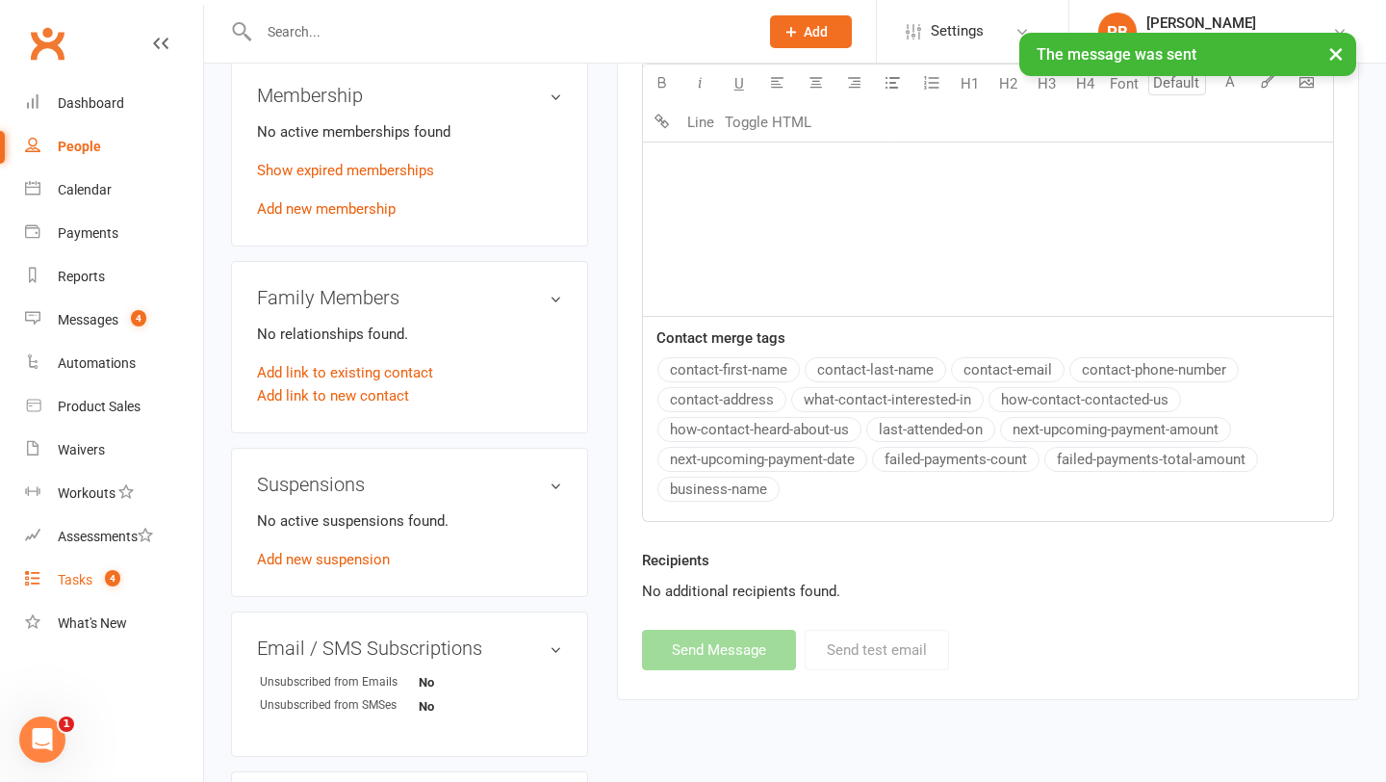
click at [65, 584] on div "Tasks" at bounding box center [75, 579] width 35 height 15
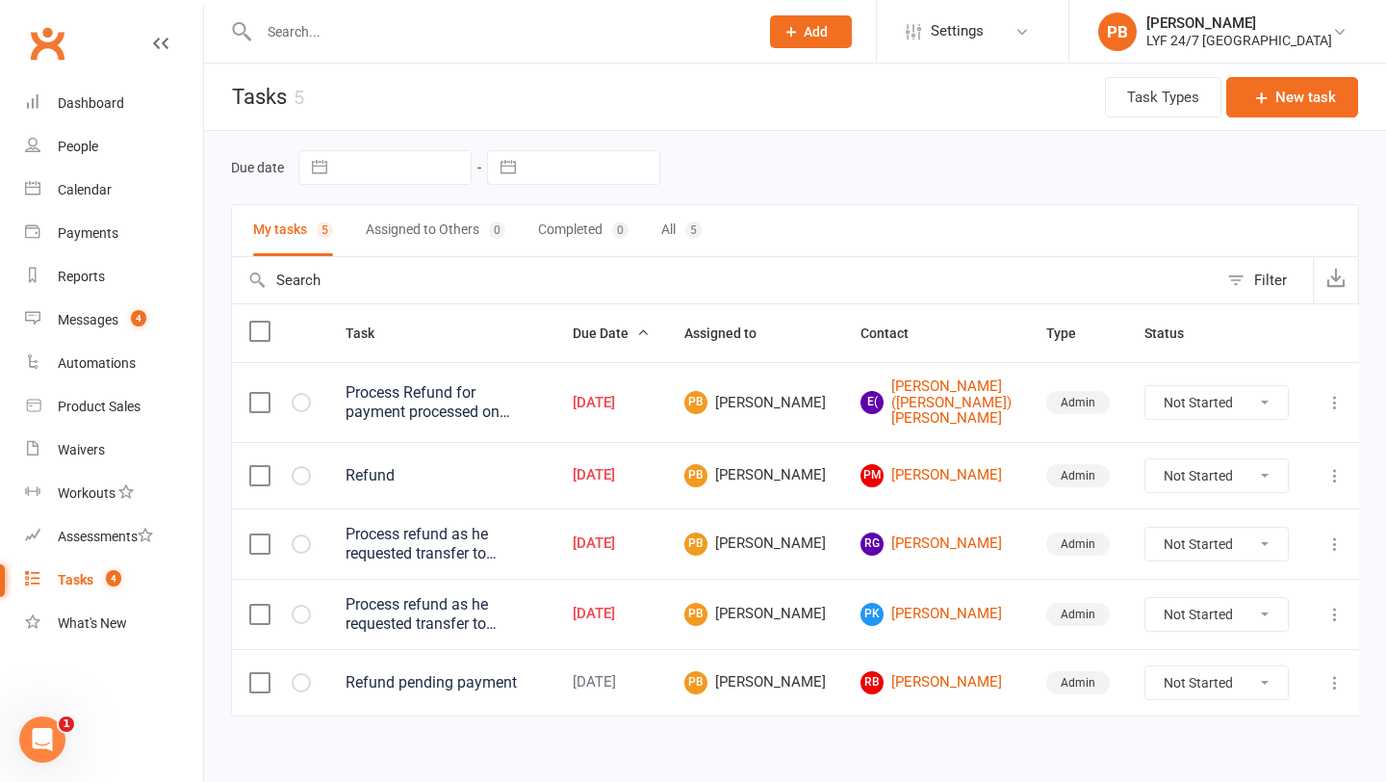
scroll to position [15, 0]
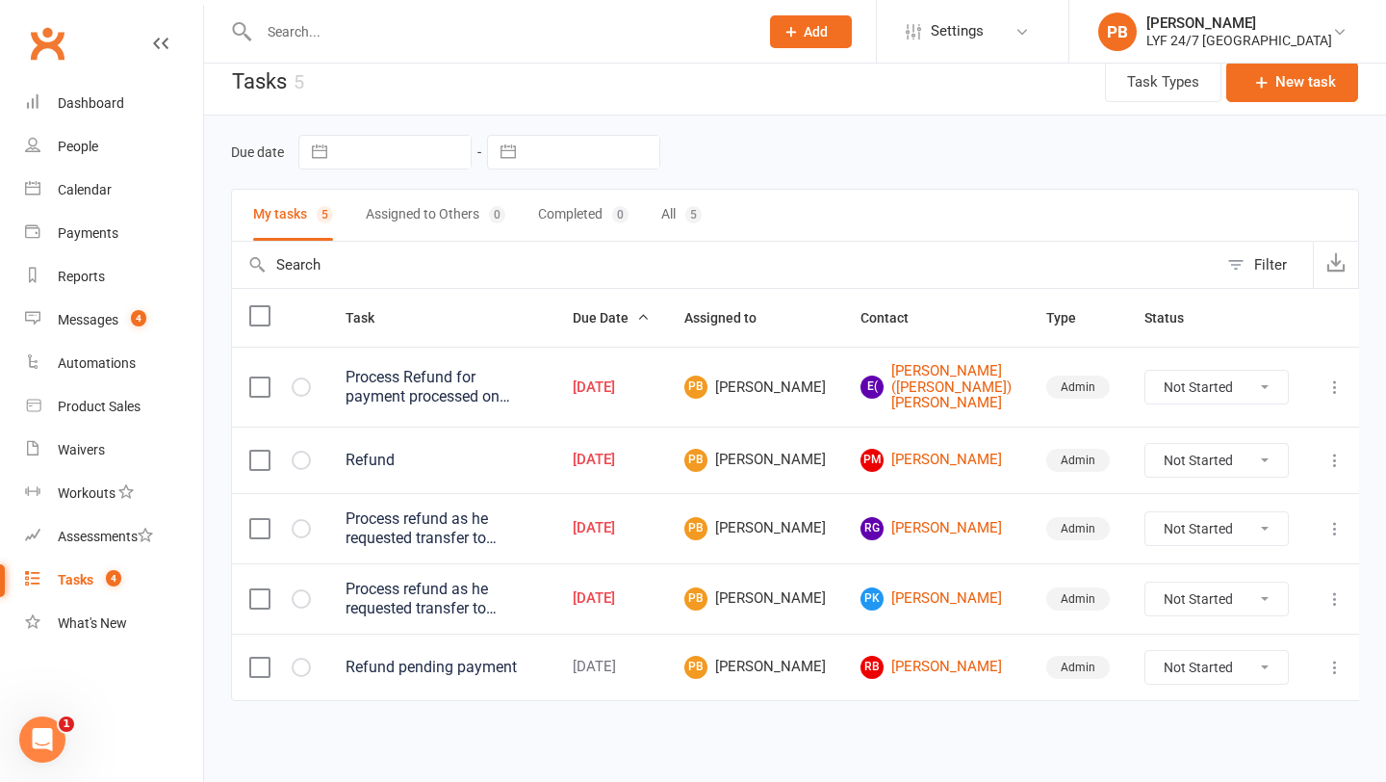
click at [1252, 525] on select "Not Started In Progress Waiting Complete" at bounding box center [1217, 528] width 142 height 33
select select "unstarted"
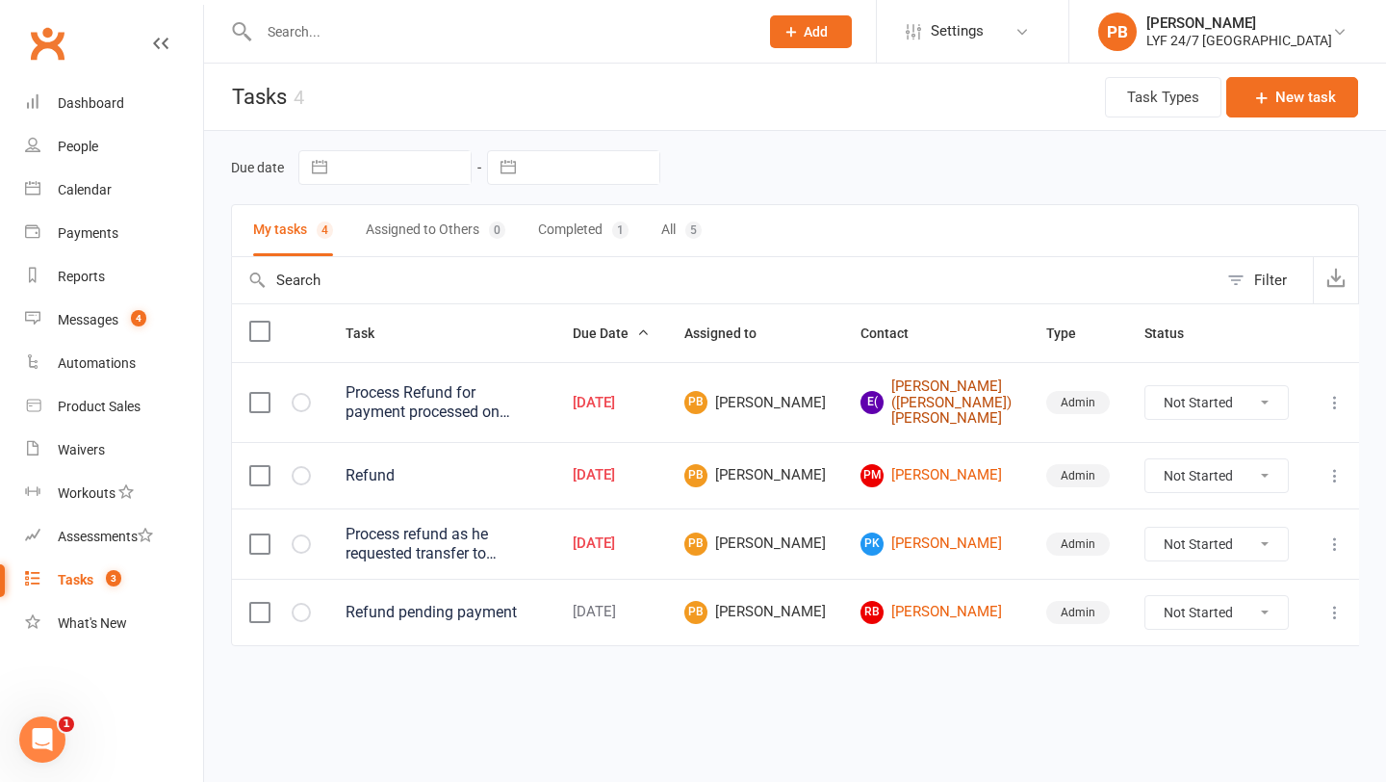
click at [969, 402] on link "E( [PERSON_NAME] ([PERSON_NAME]) [PERSON_NAME]" at bounding box center [936, 402] width 151 height 48
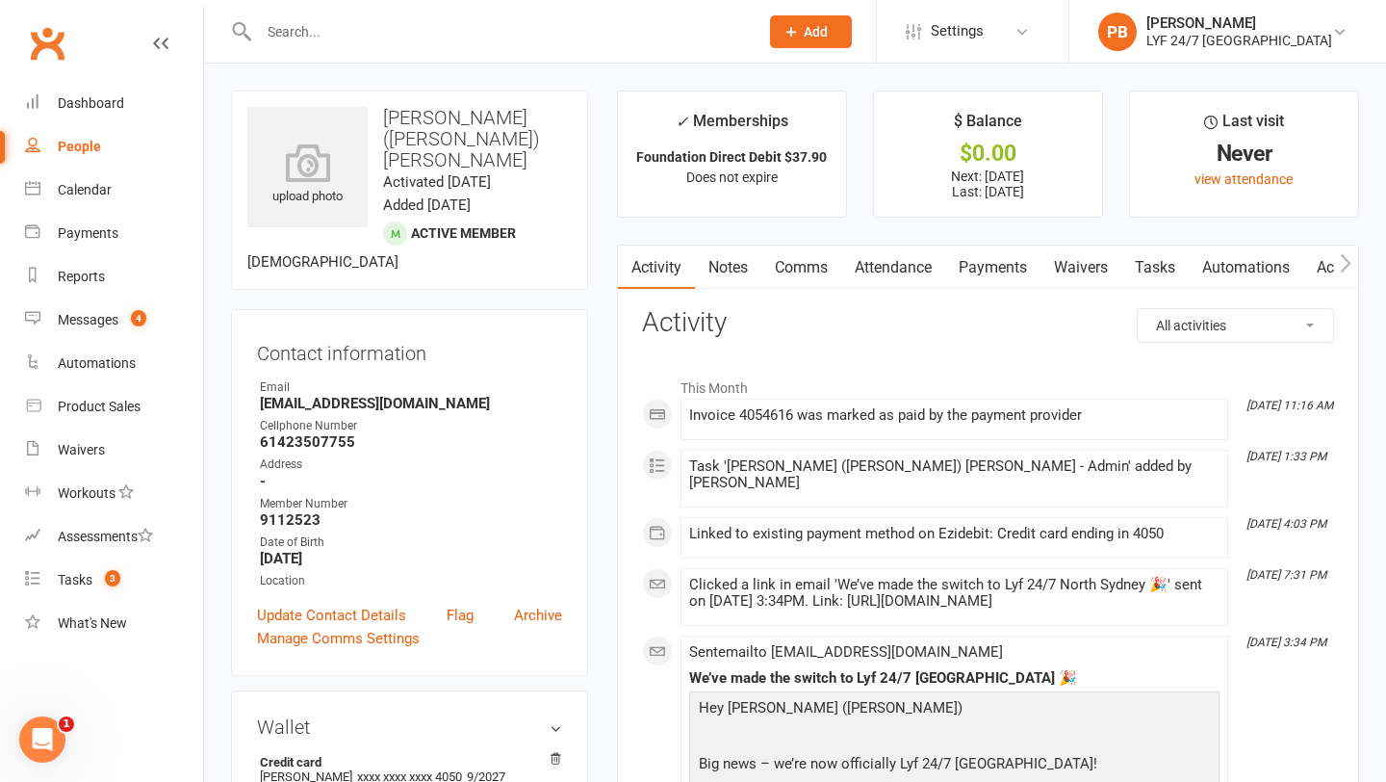
click at [970, 269] on link "Payments" at bounding box center [992, 268] width 95 height 44
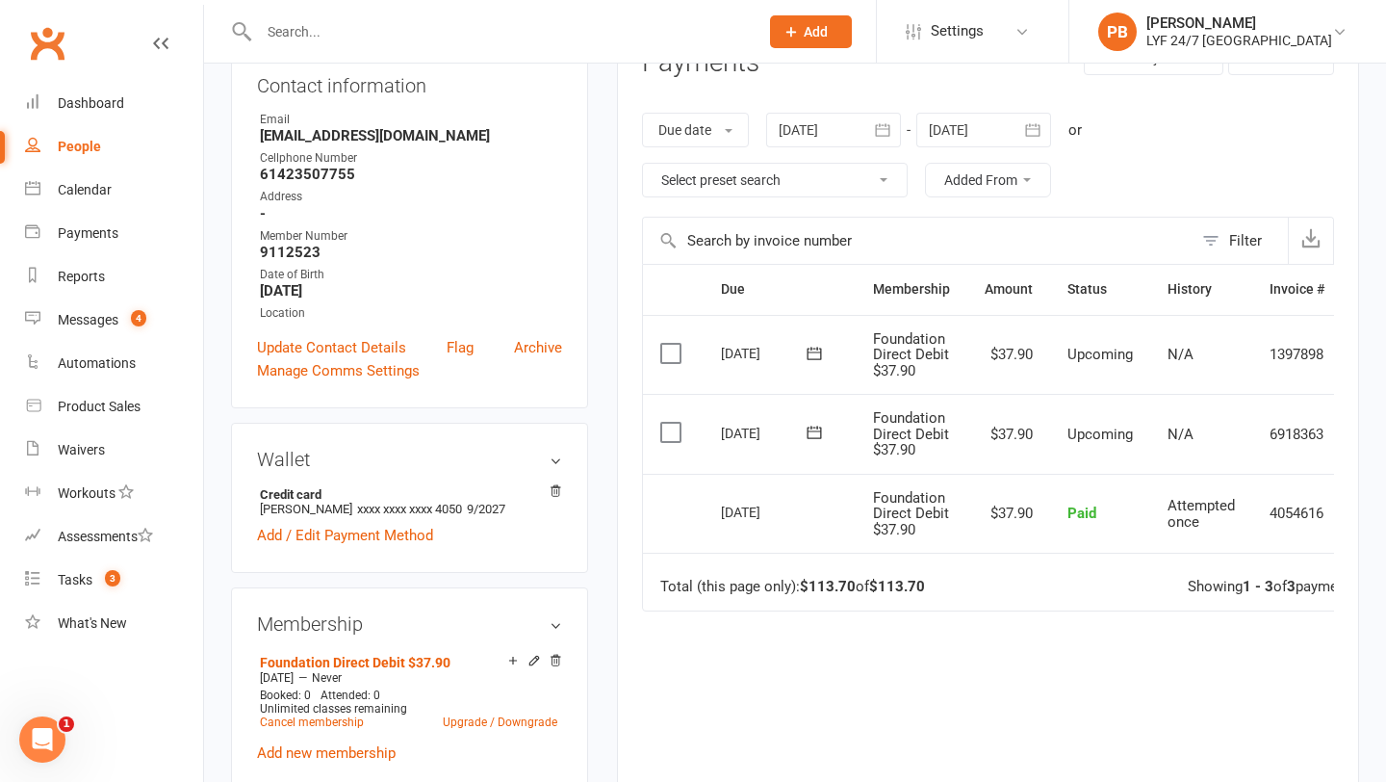
scroll to position [0, 66]
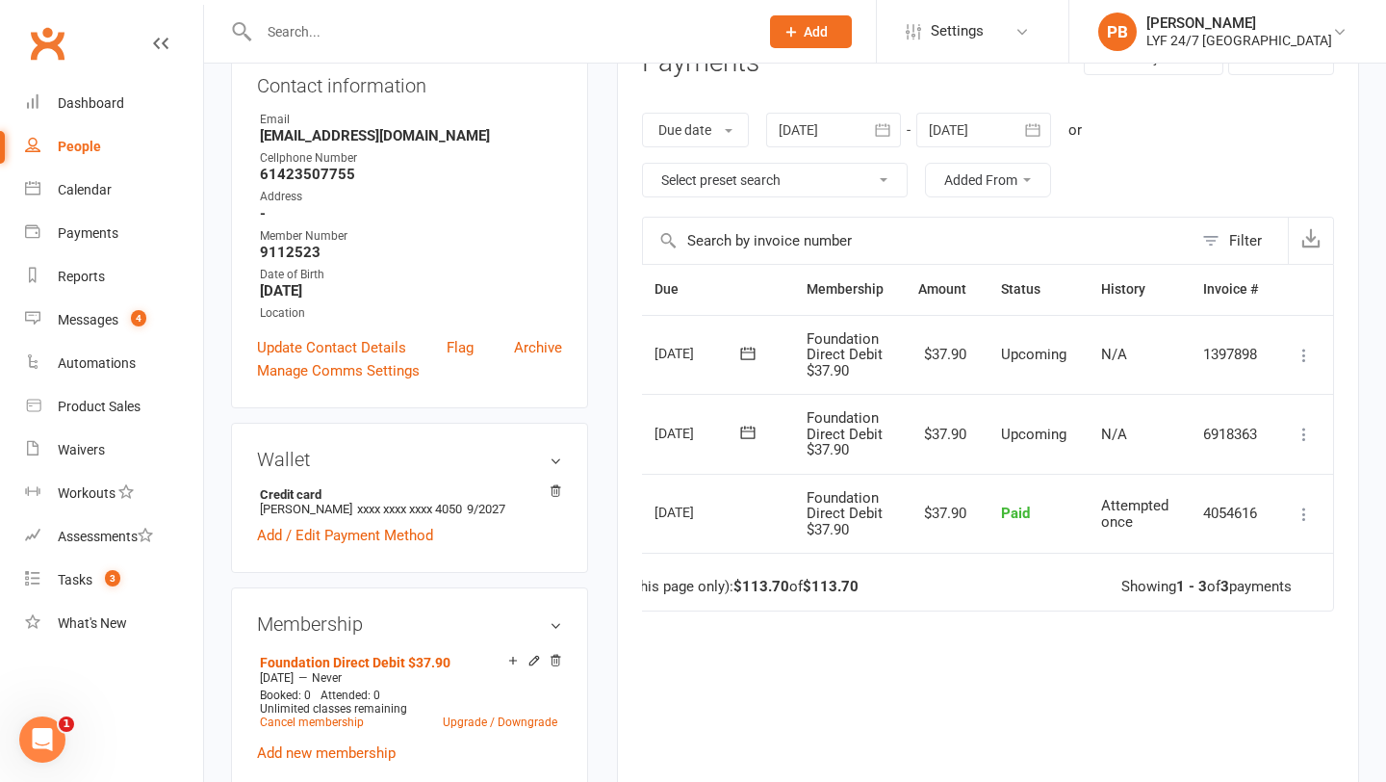
click at [1315, 516] on button at bounding box center [1304, 514] width 23 height 23
click at [1281, 552] on link "Refund" at bounding box center [1220, 551] width 191 height 39
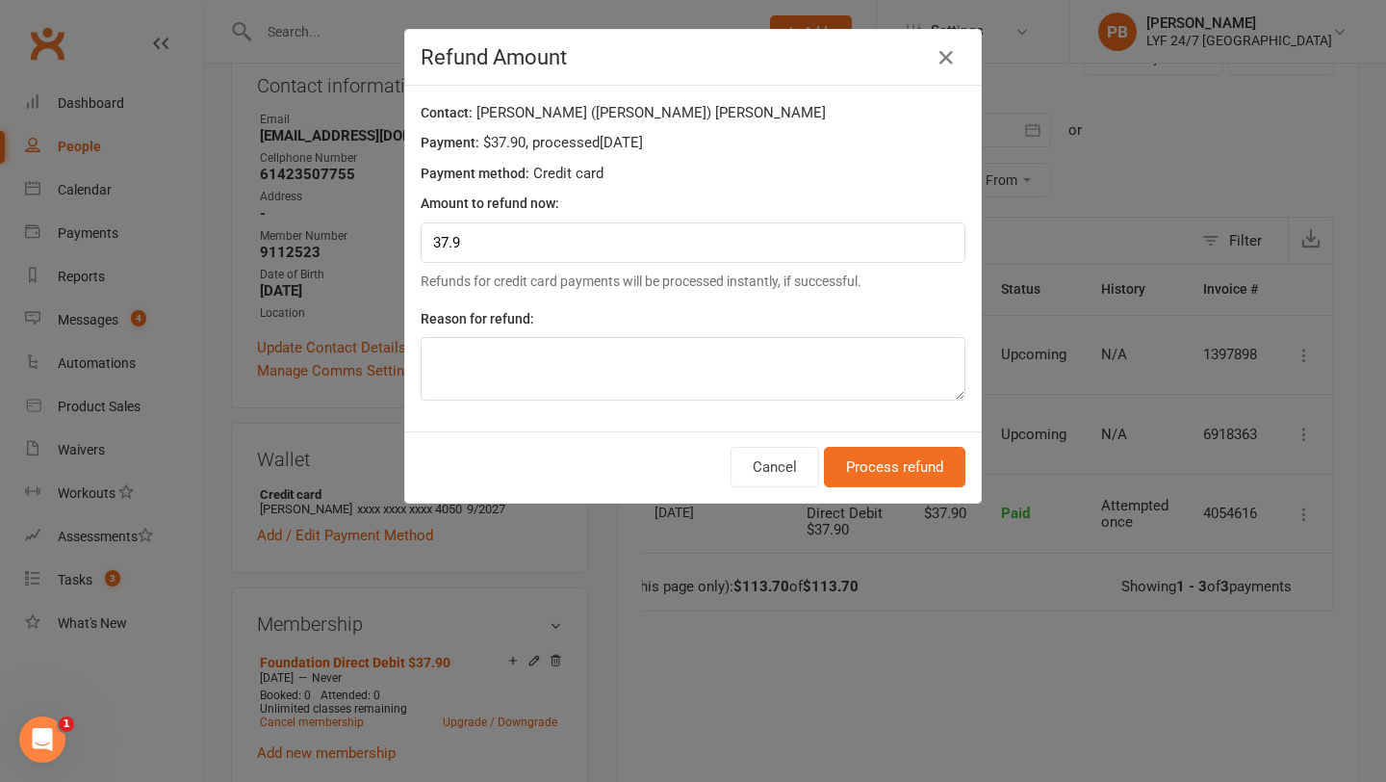
click at [677, 413] on div "Contact: [PERSON_NAME] ([PERSON_NAME]) [PERSON_NAME] Payment: $37.90 , processe…" at bounding box center [693, 259] width 576 height 346
click at [670, 352] on textarea at bounding box center [693, 369] width 545 height 64
type textarea "Migration"
click at [863, 482] on button "Process refund" at bounding box center [895, 467] width 142 height 40
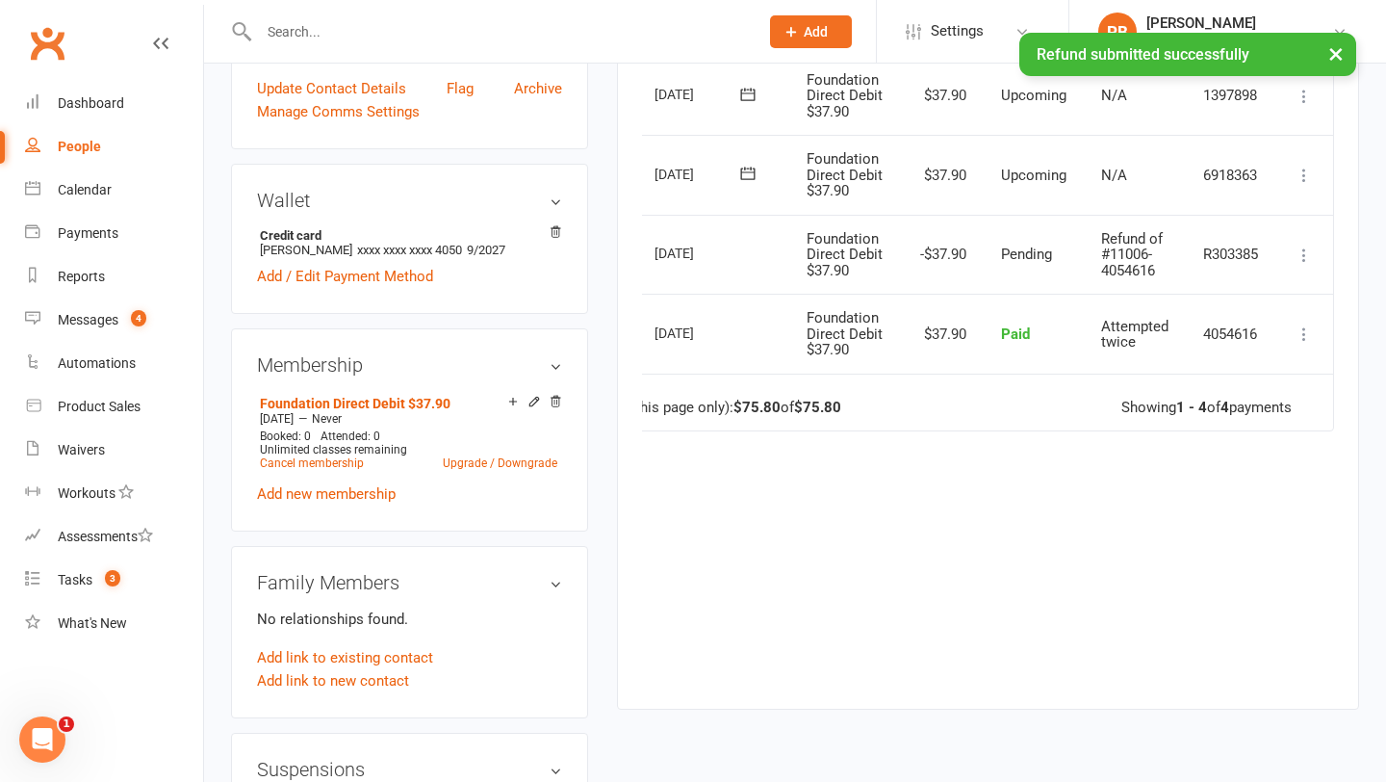
scroll to position [0, 0]
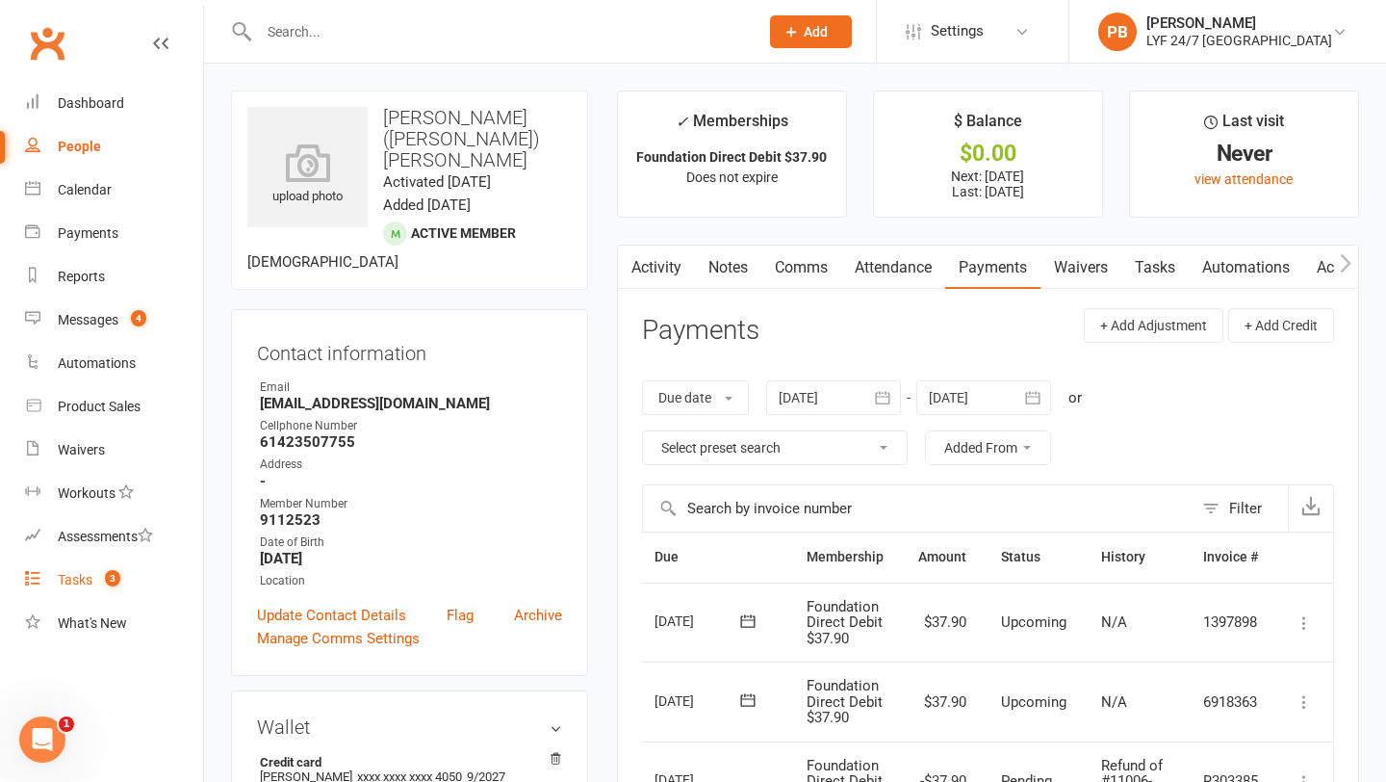
click at [80, 580] on div "Tasks" at bounding box center [75, 579] width 35 height 15
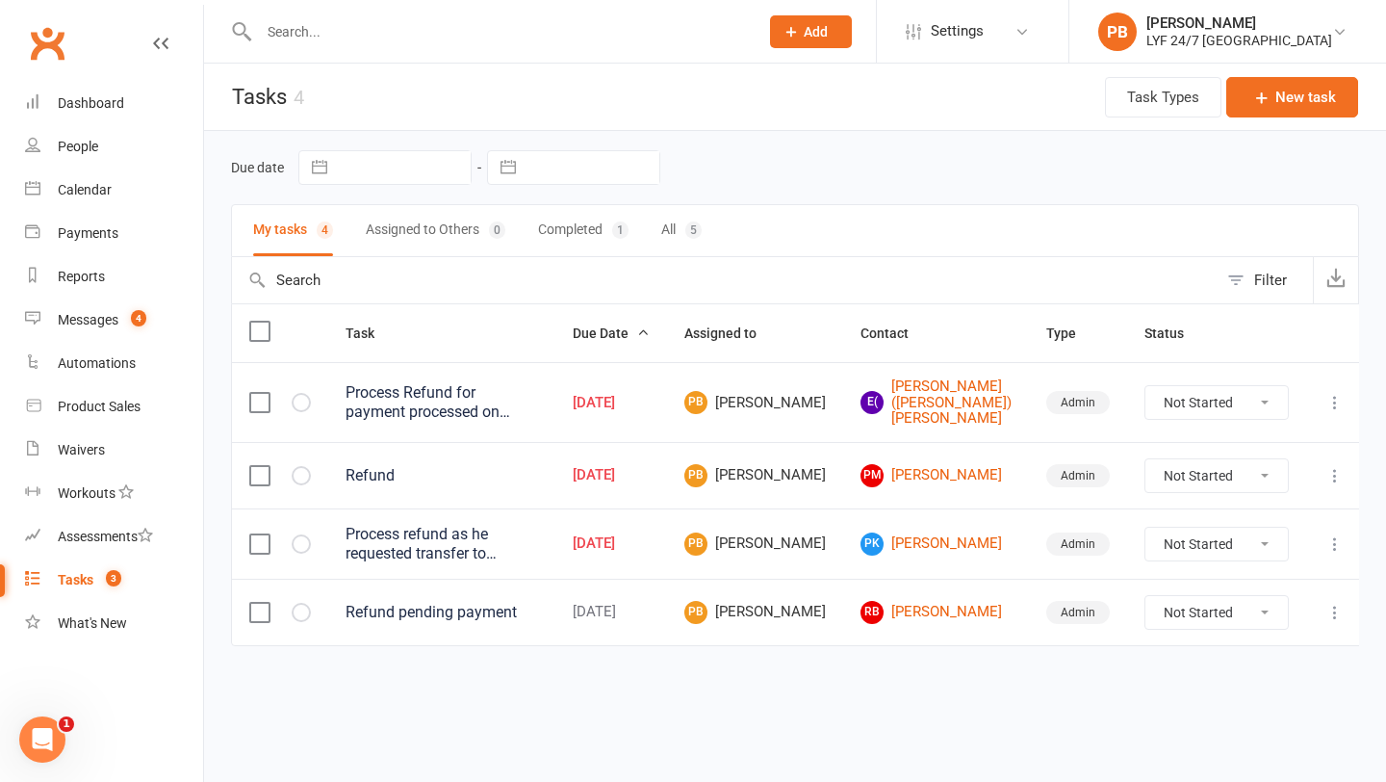
click at [1209, 406] on select "Not Started In Progress Waiting Complete" at bounding box center [1217, 402] width 142 height 33
select select "unstarted"
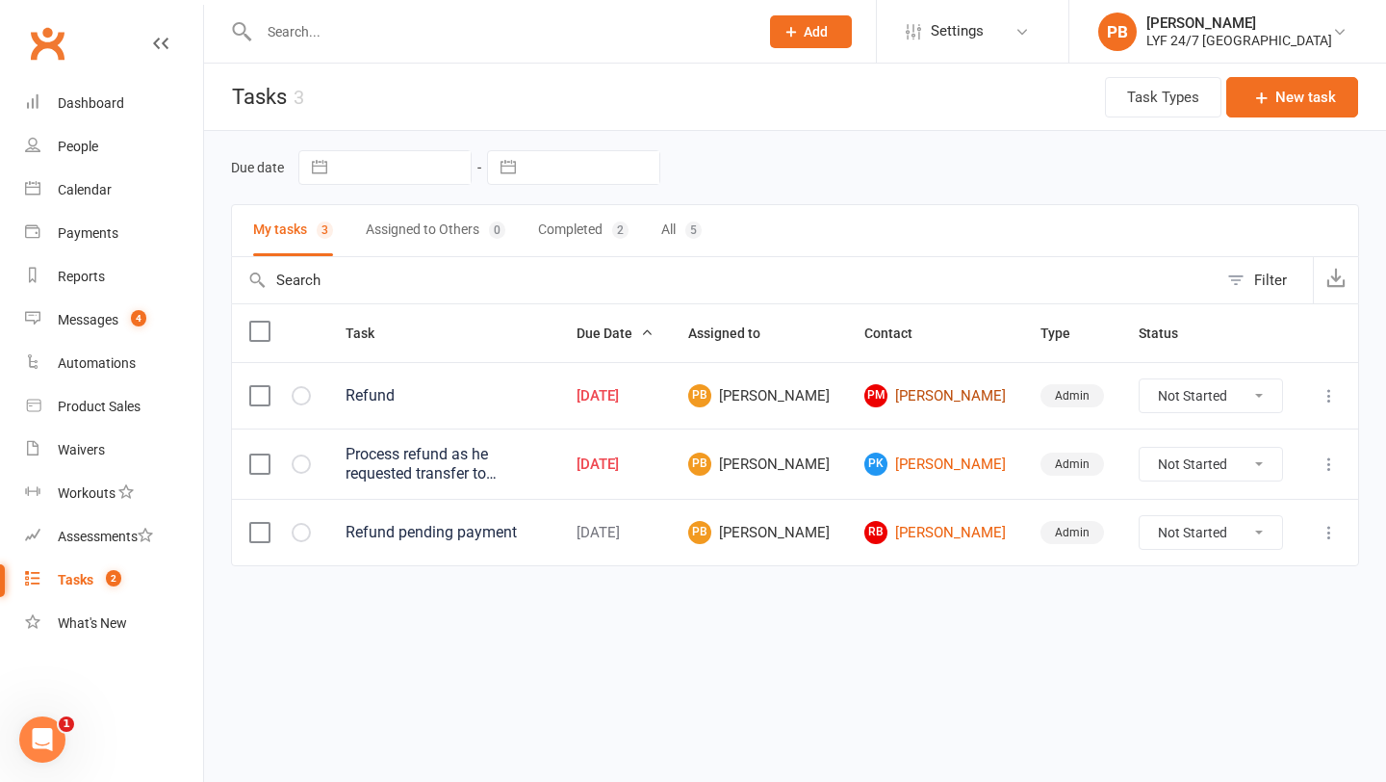
click at [958, 384] on link "PM [PERSON_NAME]" at bounding box center [936, 395] width 142 height 23
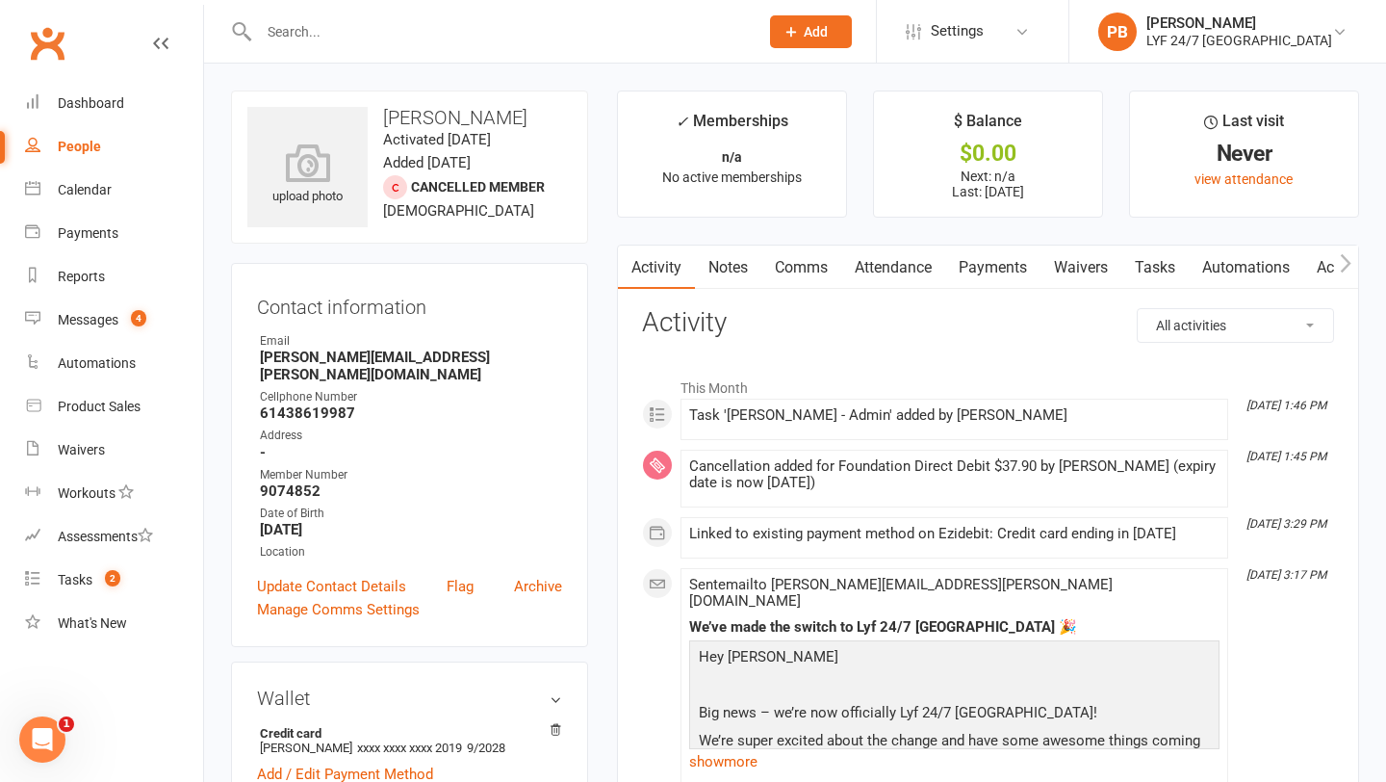
click at [807, 260] on link "Comms" at bounding box center [802, 268] width 80 height 44
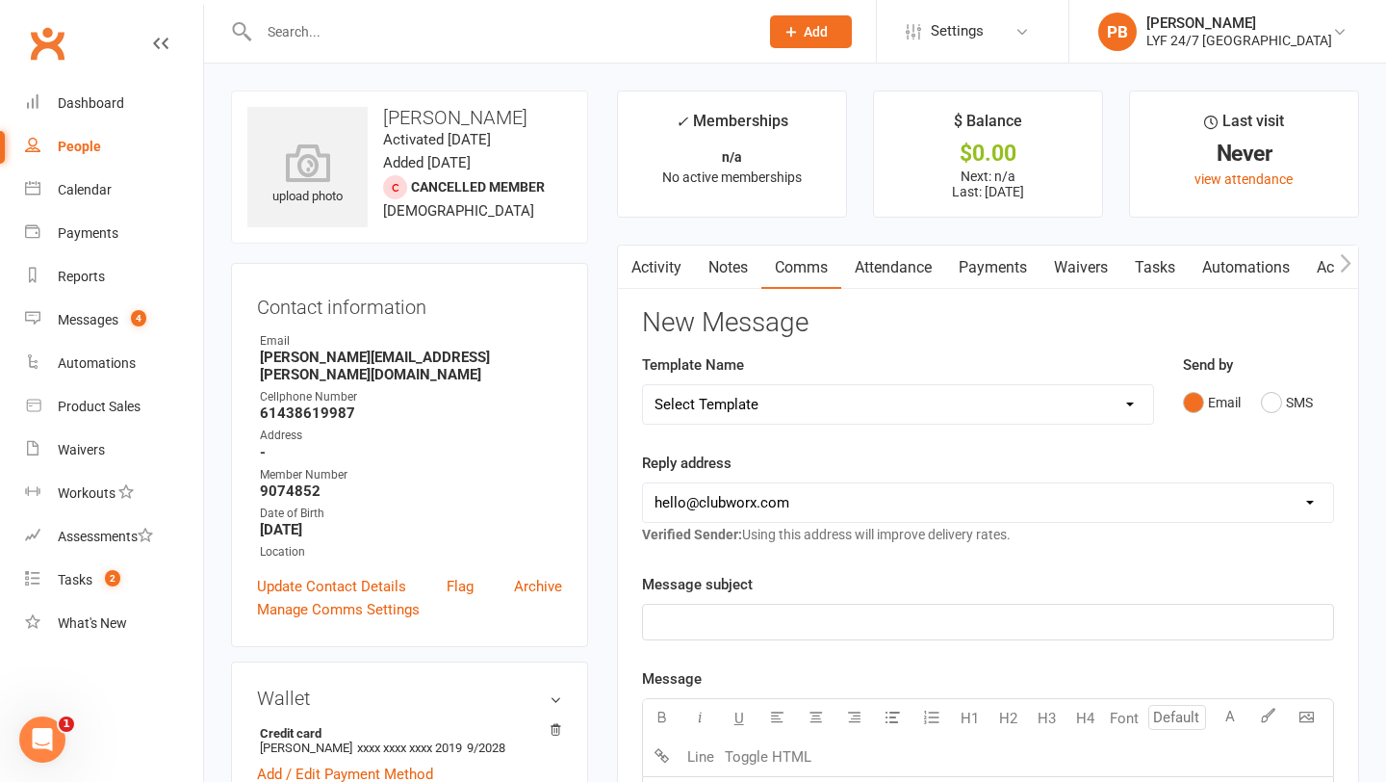
click at [1150, 258] on link "Tasks" at bounding box center [1155, 268] width 67 height 44
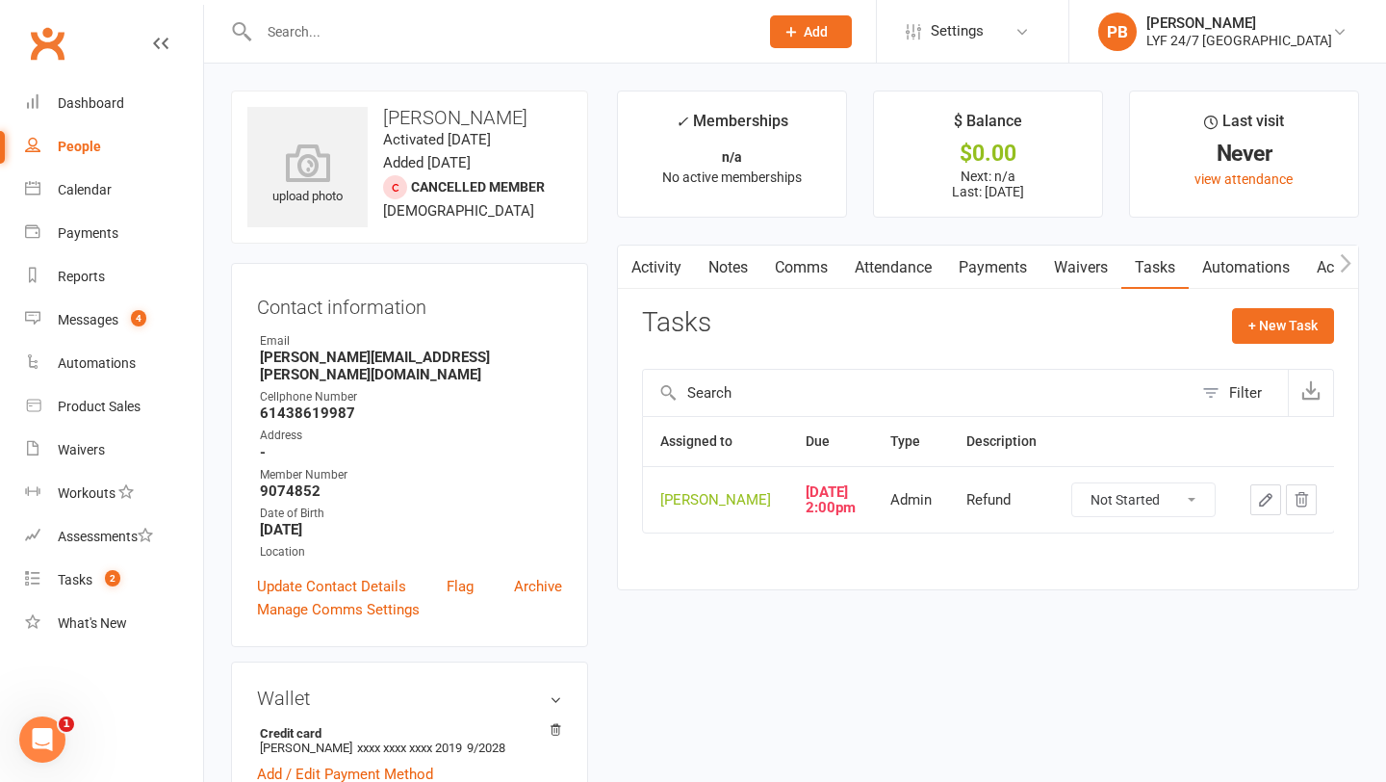
click at [675, 508] on div "[PERSON_NAME]" at bounding box center [715, 500] width 111 height 16
click at [806, 516] on div "[DATE] 2:00pm" at bounding box center [831, 500] width 50 height 32
click at [1012, 267] on link "Payments" at bounding box center [992, 268] width 95 height 44
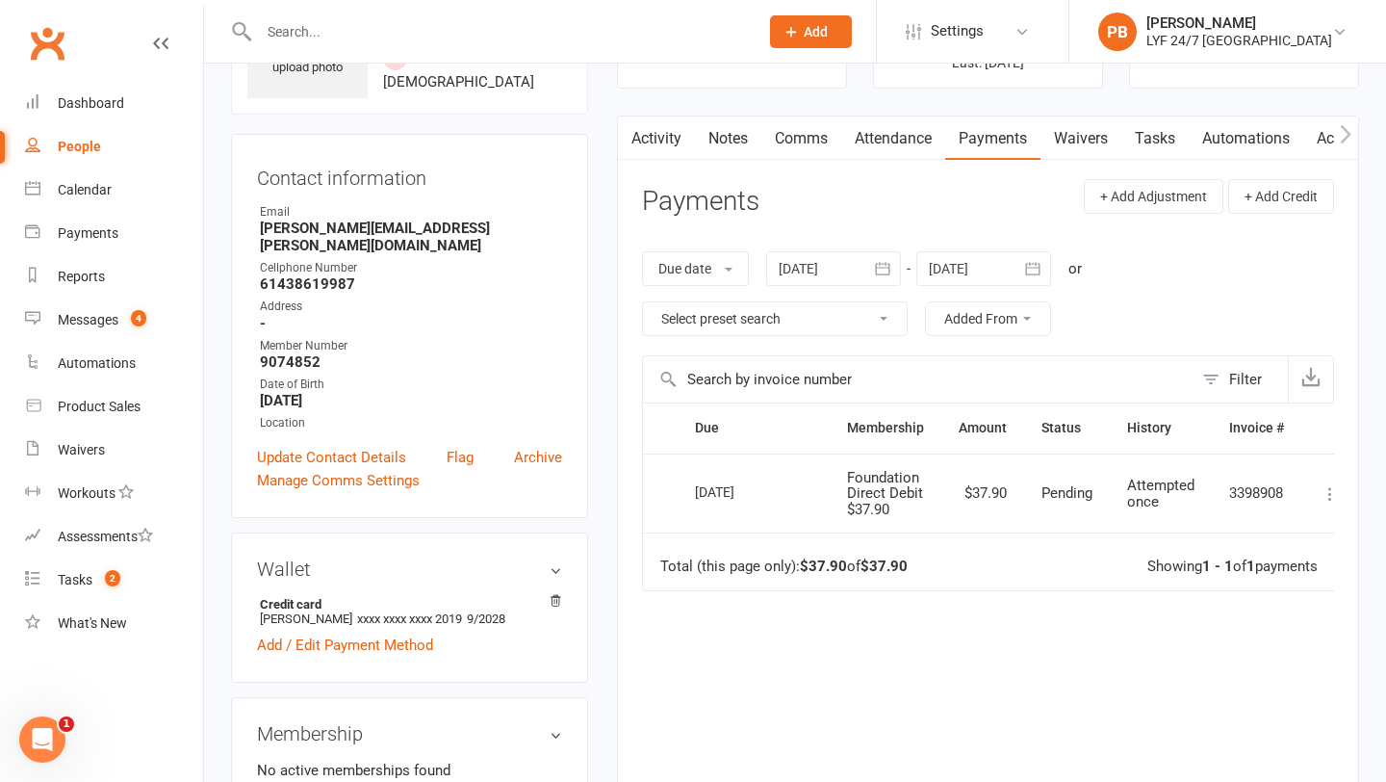
scroll to position [0, 27]
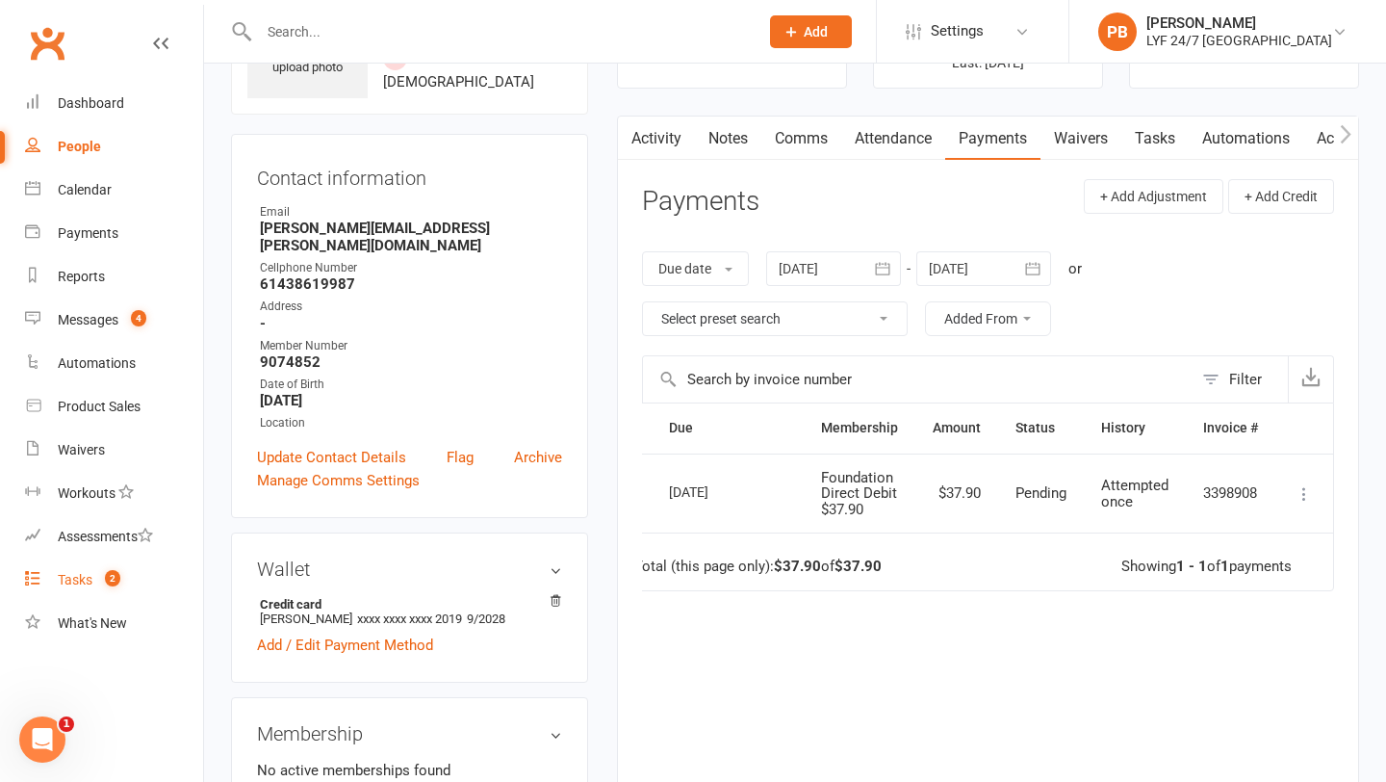
click at [95, 585] on count-badge "2" at bounding box center [107, 579] width 25 height 15
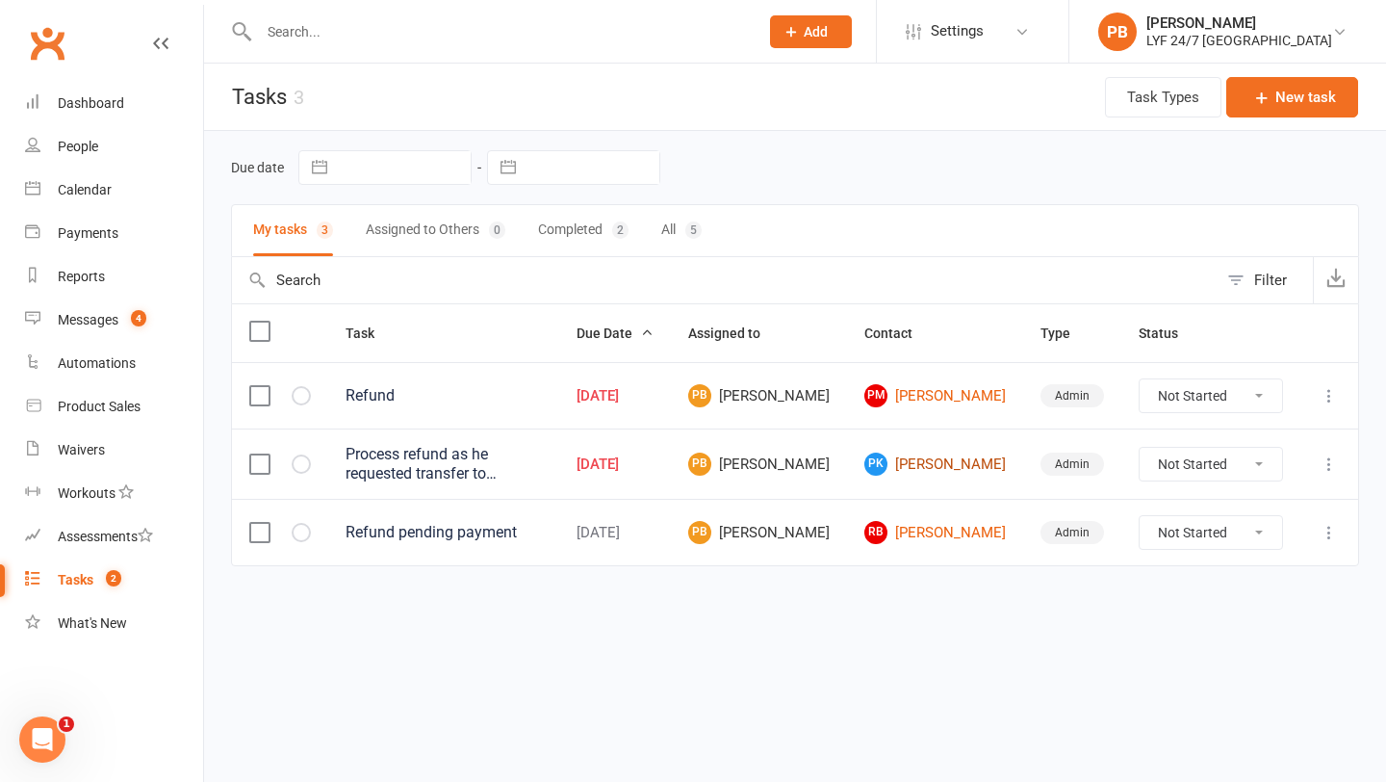
click at [967, 468] on link "PK [PERSON_NAME]" at bounding box center [936, 464] width 142 height 23
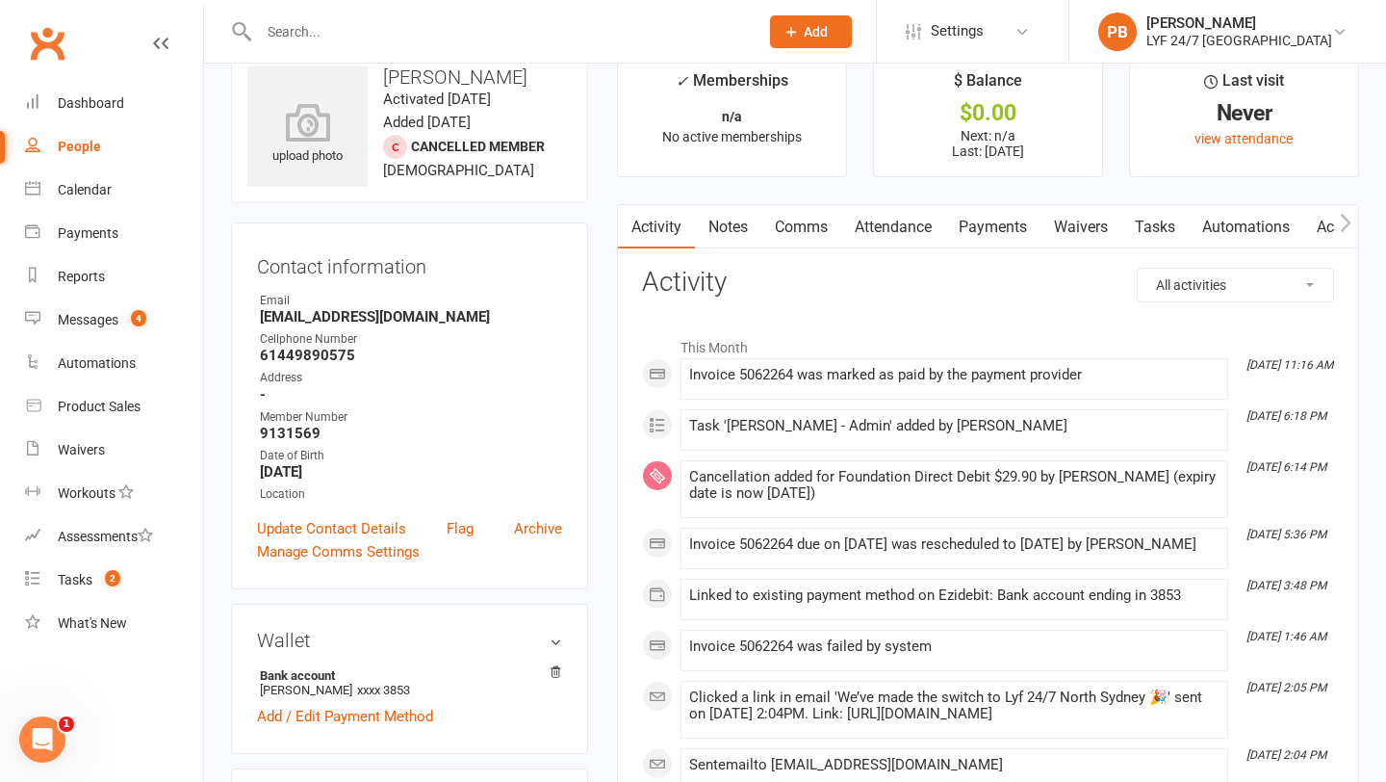
scroll to position [69, 0]
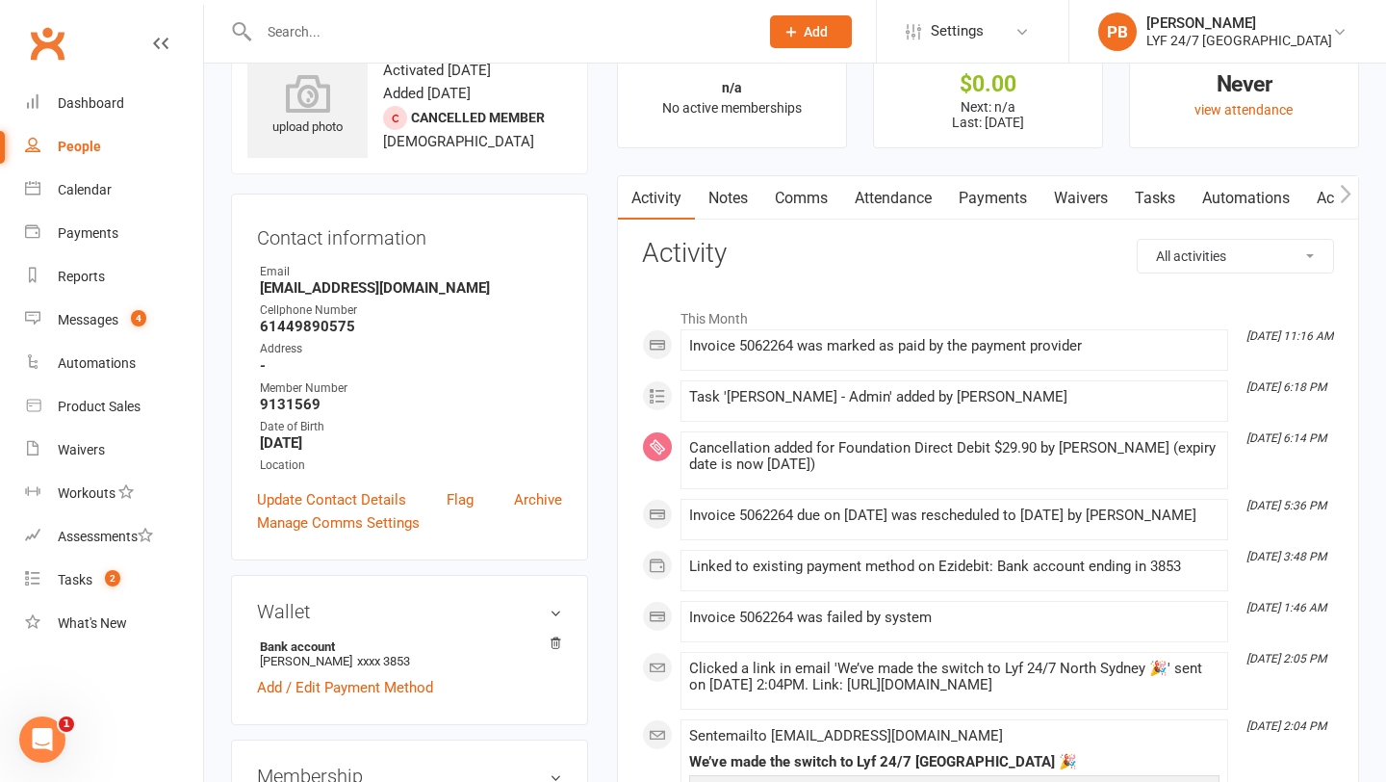
click at [993, 204] on link "Payments" at bounding box center [992, 198] width 95 height 44
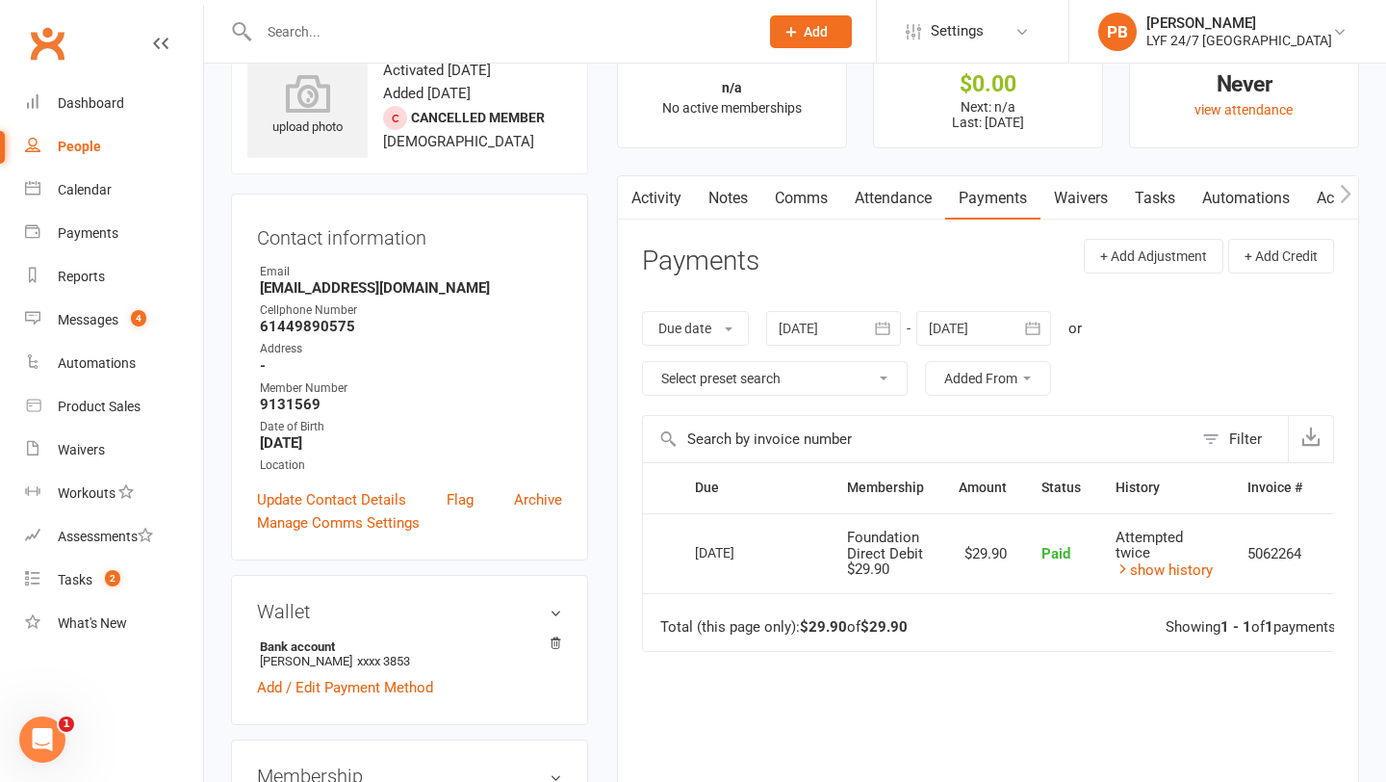
scroll to position [0, 45]
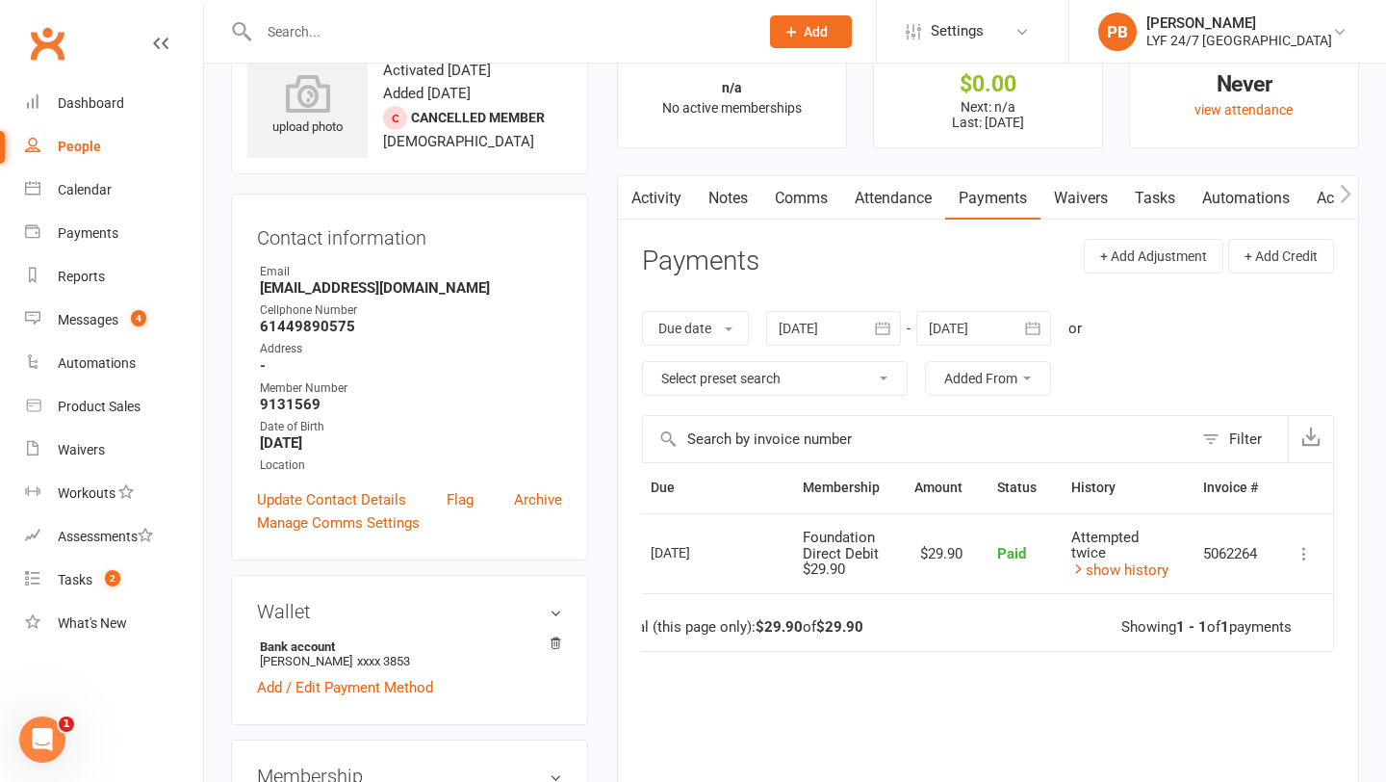
click at [1307, 551] on icon at bounding box center [1304, 553] width 19 height 19
click at [1243, 589] on link "Refund" at bounding box center [1220, 591] width 191 height 39
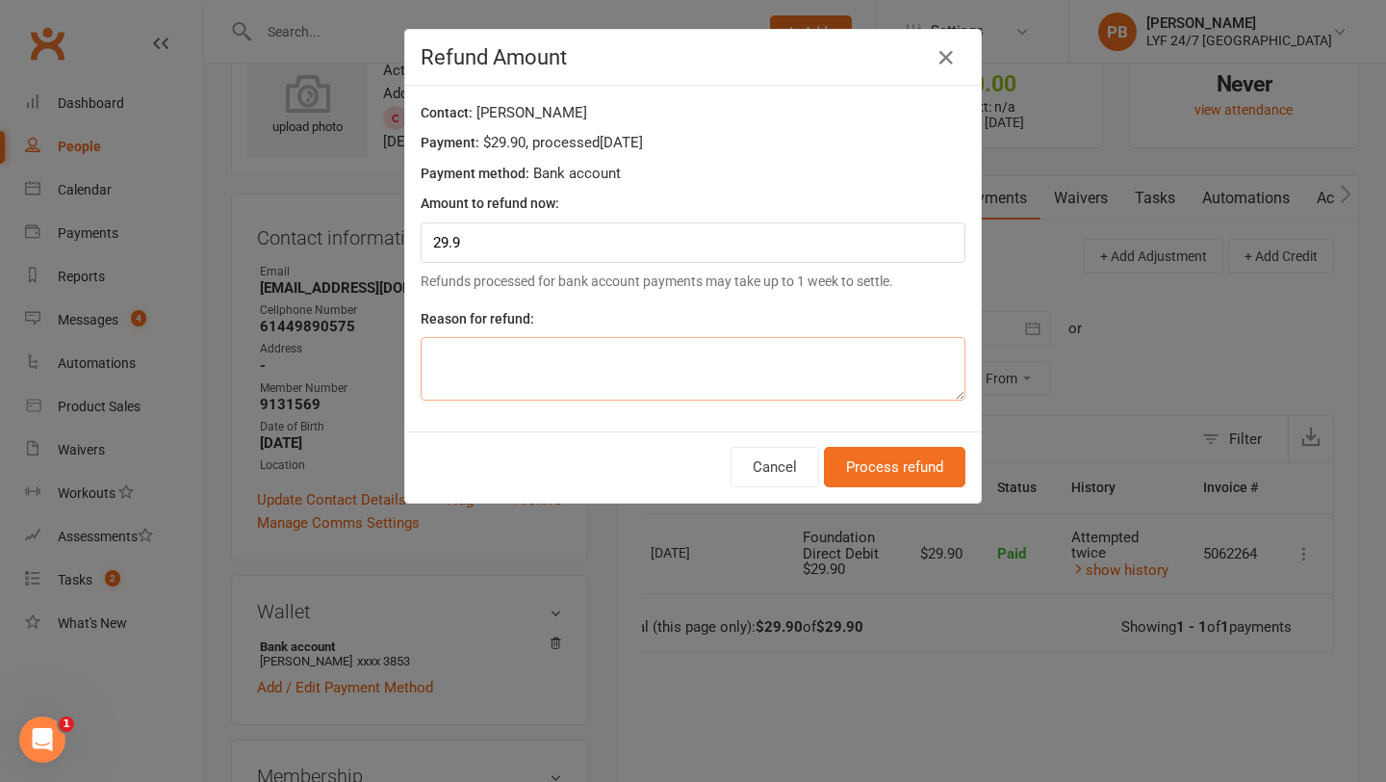
click at [811, 389] on textarea at bounding box center [693, 369] width 545 height 64
type textarea "Migration"
click at [911, 479] on button "Process refund" at bounding box center [895, 467] width 142 height 40
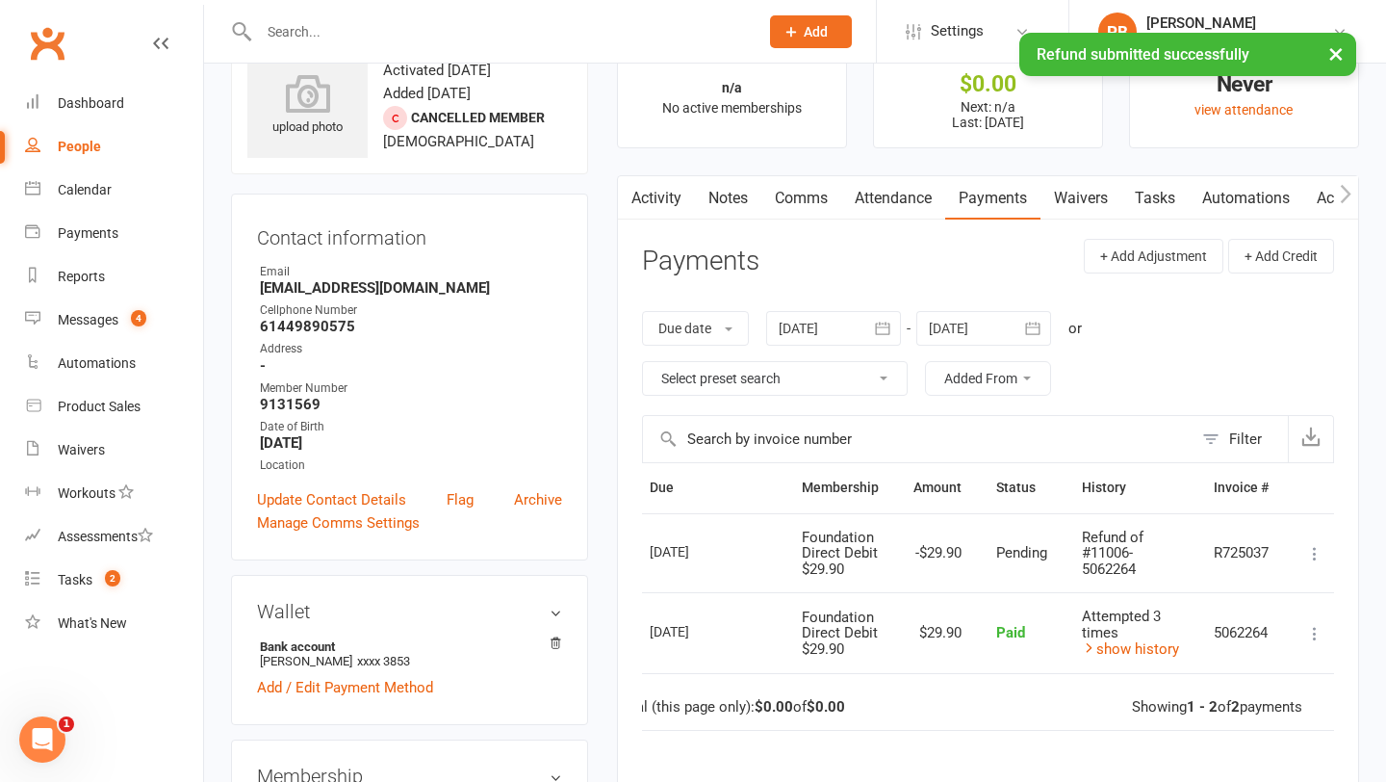
click at [808, 198] on link "Comms" at bounding box center [802, 198] width 80 height 44
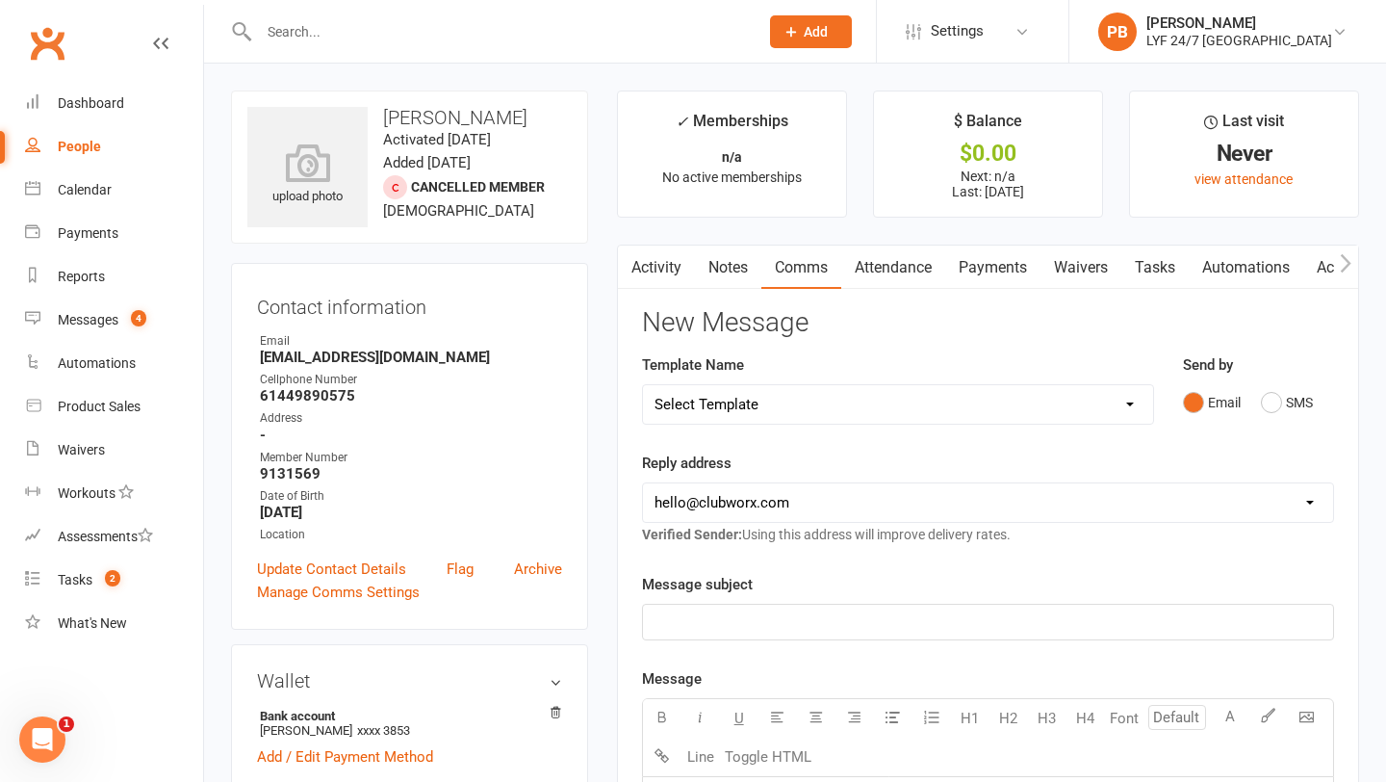
click at [981, 274] on link "Payments" at bounding box center [992, 268] width 95 height 44
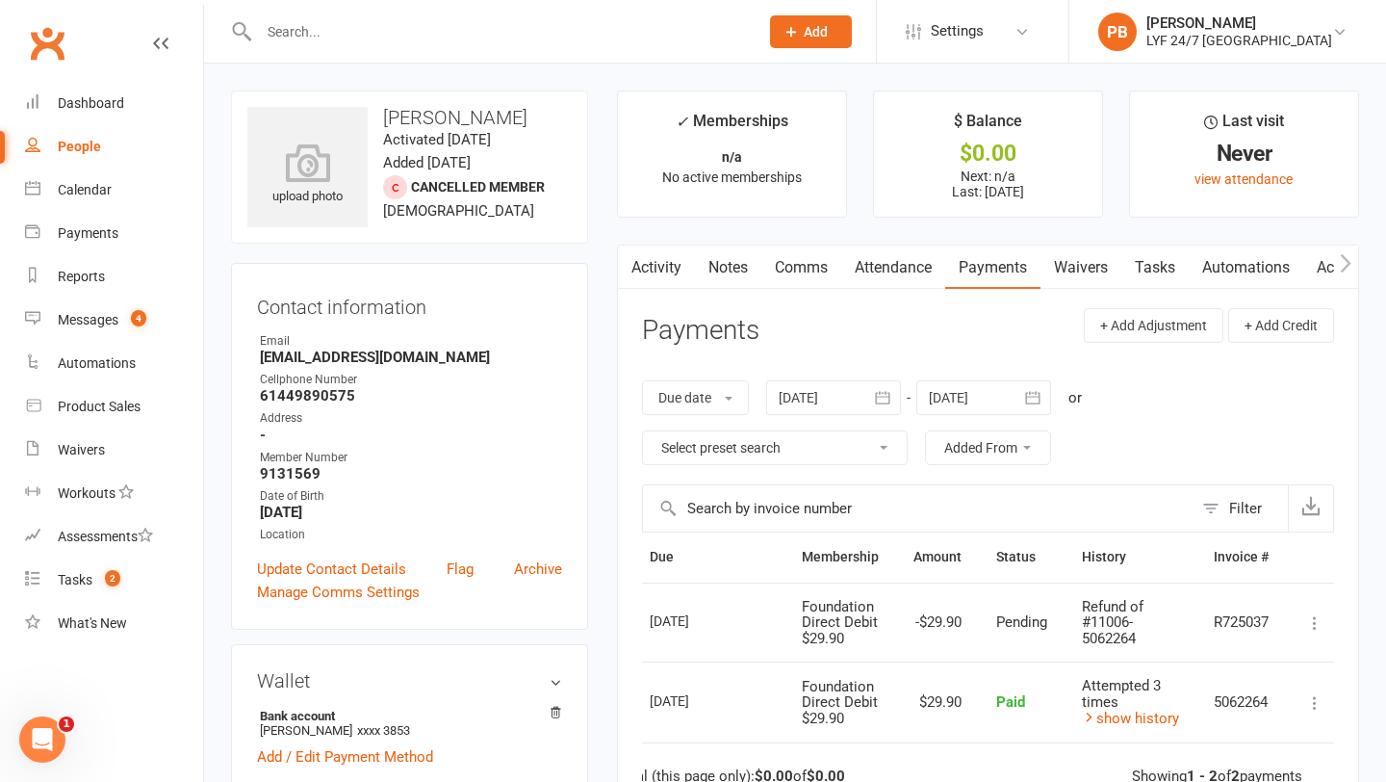
scroll to position [2, 0]
click at [1231, 271] on link "Automations" at bounding box center [1246, 266] width 115 height 44
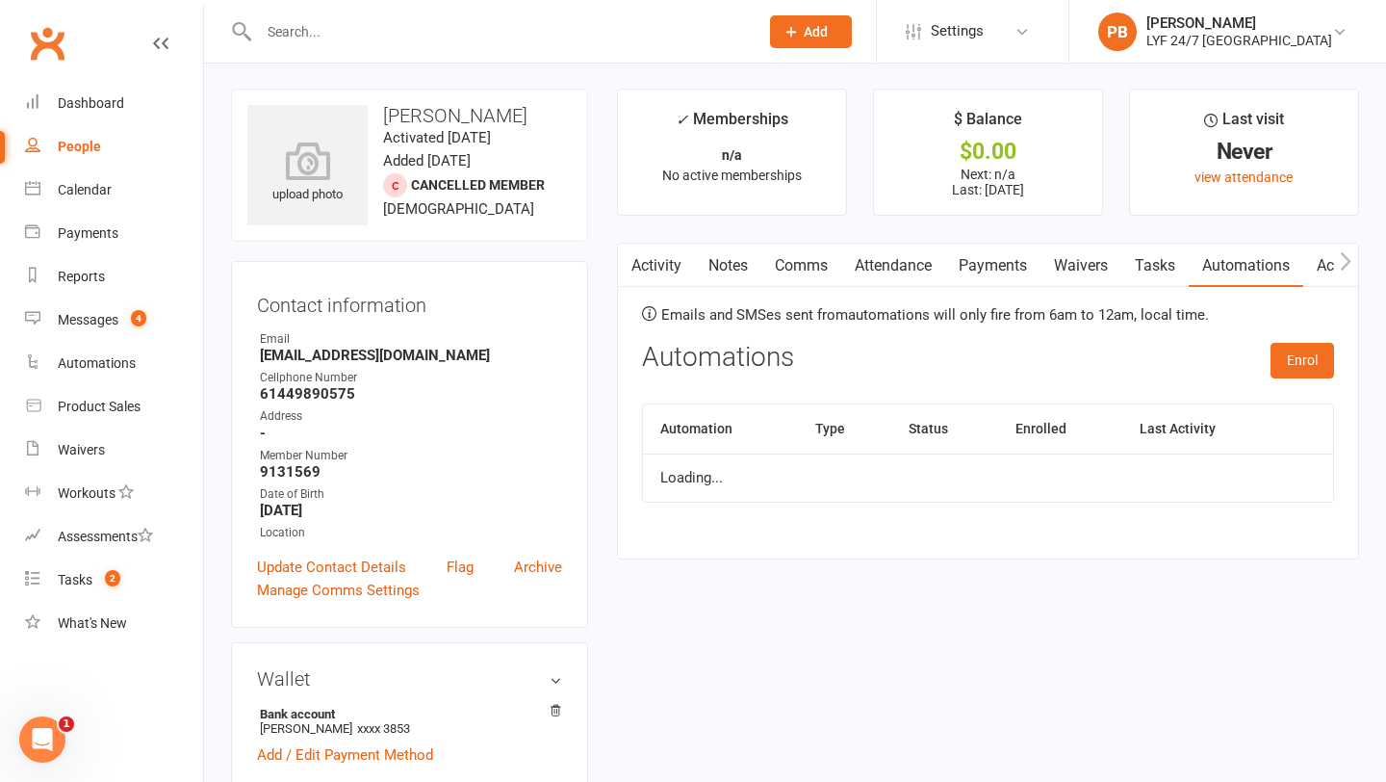
click at [1167, 270] on link "Tasks" at bounding box center [1155, 266] width 67 height 44
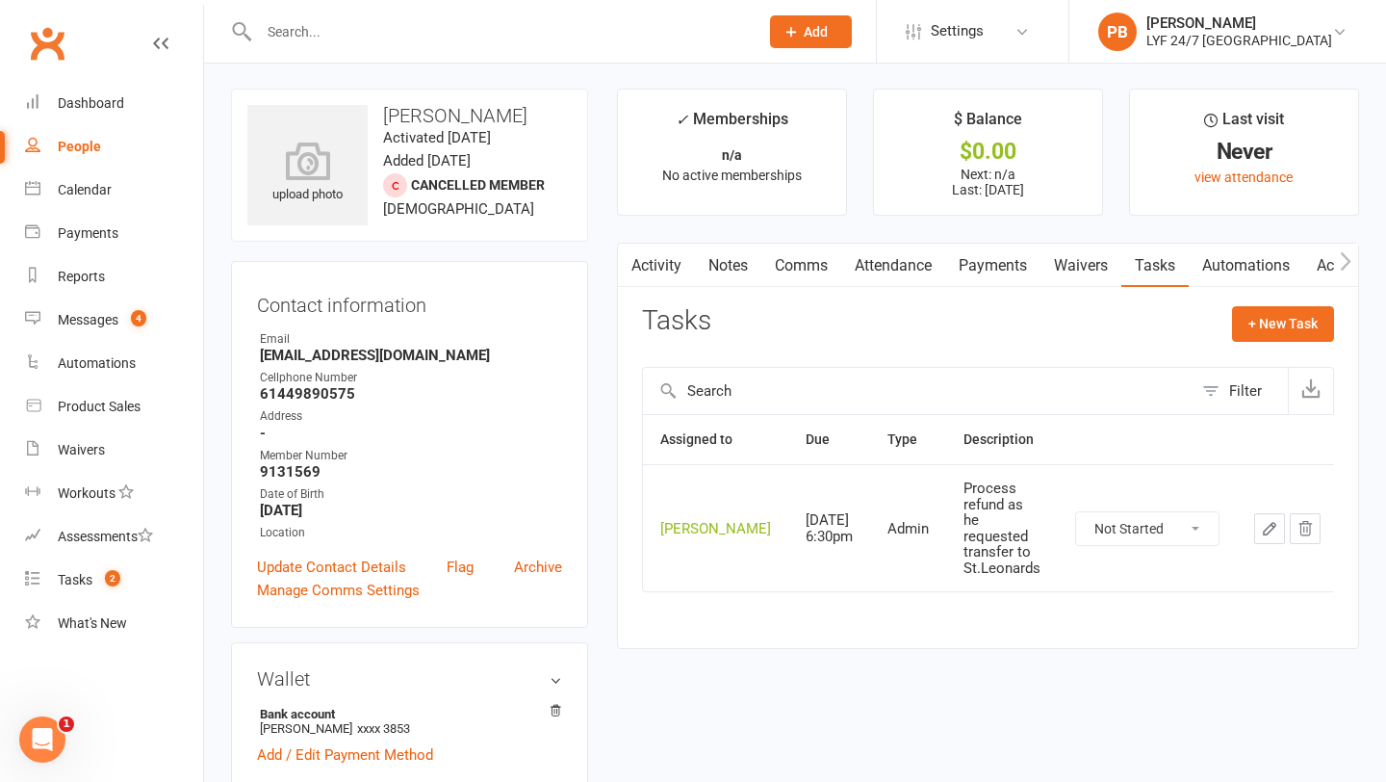
click at [814, 263] on link "Comms" at bounding box center [802, 266] width 80 height 44
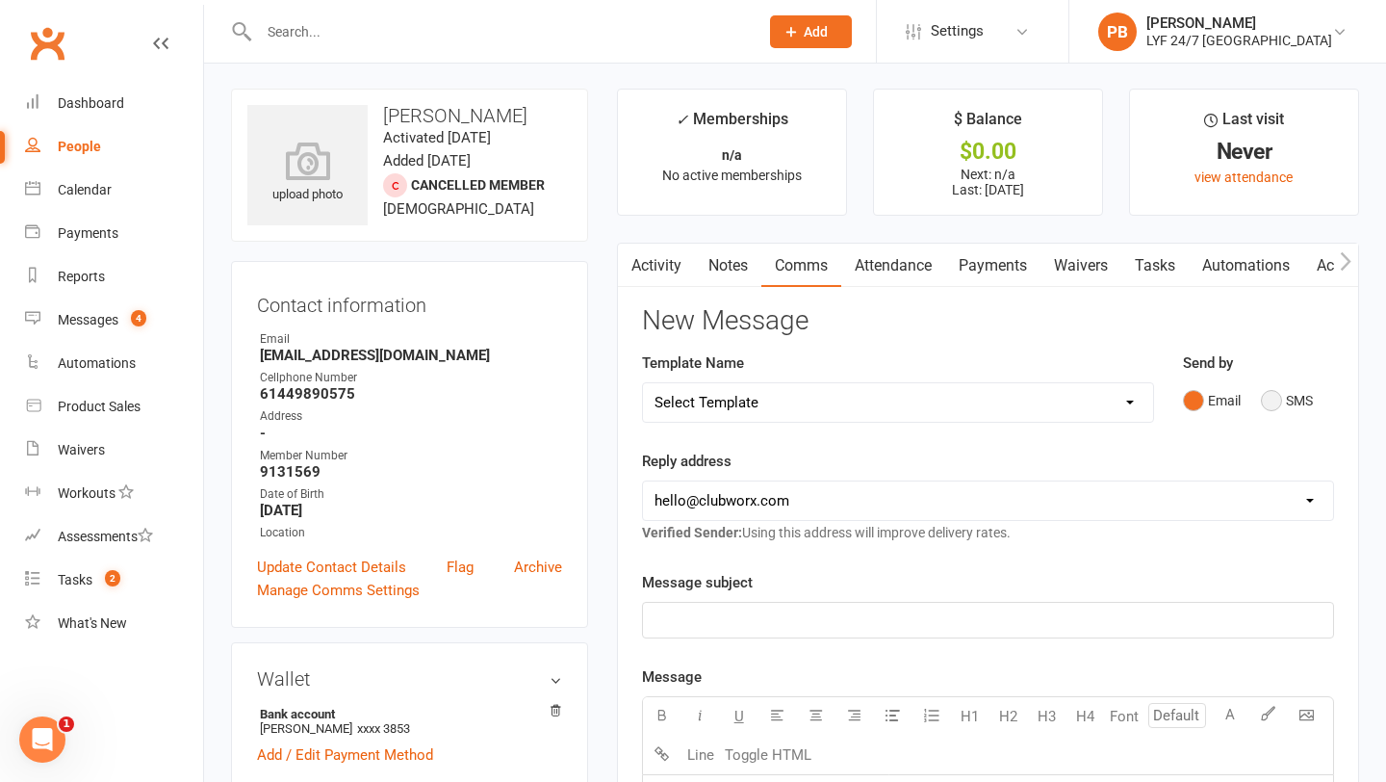
click at [1295, 402] on button "SMS" at bounding box center [1287, 400] width 52 height 37
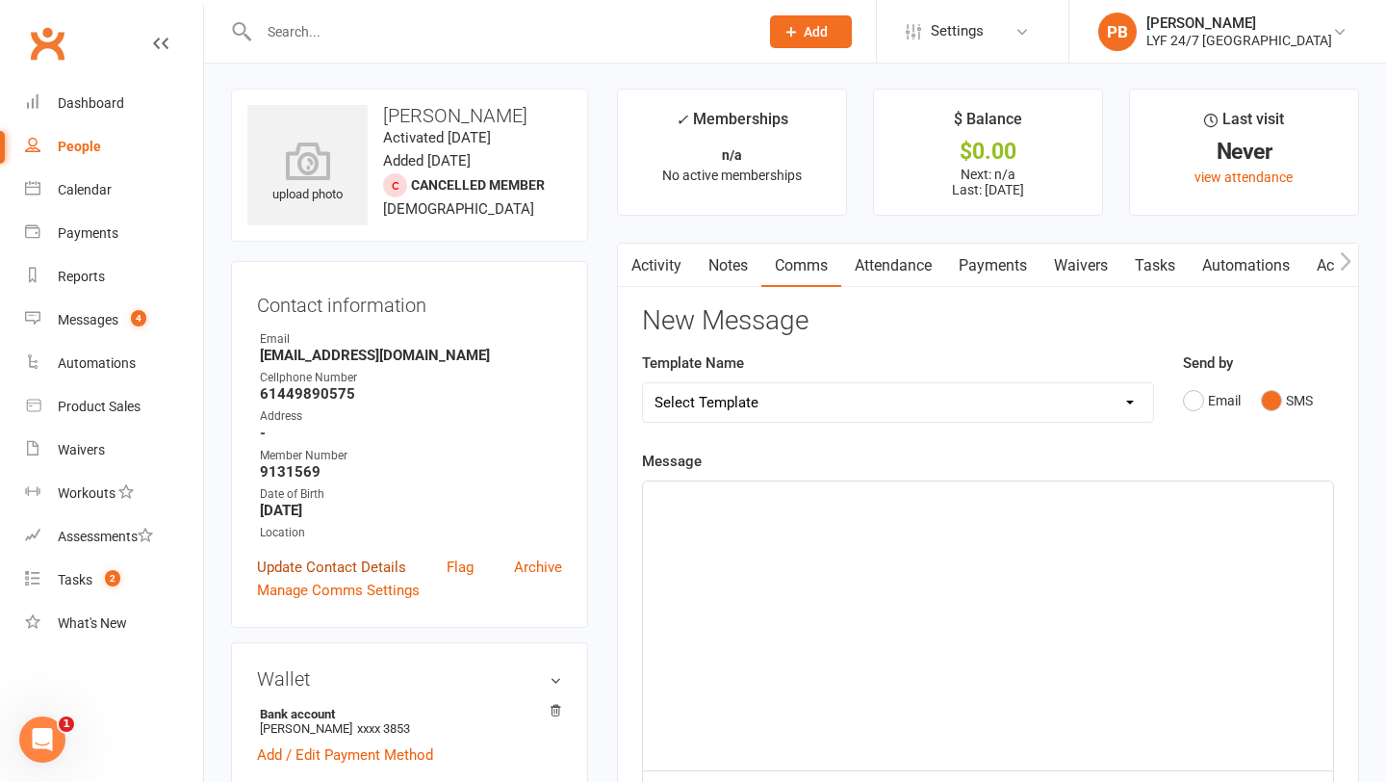
click at [274, 566] on link "Update Contact Details" at bounding box center [331, 567] width 149 height 23
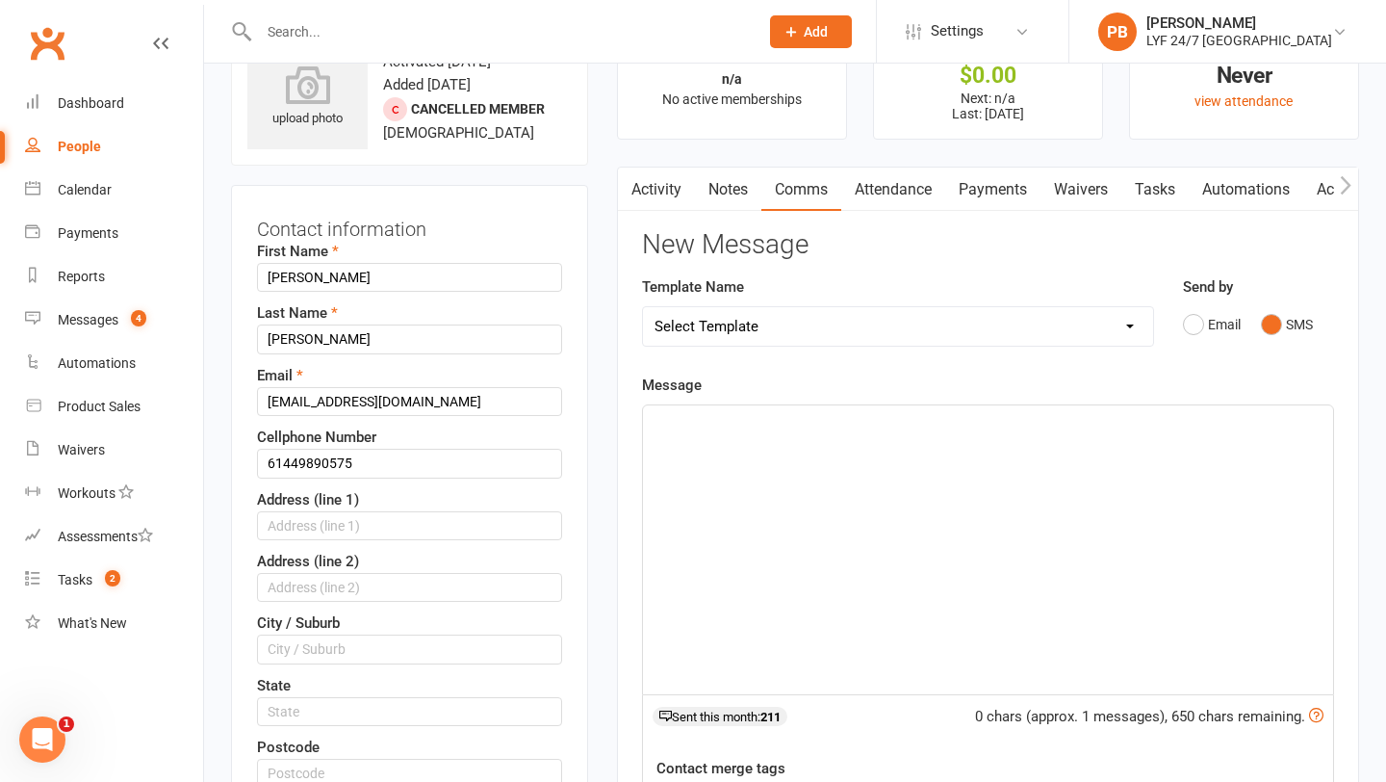
scroll to position [91, 0]
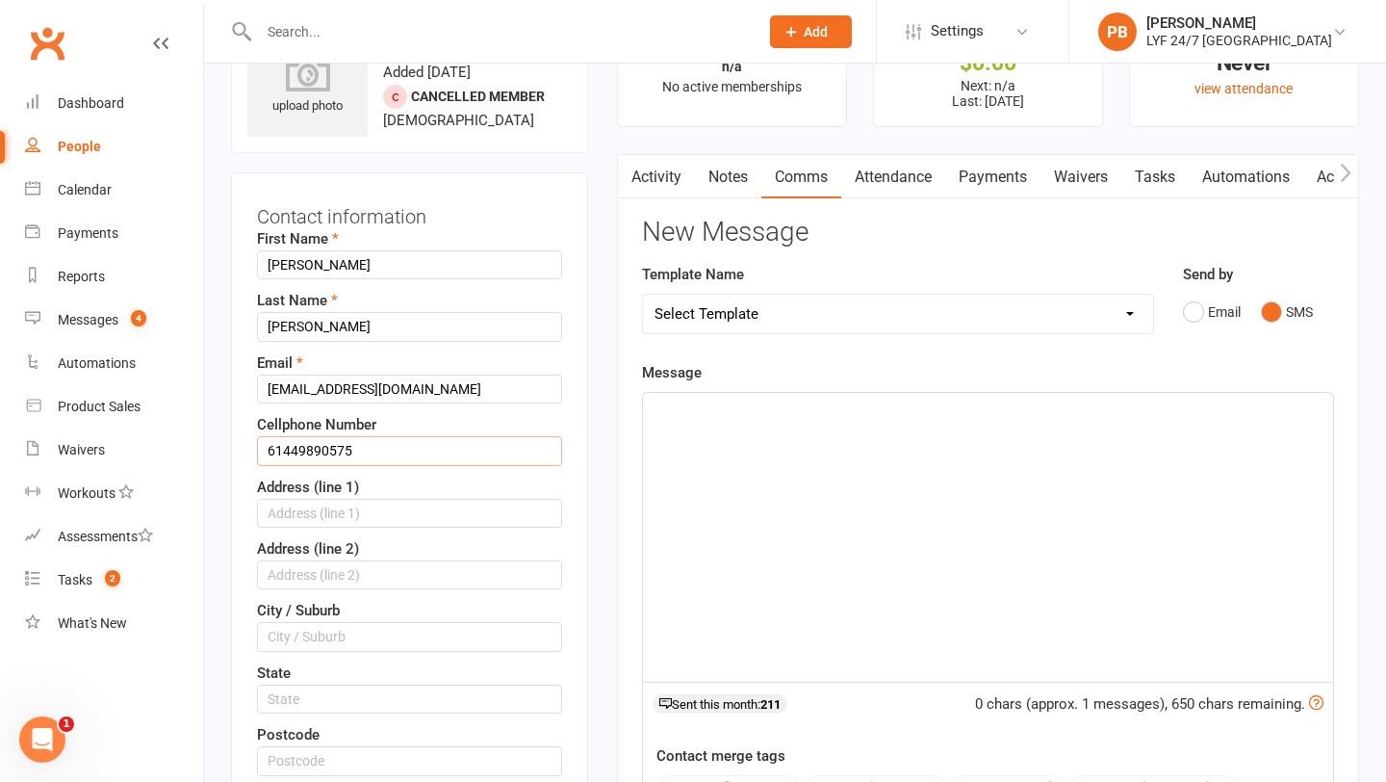
drag, startPoint x: 282, startPoint y: 449, endPoint x: 244, endPoint y: 449, distance: 38.5
click at [246, 449] on div "Contact information First Name [PERSON_NAME] Last Name [PERSON_NAME] Email [EMA…" at bounding box center [409, 638] width 357 height 933
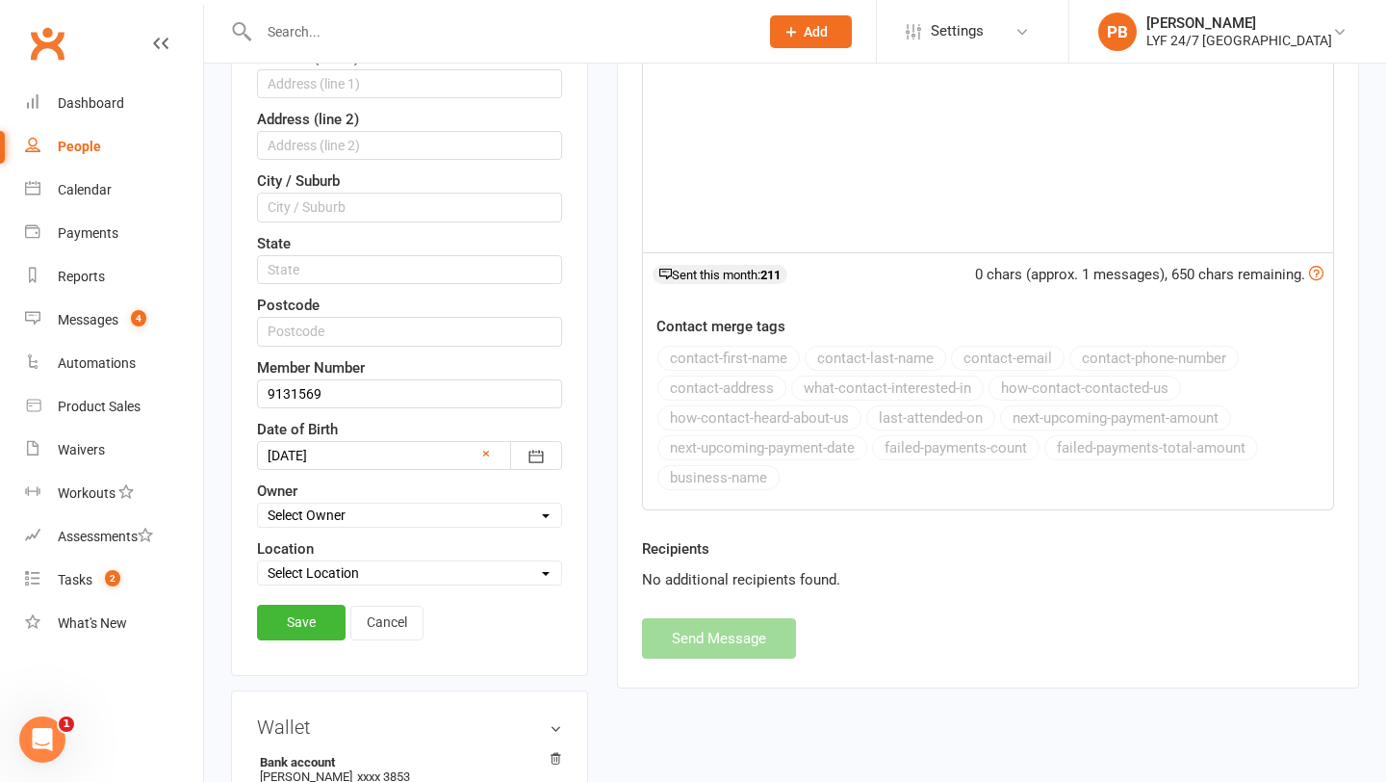
scroll to position [636, 0]
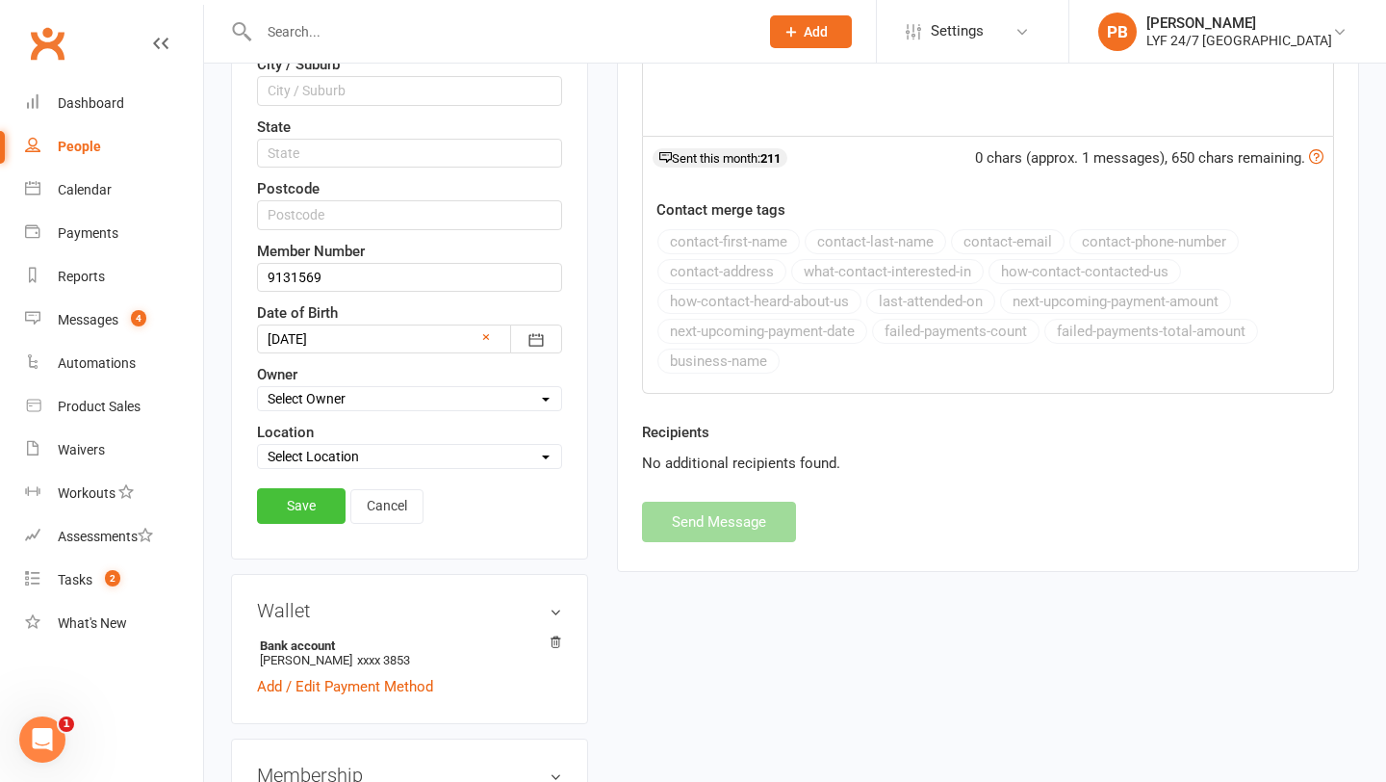
type input "0449890575"
click at [302, 501] on link "Save" at bounding box center [301, 505] width 89 height 35
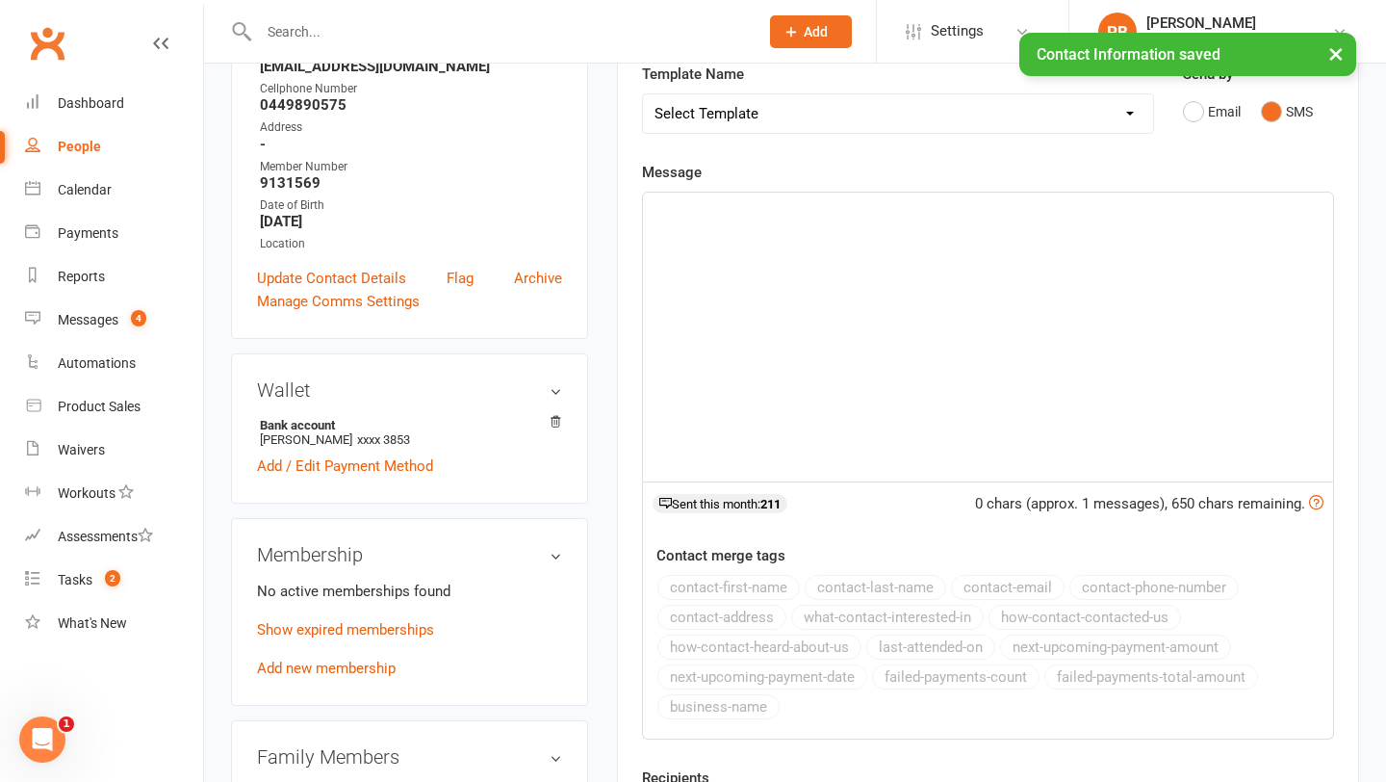
scroll to position [0, 0]
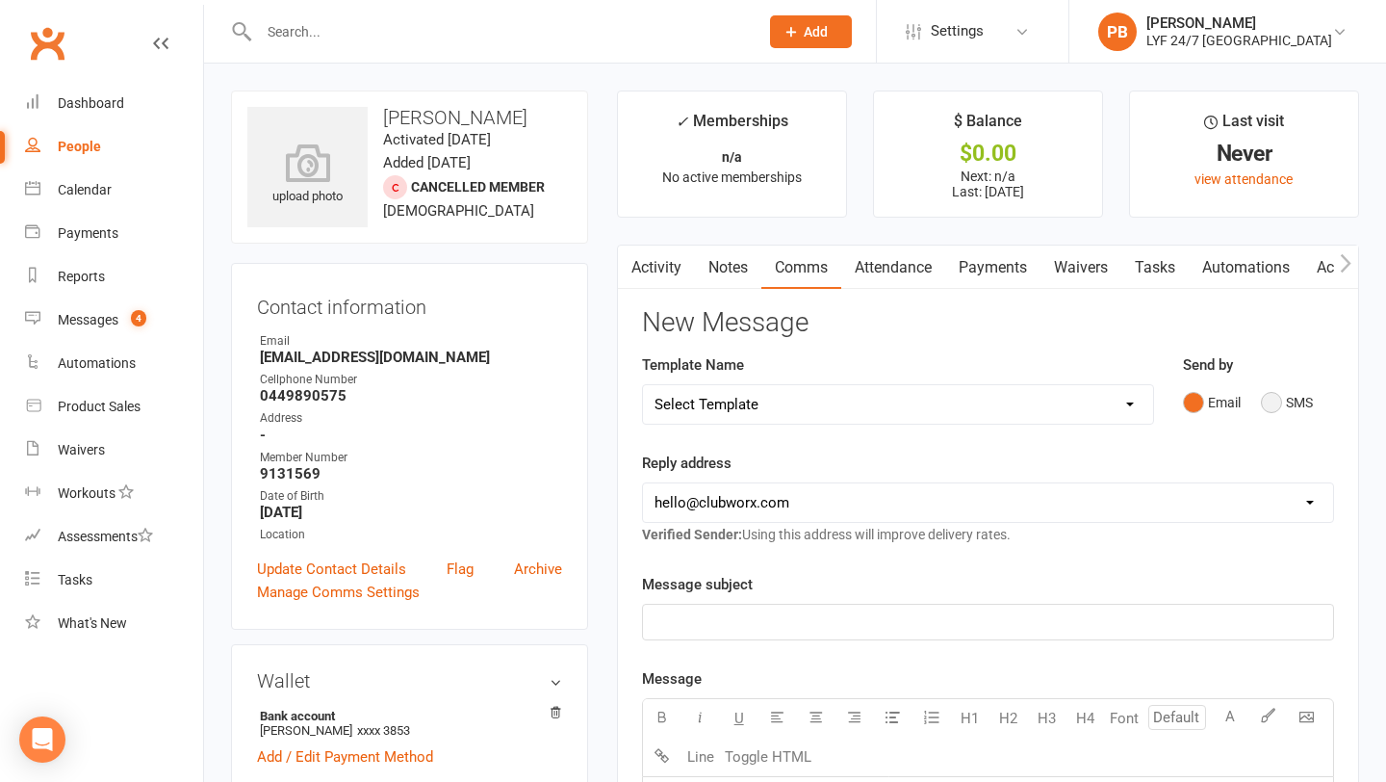
click at [1291, 403] on button "SMS" at bounding box center [1287, 402] width 52 height 37
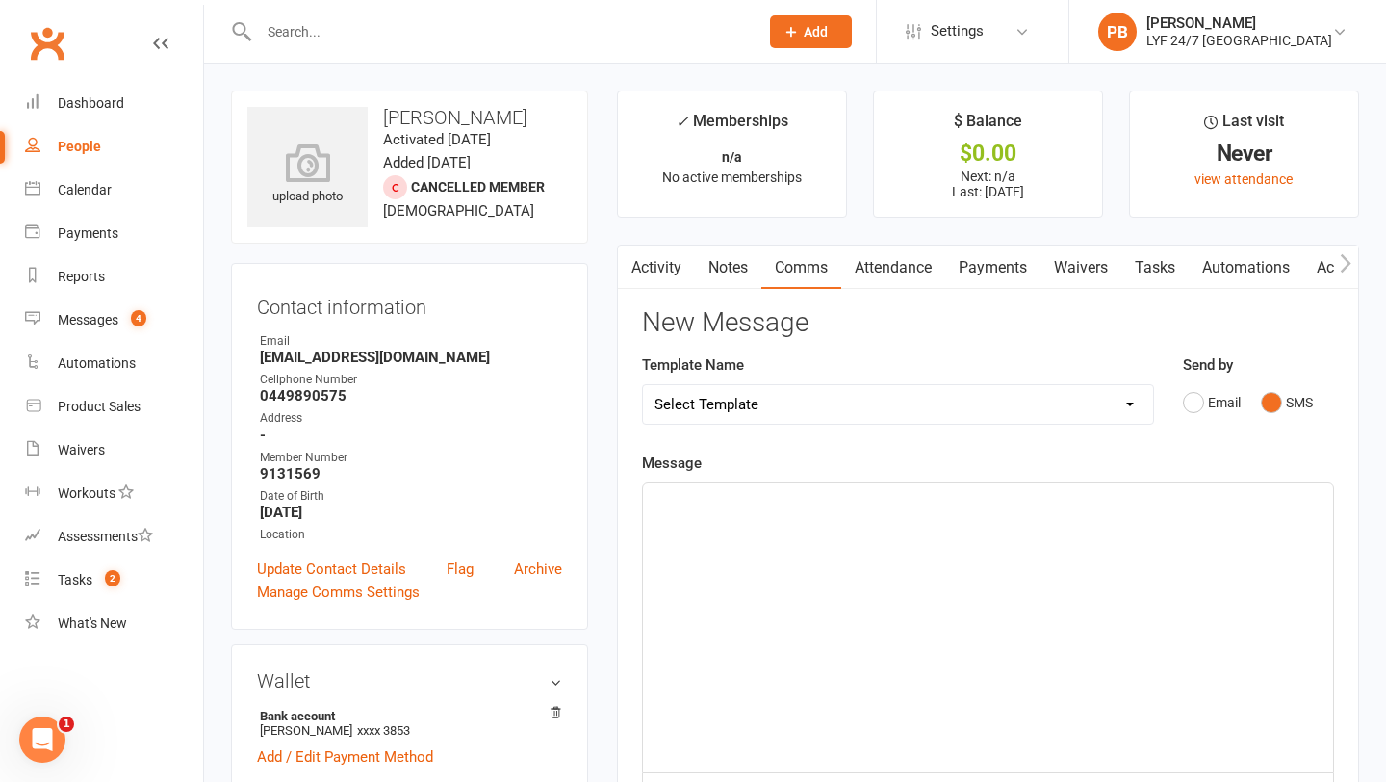
click at [755, 601] on div "﻿" at bounding box center [988, 627] width 690 height 289
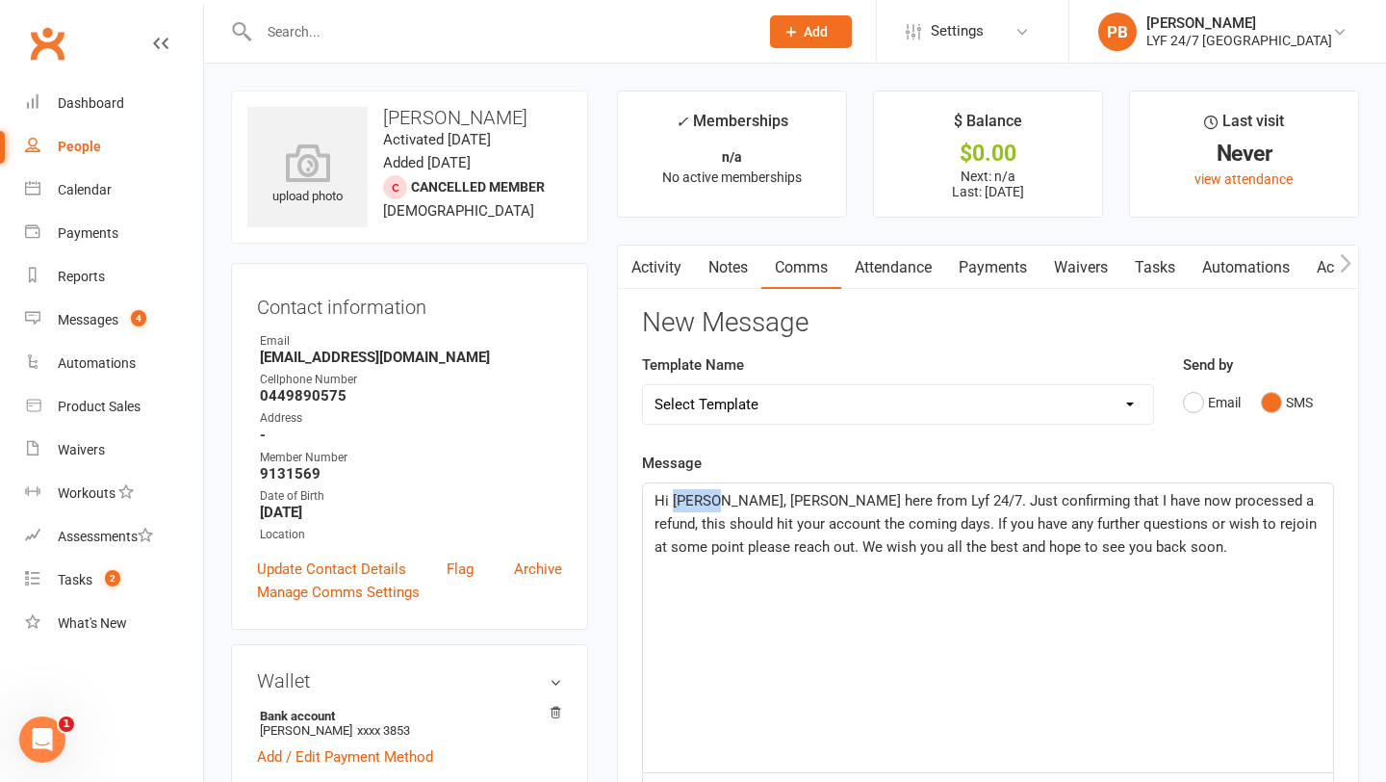
drag, startPoint x: 722, startPoint y: 495, endPoint x: 673, endPoint y: 493, distance: 49.1
click at [673, 493] on span "Hi [PERSON_NAME], [PERSON_NAME] here from Lyf 24/7. Just confirming that I have…" at bounding box center [988, 524] width 666 height 64
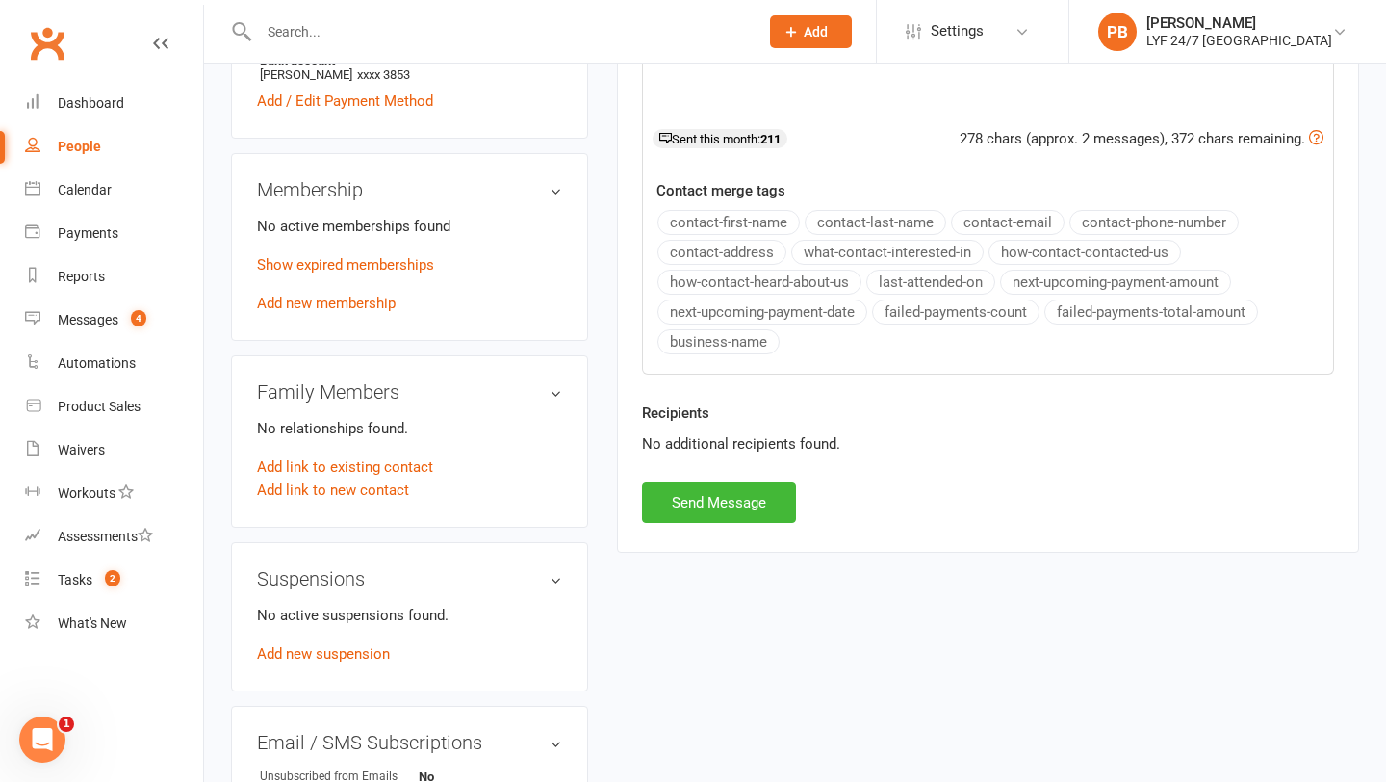
scroll to position [660, 0]
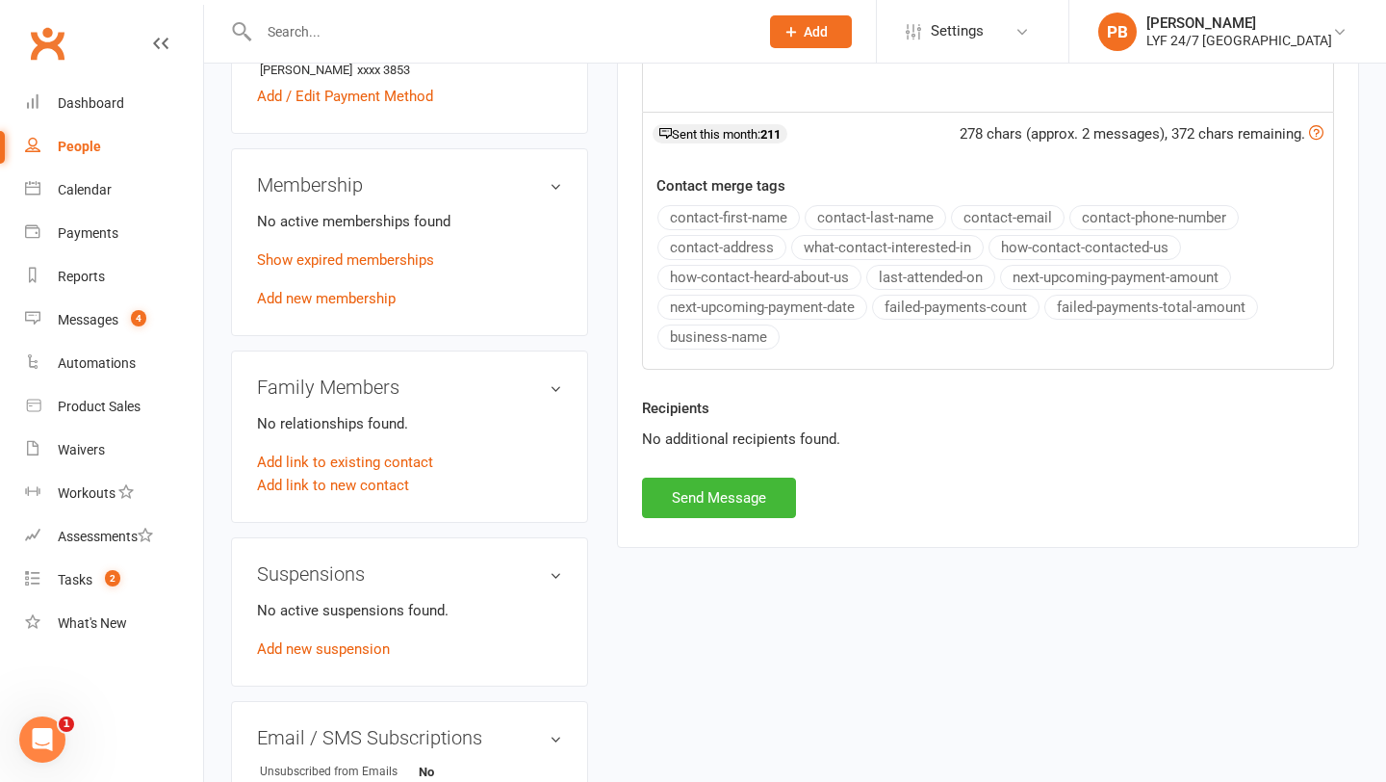
click at [698, 523] on div "Activity Notes Comms Attendance Payments Waivers Tasks Automations Access Contr…" at bounding box center [988, 66] width 742 height 964
click at [702, 504] on button "Send Message" at bounding box center [719, 498] width 154 height 40
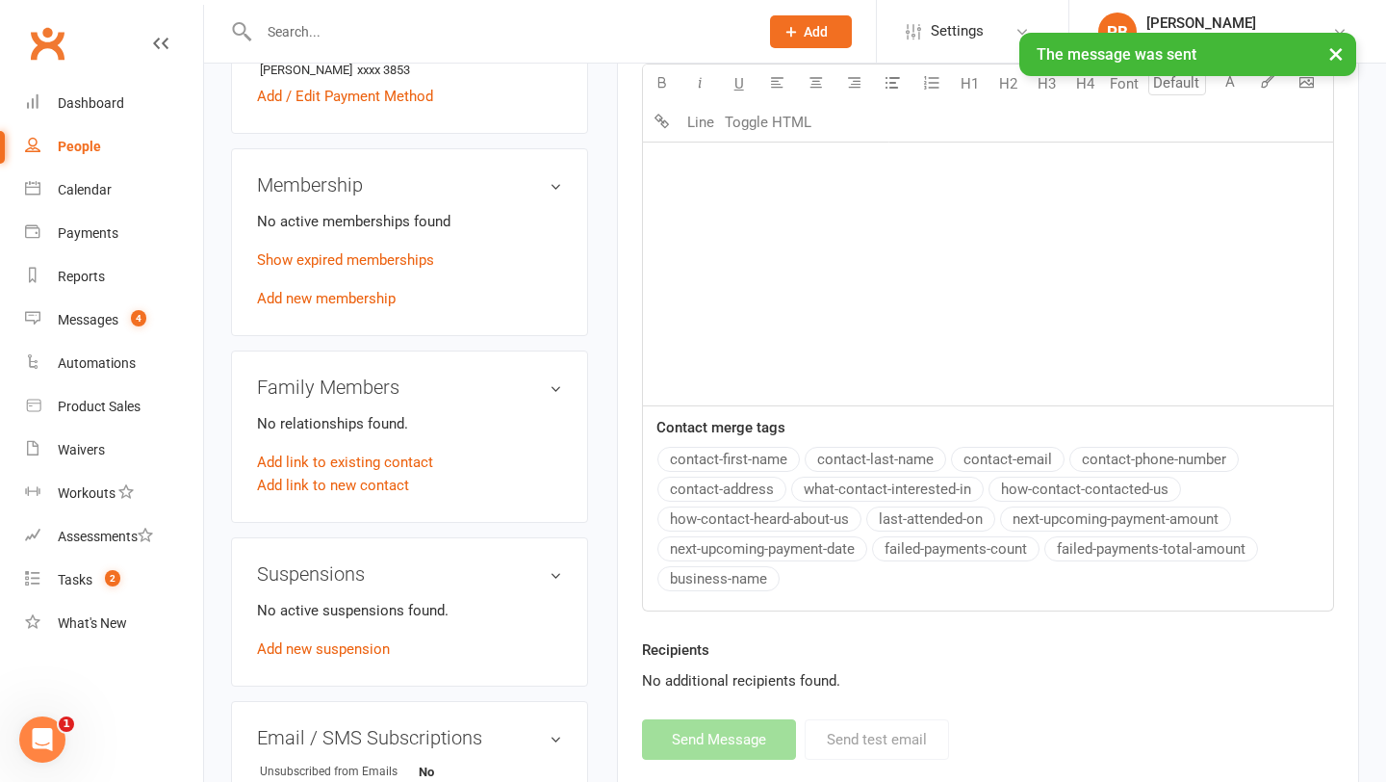
scroll to position [0, 0]
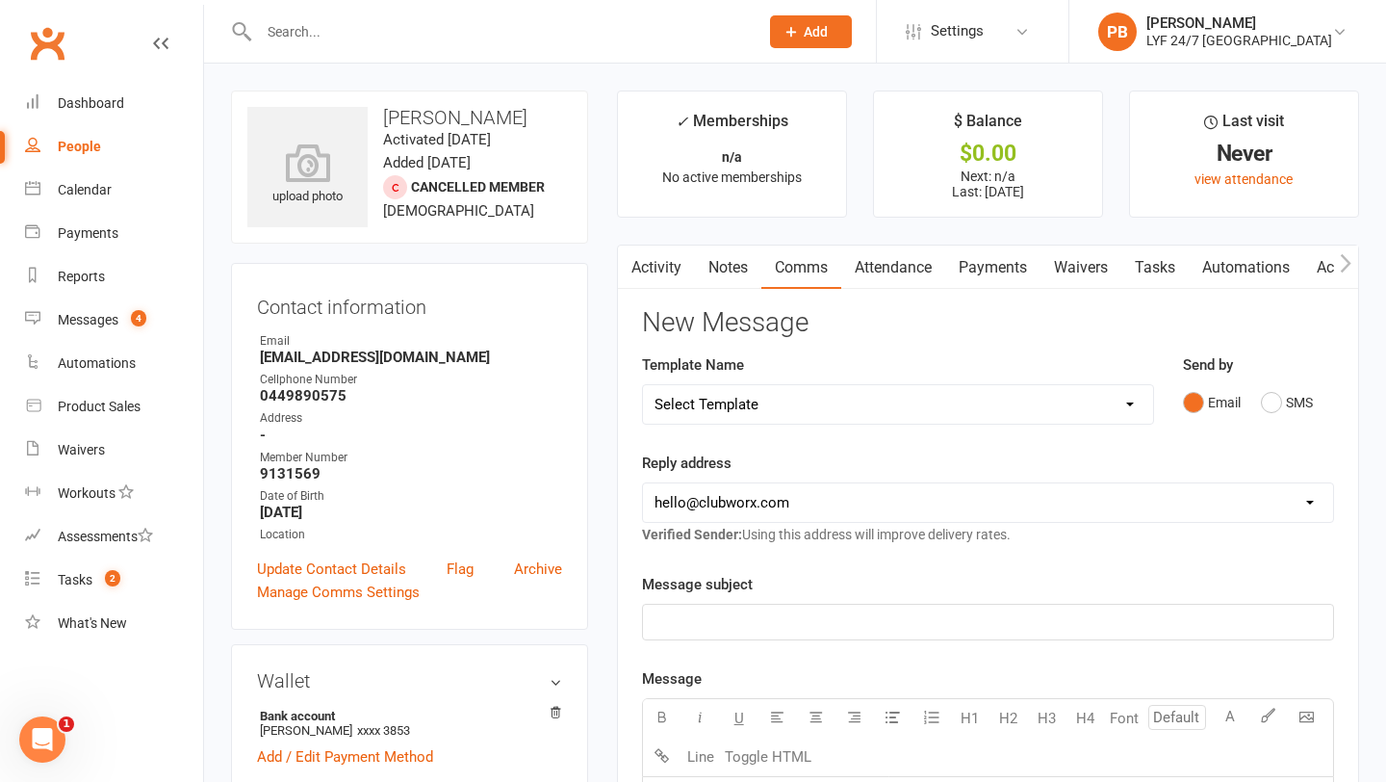
click at [1158, 267] on link "Tasks" at bounding box center [1155, 268] width 67 height 44
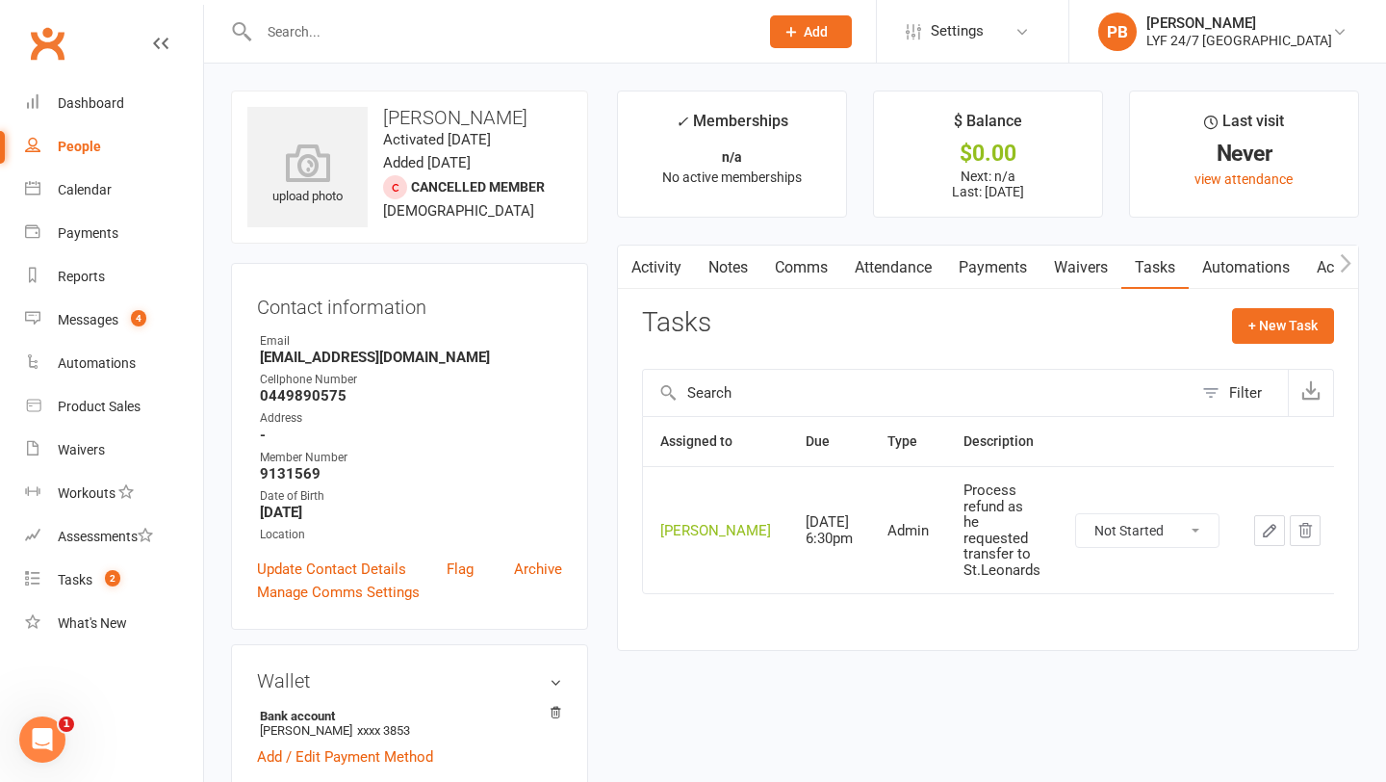
click at [1150, 520] on select "Not Started In Progress Waiting Complete" at bounding box center [1147, 530] width 142 height 33
select select "unstarted"
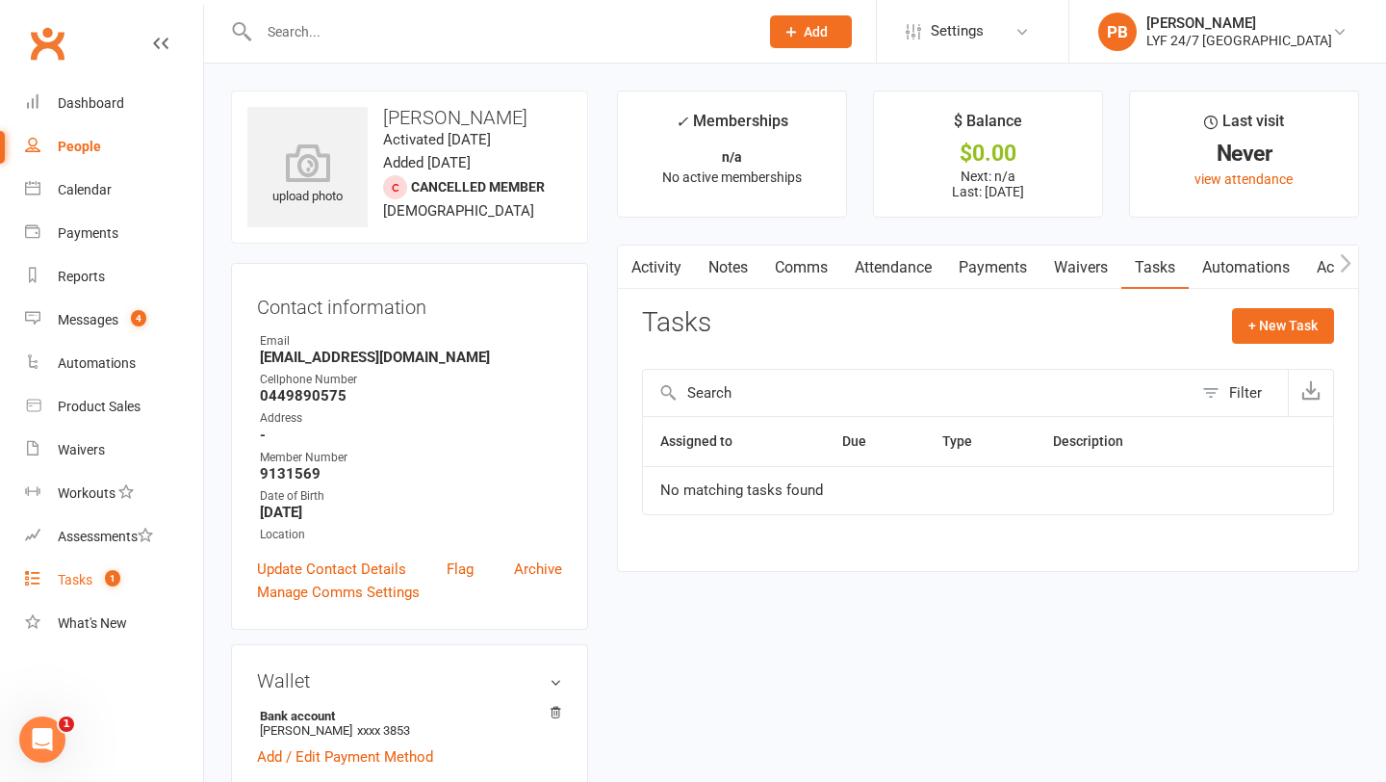
click at [77, 582] on div "Tasks" at bounding box center [75, 579] width 35 height 15
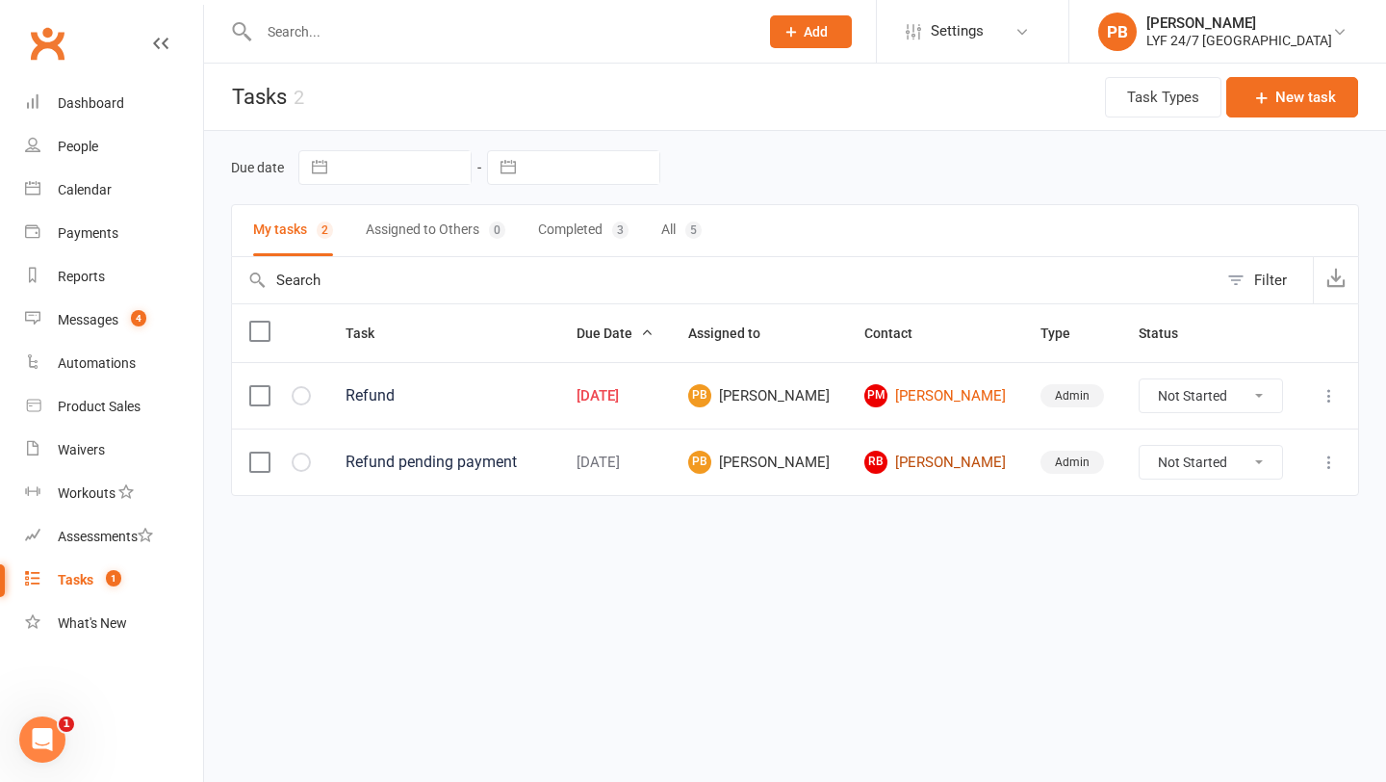
click at [970, 474] on link "RB Rez Barahouei" at bounding box center [936, 462] width 142 height 23
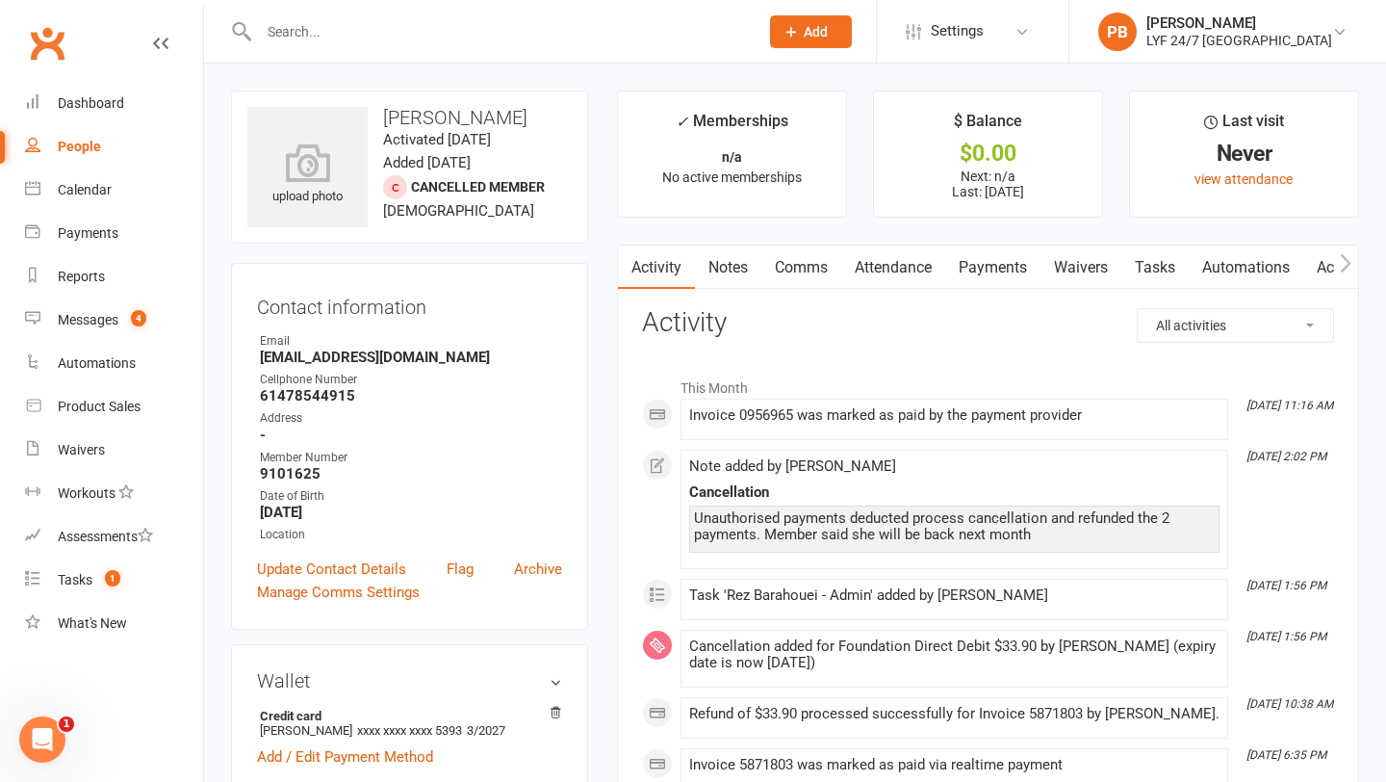
click at [1156, 272] on link "Tasks" at bounding box center [1155, 268] width 67 height 44
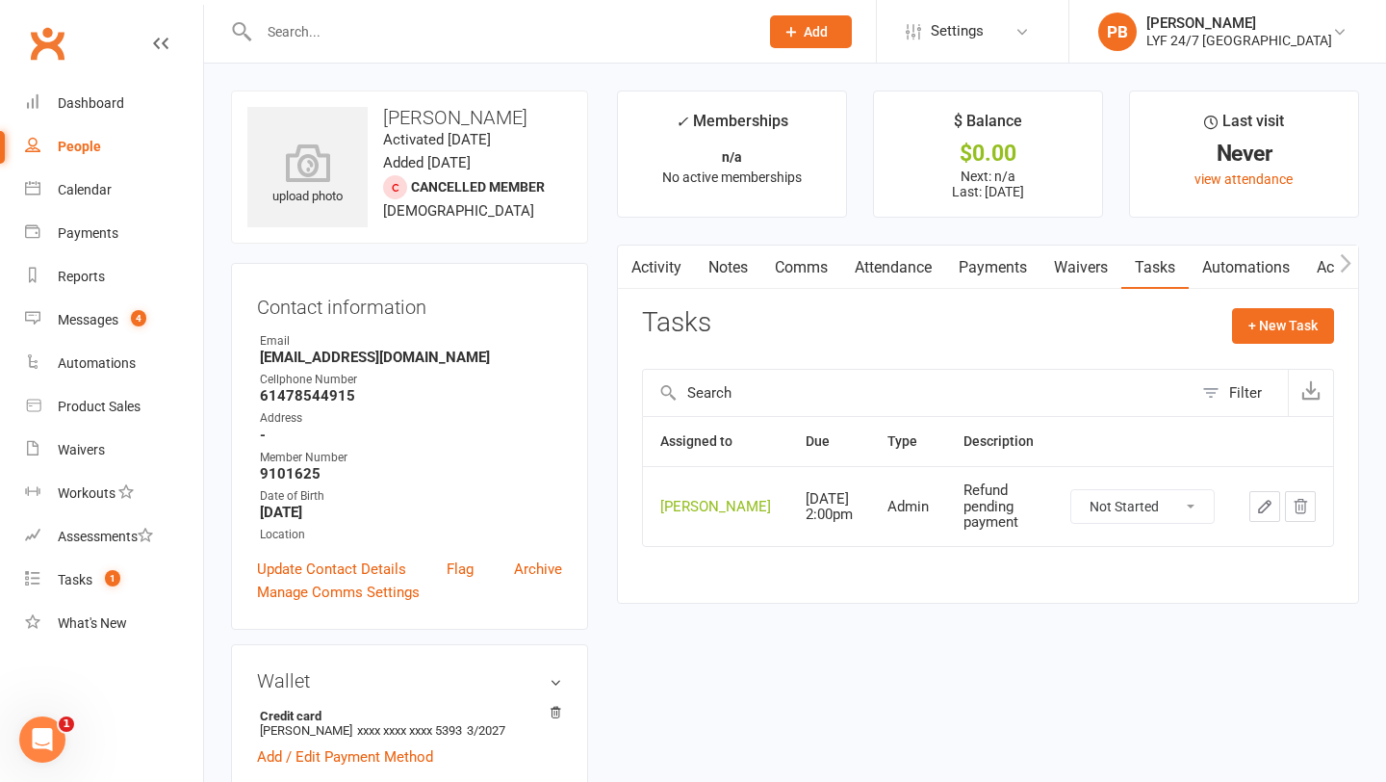
click at [1008, 272] on link "Payments" at bounding box center [992, 268] width 95 height 44
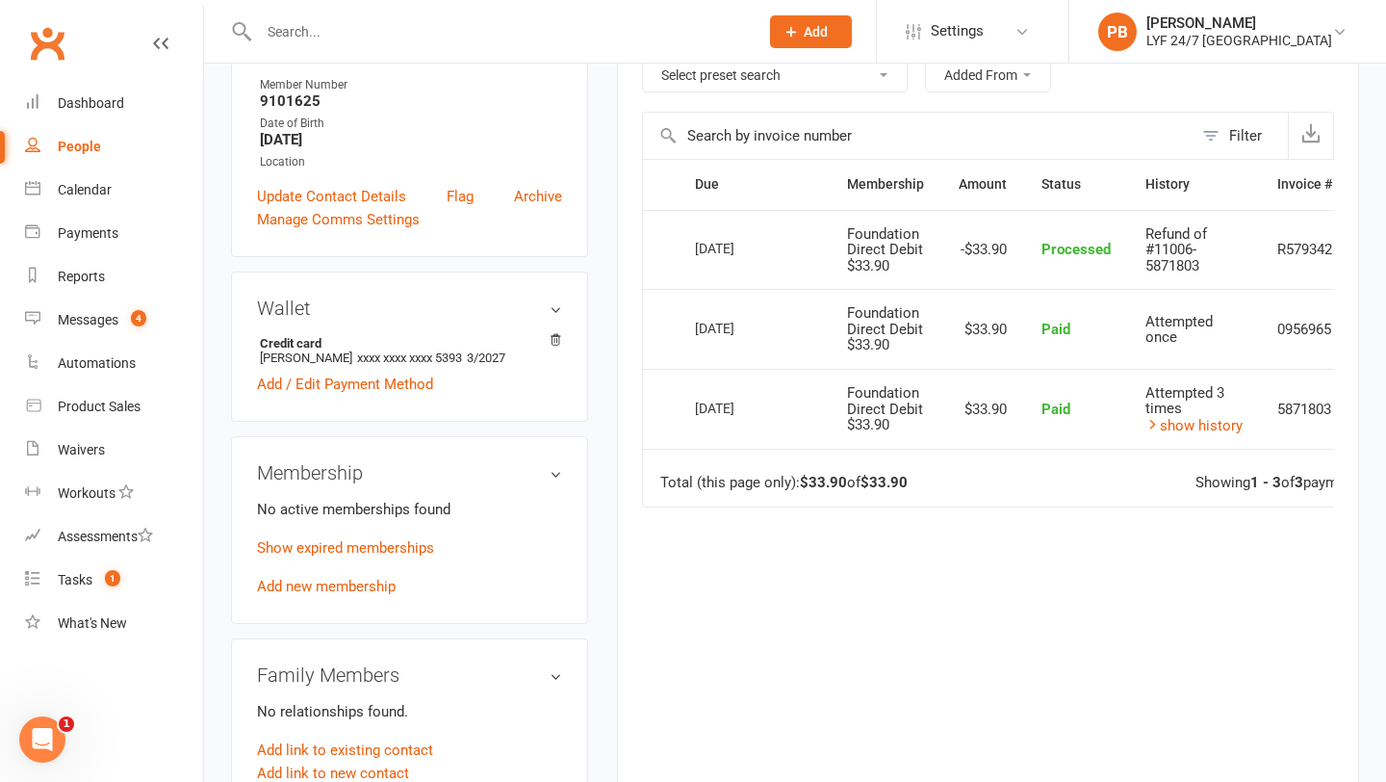
scroll to position [0, 77]
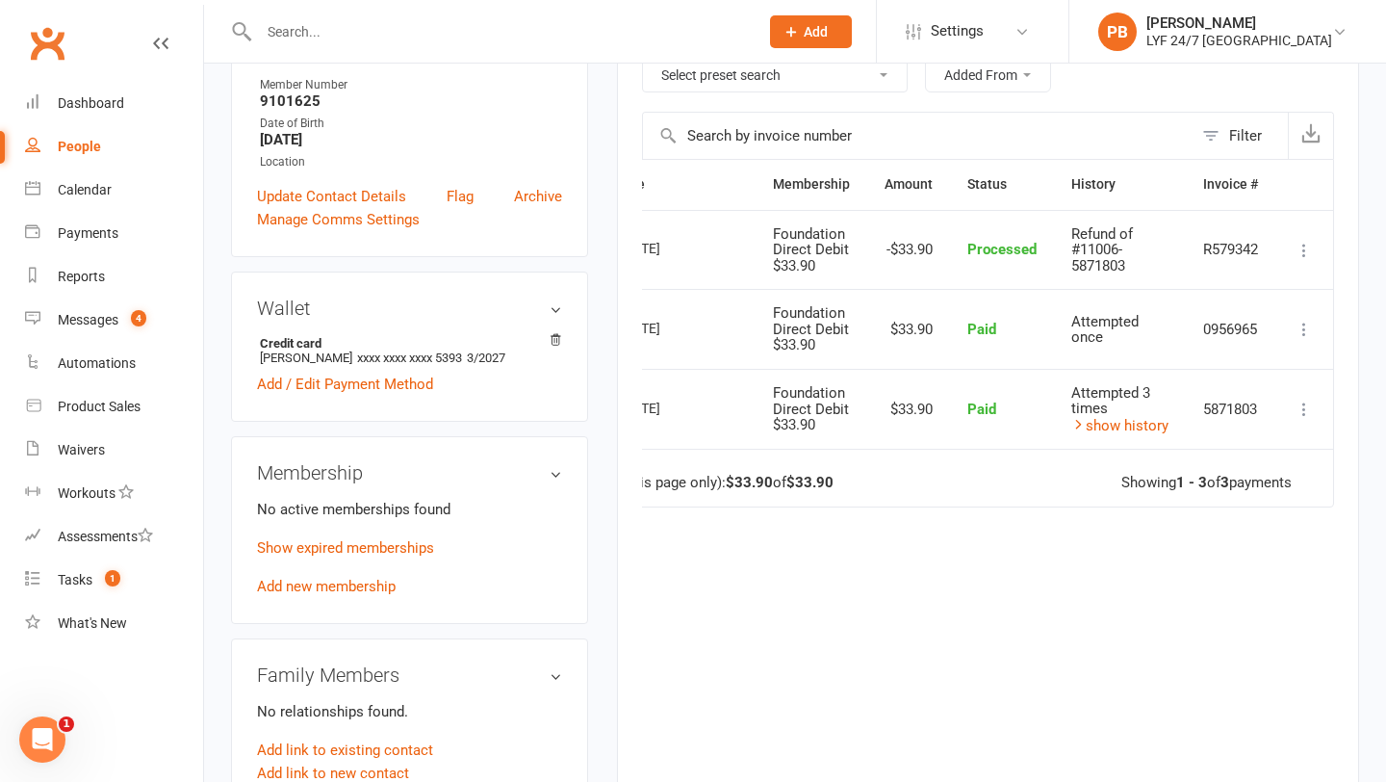
click at [1305, 331] on icon at bounding box center [1304, 329] width 19 height 19
click at [1168, 368] on link "Refund" at bounding box center [1220, 367] width 191 height 39
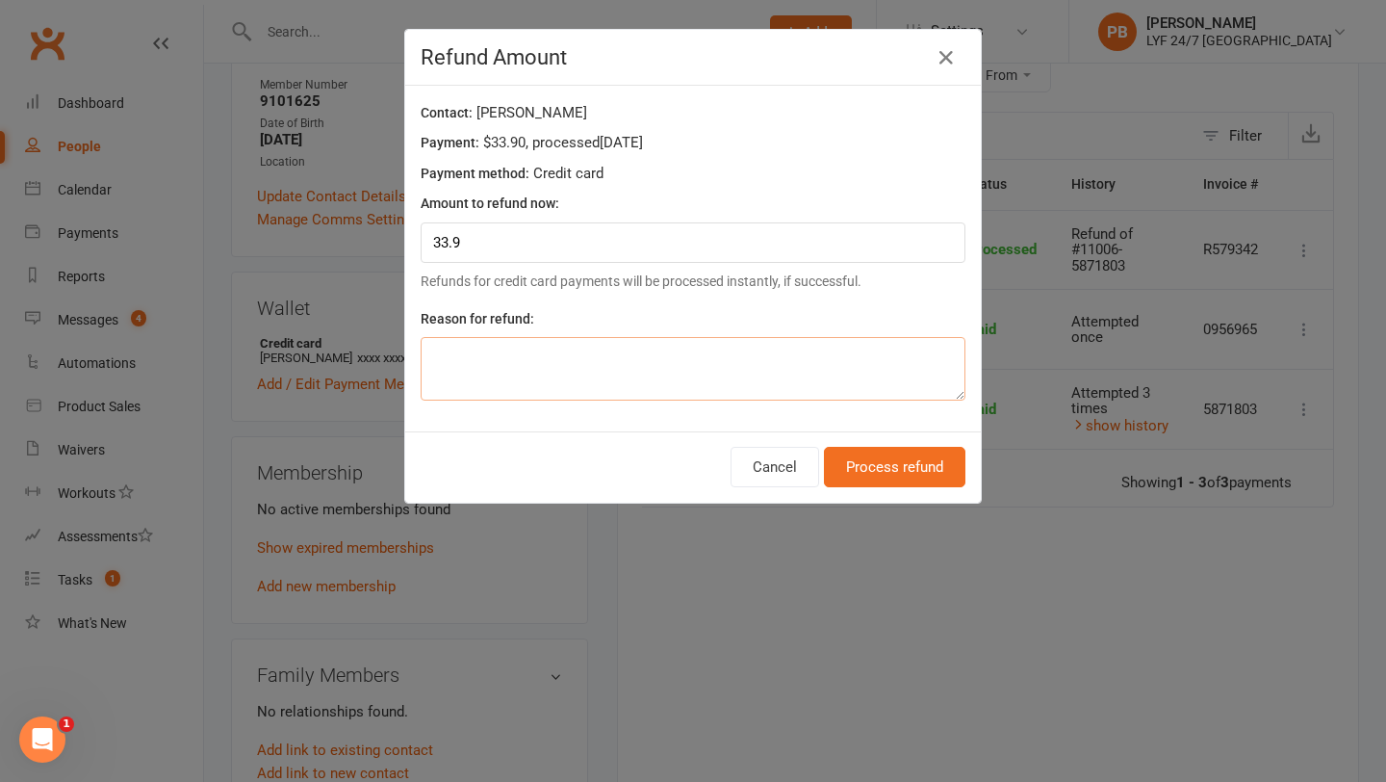
click at [671, 350] on textarea at bounding box center [693, 369] width 545 height 64
type textarea "Migration"
click at [867, 465] on button "Process refund" at bounding box center [895, 467] width 142 height 40
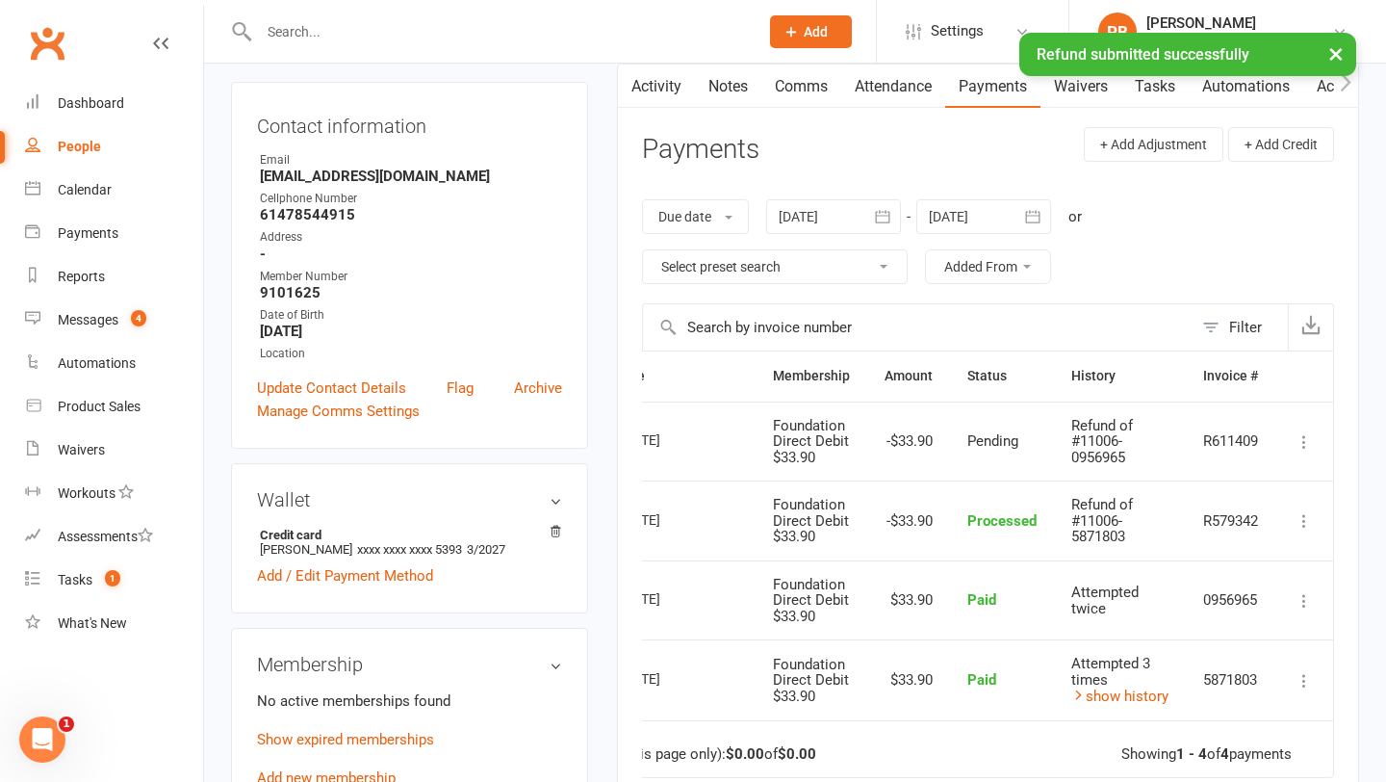
scroll to position [68, 0]
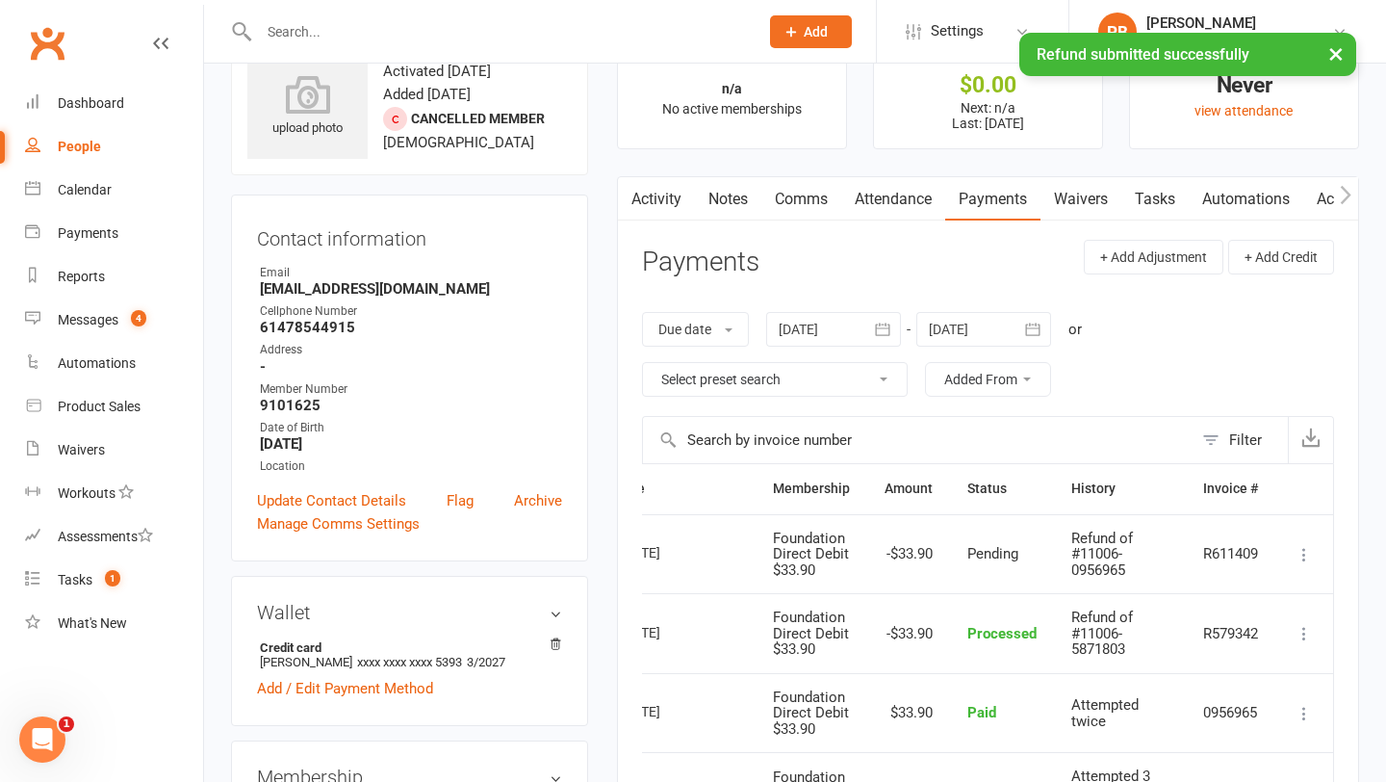
click at [818, 192] on link "Comms" at bounding box center [802, 199] width 80 height 44
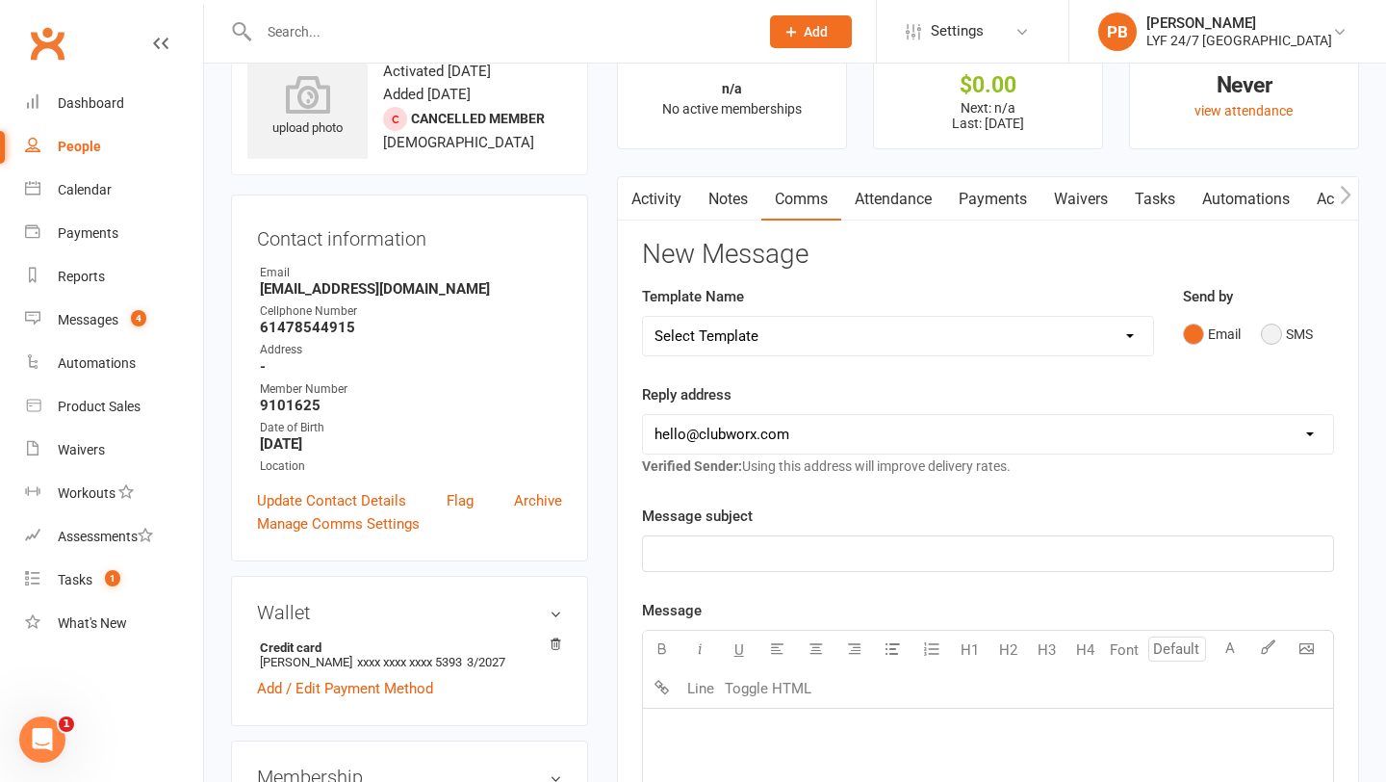
click at [1293, 338] on button "SMS" at bounding box center [1287, 334] width 52 height 37
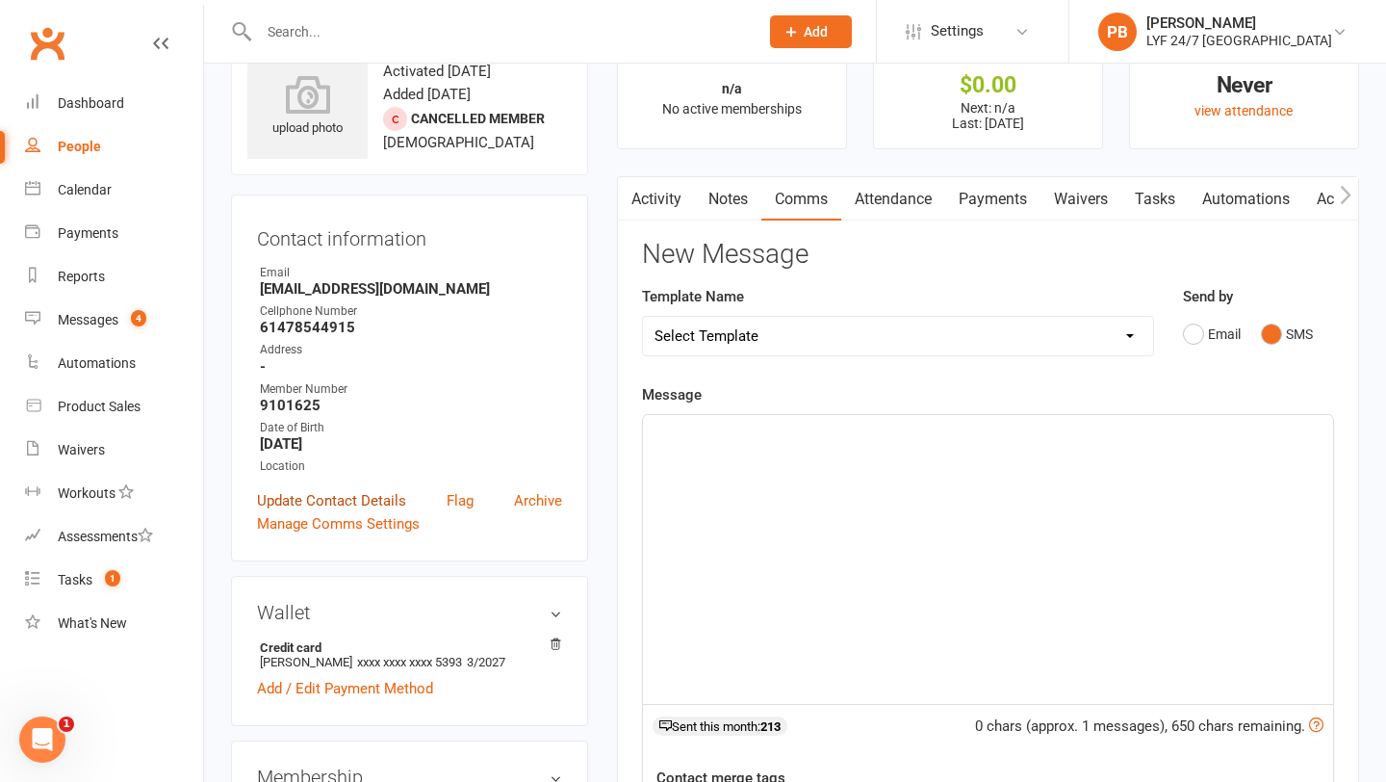
click at [378, 500] on link "Update Contact Details" at bounding box center [331, 500] width 149 height 23
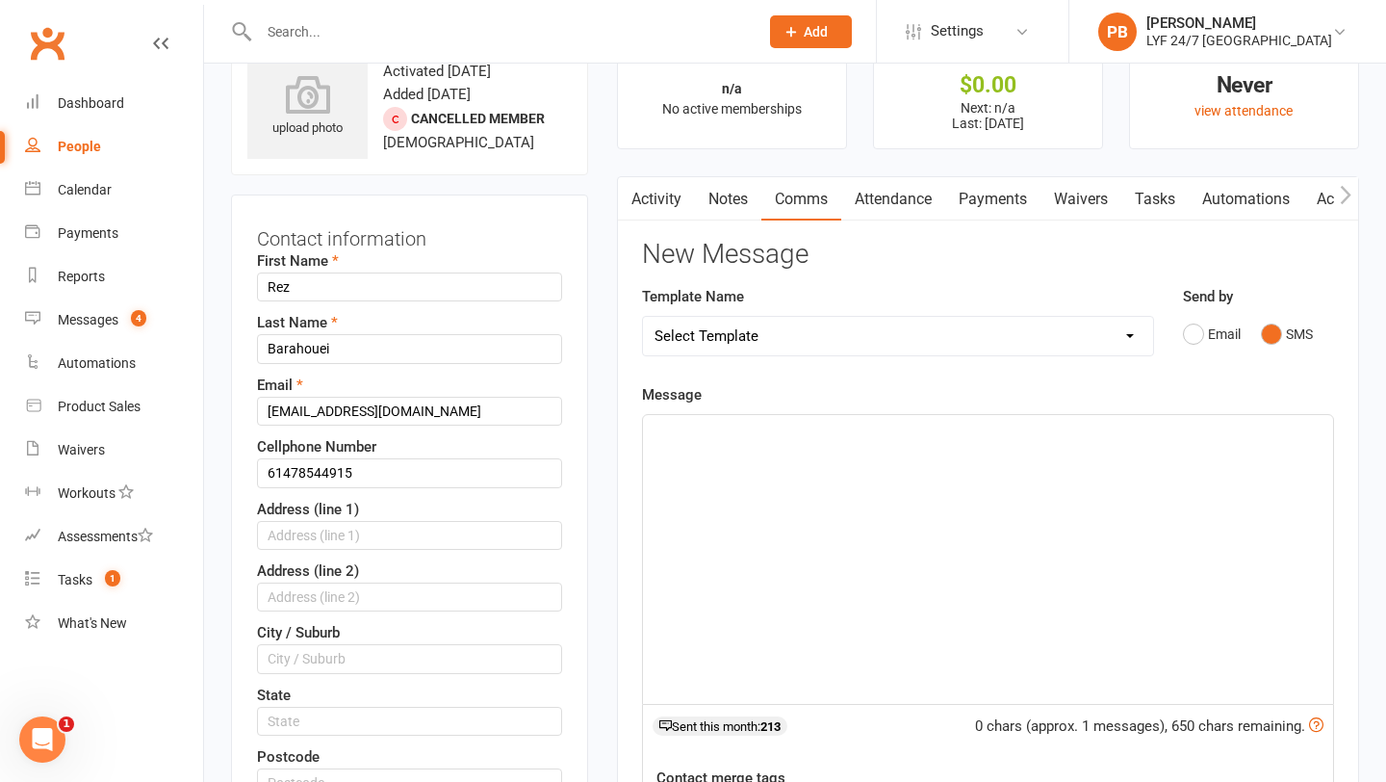
scroll to position [91, 0]
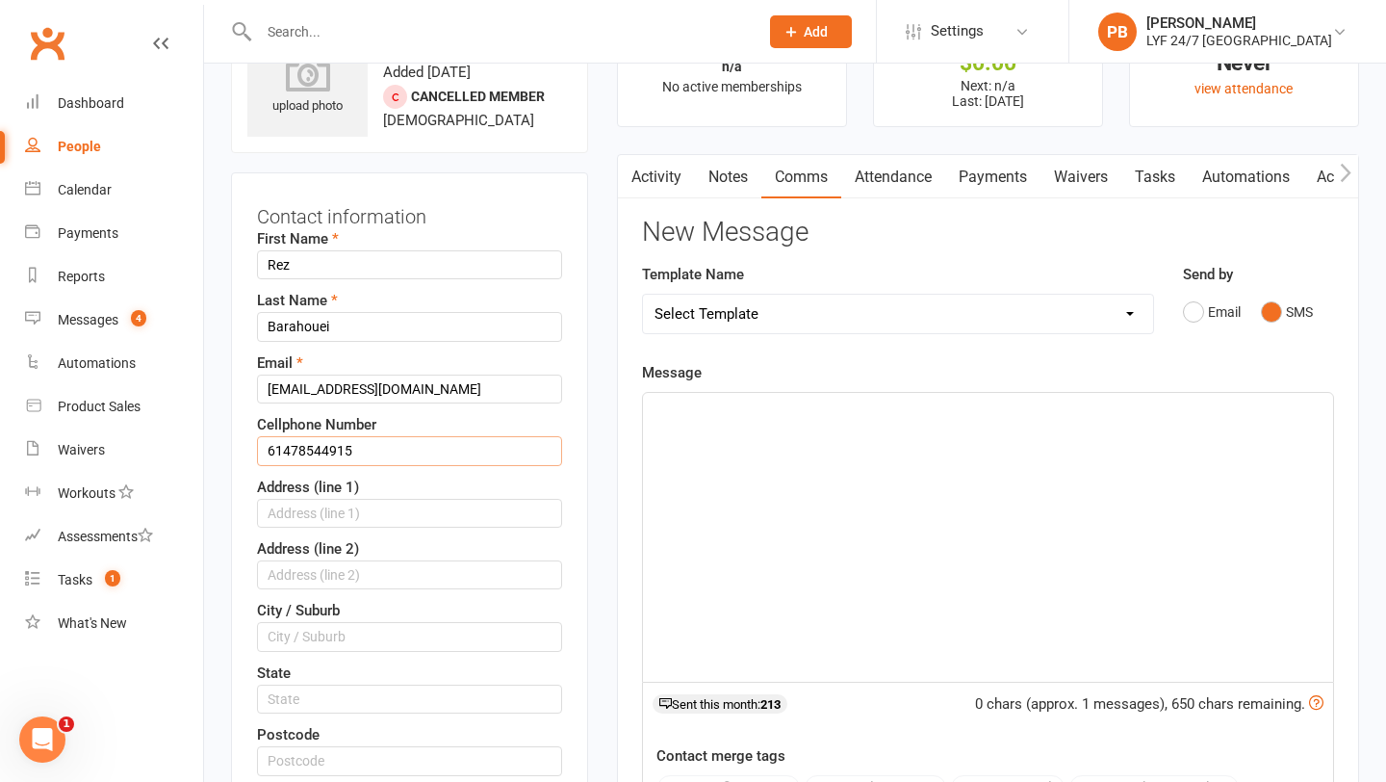
drag, startPoint x: 281, startPoint y: 450, endPoint x: 239, endPoint y: 450, distance: 42.4
click at [239, 450] on div "Contact information First Name Rez Last Name Barahouei Email rezbarah@gmail.com…" at bounding box center [409, 638] width 357 height 933
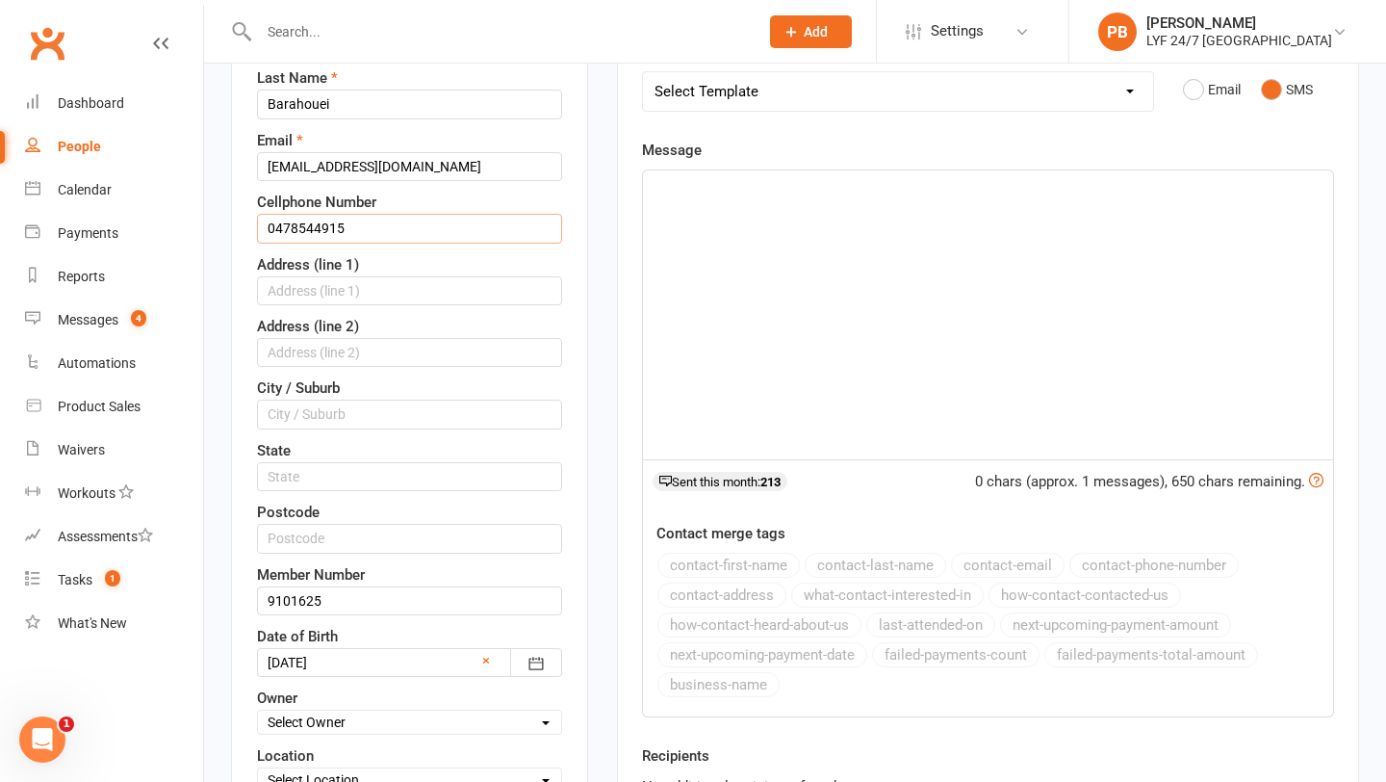
scroll to position [562, 0]
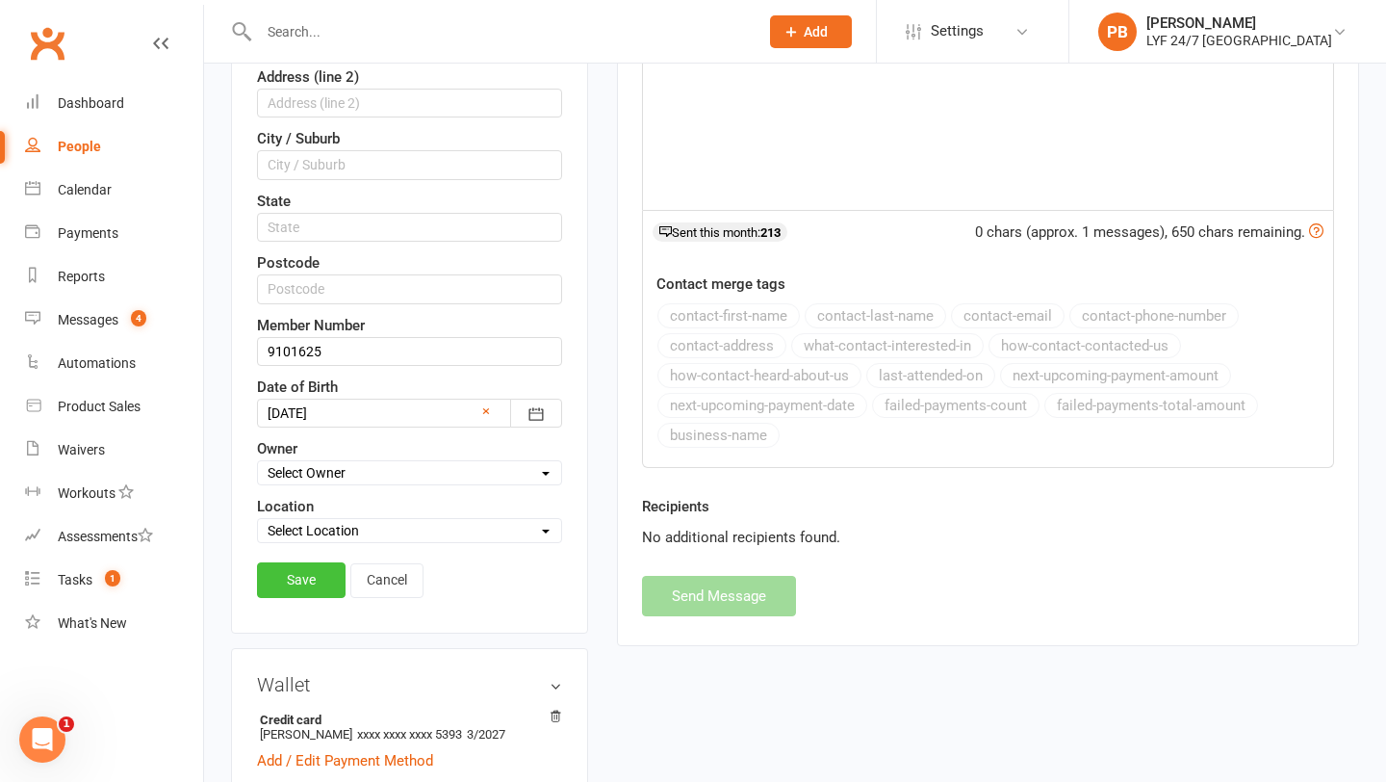
type input "0478544915"
click at [297, 580] on link "Save" at bounding box center [301, 579] width 89 height 35
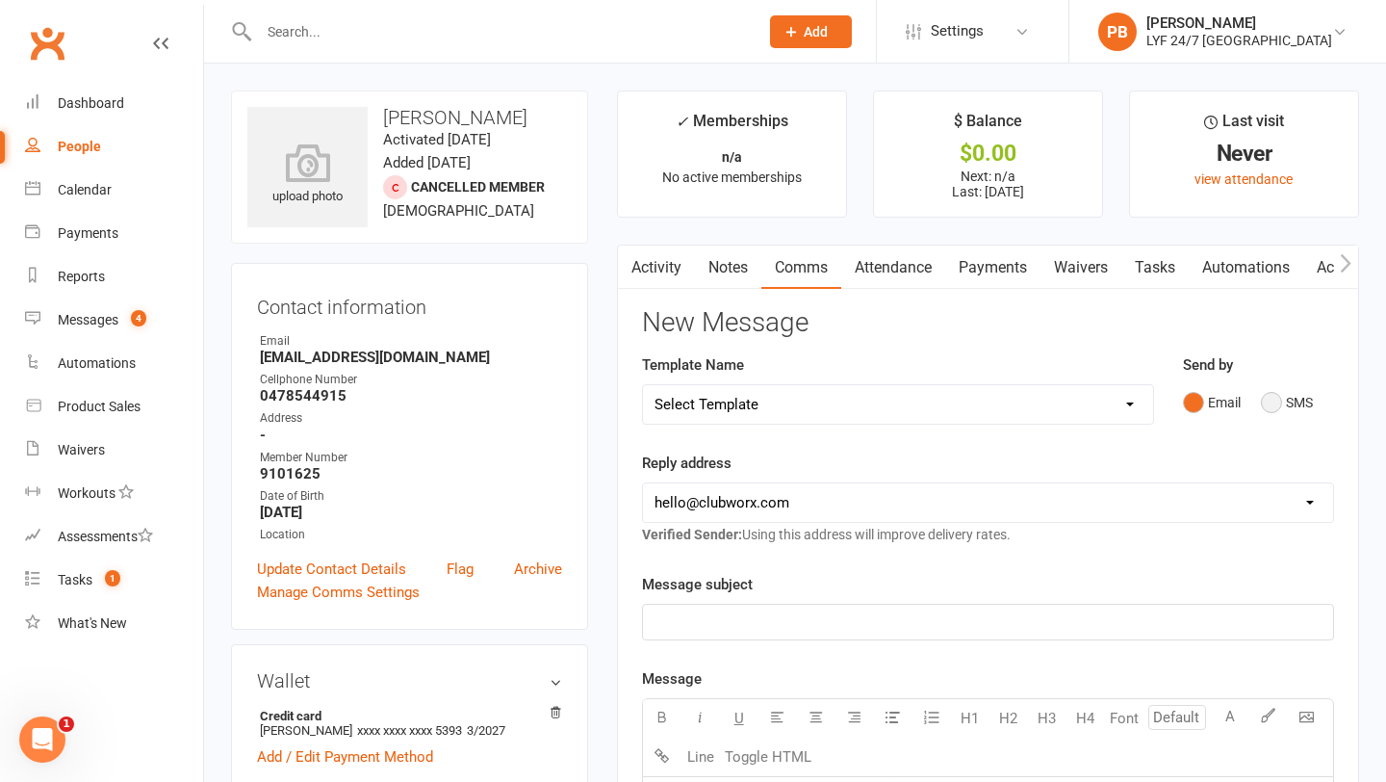
click at [1268, 400] on button "SMS" at bounding box center [1287, 402] width 52 height 37
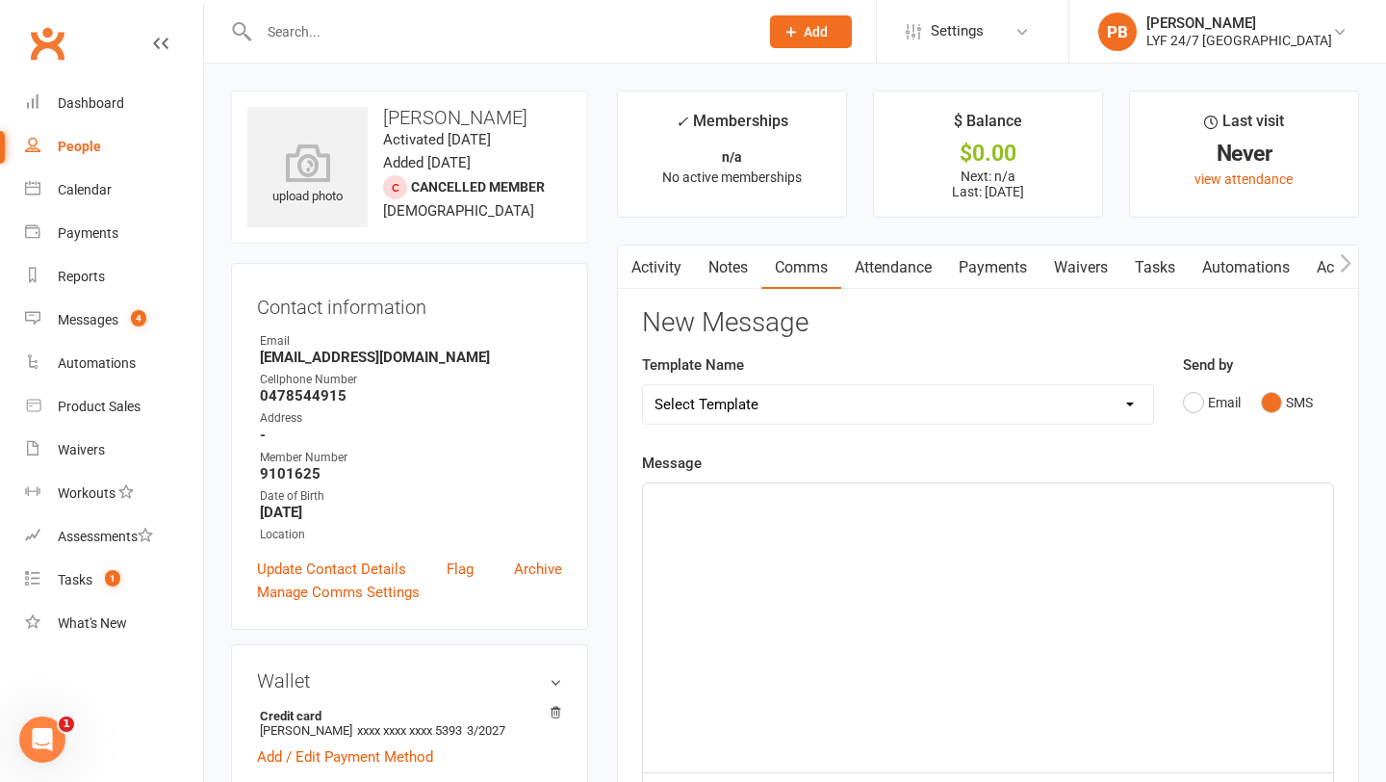
click at [919, 558] on div "﻿" at bounding box center [988, 627] width 690 height 289
click at [731, 501] on span "Hi Rez, Tahla here from Lyf 24/7" at bounding box center [757, 500] width 204 height 17
click at [907, 509] on p "Hi Rez, Tahlia here from Lyf 24/7" at bounding box center [988, 500] width 667 height 23
click at [354, 29] on input "text" at bounding box center [499, 31] width 492 height 27
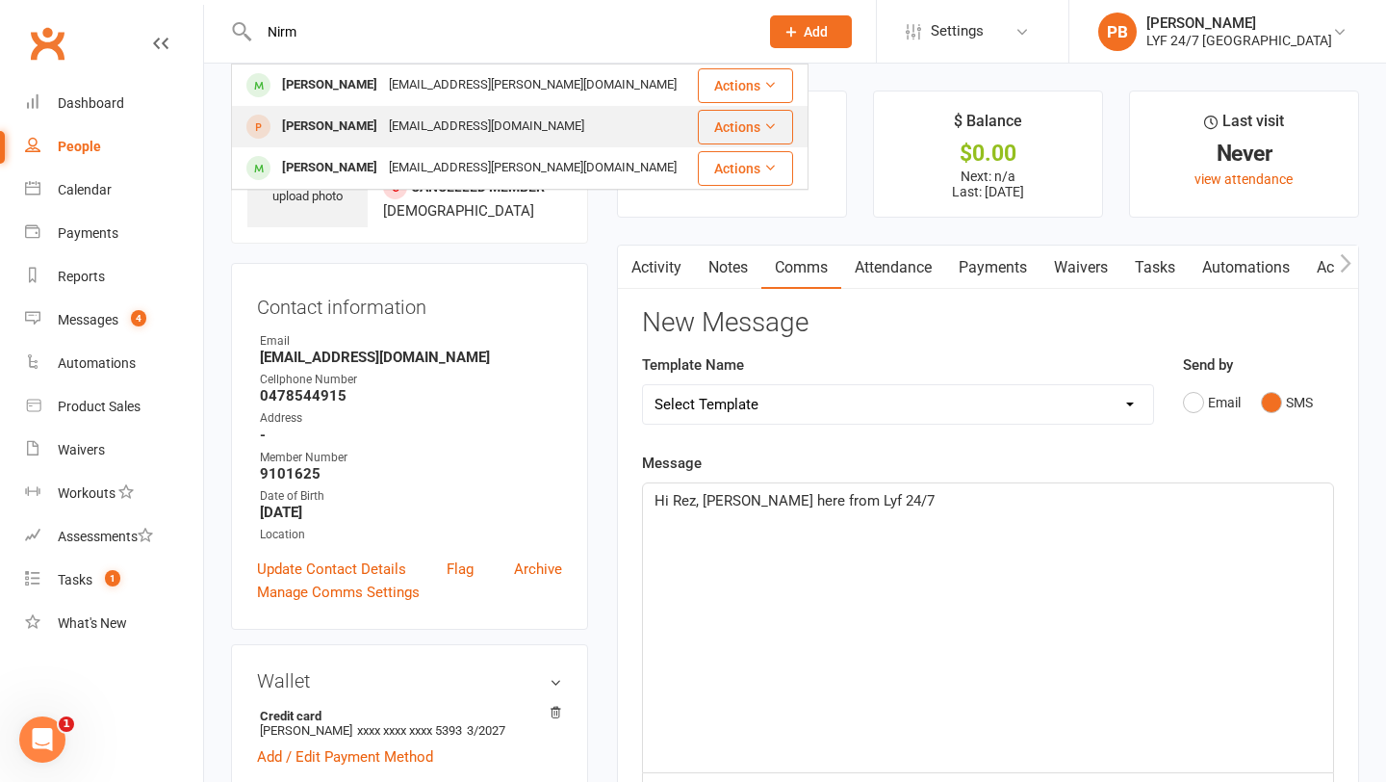
type input "Nirm"
click at [344, 124] on div "[PERSON_NAME]" at bounding box center [329, 127] width 107 height 28
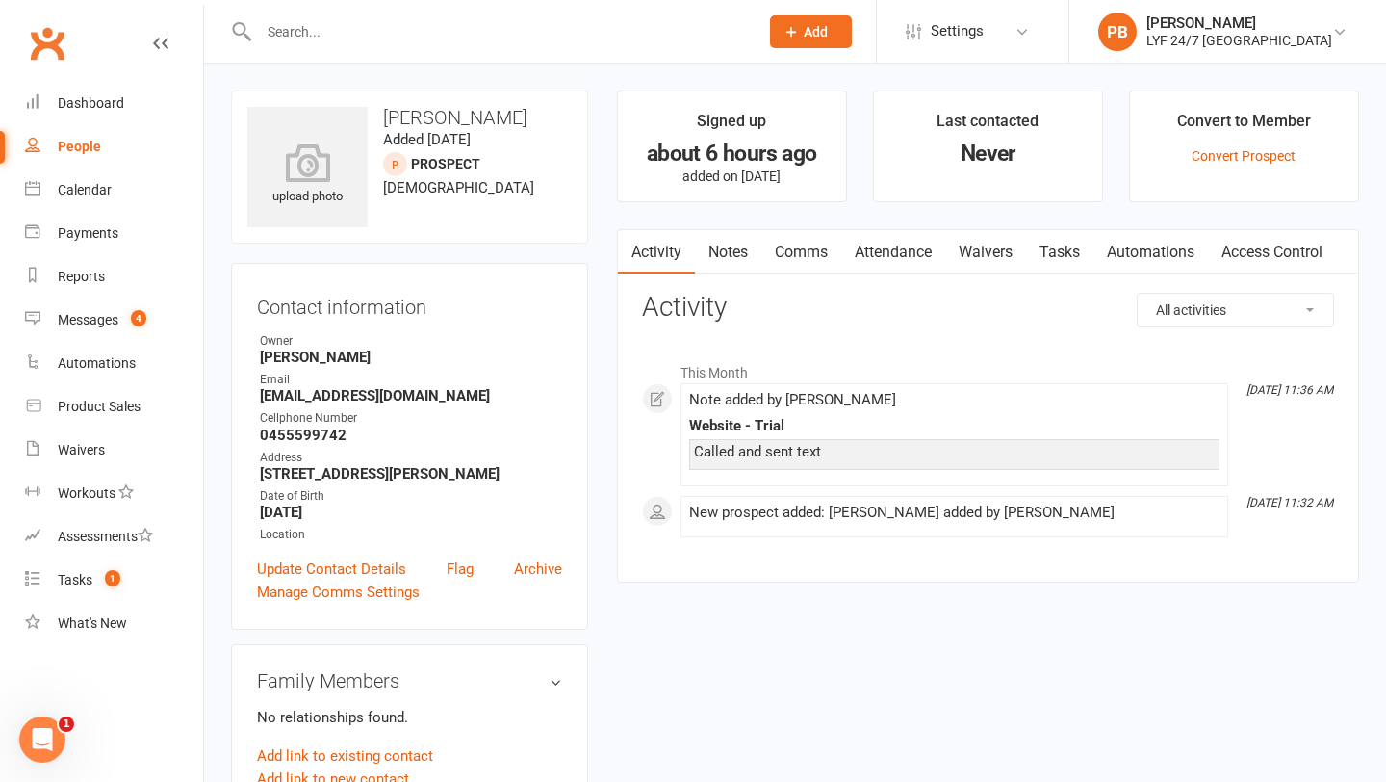
click at [1210, 140] on div "Convert to Member" at bounding box center [1245, 126] width 134 height 35
click at [1210, 143] on li "Convert to Member Convert Prospect" at bounding box center [1244, 147] width 230 height 112
click at [1210, 151] on link "Convert Prospect" at bounding box center [1244, 155] width 104 height 15
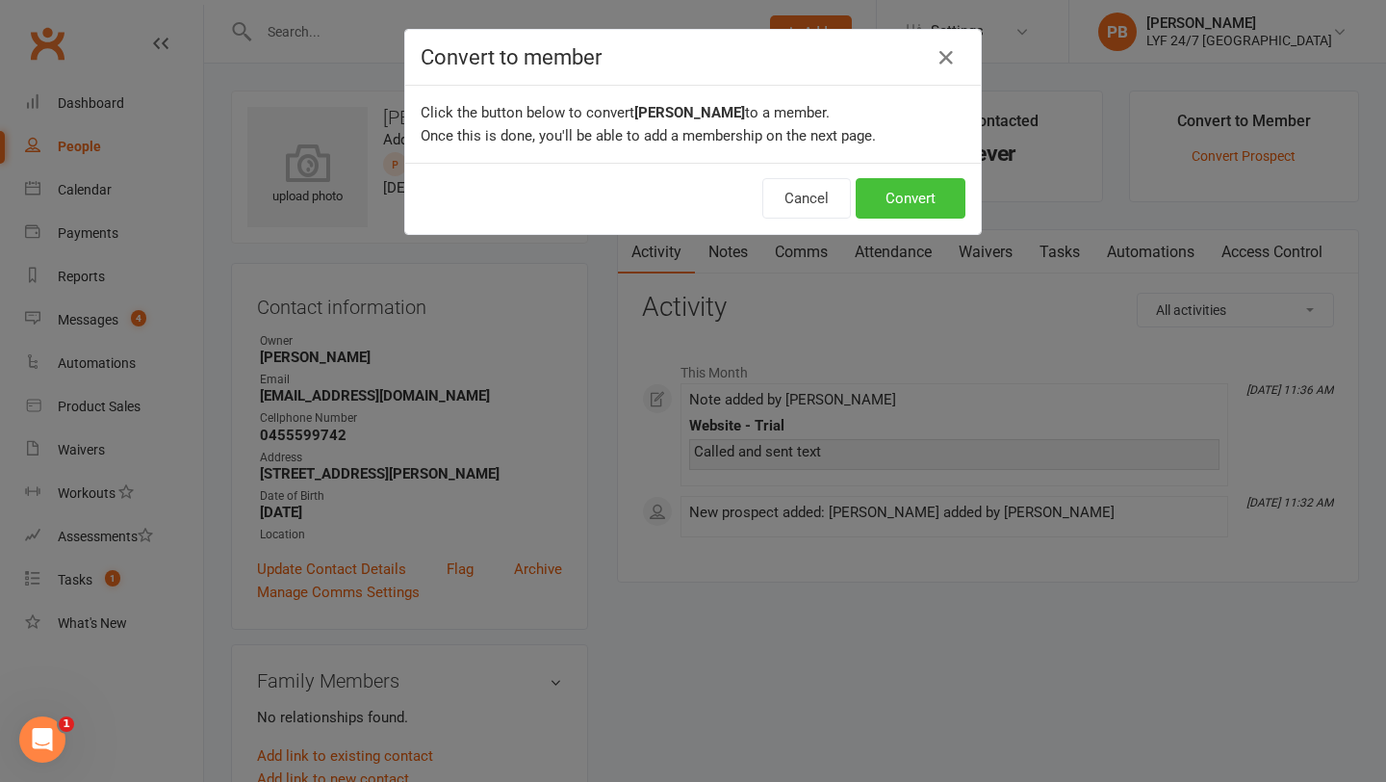
click at [928, 203] on button "Convert" at bounding box center [911, 198] width 110 height 40
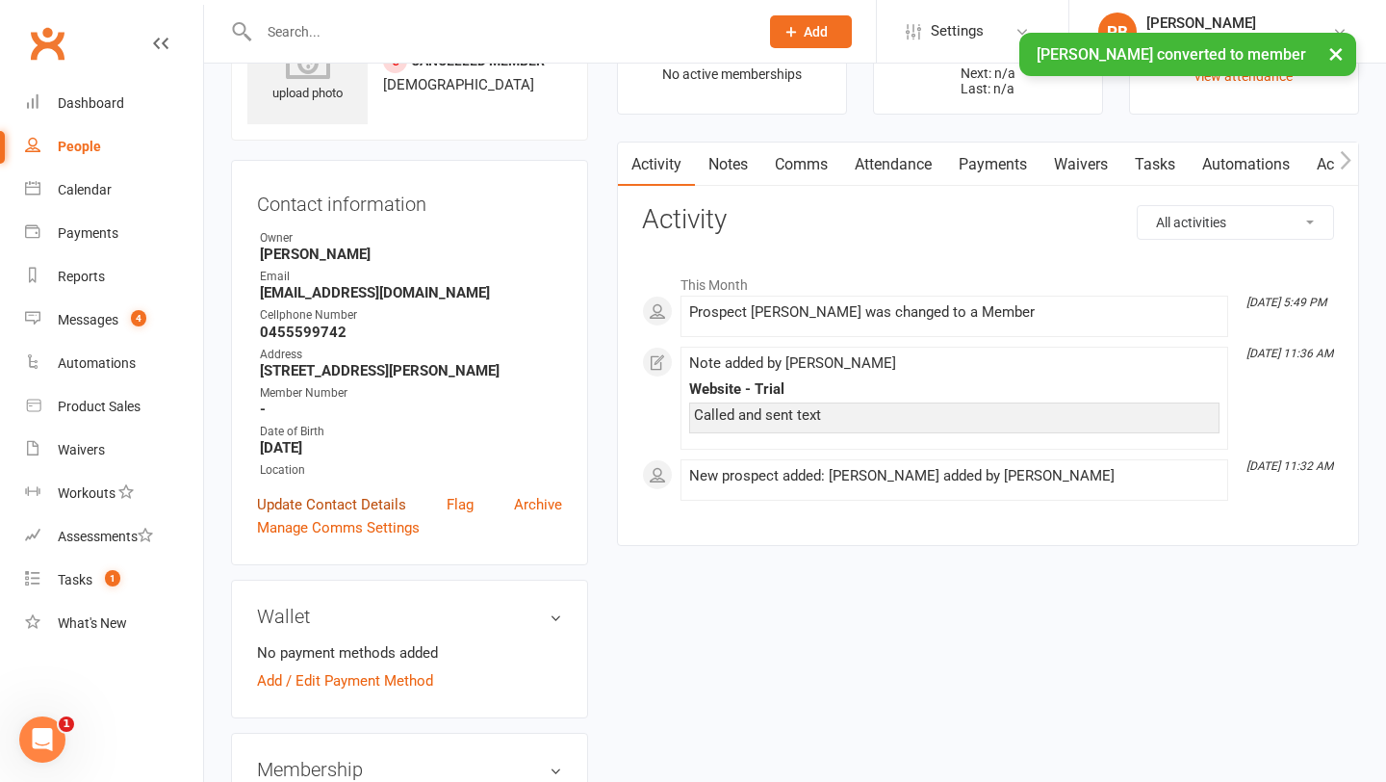
click at [344, 516] on link "Update Contact Details" at bounding box center [331, 504] width 149 height 23
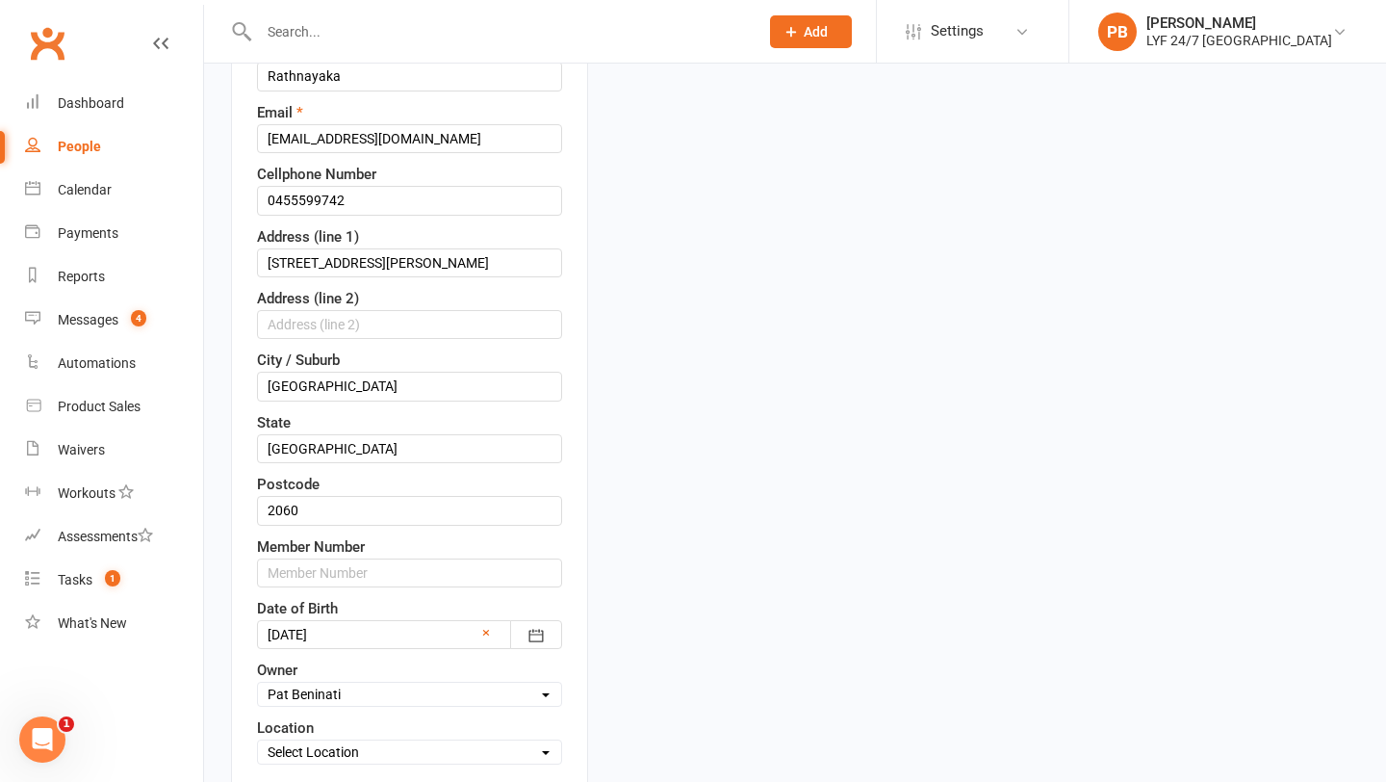
scroll to position [345, 0]
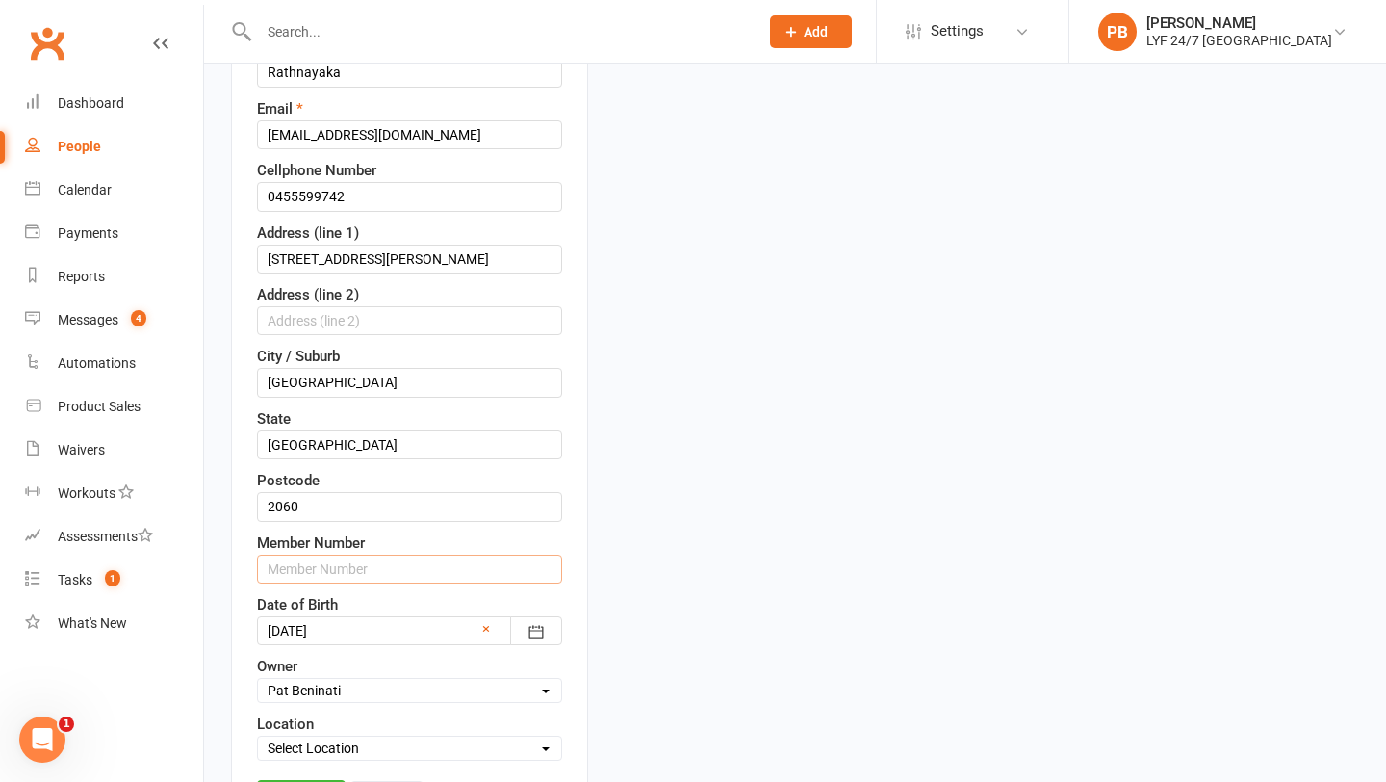
click at [384, 560] on input "text" at bounding box center [409, 569] width 305 height 29
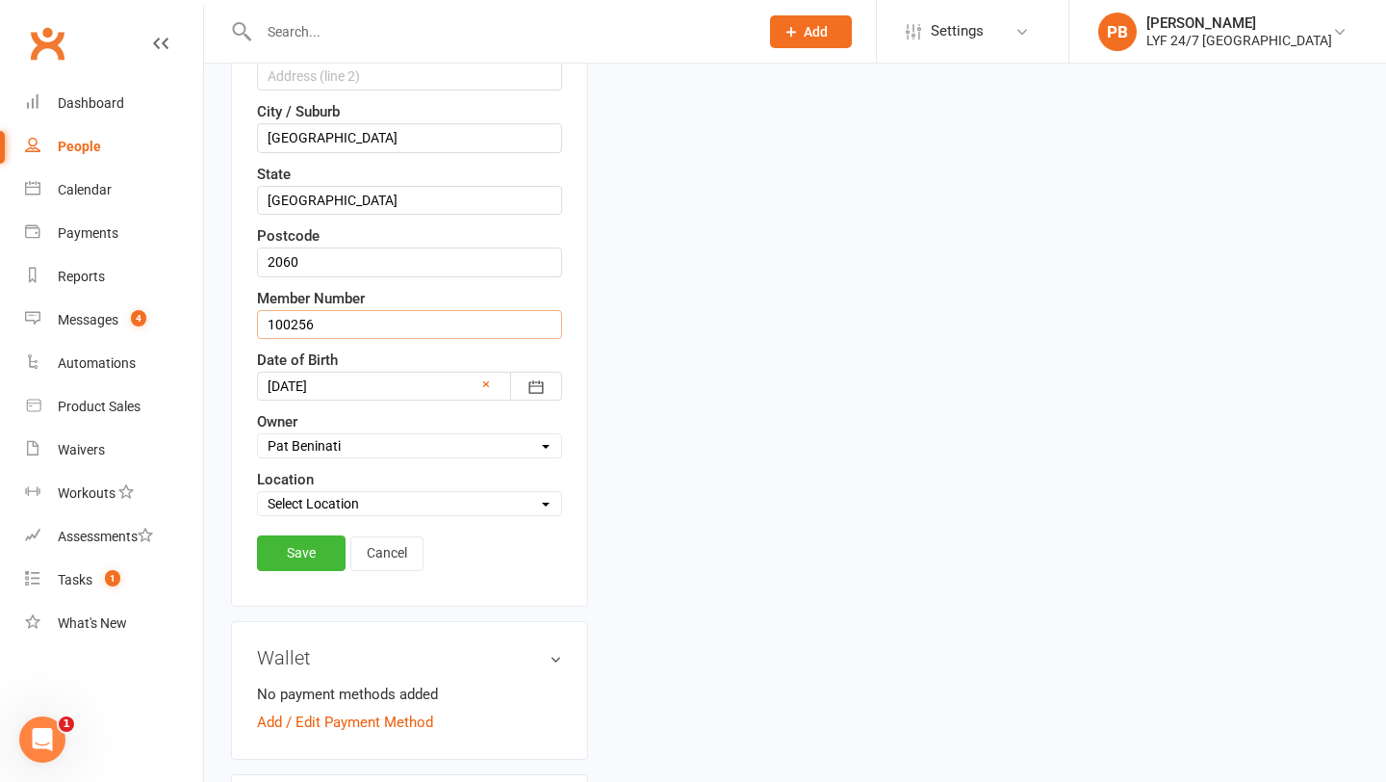
scroll to position [590, 0]
type input "100256"
click at [295, 554] on link "Save" at bounding box center [301, 551] width 89 height 35
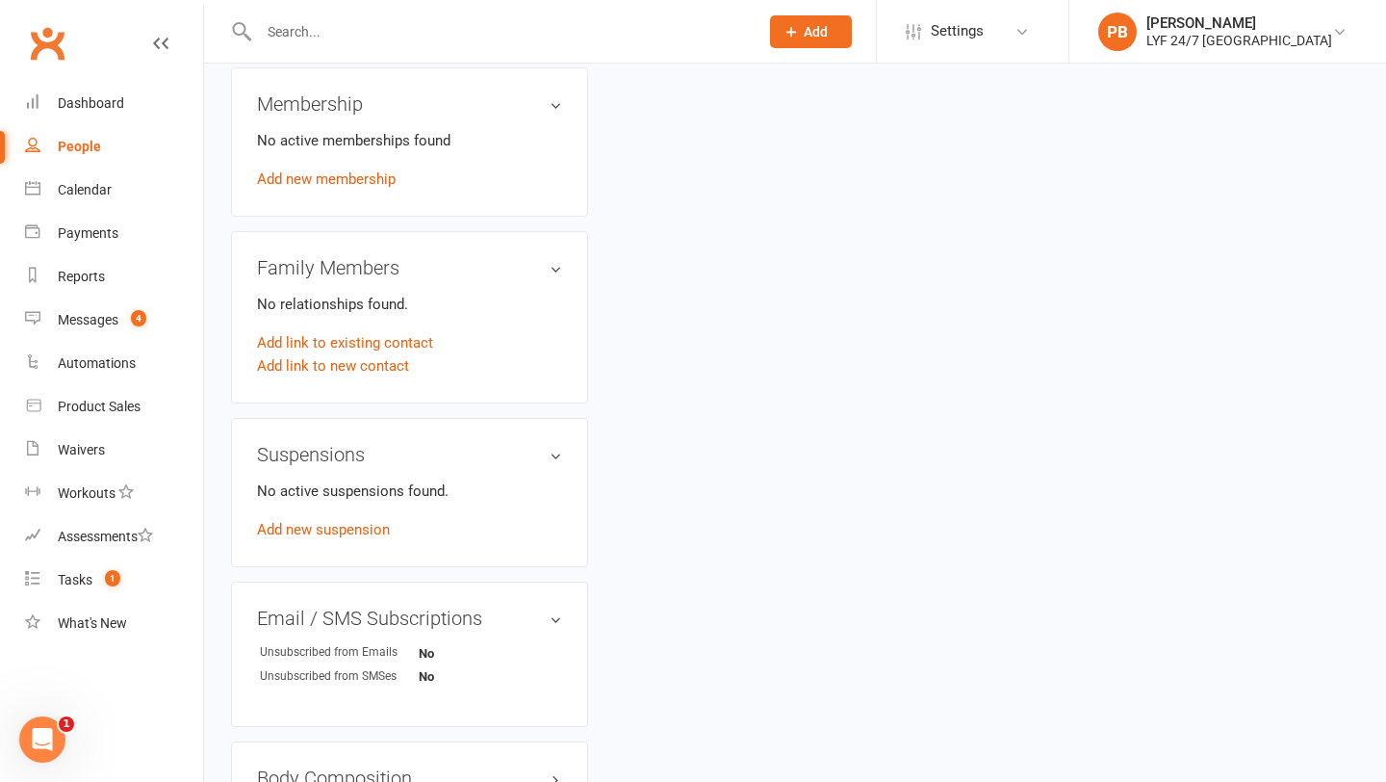
scroll to position [764, 0]
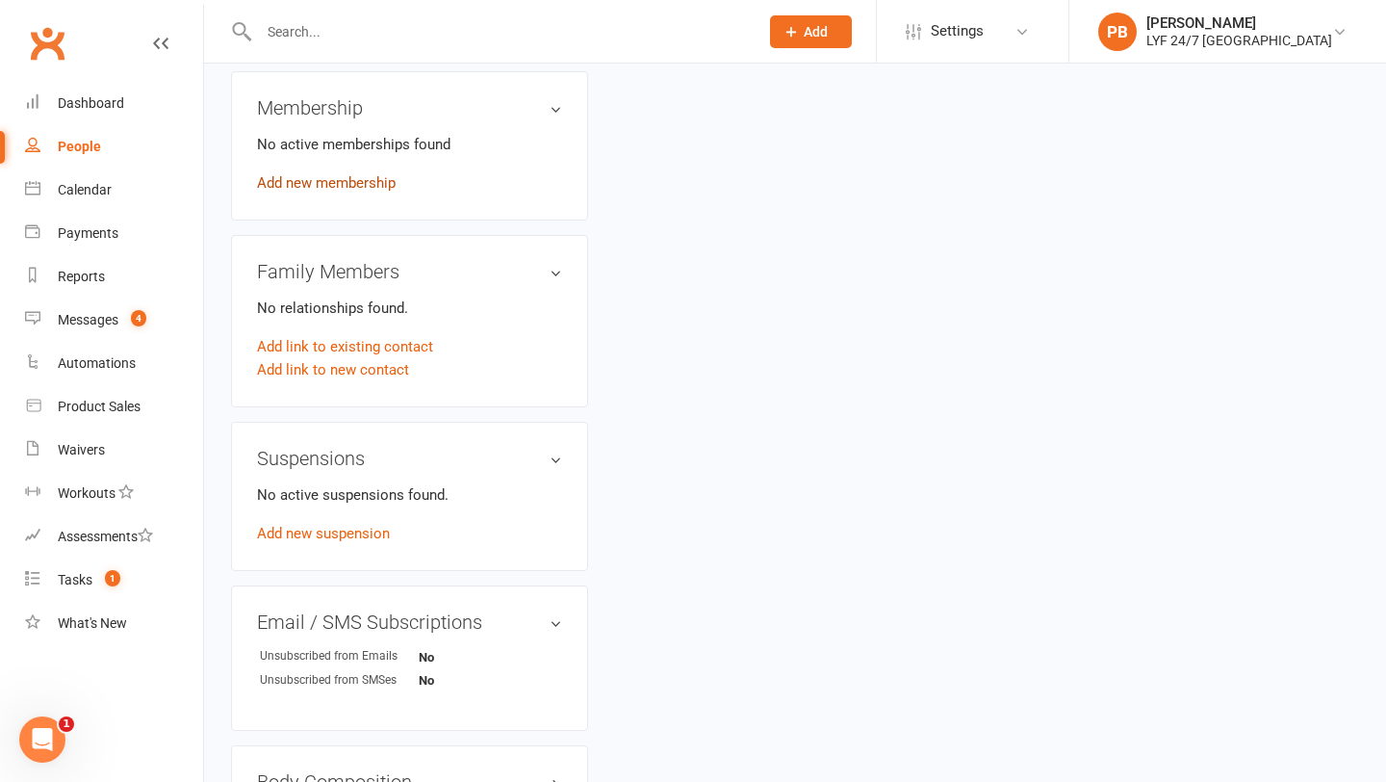
click at [323, 192] on link "Add new membership" at bounding box center [326, 182] width 139 height 17
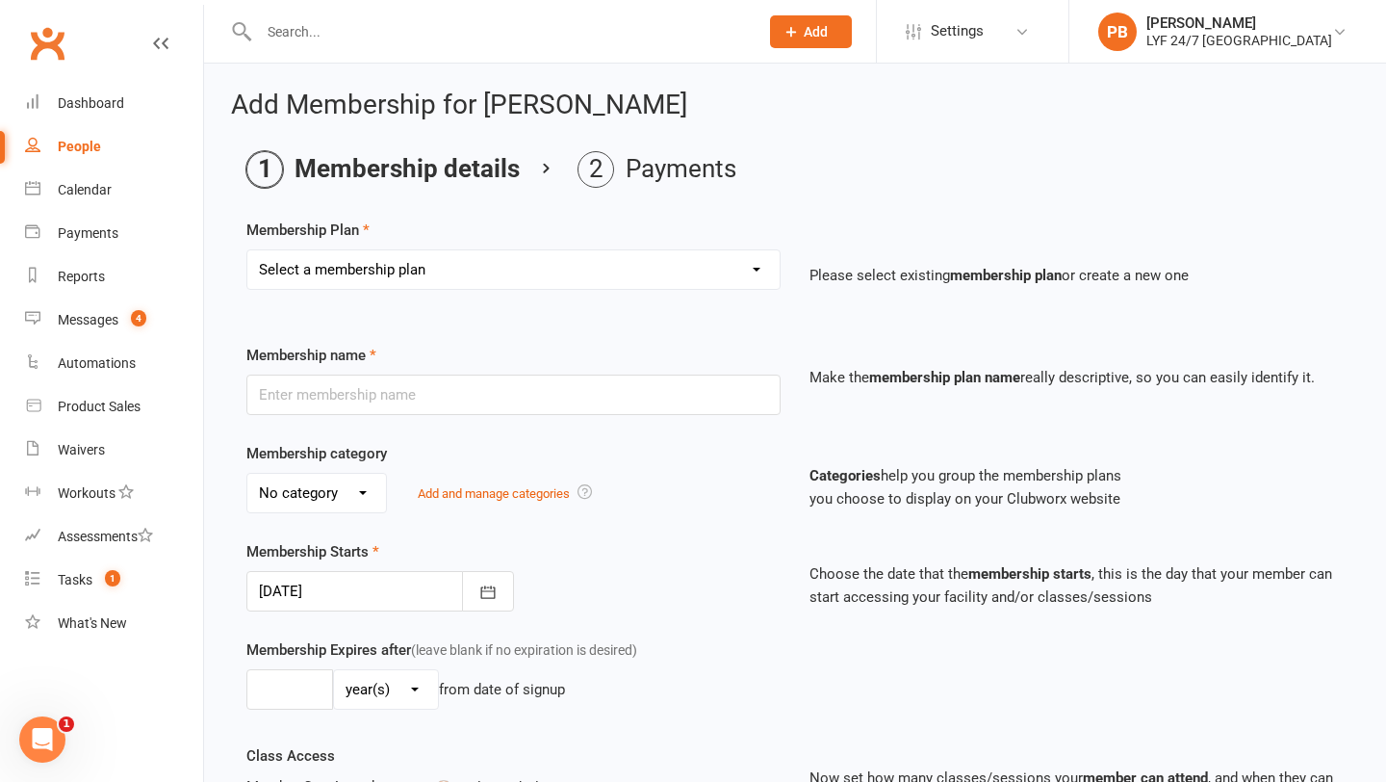
click at [675, 268] on select "Select a membership plan Create new Membership Plan Foundation Direct Debit $41…" at bounding box center [513, 269] width 532 height 39
select select "25"
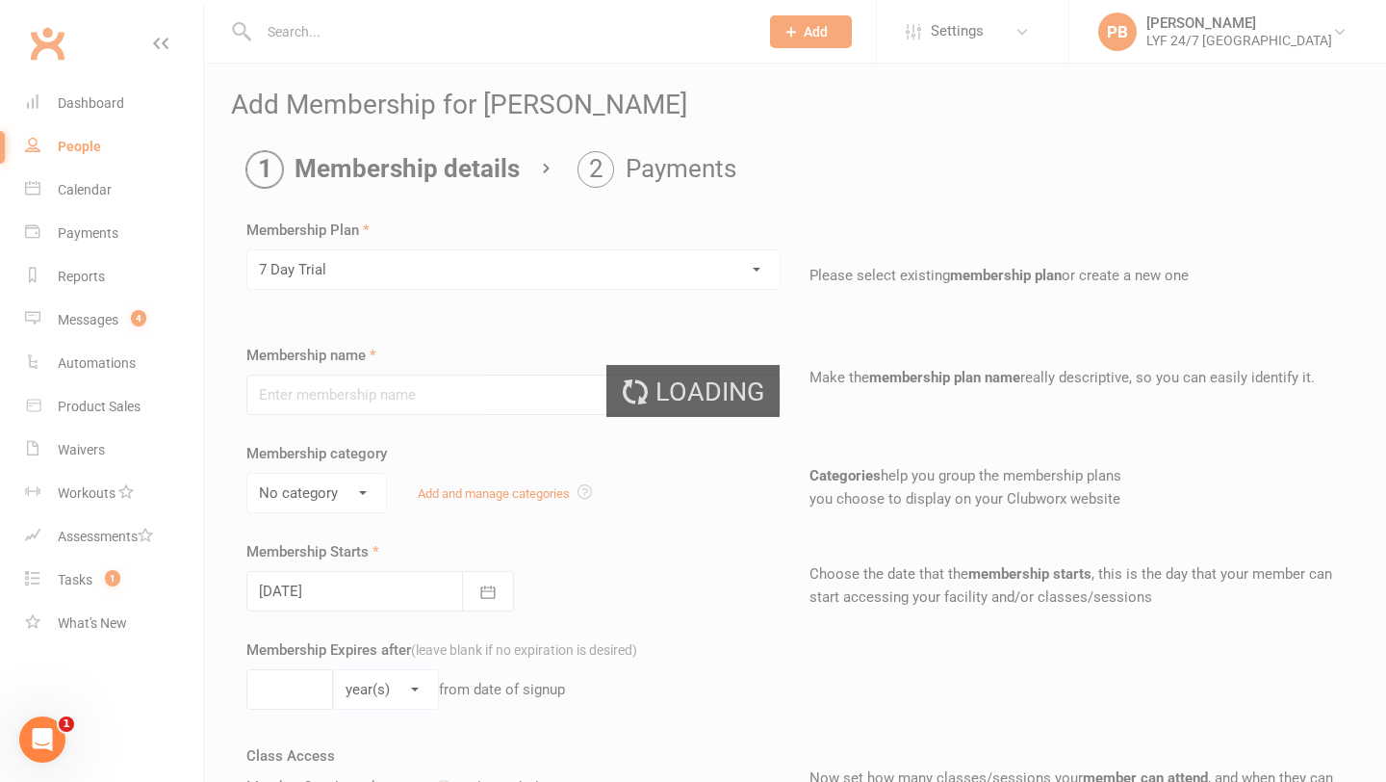
type input "7 Day Trial"
type input "7"
select select "0"
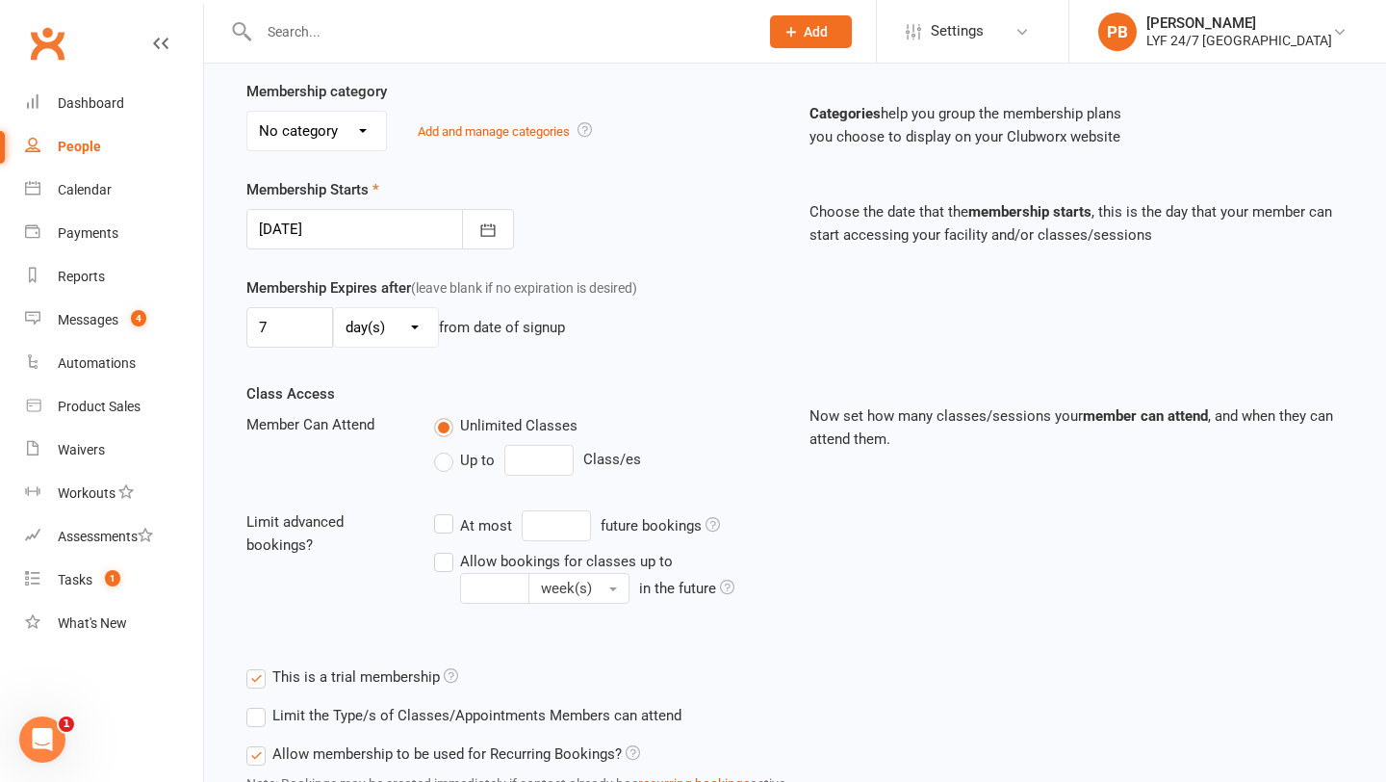
scroll to position [516, 0]
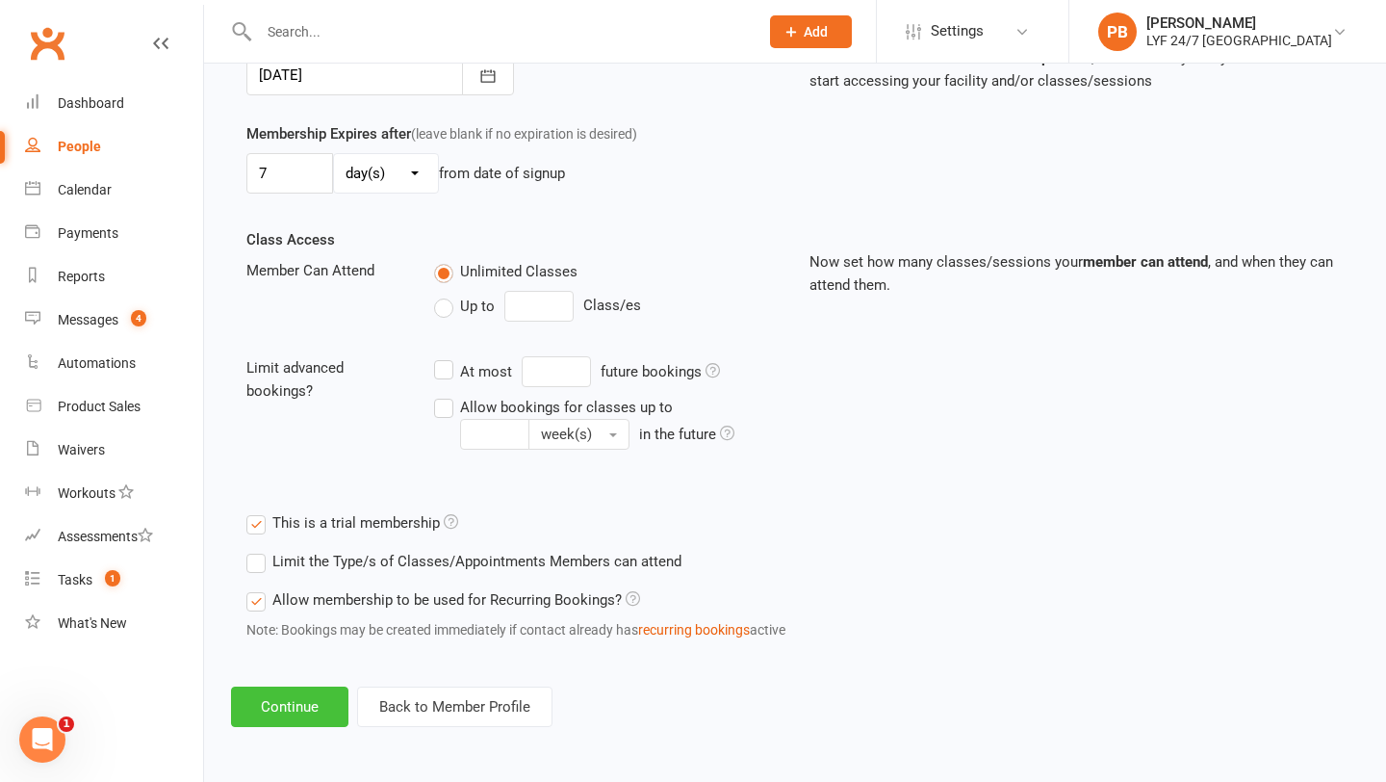
click at [287, 710] on button "Continue" at bounding box center [289, 706] width 117 height 40
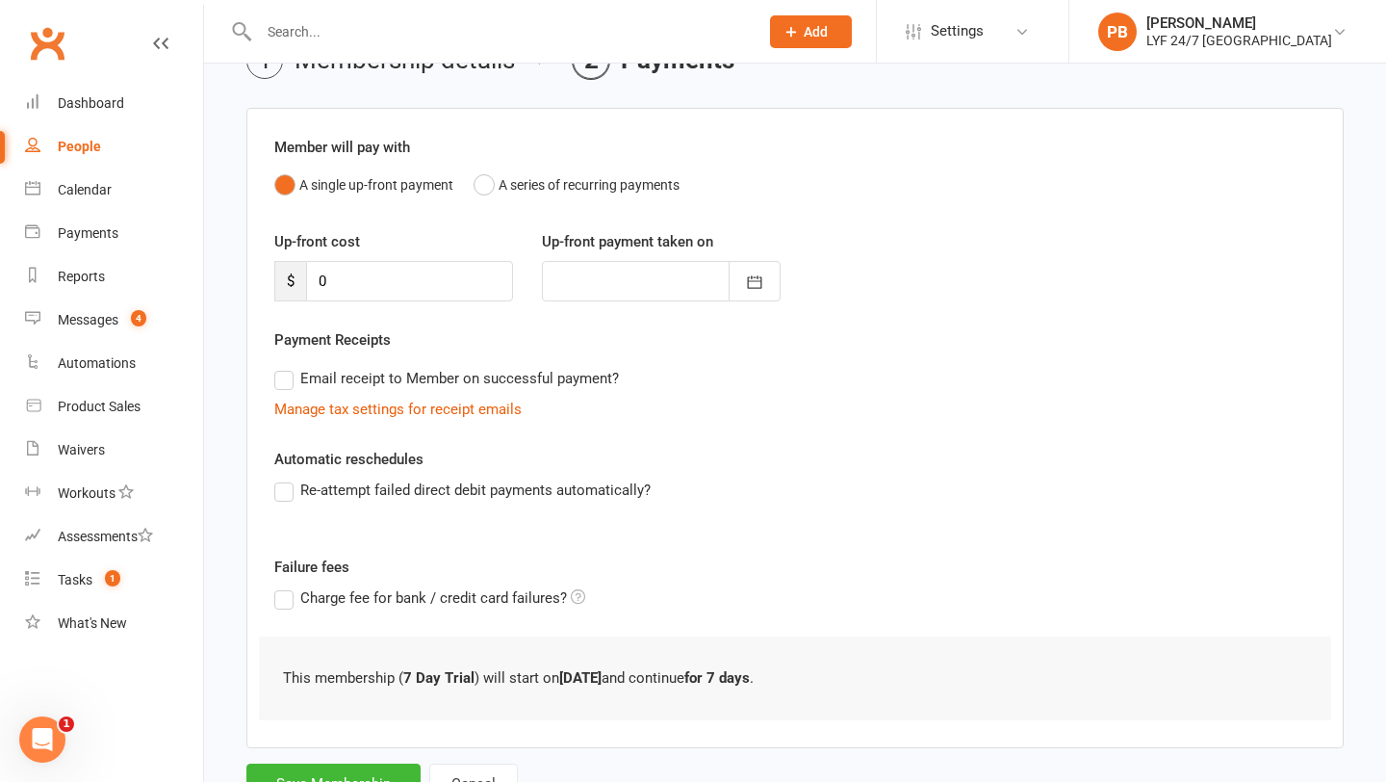
scroll to position [190, 0]
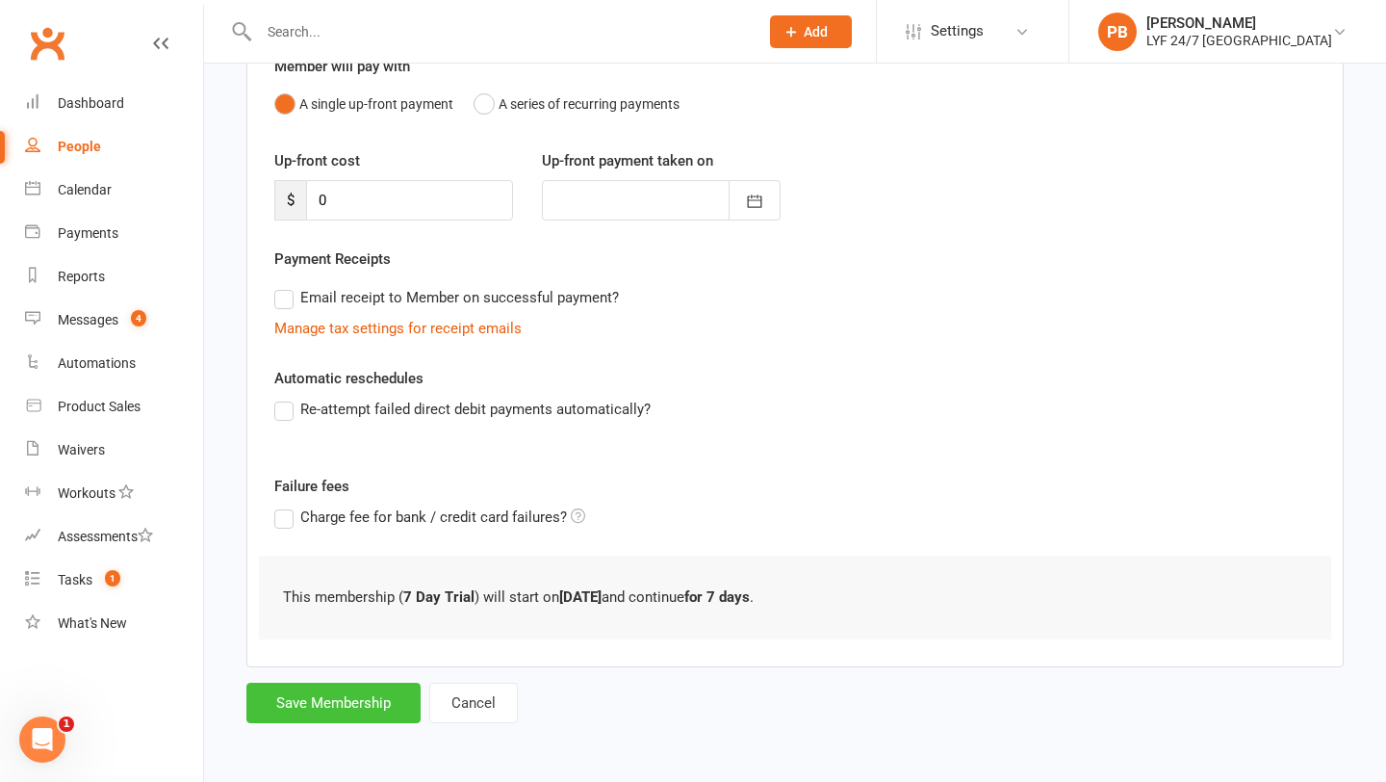
click at [304, 721] on button "Save Membership" at bounding box center [333, 703] width 174 height 40
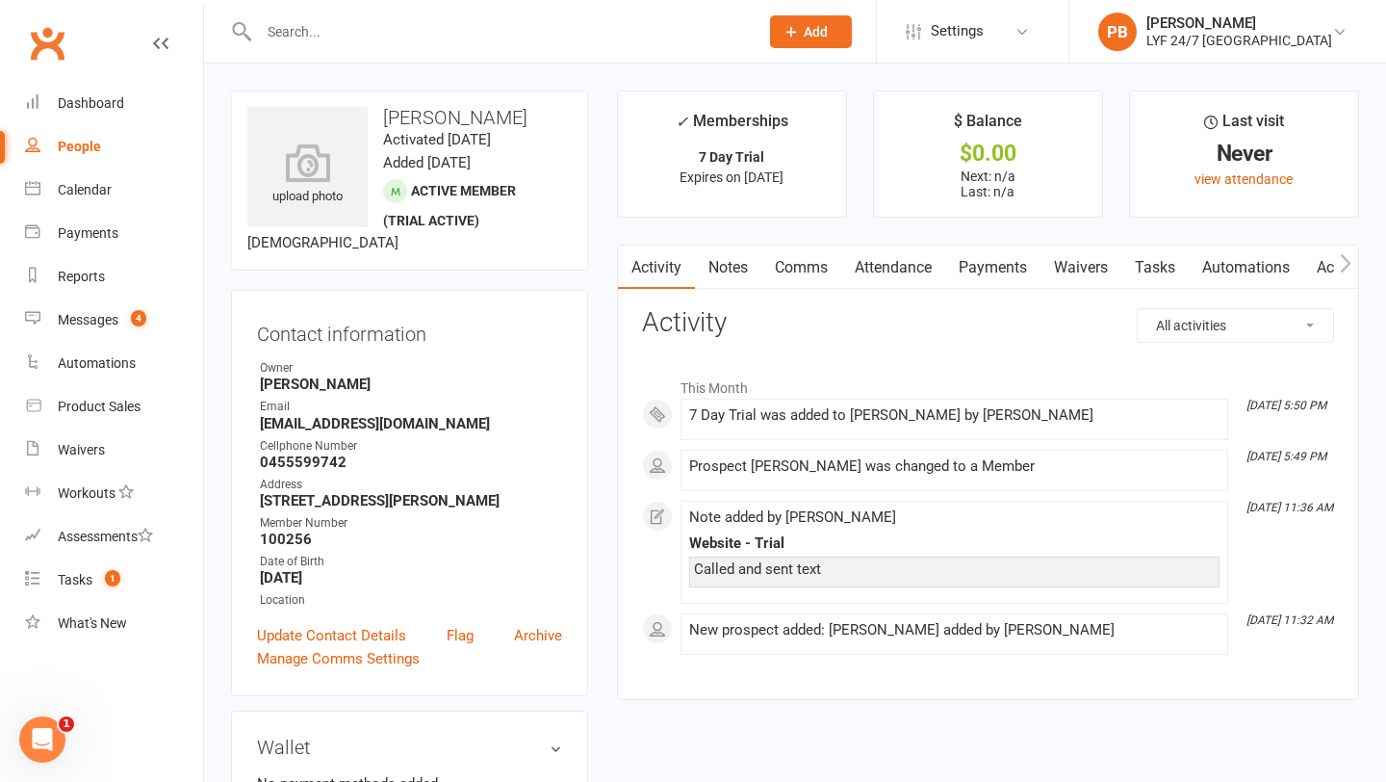
click at [381, 110] on h3 "[PERSON_NAME]" at bounding box center [409, 117] width 324 height 21
drag, startPoint x: 383, startPoint y: 115, endPoint x: 565, endPoint y: 124, distance: 182.2
click at [565, 124] on h3 "[PERSON_NAME]" at bounding box center [409, 117] width 324 height 21
copy h3 "[PERSON_NAME]"
